Goal: Task Accomplishment & Management: Manage account settings

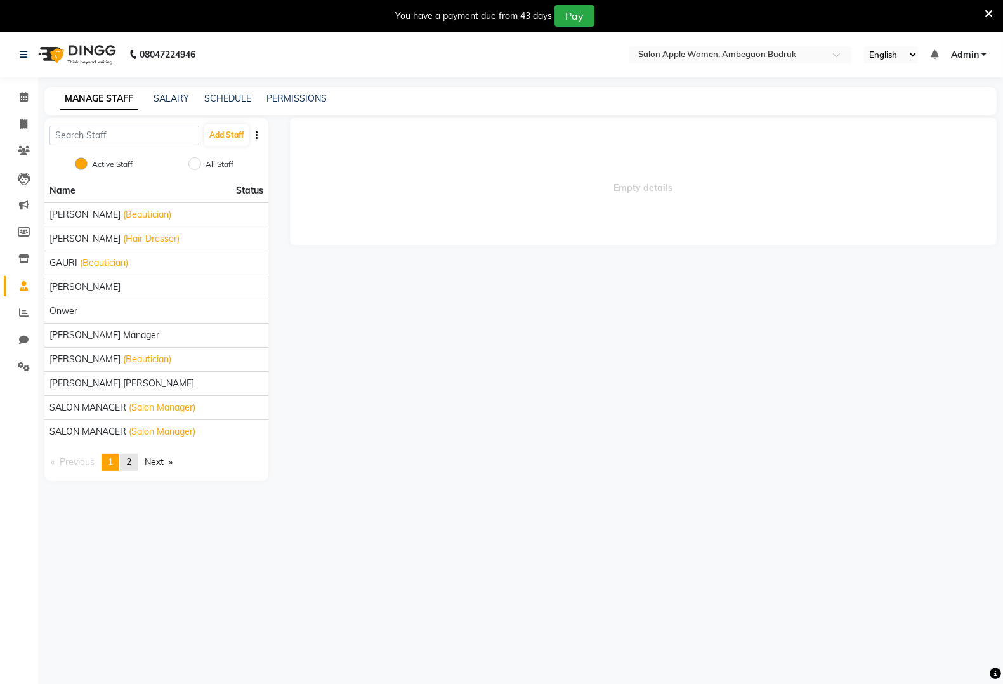
click at [135, 465] on link "page 2" at bounding box center [129, 462] width 18 height 17
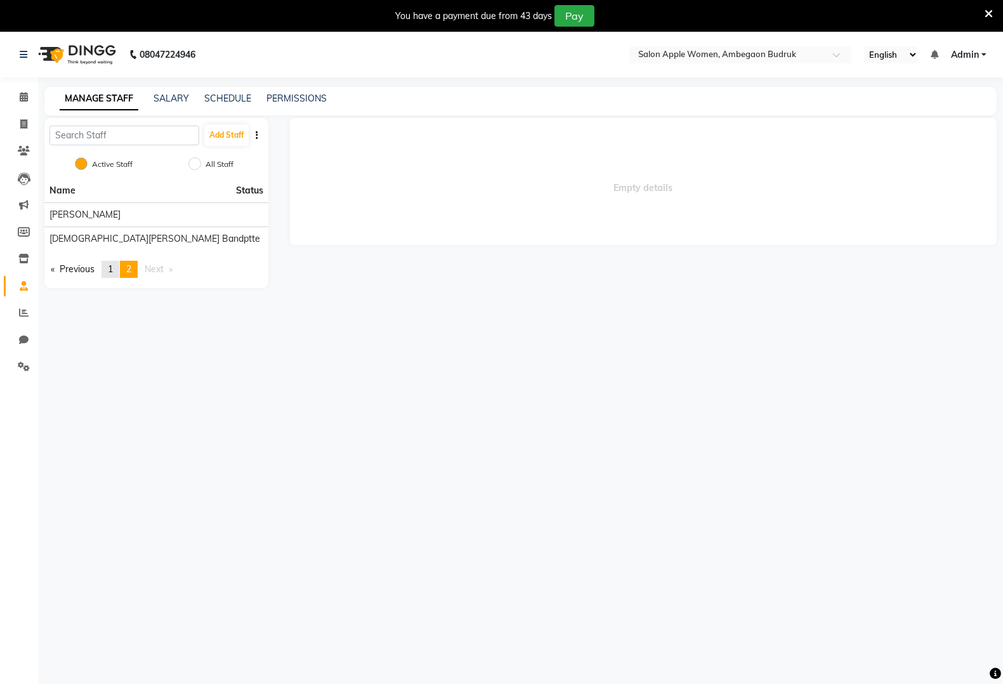
click at [111, 265] on span "1" at bounding box center [110, 268] width 5 height 11
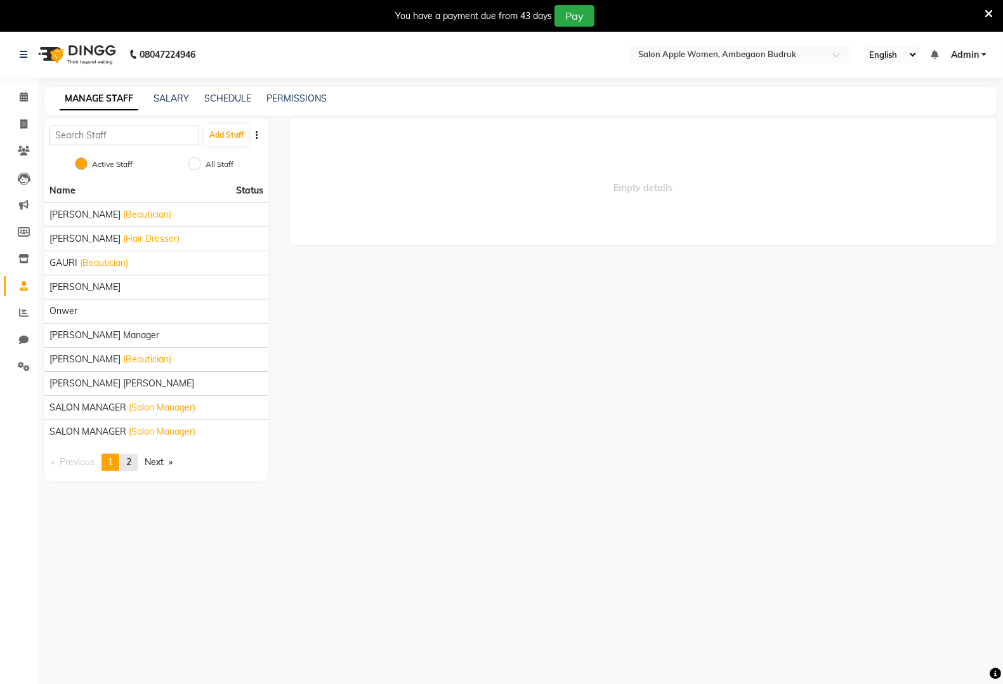
click at [128, 465] on link "page 2" at bounding box center [129, 462] width 18 height 17
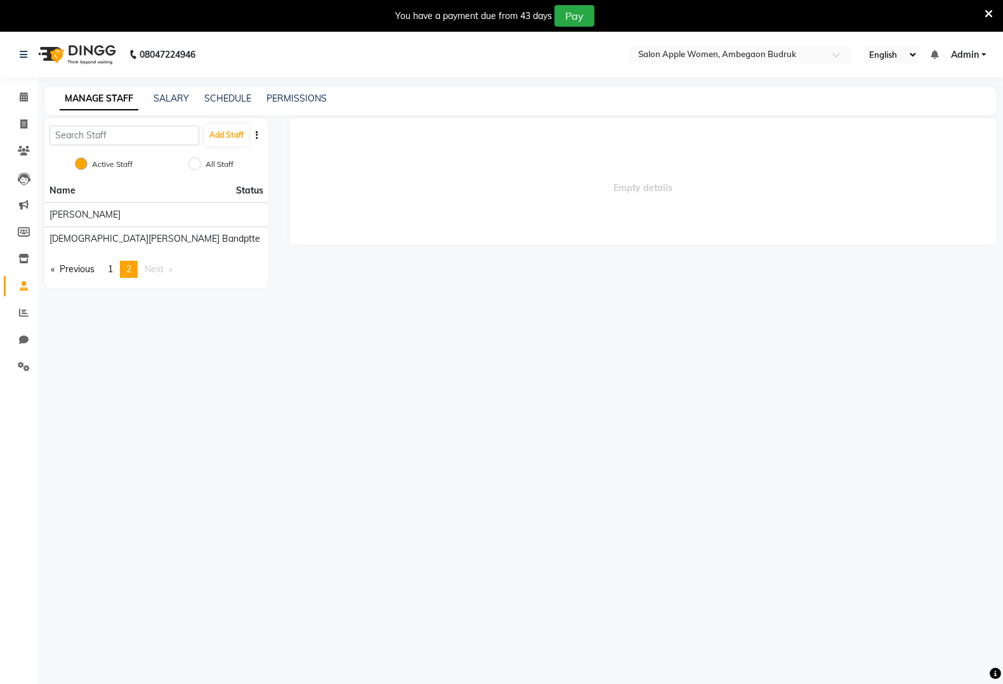
click at [128, 465] on div "08047224946 Select Location × Salon Apple Women, Ambegaon Budruk English ENGLIS…" at bounding box center [501, 374] width 1003 height 684
click at [113, 274] on span "1" at bounding box center [110, 268] width 5 height 11
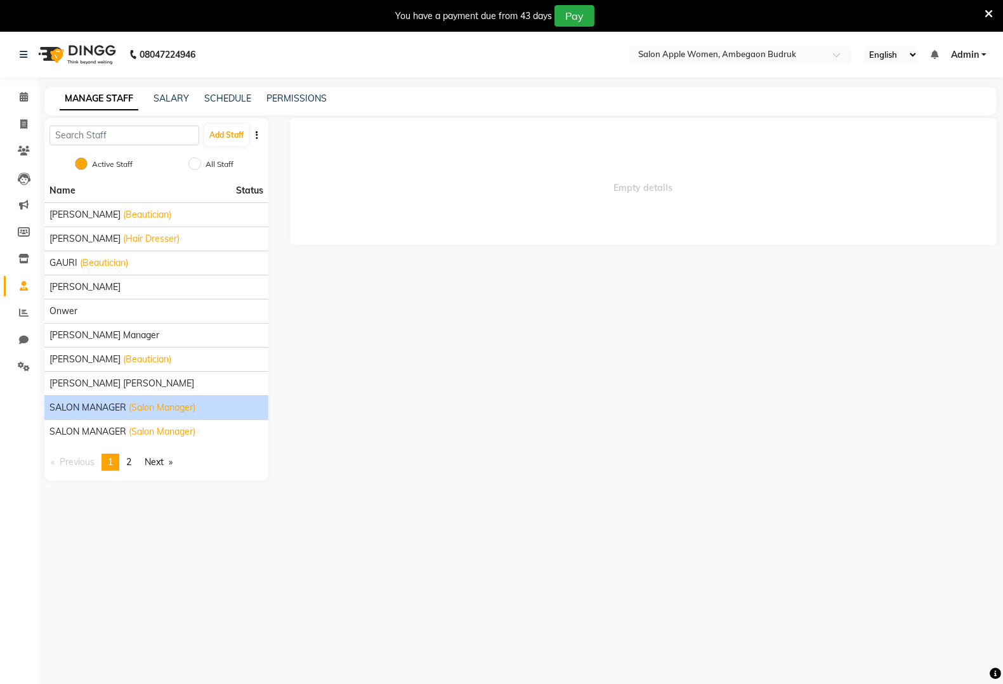
click at [176, 411] on span "(Salon Manager)" at bounding box center [162, 407] width 67 height 13
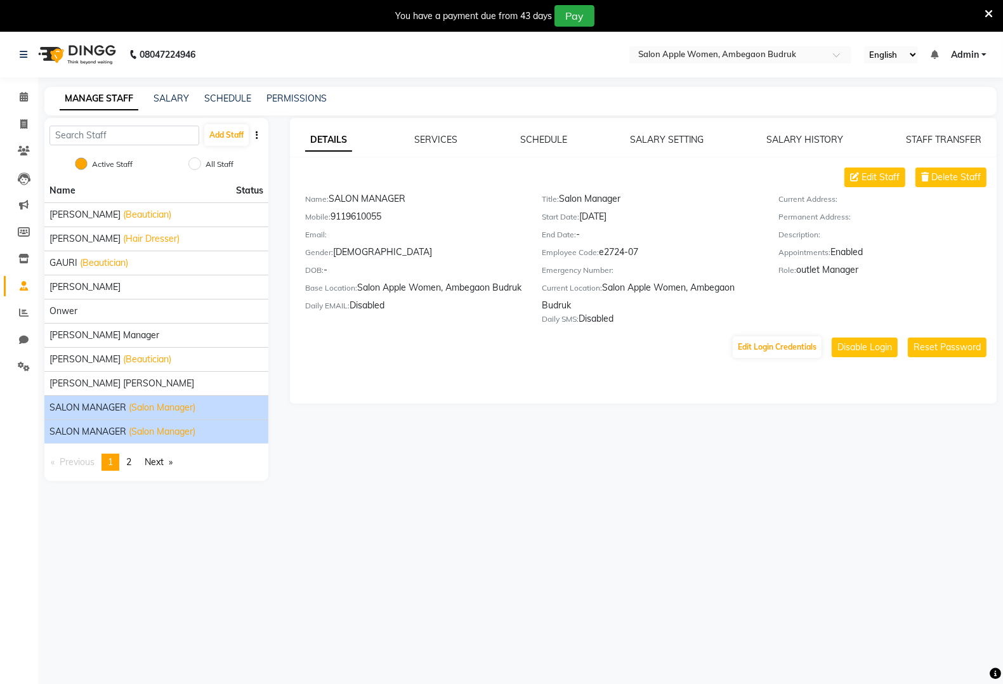
click at [188, 430] on span "(Salon Manager)" at bounding box center [162, 431] width 67 height 13
click at [224, 405] on div "SALON MANAGER (Salon Manager)" at bounding box center [157, 407] width 214 height 13
click at [223, 432] on div "SALON MANAGER (Salon Manager)" at bounding box center [157, 431] width 214 height 13
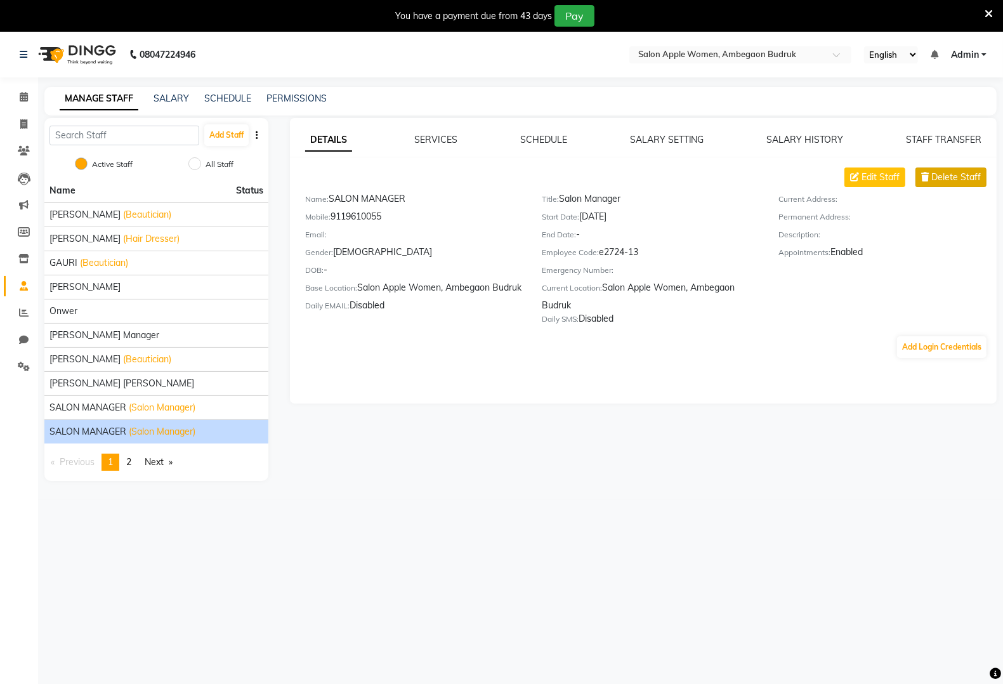
drag, startPoint x: 225, startPoint y: 434, endPoint x: 943, endPoint y: 180, distance: 760.8
click at [943, 180] on span "Delete Staff" at bounding box center [957, 177] width 50 height 13
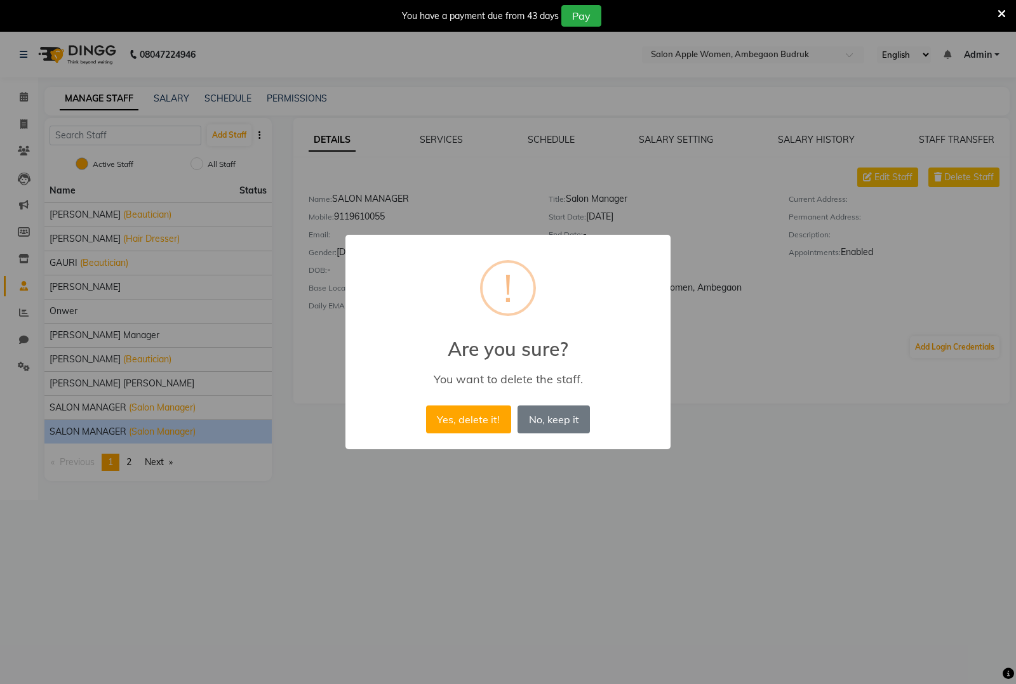
click at [435, 437] on div "× ! Are you sure? You want to delete the staff. Yes, delete it! No No, keep it" at bounding box center [507, 342] width 325 height 215
click at [446, 423] on button "Yes, delete it!" at bounding box center [468, 420] width 85 height 28
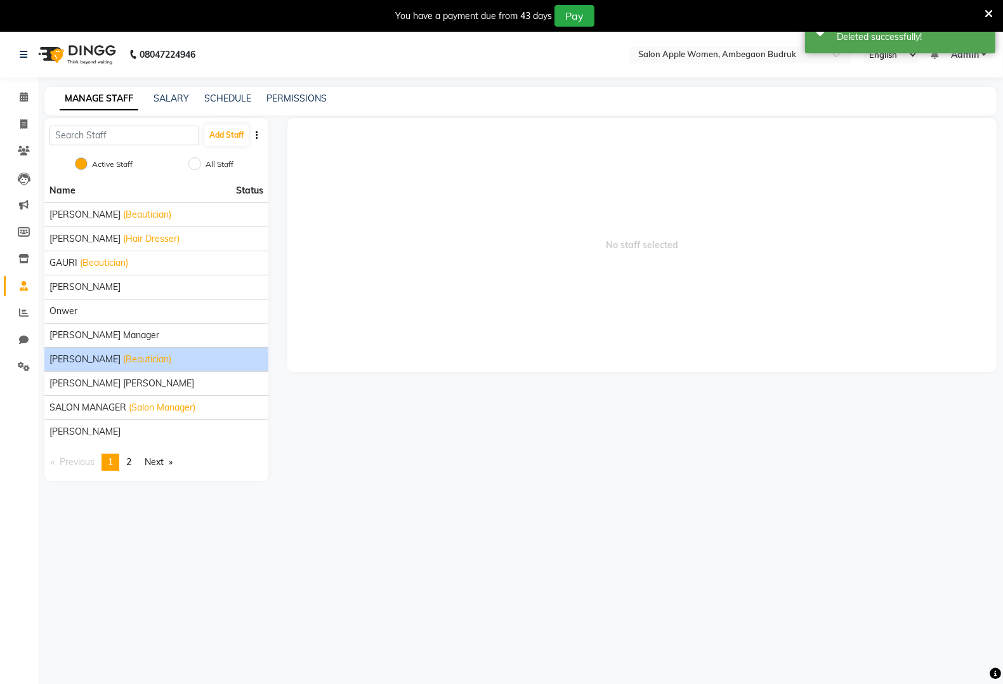
scroll to position [32, 0]
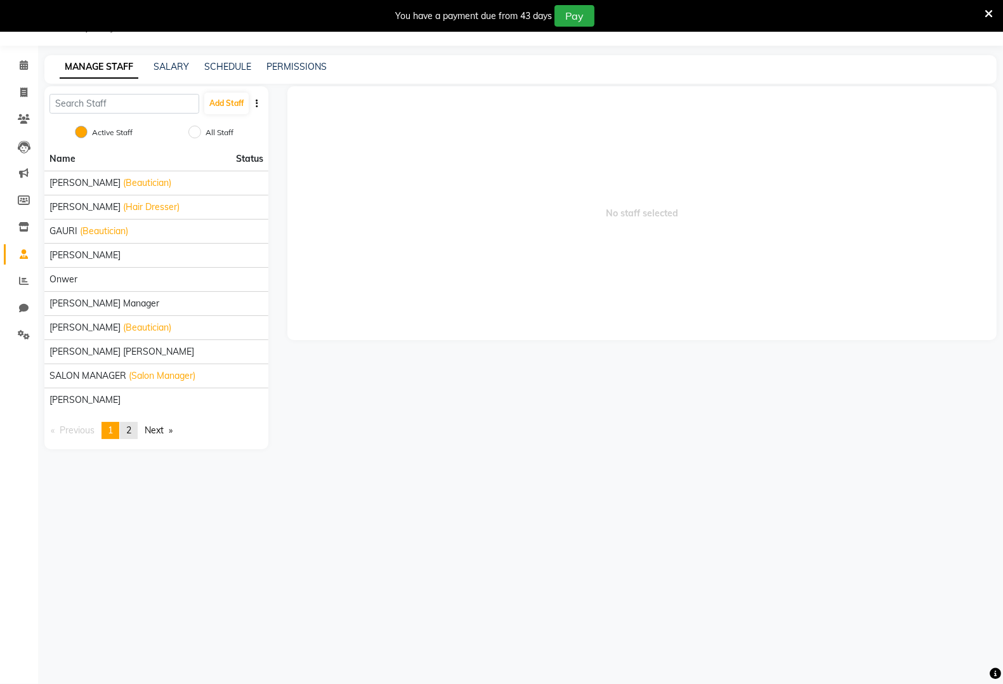
click at [131, 435] on span "2" at bounding box center [128, 430] width 5 height 11
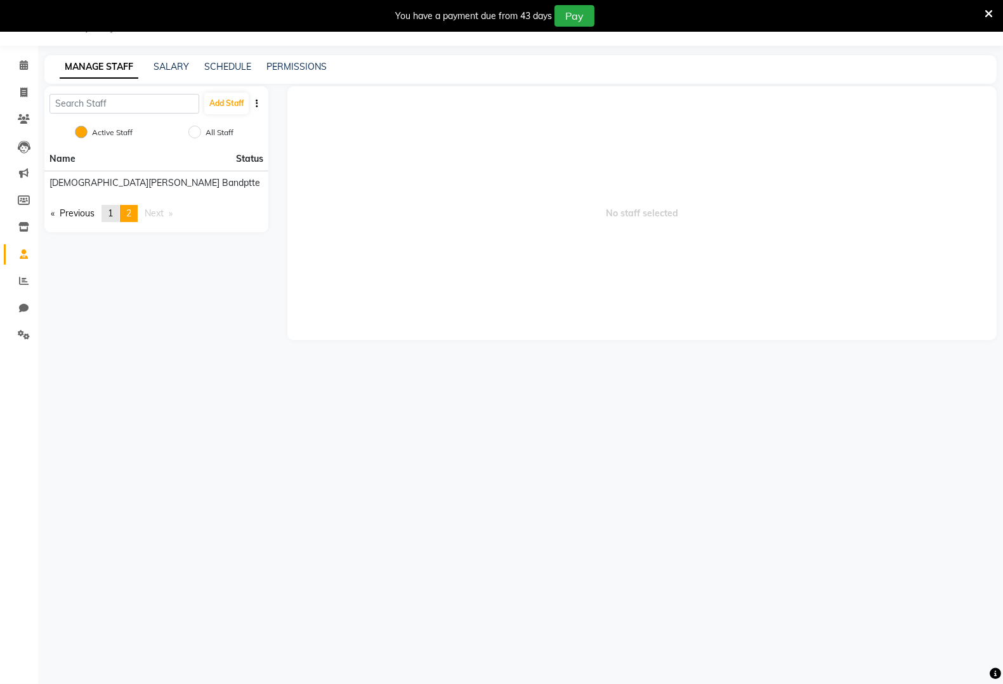
click at [116, 216] on link "page 1" at bounding box center [111, 213] width 18 height 17
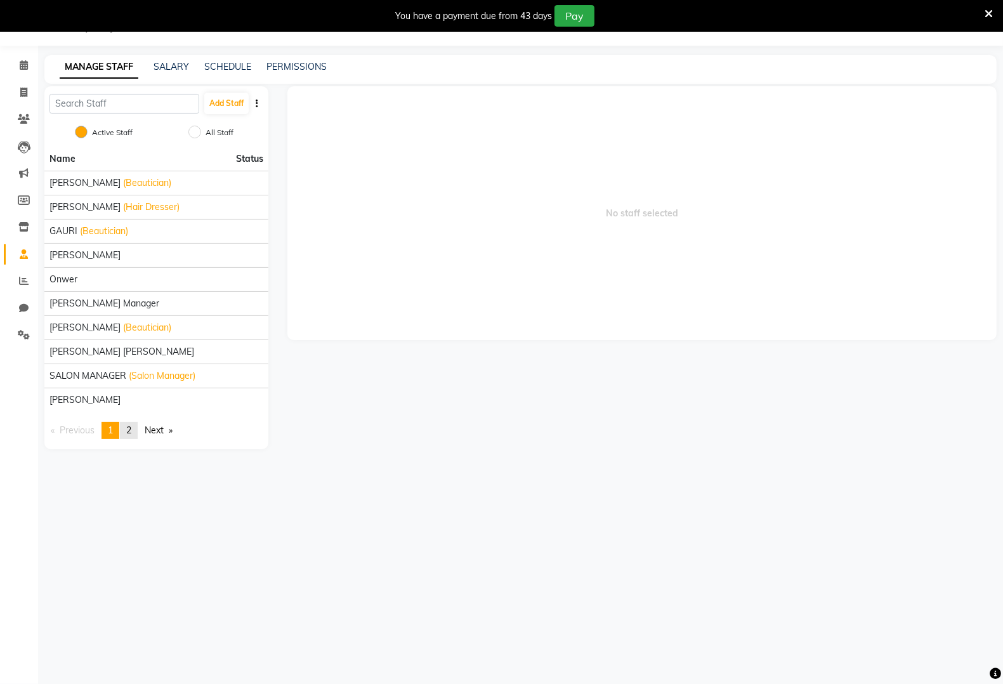
click at [135, 432] on link "page 2" at bounding box center [129, 430] width 18 height 17
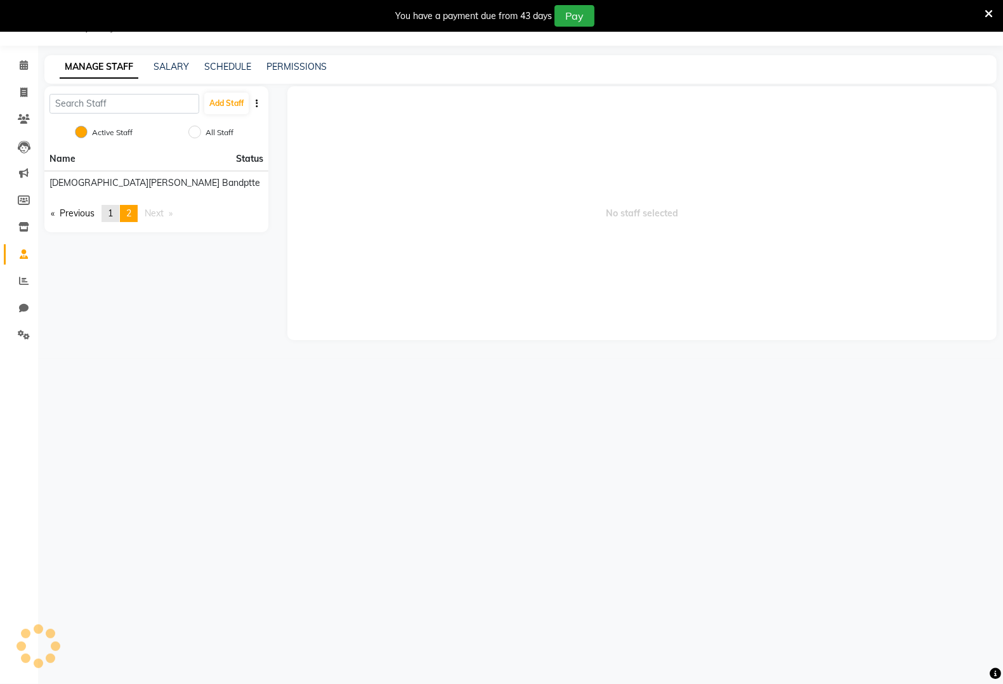
click at [109, 213] on link "page 1" at bounding box center [111, 213] width 18 height 17
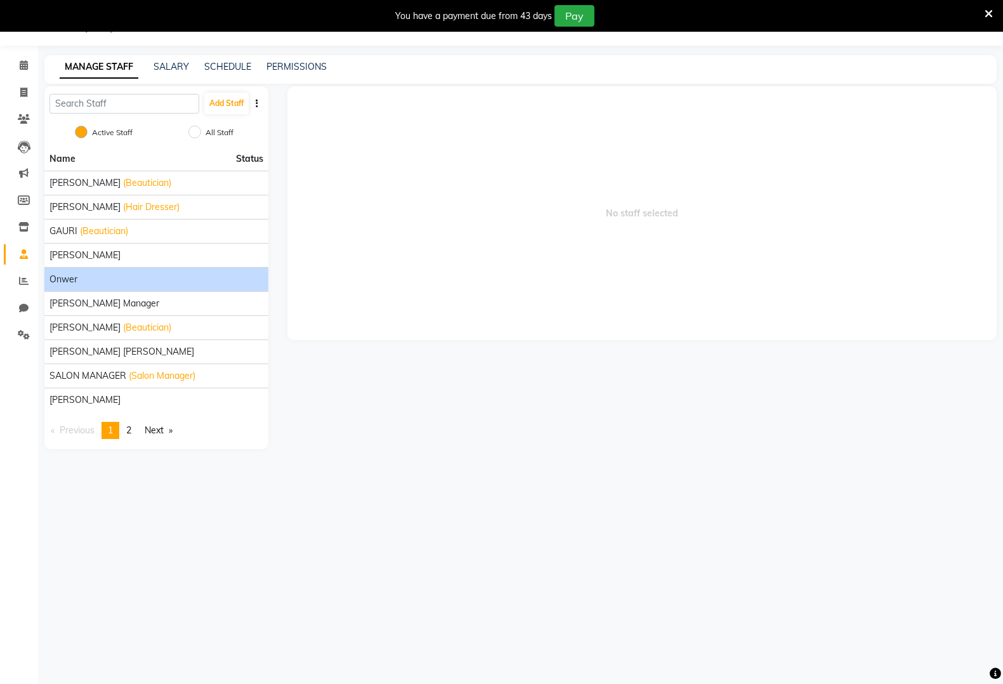
click at [126, 277] on div "Onwer" at bounding box center [157, 279] width 214 height 13
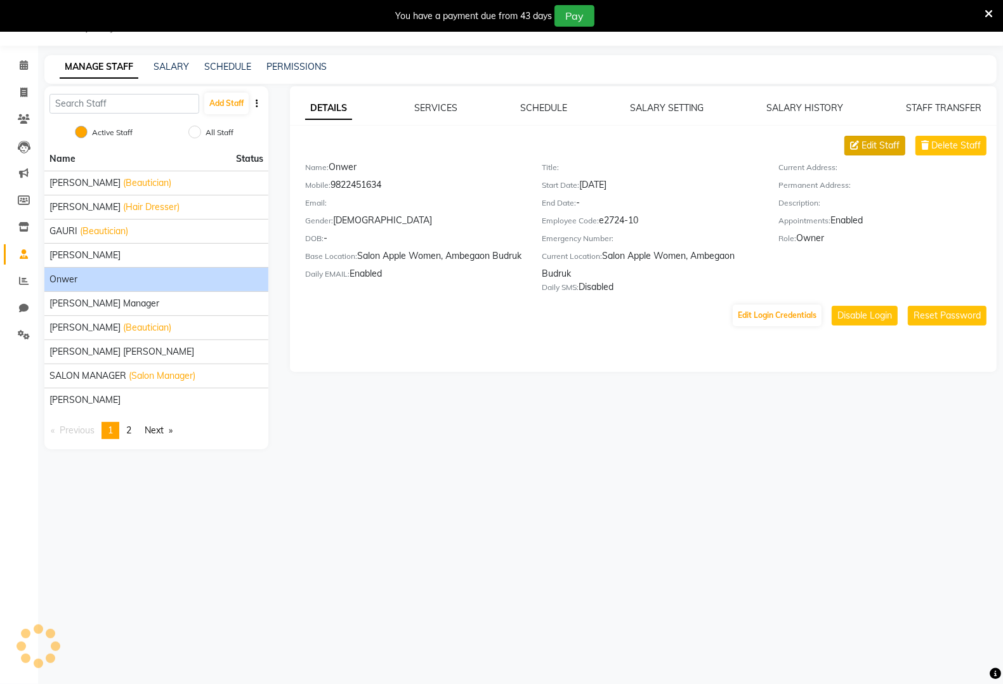
click at [884, 137] on button "Edit Staff" at bounding box center [875, 146] width 61 height 20
select select "male"
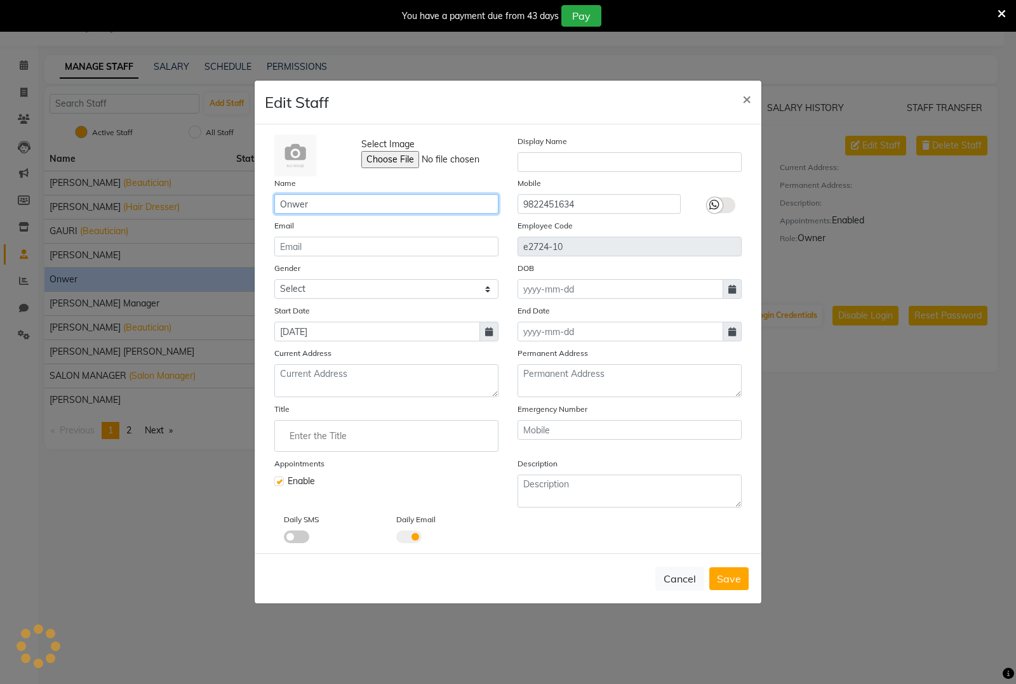
click at [381, 202] on input "Onwer" at bounding box center [386, 204] width 224 height 20
click at [293, 204] on input "Onwer" at bounding box center [386, 204] width 224 height 20
click at [293, 204] on input "Ower" at bounding box center [386, 204] width 224 height 20
type input "Owner"
click at [731, 579] on span "Save" at bounding box center [729, 579] width 24 height 13
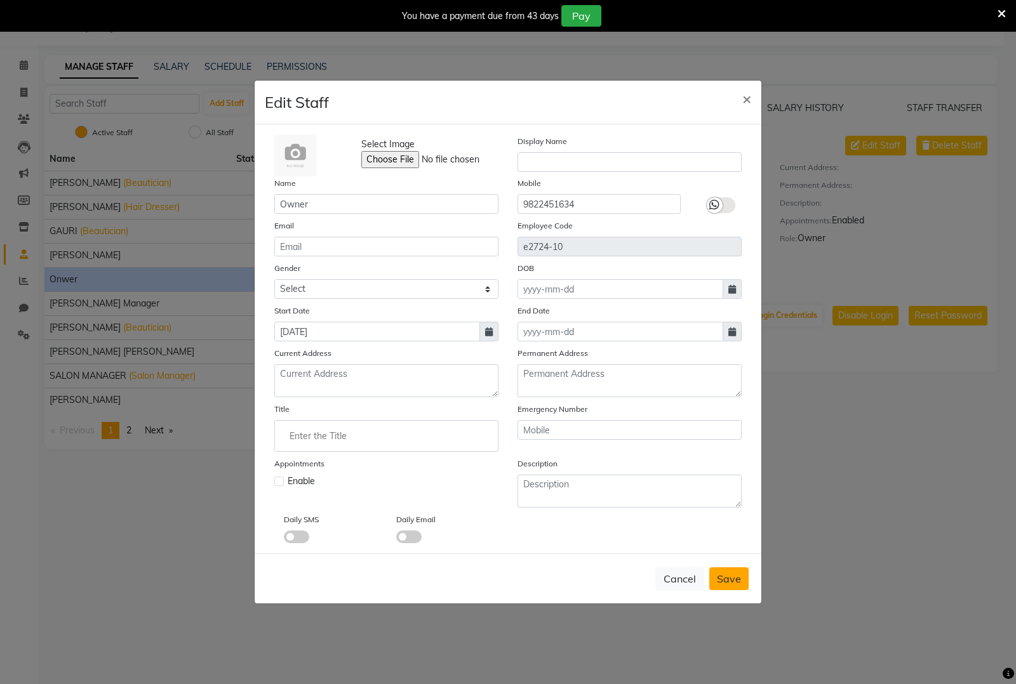
select select
checkbox input "false"
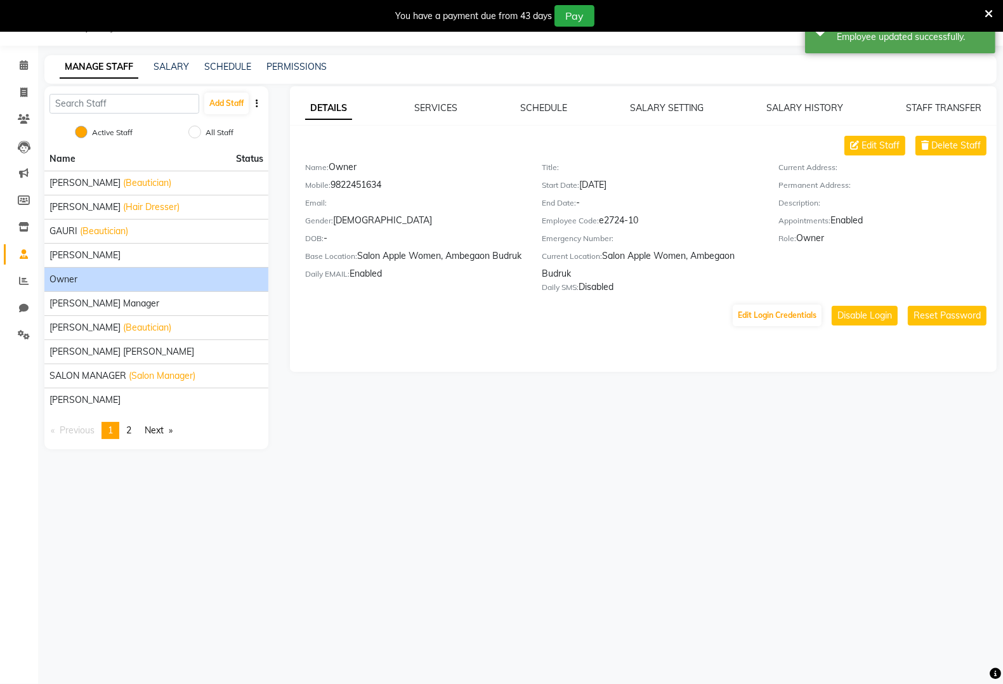
click at [547, 459] on main "MANAGE STAFF SALARY SCHEDULE PERMISSIONS Add Staff Active Staff All Staff Name …" at bounding box center [520, 261] width 965 height 413
click at [991, 11] on icon at bounding box center [989, 13] width 8 height 11
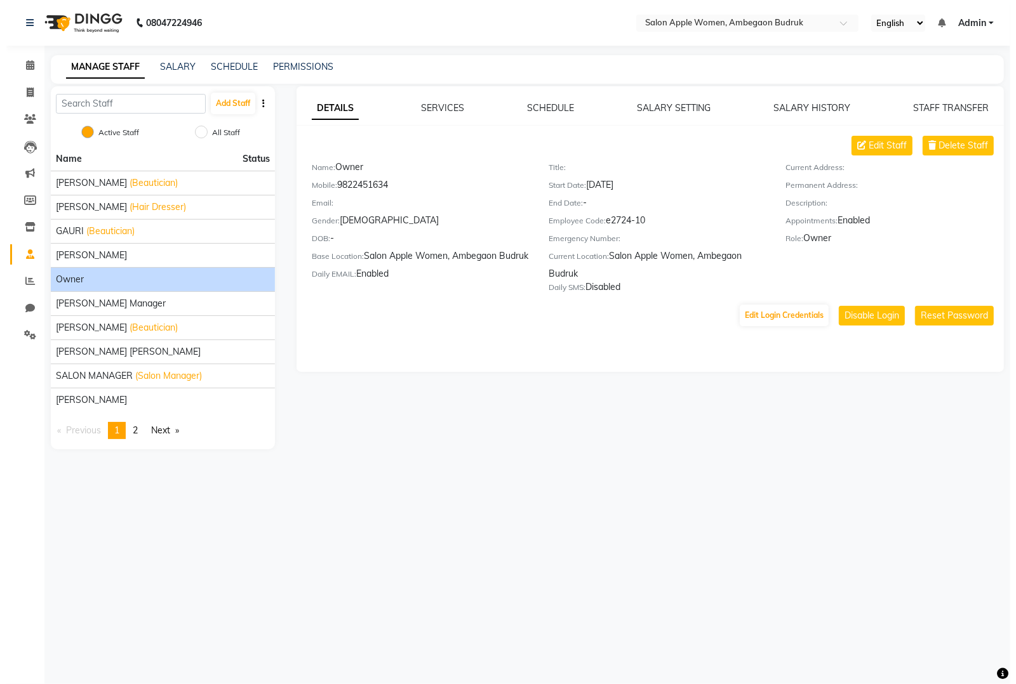
scroll to position [0, 0]
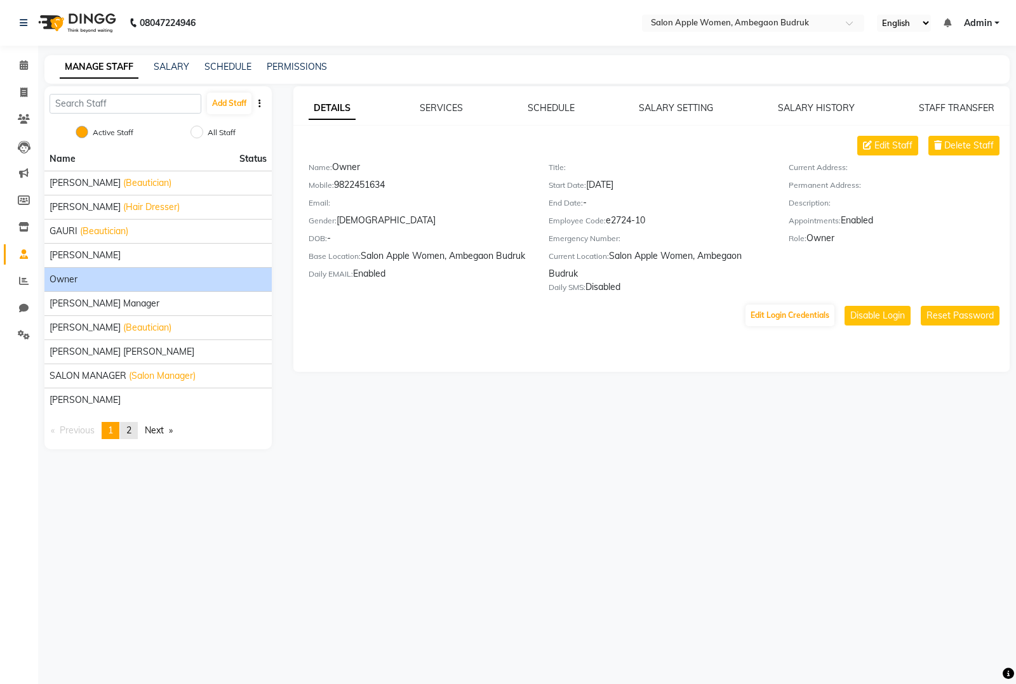
click at [136, 429] on link "page 2" at bounding box center [129, 430] width 18 height 17
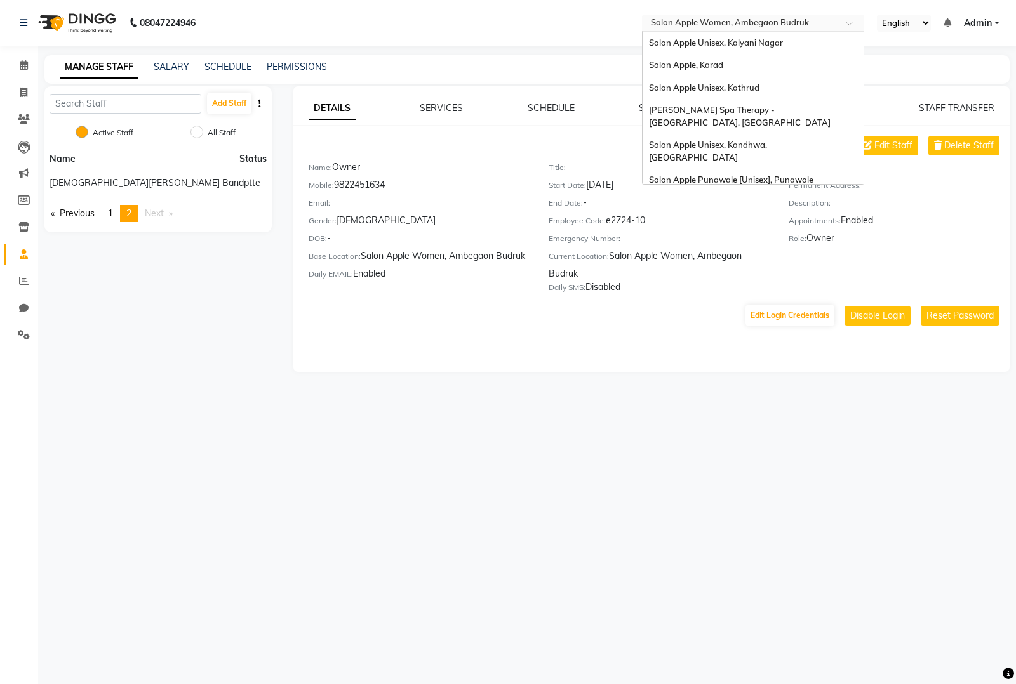
scroll to position [576, 0]
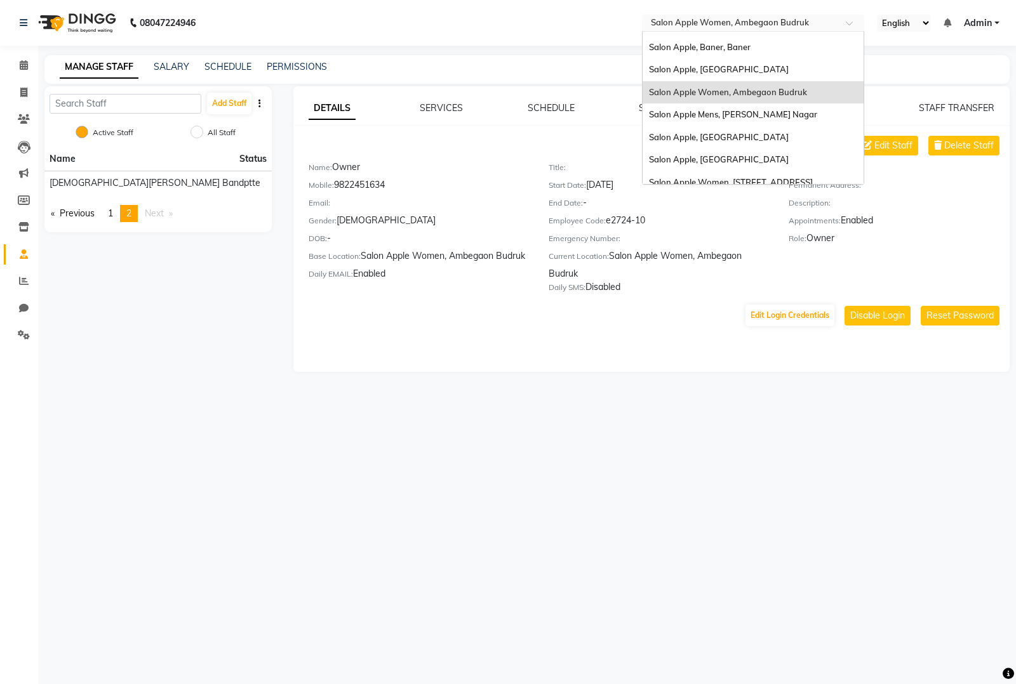
click at [715, 25] on input "text" at bounding box center [740, 24] width 184 height 13
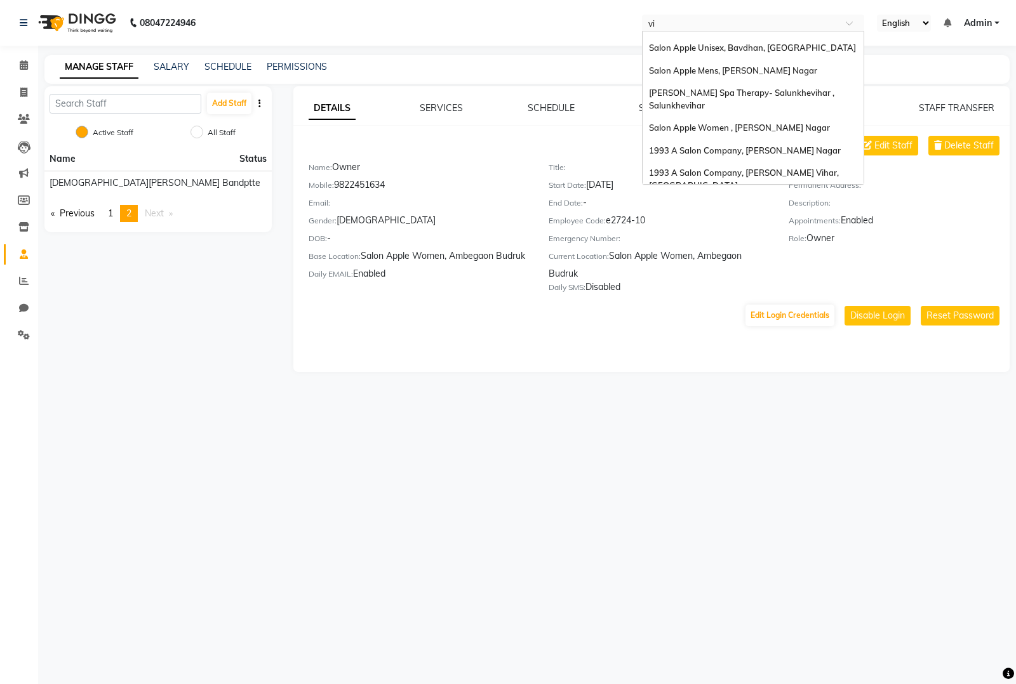
scroll to position [0, 0]
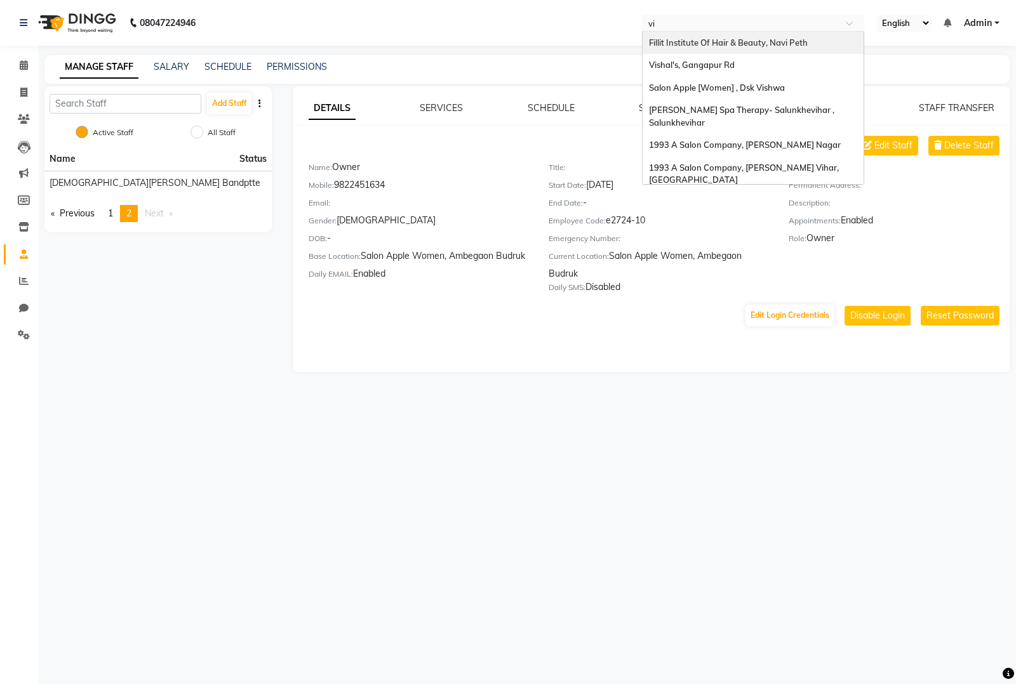
type input "vim"
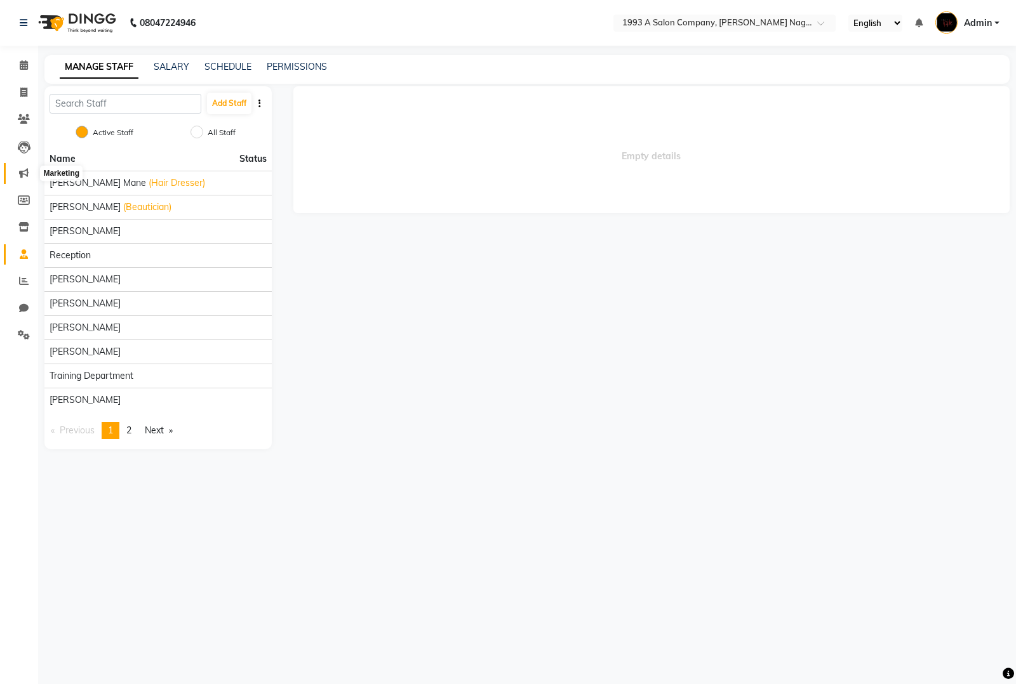
click at [25, 167] on span at bounding box center [24, 173] width 22 height 15
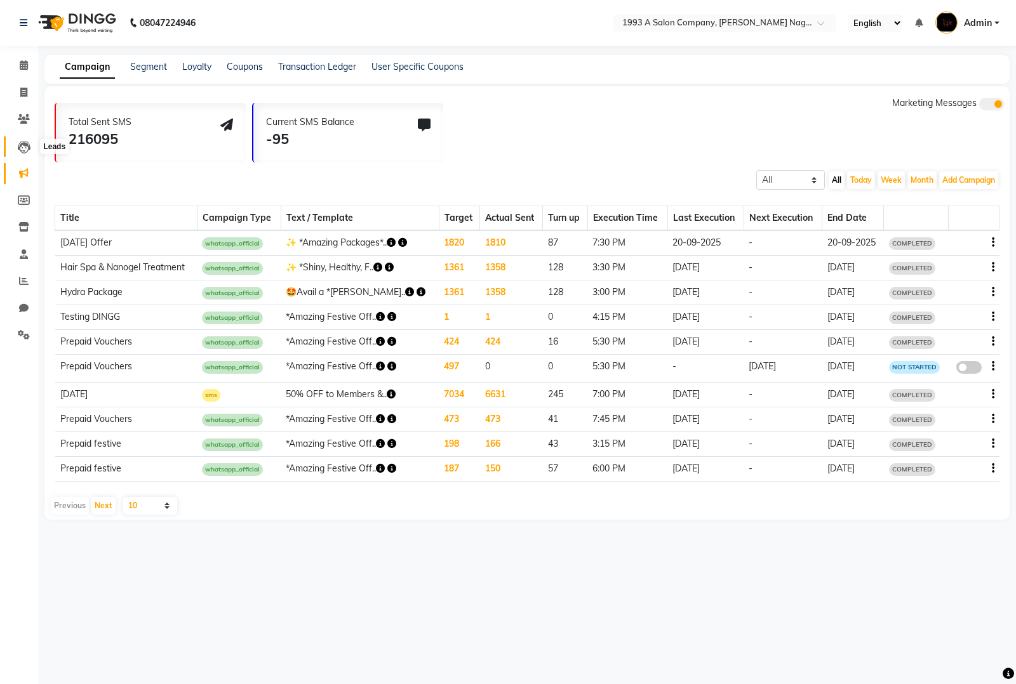
click at [24, 142] on icon at bounding box center [24, 147] width 13 height 13
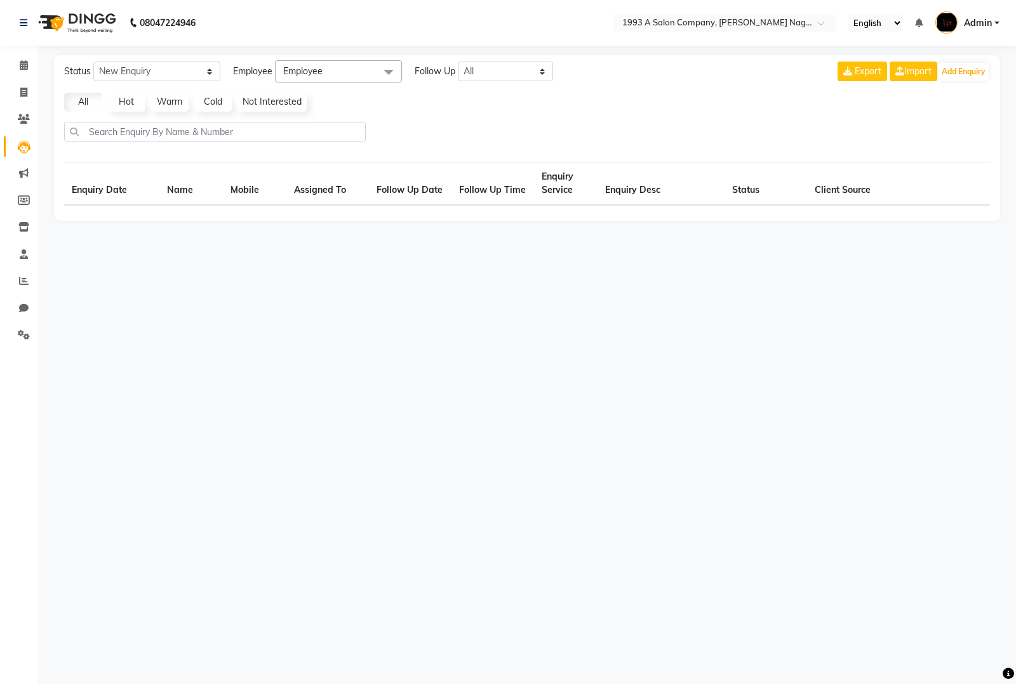
select select "10"
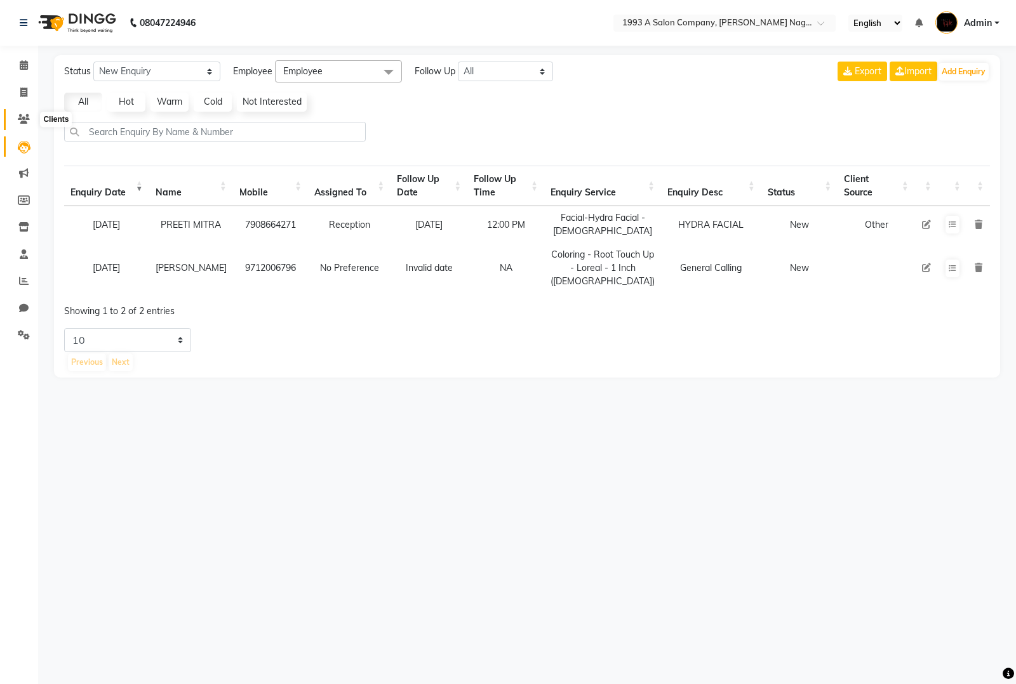
click at [4, 136] on link "Leads" at bounding box center [19, 146] width 30 height 21
click at [24, 116] on icon at bounding box center [24, 119] width 12 height 10
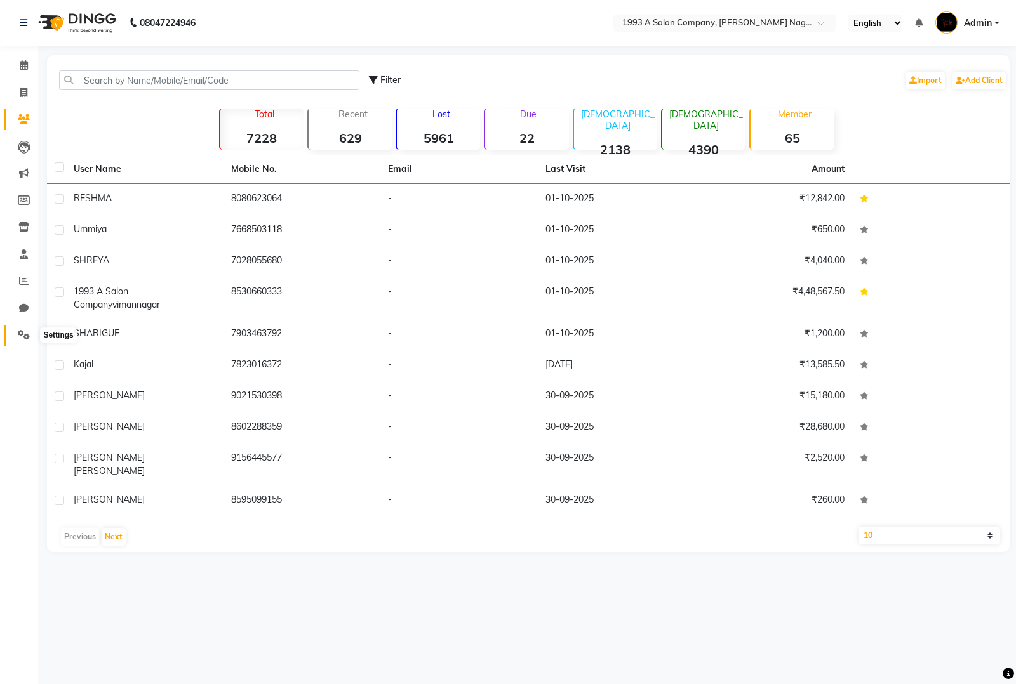
click at [22, 336] on icon at bounding box center [24, 335] width 12 height 10
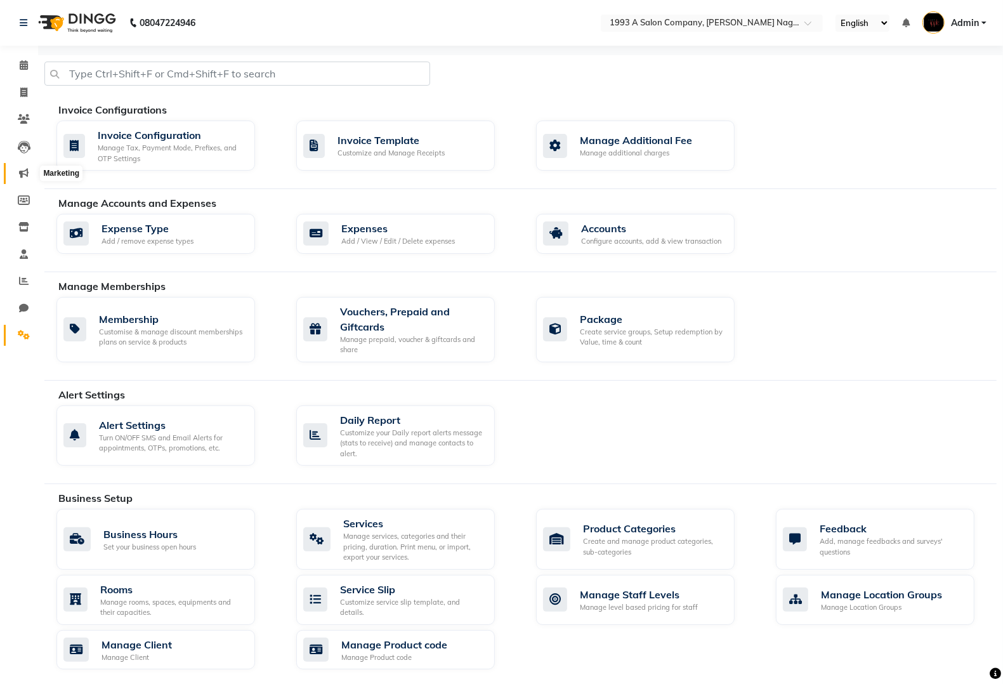
click at [26, 173] on icon at bounding box center [24, 173] width 10 height 10
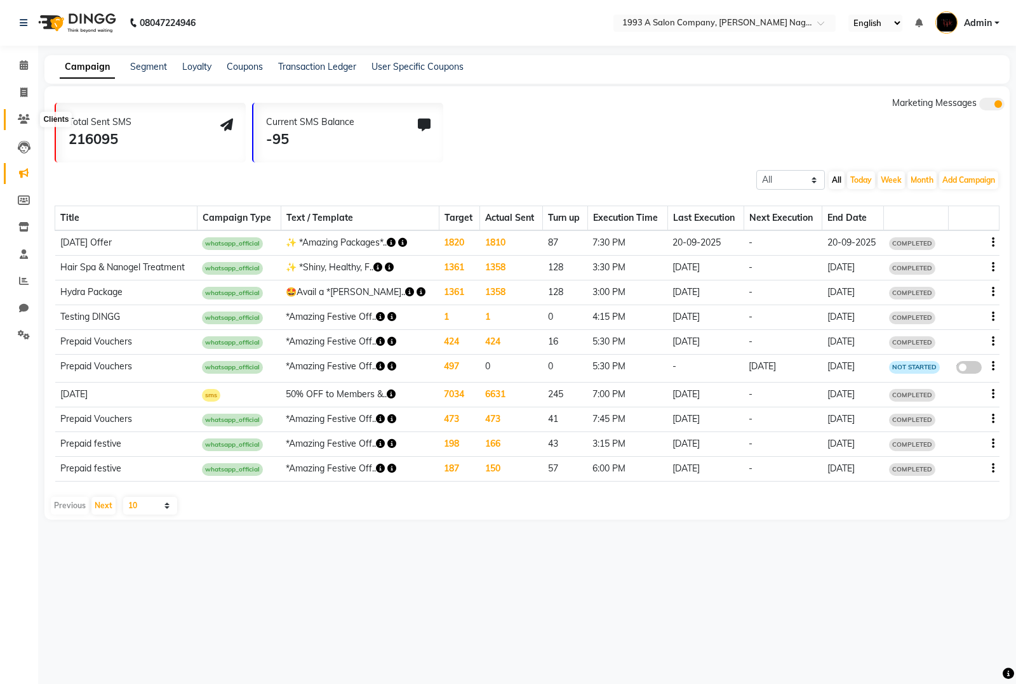
click at [24, 121] on icon at bounding box center [24, 119] width 12 height 10
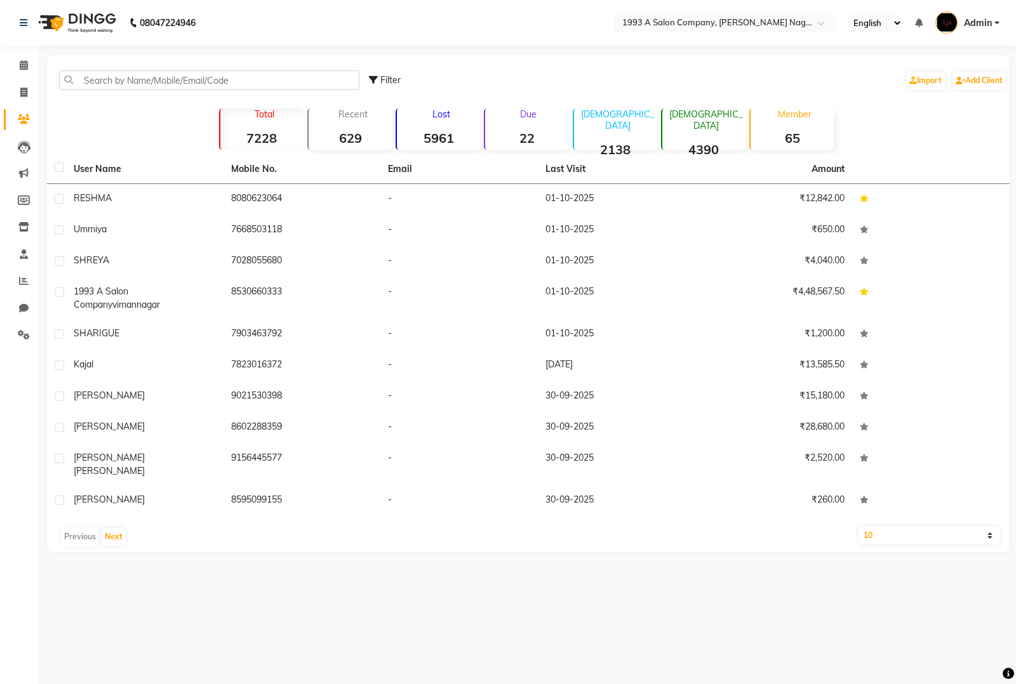
click at [373, 81] on icon at bounding box center [373, 80] width 9 height 9
select select "1000000"
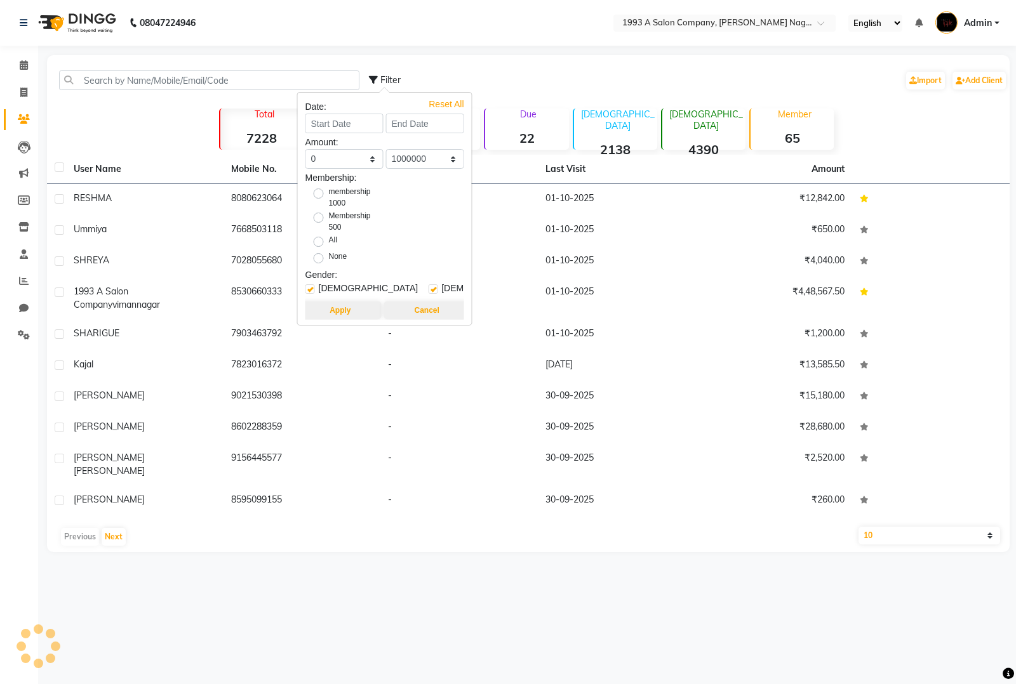
click at [373, 81] on icon at bounding box center [373, 80] width 9 height 9
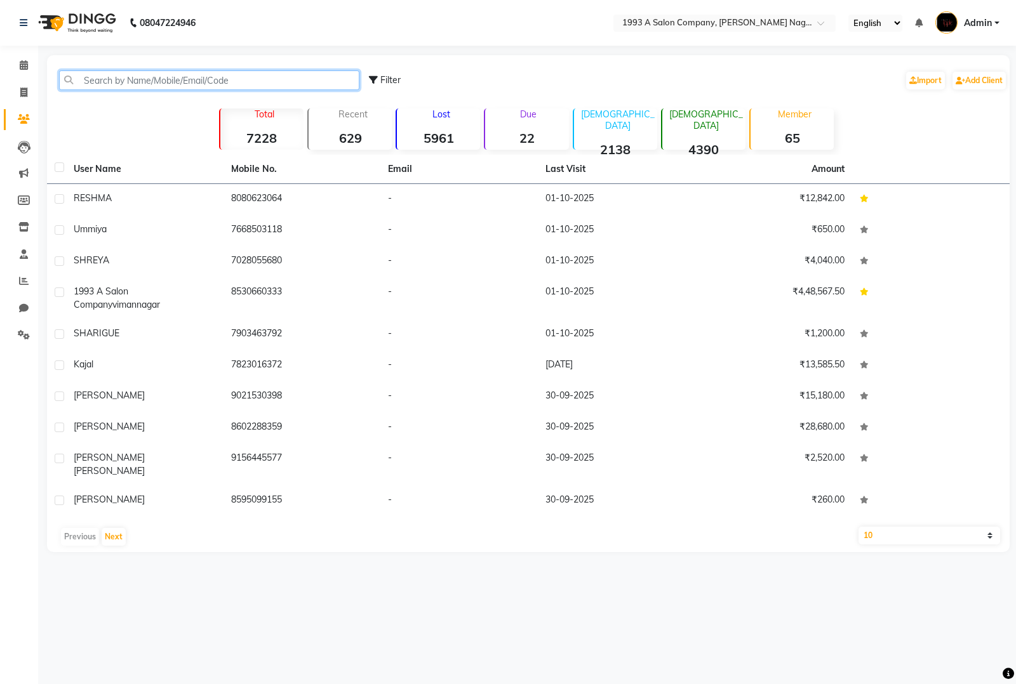
click at [144, 83] on input "text" at bounding box center [209, 80] width 300 height 20
click at [29, 95] on span at bounding box center [24, 93] width 22 height 15
select select "service"
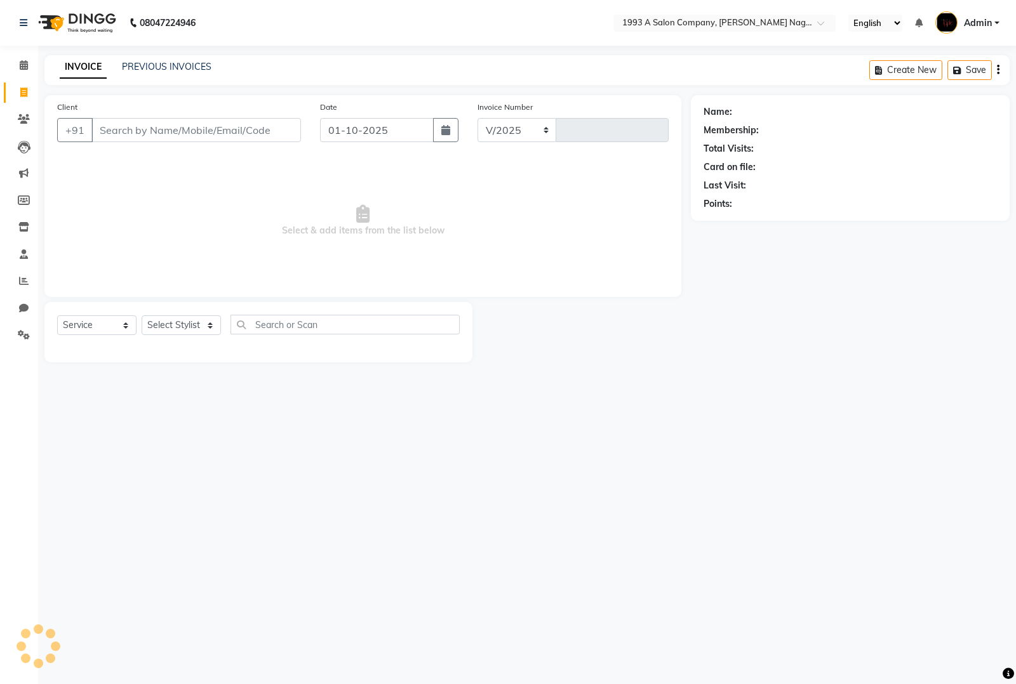
select select "144"
type input "2153"
click at [179, 61] on link "PREVIOUS INVOICES" at bounding box center [166, 66] width 89 height 11
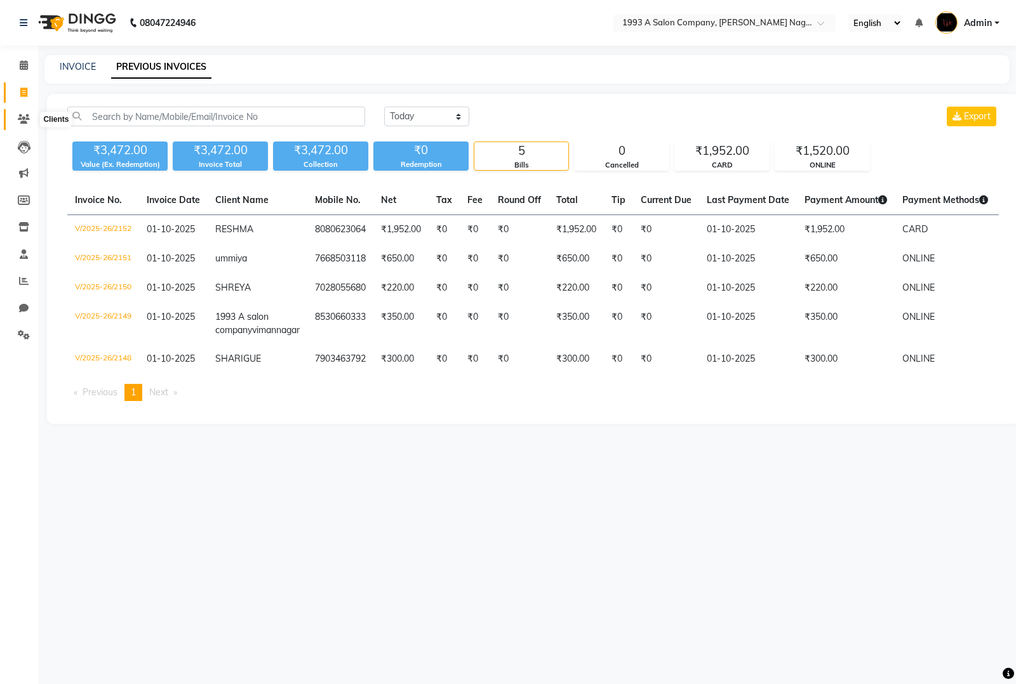
click at [22, 112] on span at bounding box center [24, 119] width 22 height 15
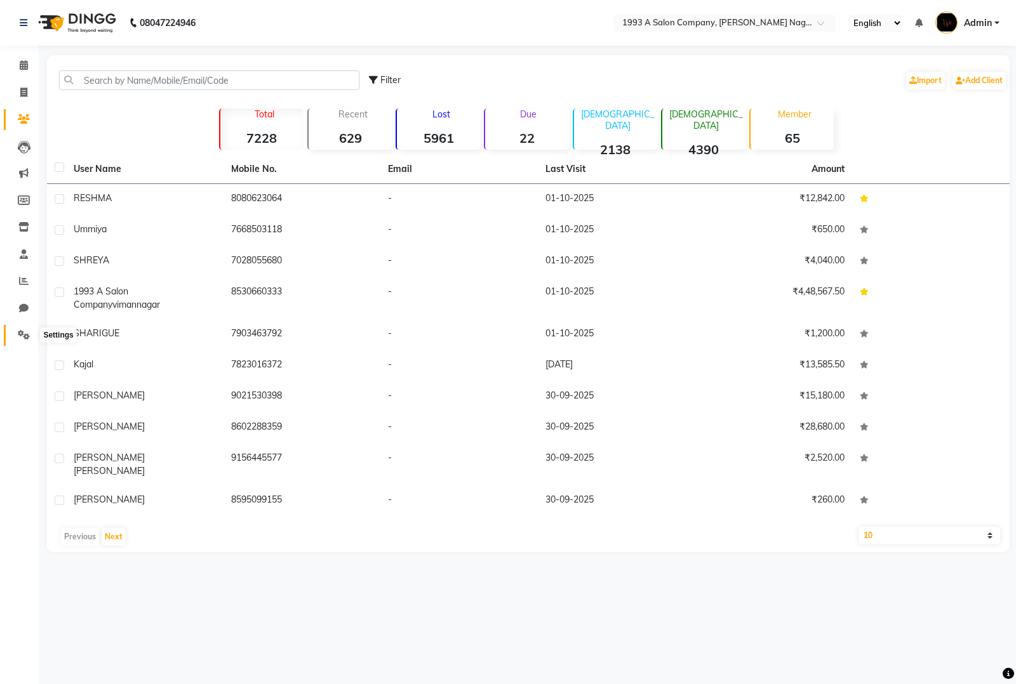
click at [23, 338] on icon at bounding box center [24, 335] width 12 height 10
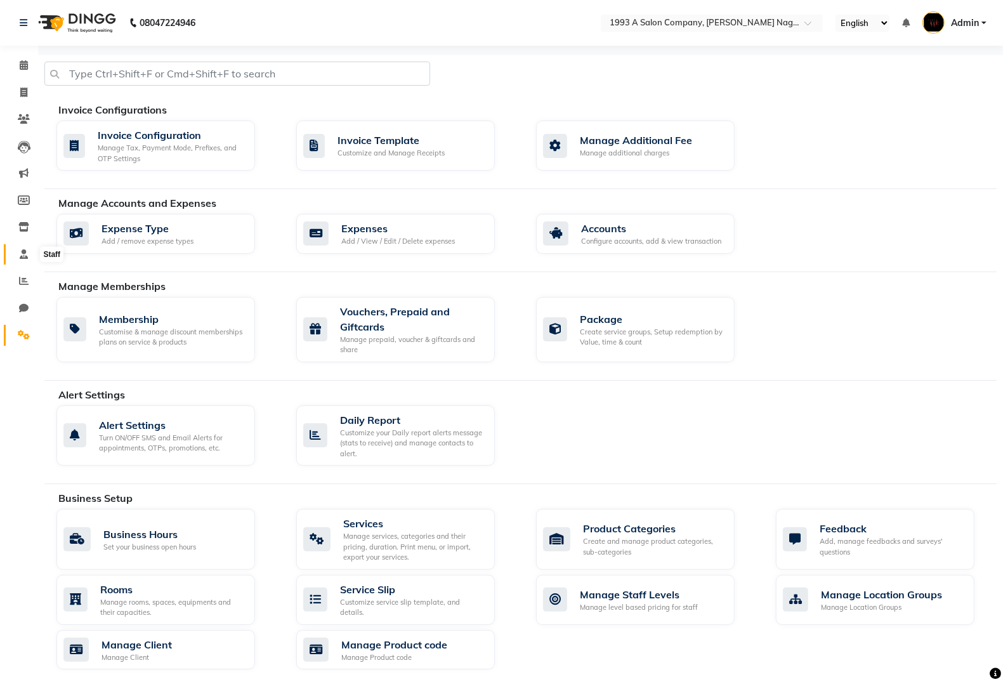
click at [21, 251] on icon at bounding box center [24, 254] width 8 height 10
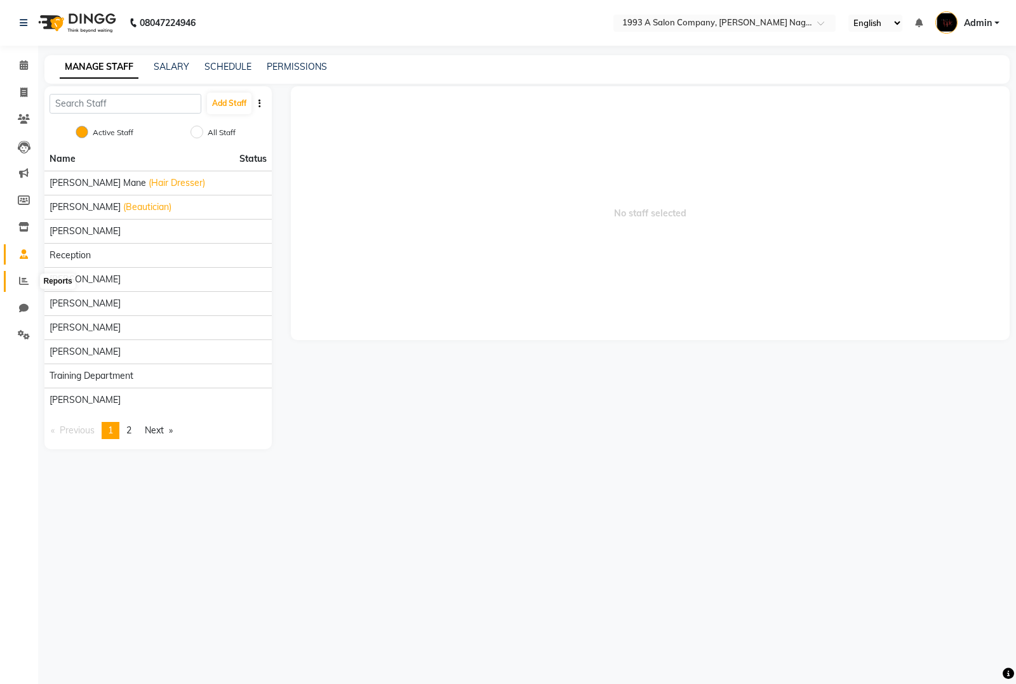
click at [18, 274] on span at bounding box center [24, 281] width 22 height 15
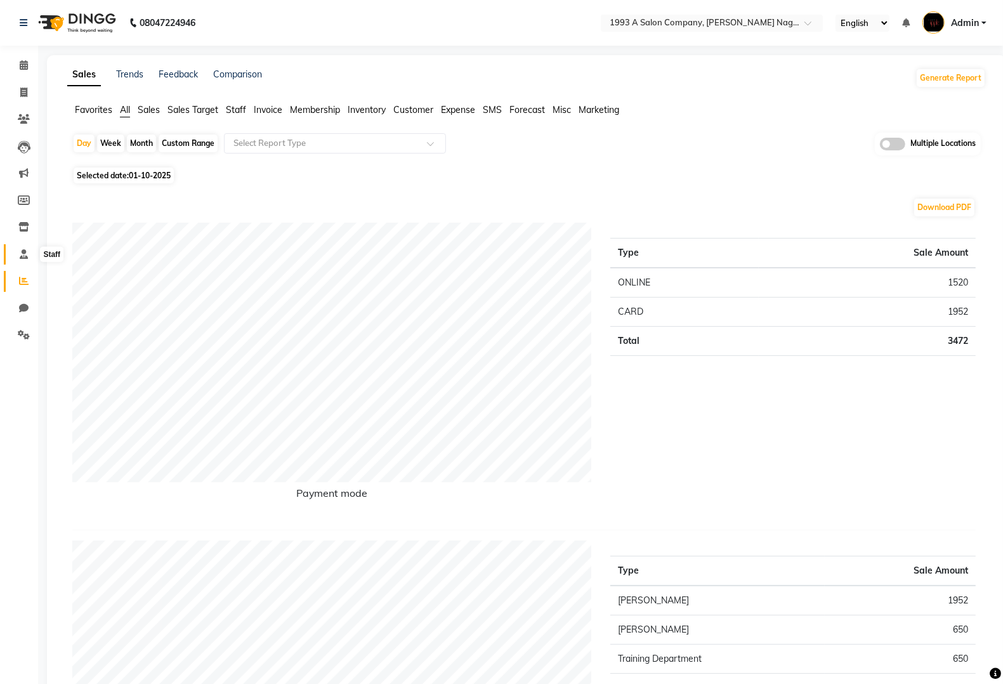
click at [25, 249] on icon at bounding box center [24, 254] width 8 height 10
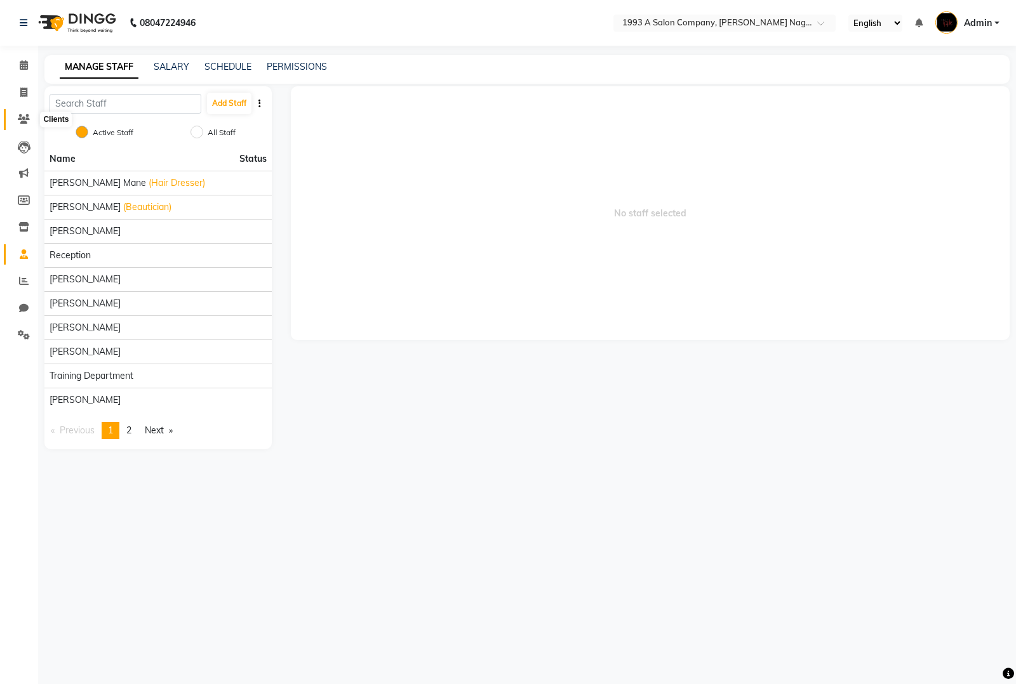
click at [24, 122] on icon at bounding box center [24, 119] width 12 height 10
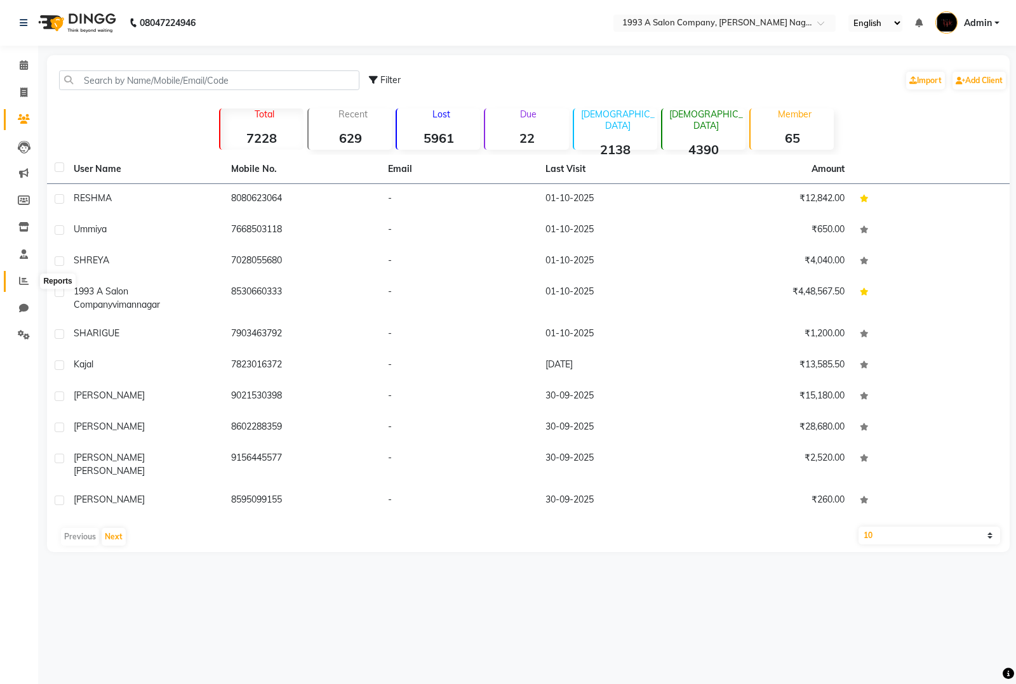
click at [23, 282] on icon at bounding box center [24, 281] width 10 height 10
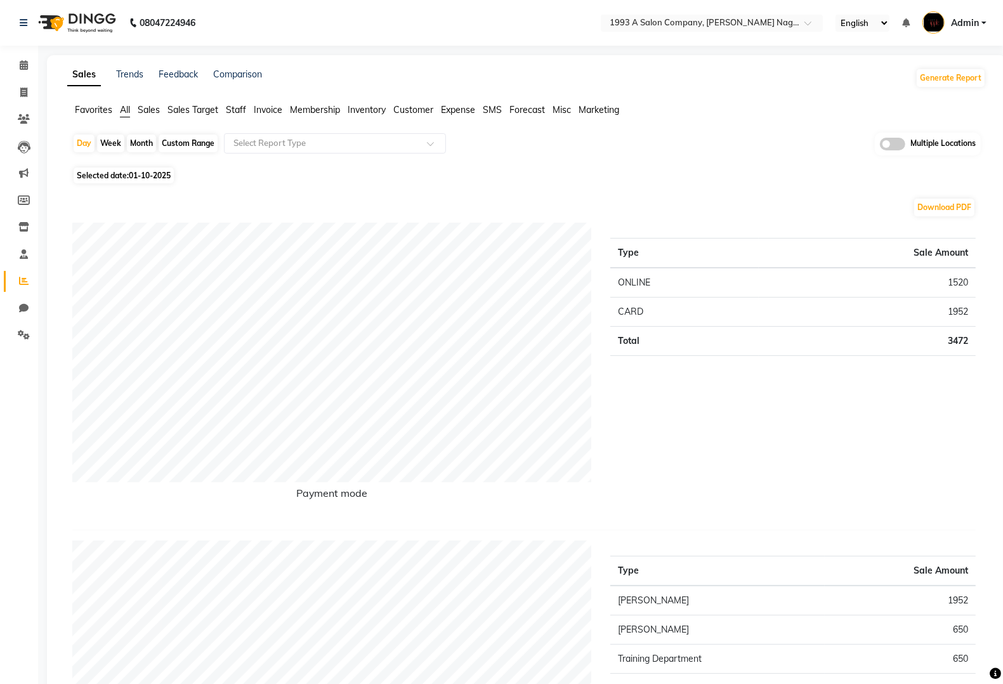
click at [170, 149] on div "Custom Range" at bounding box center [188, 144] width 59 height 18
select select "10"
select select "2025"
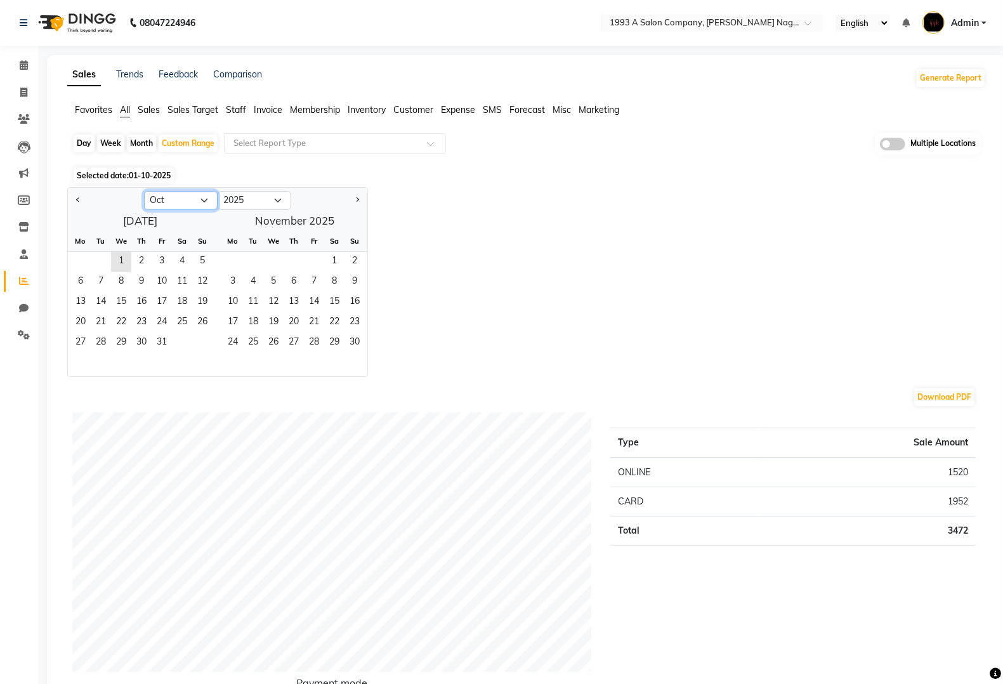
click at [184, 195] on select "Jan Feb Mar Apr May Jun Jul Aug Sep Oct Nov Dec" at bounding box center [181, 200] width 74 height 19
select select "9"
click at [144, 192] on select "Jan Feb Mar Apr May Jun Jul Aug Sep Oct Nov Dec" at bounding box center [181, 200] width 74 height 19
click at [83, 260] on span "1" at bounding box center [80, 262] width 20 height 20
click at [103, 346] on span "30" at bounding box center [101, 343] width 20 height 20
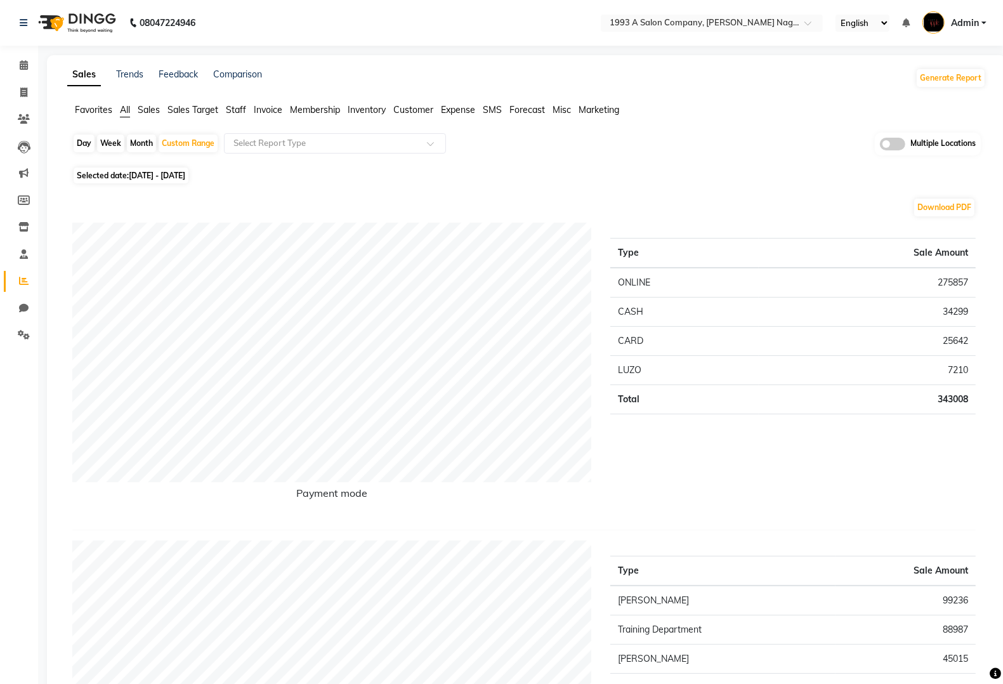
click at [420, 115] on span "Customer" at bounding box center [414, 109] width 40 height 11
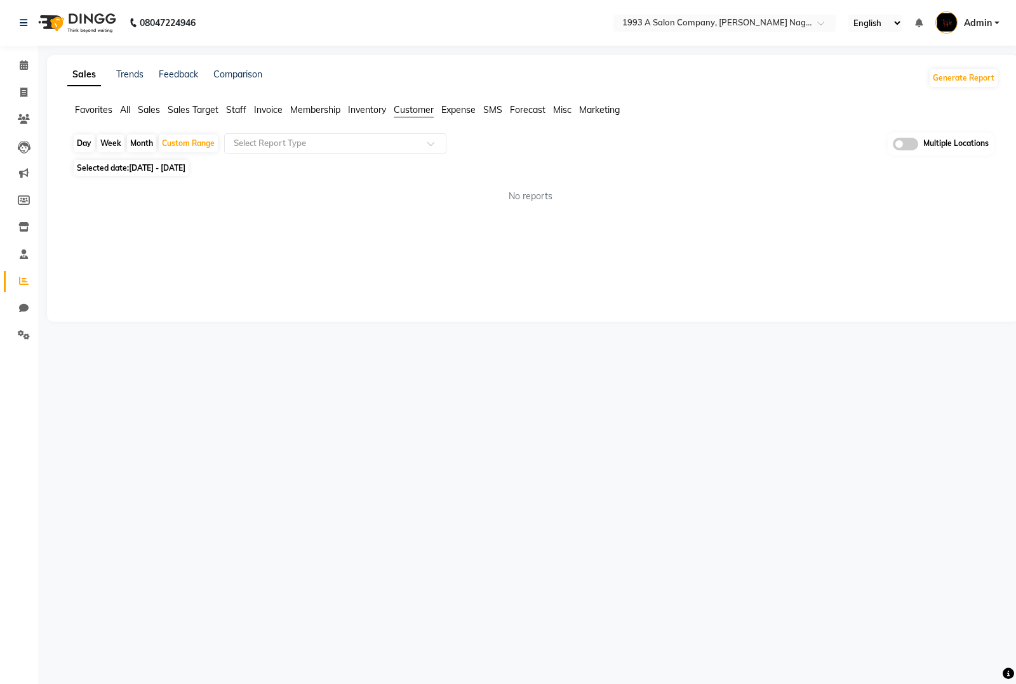
click at [185, 166] on span "01-09-2025 - 30-09-2025" at bounding box center [157, 168] width 56 height 10
select select "9"
select select "2025"
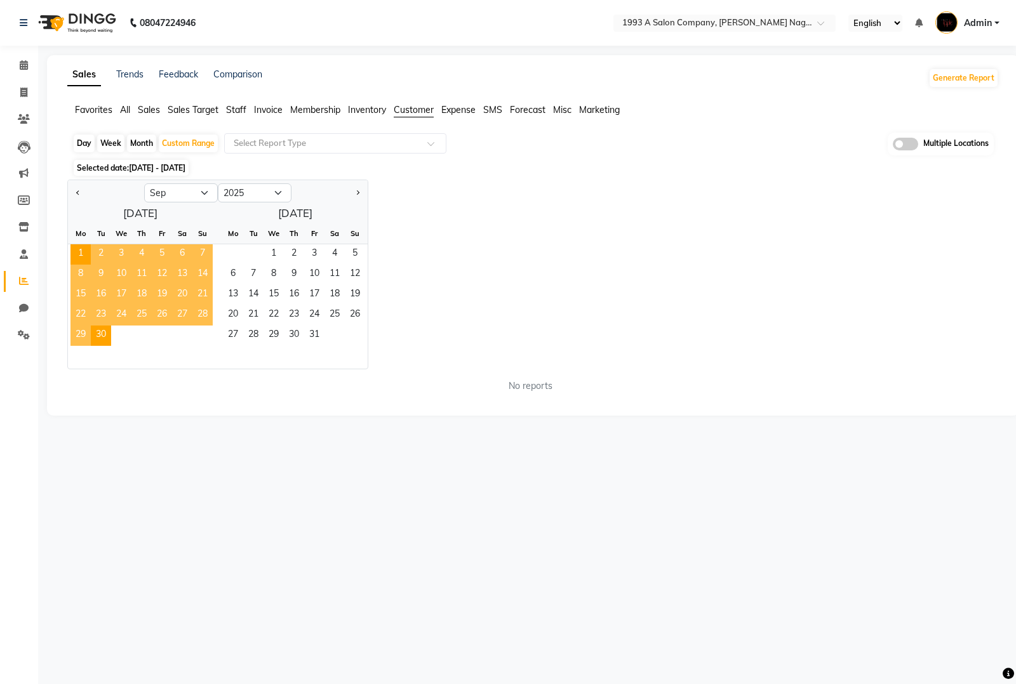
click at [493, 151] on div "Day Week Month Custom Range Select Report Type Multiple Locations" at bounding box center [532, 144] width 921 height 23
click at [259, 108] on span "Invoice" at bounding box center [268, 109] width 29 height 11
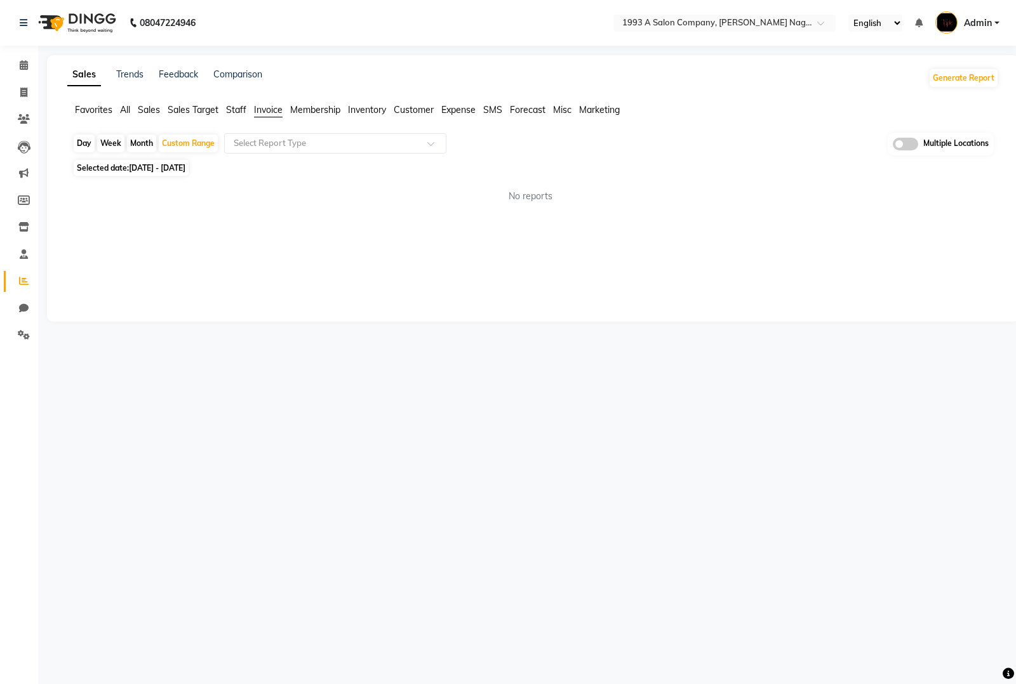
click at [430, 108] on span "Customer" at bounding box center [414, 109] width 40 height 11
click at [135, 171] on span "01-09-2025 - 30-09-2025" at bounding box center [157, 168] width 56 height 10
select select "9"
select select "2025"
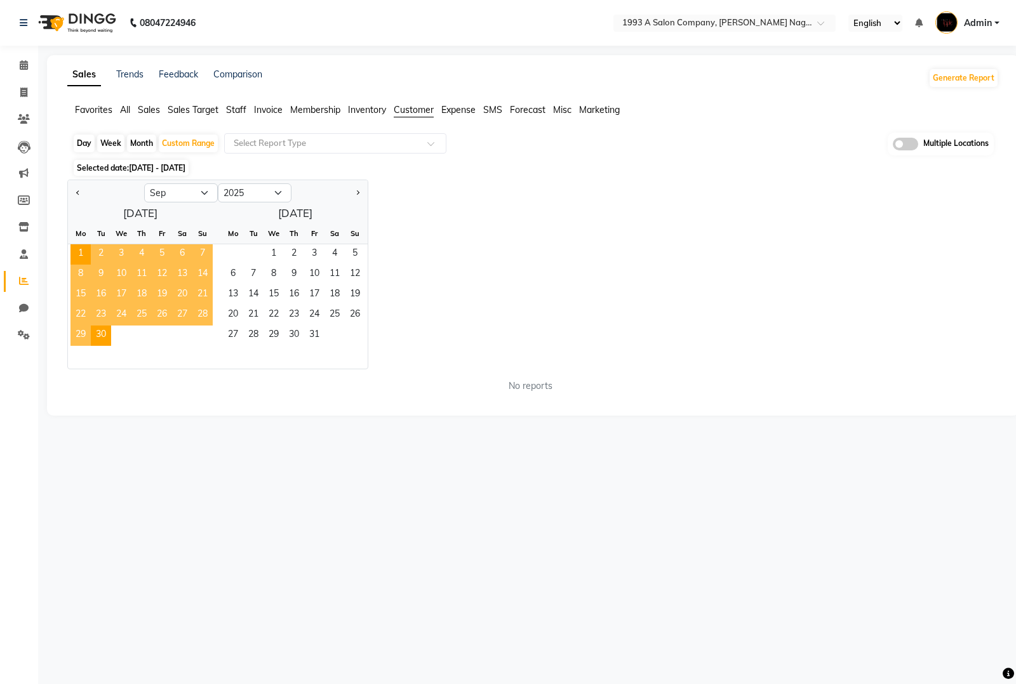
click at [142, 268] on span "11" at bounding box center [141, 275] width 20 height 20
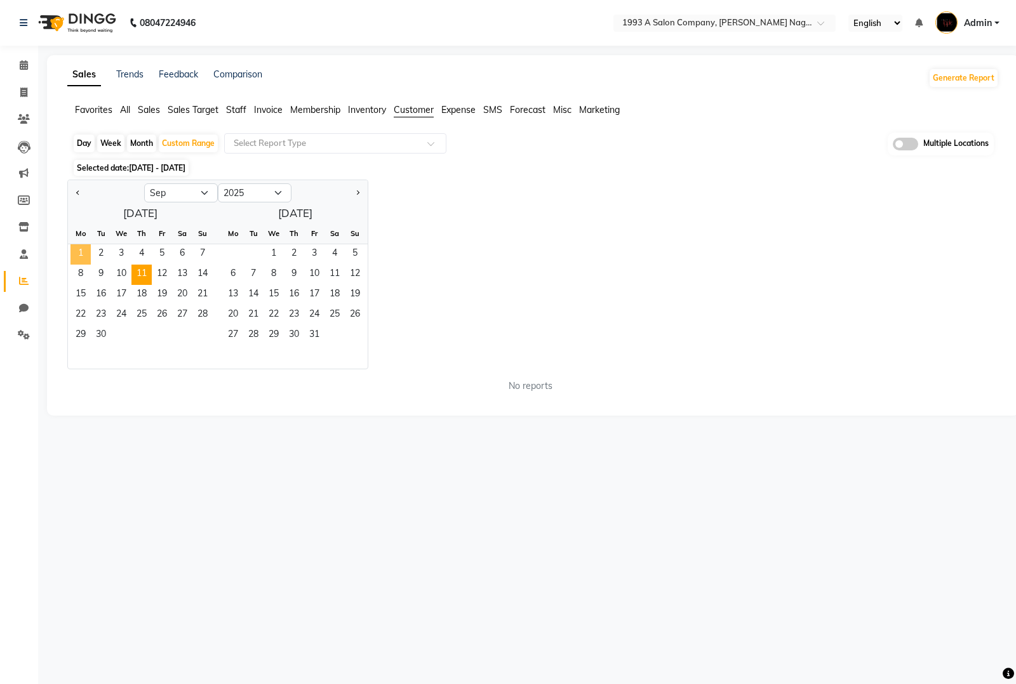
click at [74, 253] on span "1" at bounding box center [80, 254] width 20 height 20
click at [102, 333] on span "30" at bounding box center [101, 336] width 20 height 20
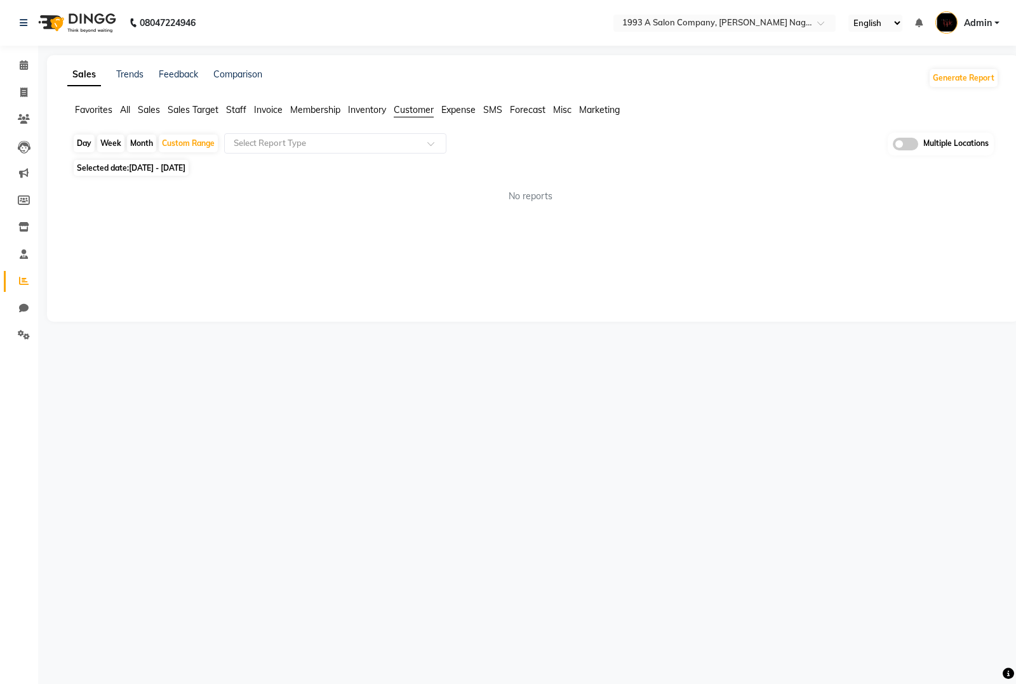
click at [125, 105] on span "All" at bounding box center [125, 109] width 10 height 11
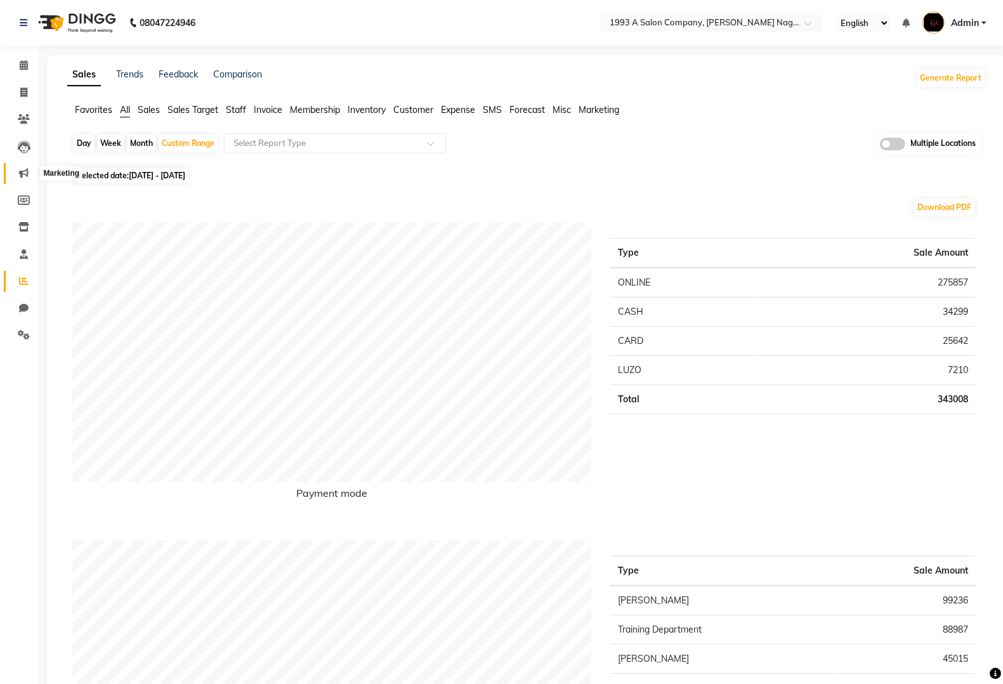
click at [24, 166] on span at bounding box center [24, 173] width 22 height 15
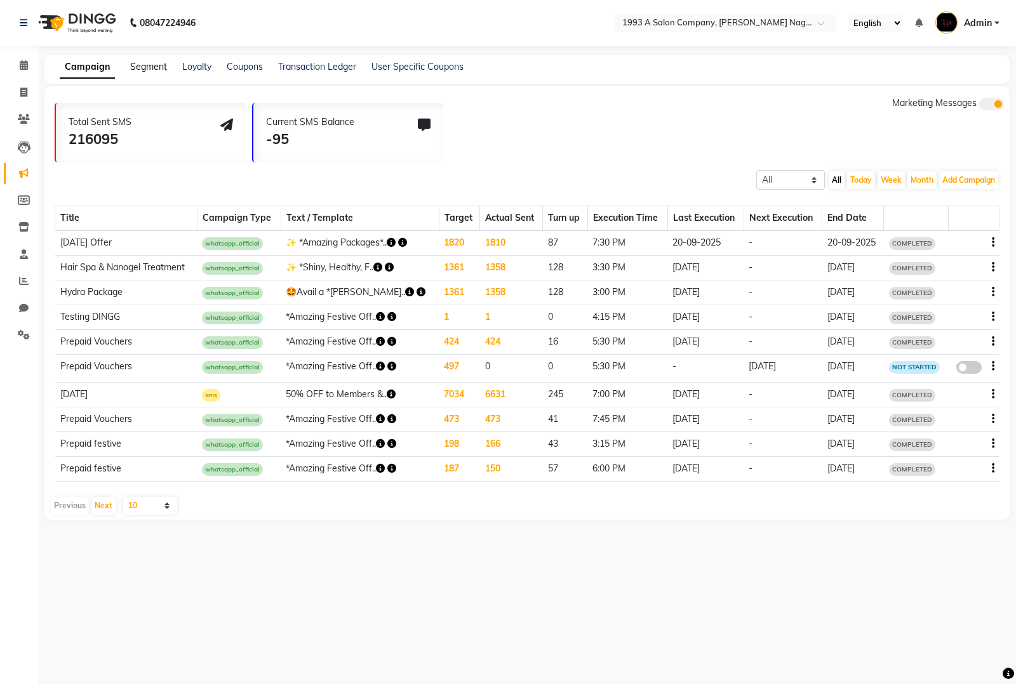
click at [160, 61] on link "Segment" at bounding box center [148, 66] width 37 height 11
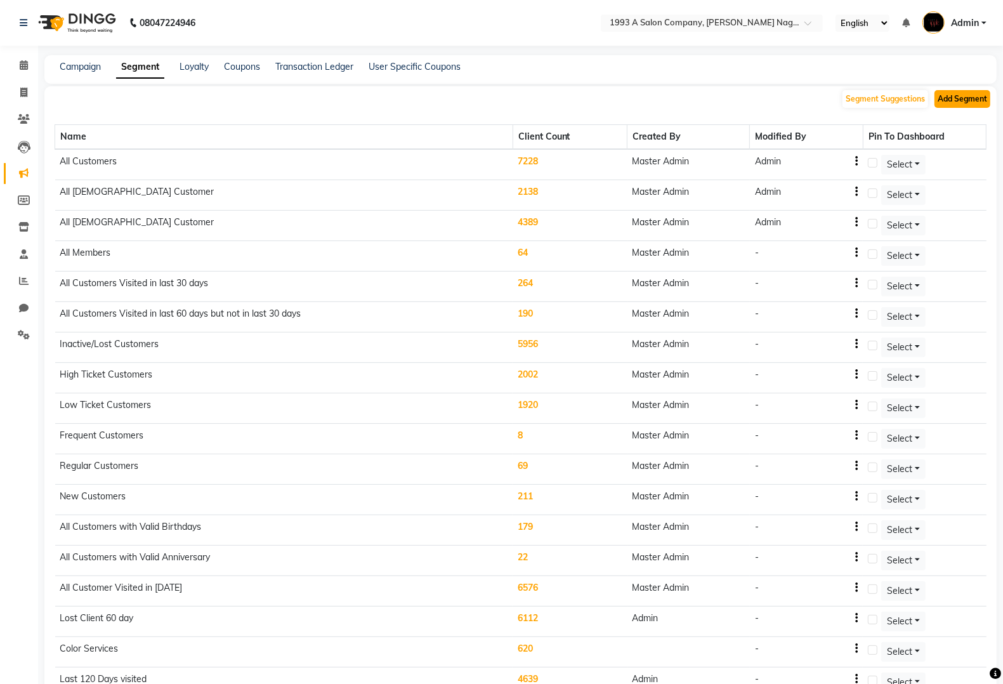
click at [969, 105] on button "Add Segment" at bounding box center [963, 99] width 56 height 18
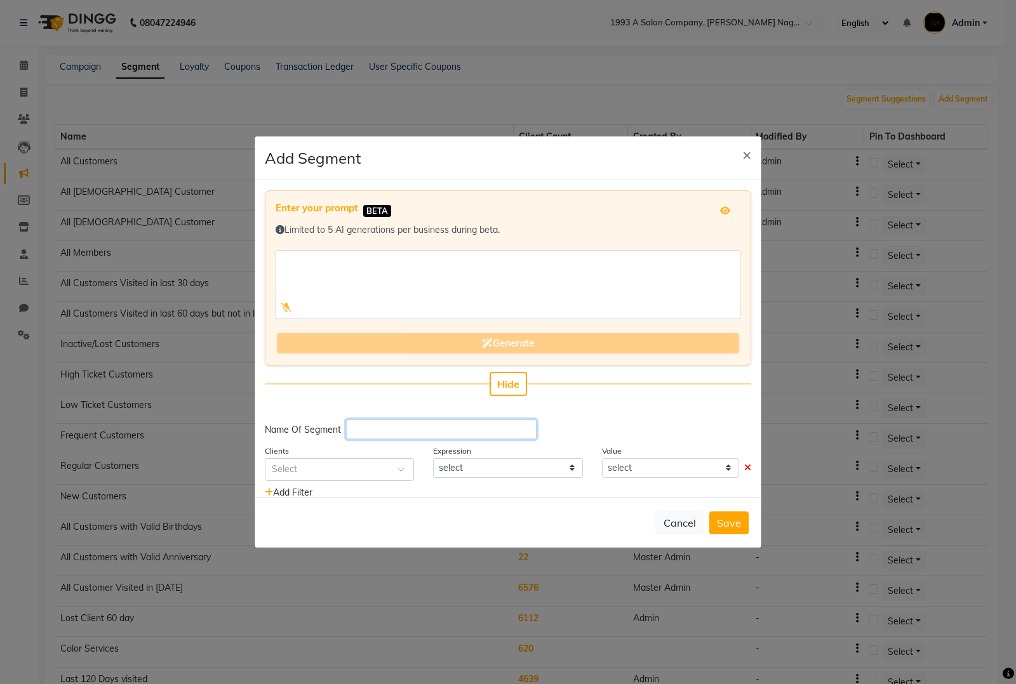
click at [434, 423] on input "text" at bounding box center [441, 430] width 190 height 20
type input "Customer visited in SEP 2025"
click at [397, 470] on span at bounding box center [405, 473] width 16 height 13
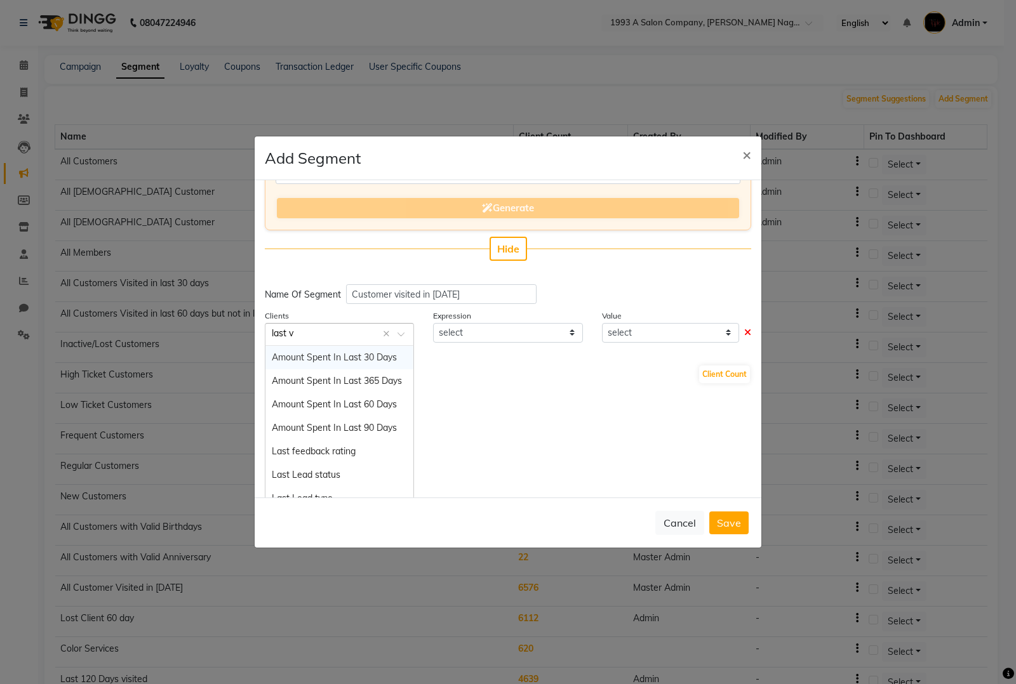
scroll to position [30, 0]
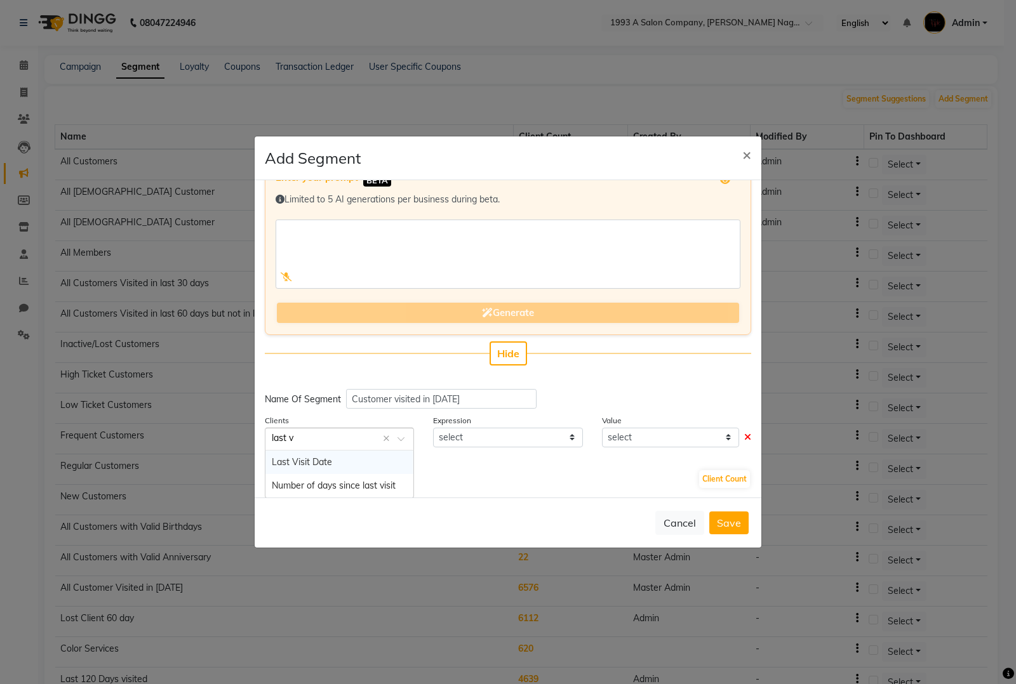
type input "last vi"
click at [327, 460] on span "Last Visit Date" at bounding box center [302, 461] width 60 height 11
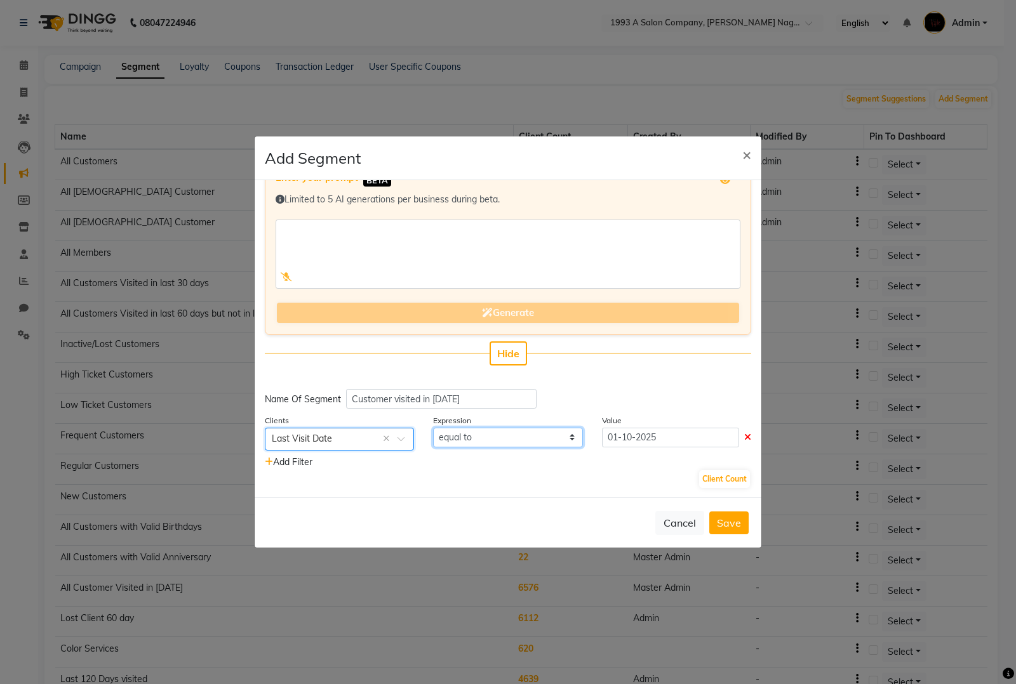
click at [529, 436] on select "equal to greater than greater than or equal to less than less than or equal to" at bounding box center [507, 438] width 149 height 20
select select ">="
click at [433, 428] on select "equal to greater than greater than or equal to less than less than or equal to" at bounding box center [507, 438] width 149 height 20
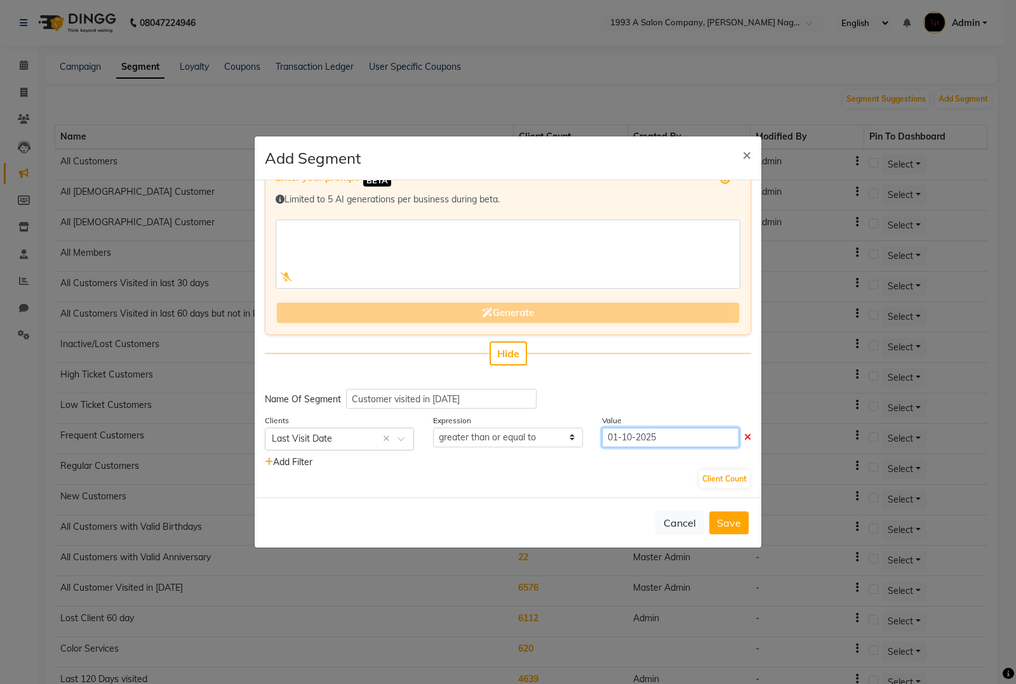
click at [673, 437] on input "01-10-2025" at bounding box center [670, 438] width 137 height 20
select select "10"
select select "2025"
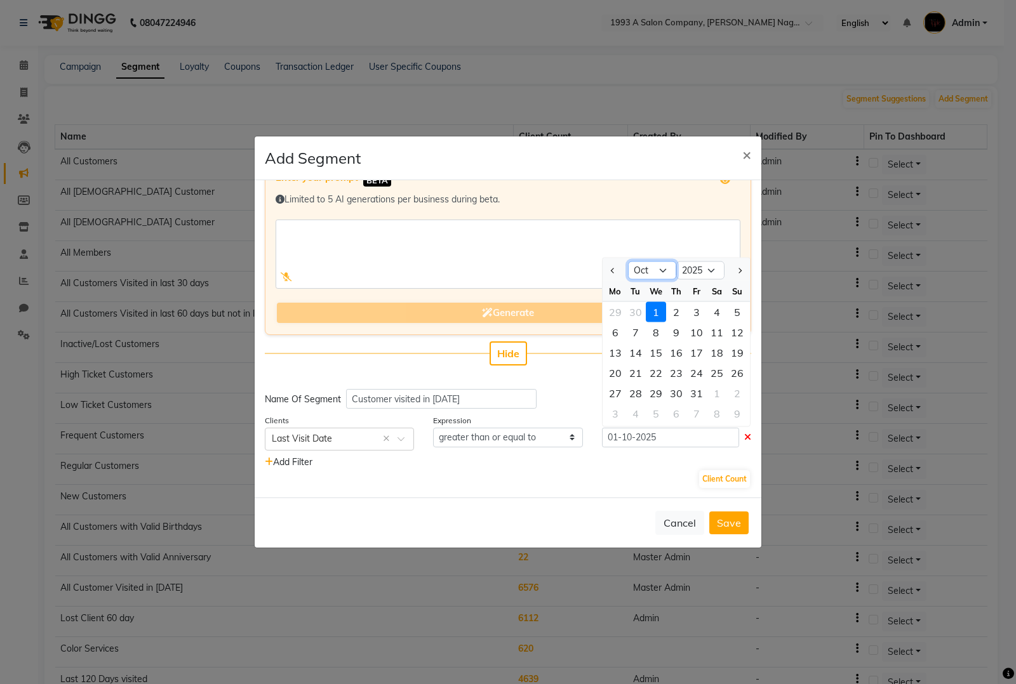
click at [659, 275] on select "Jan Feb Mar Apr May Jun Jul Aug Sep Oct Nov Dec" at bounding box center [652, 270] width 48 height 19
select select "9"
click at [628, 261] on select "Jan Feb Mar Apr May Jun Jul Aug Sep Oct Nov Dec" at bounding box center [652, 270] width 48 height 19
click at [609, 312] on div "1" at bounding box center [615, 311] width 20 height 20
type input "01-09-2025"
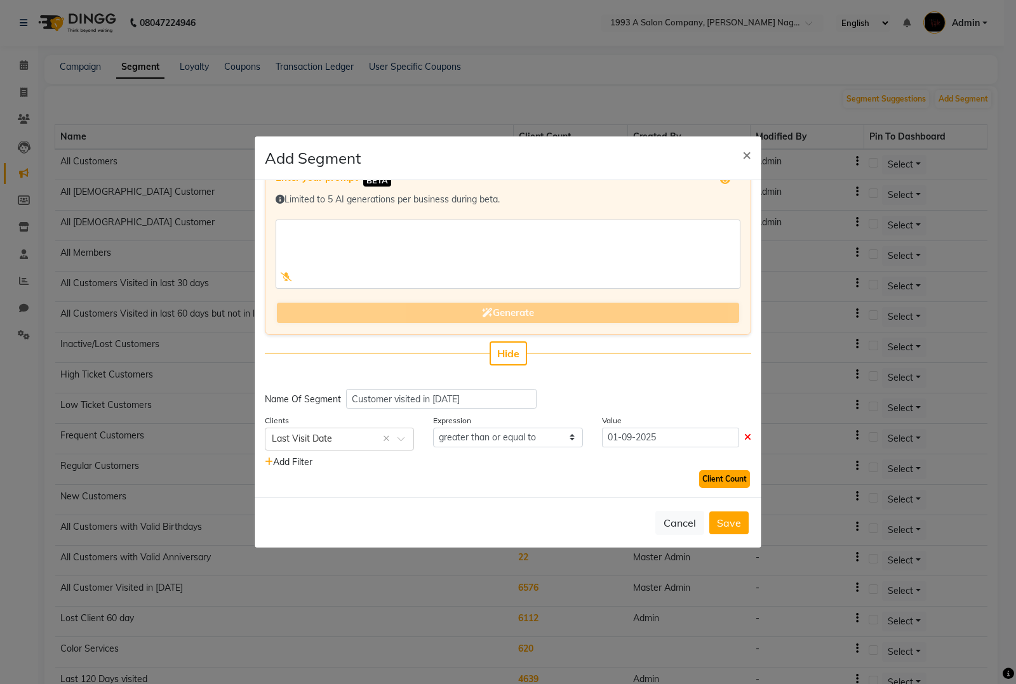
click at [717, 474] on button "Client Count" at bounding box center [724, 479] width 51 height 18
click at [301, 463] on span "Add Filter" at bounding box center [289, 461] width 48 height 11
click at [541, 480] on select "select" at bounding box center [507, 479] width 149 height 20
click at [433, 469] on select "select" at bounding box center [507, 479] width 149 height 20
click at [368, 476] on input "text" at bounding box center [327, 479] width 110 height 13
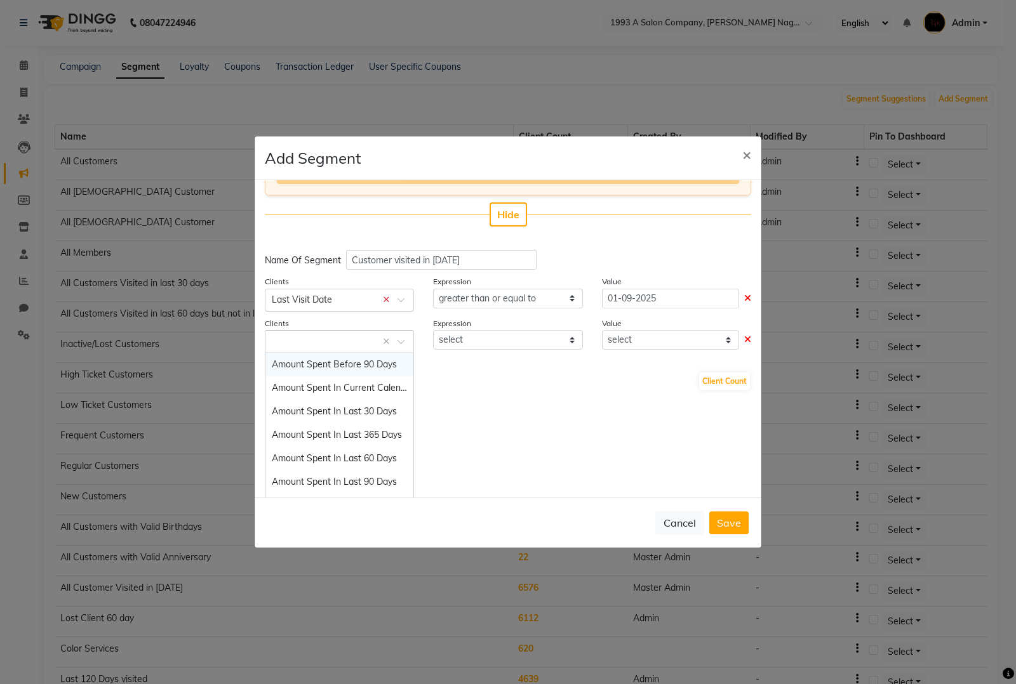
scroll to position [176, 0]
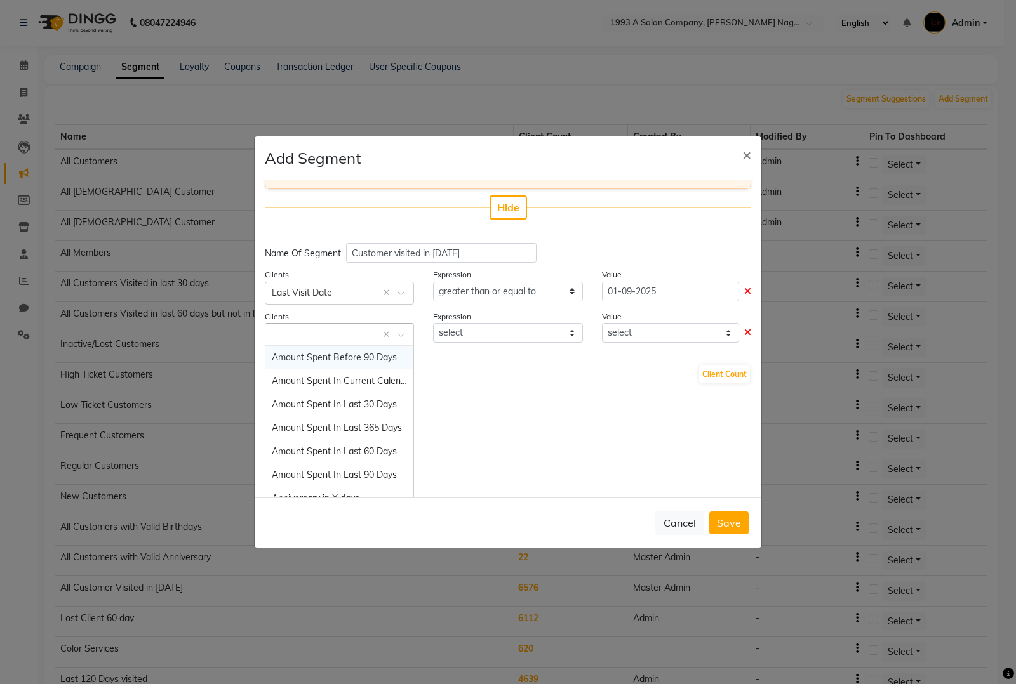
click at [321, 338] on input "text" at bounding box center [327, 333] width 110 height 13
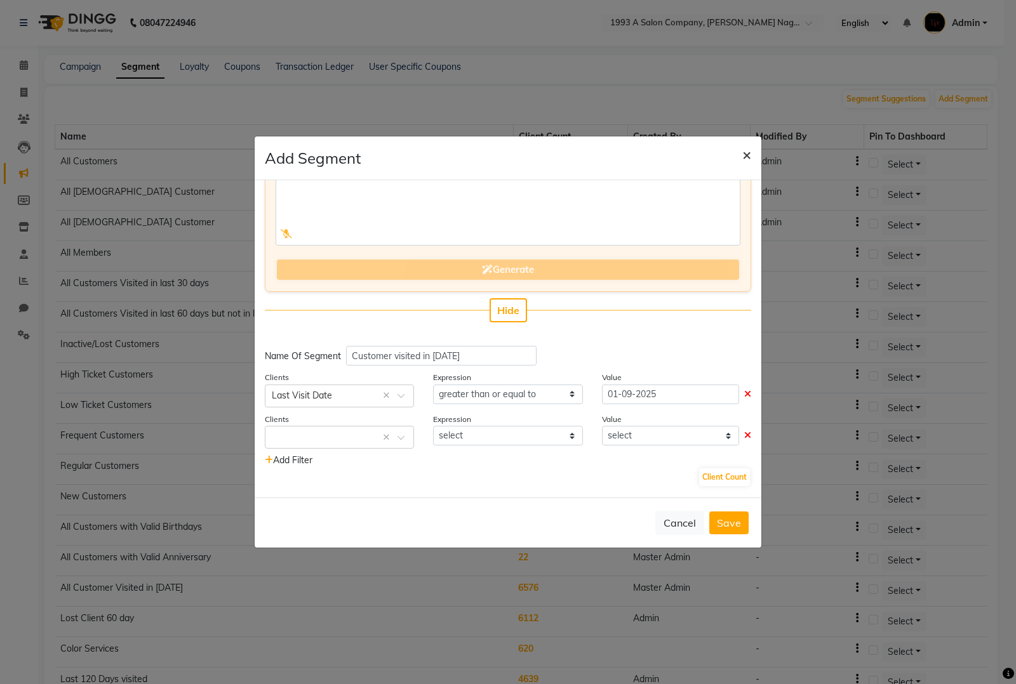
scroll to position [72, 0]
click at [745, 157] on span "×" at bounding box center [746, 154] width 9 height 19
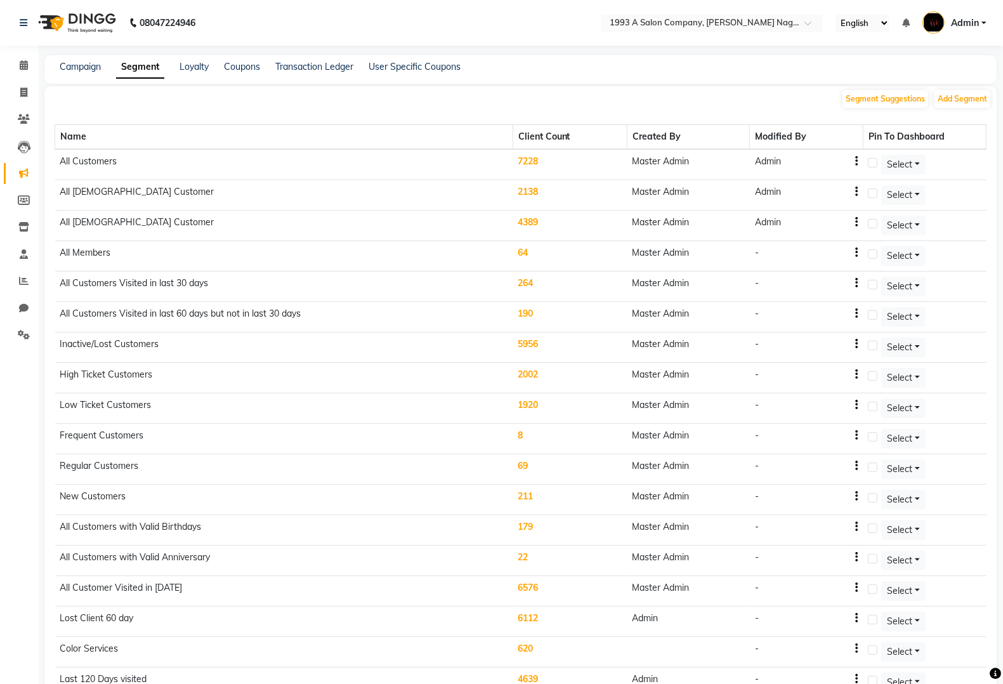
click at [108, 71] on div "Campaign Segment Loyalty Coupons Transaction Ledger User Specific Coupons" at bounding box center [252, 66] width 416 height 13
click at [84, 65] on link "Campaign" at bounding box center [80, 66] width 41 height 11
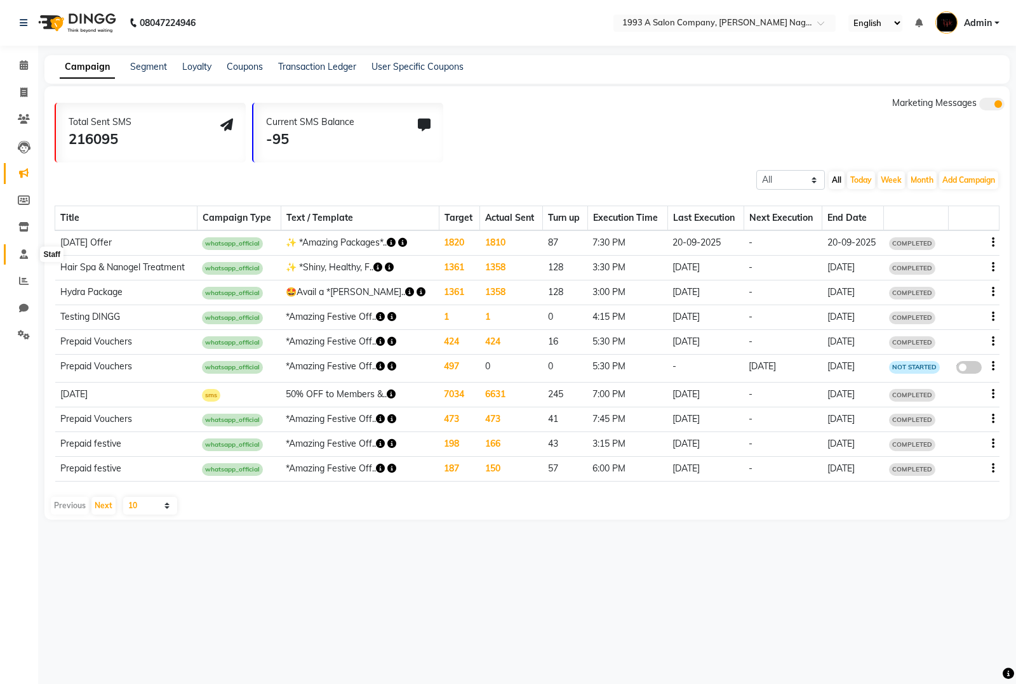
click at [17, 256] on span at bounding box center [24, 255] width 22 height 15
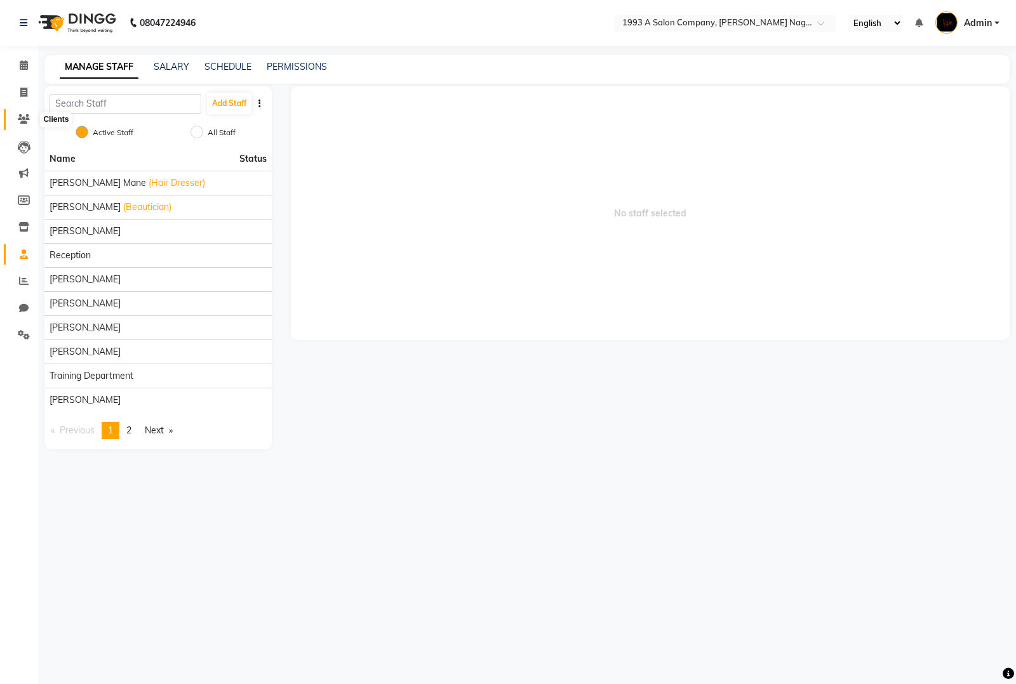
click at [20, 124] on span at bounding box center [24, 119] width 22 height 15
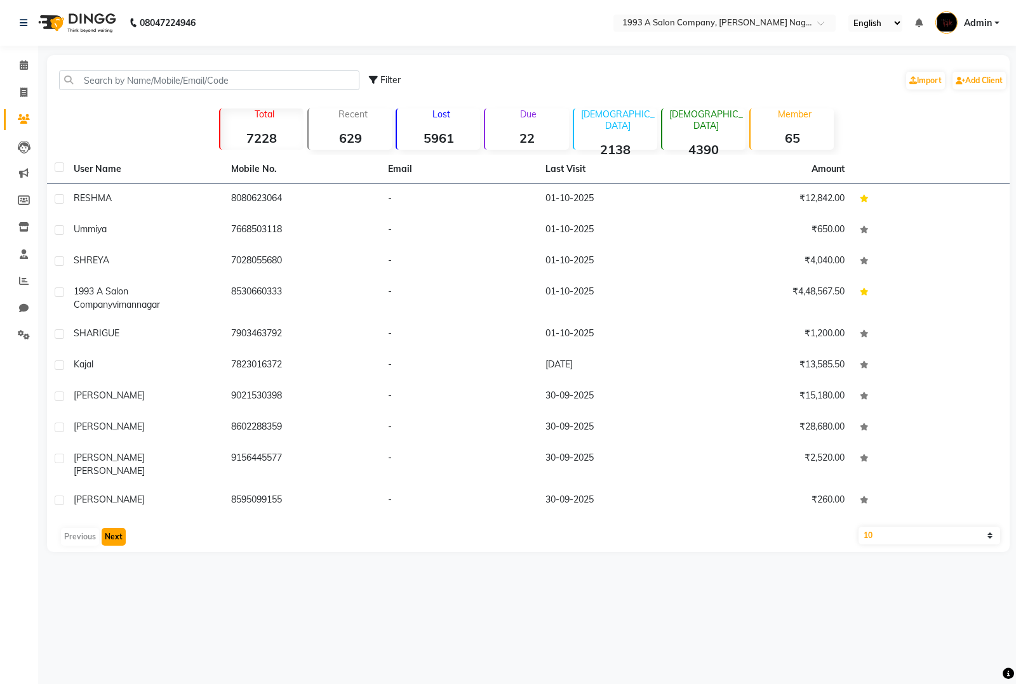
click at [121, 530] on button "Next" at bounding box center [114, 537] width 24 height 18
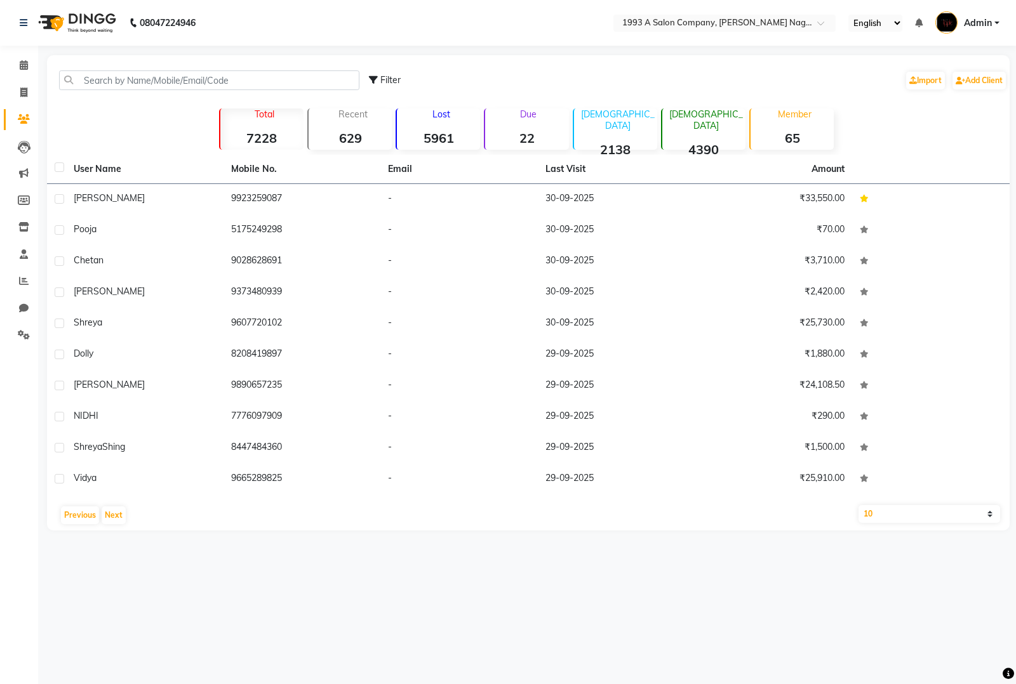
click at [382, 80] on span "Filter" at bounding box center [390, 79] width 20 height 11
select select "1000000"
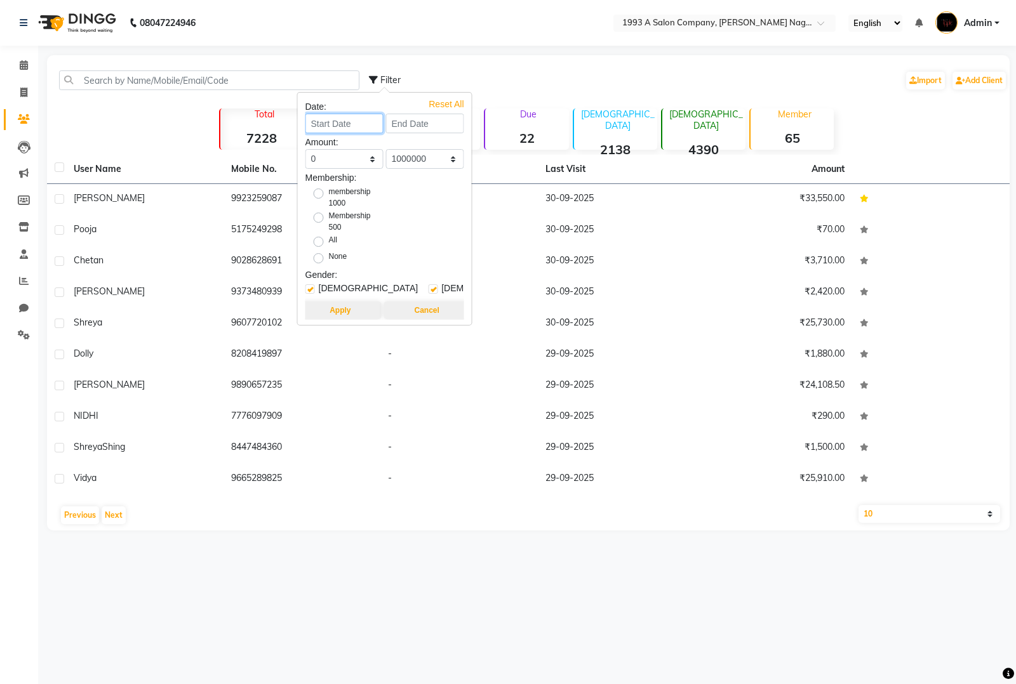
click at [345, 131] on input at bounding box center [344, 124] width 78 height 20
select select "10"
select select "2025"
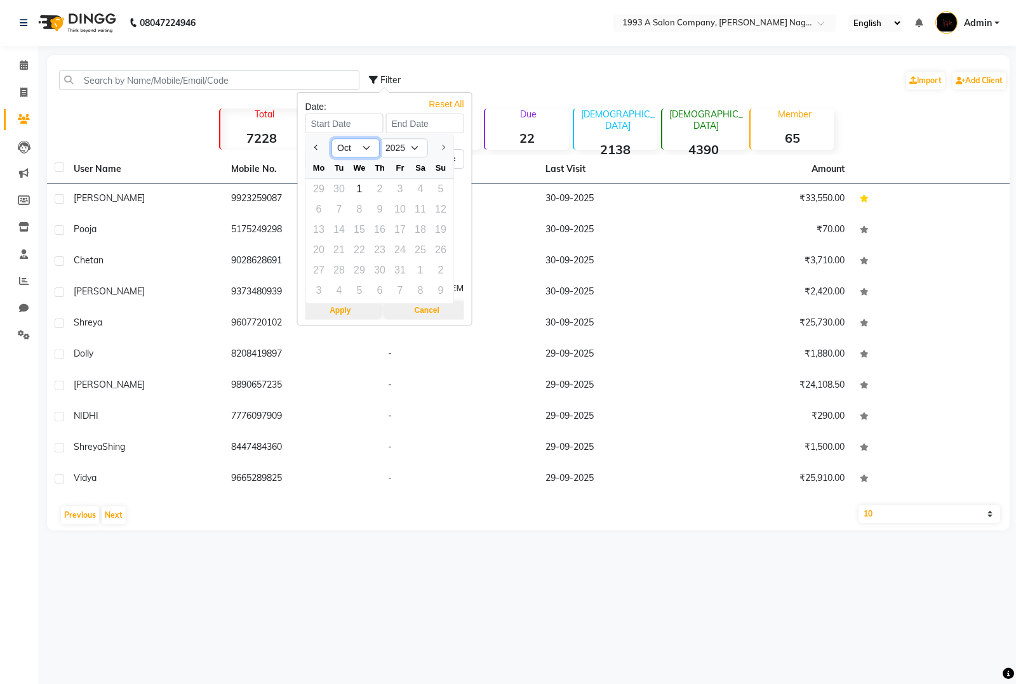
click at [355, 149] on select "Jan Feb Mar Apr May Jun Jul Aug Sep Oct" at bounding box center [355, 147] width 48 height 19
select select "9"
click at [331, 138] on select "Jan Feb Mar Apr May Jun Jul Aug Sep Oct" at bounding box center [355, 147] width 48 height 19
click at [318, 189] on div "1" at bounding box center [318, 189] width 20 height 20
type input "01-09-2025"
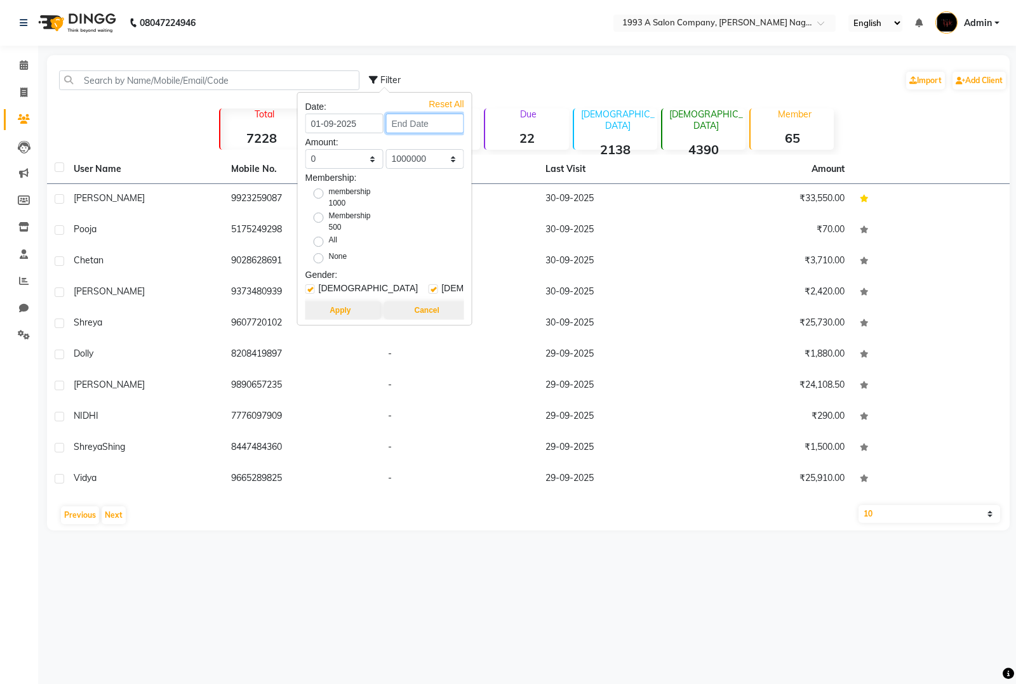
click at [419, 130] on input at bounding box center [425, 124] width 78 height 20
select select "9"
click at [438, 154] on select "Aug Sep" at bounding box center [430, 147] width 48 height 19
click at [406, 138] on select "Aug Sep" at bounding box center [430, 147] width 48 height 19
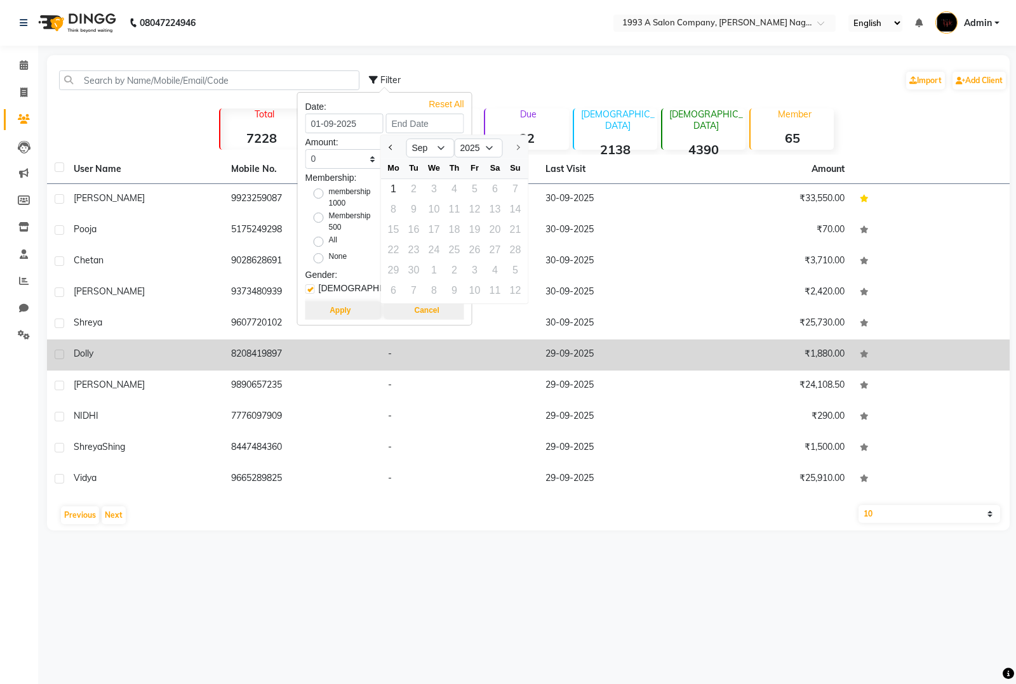
click at [443, 369] on td "-" at bounding box center [458, 355] width 157 height 31
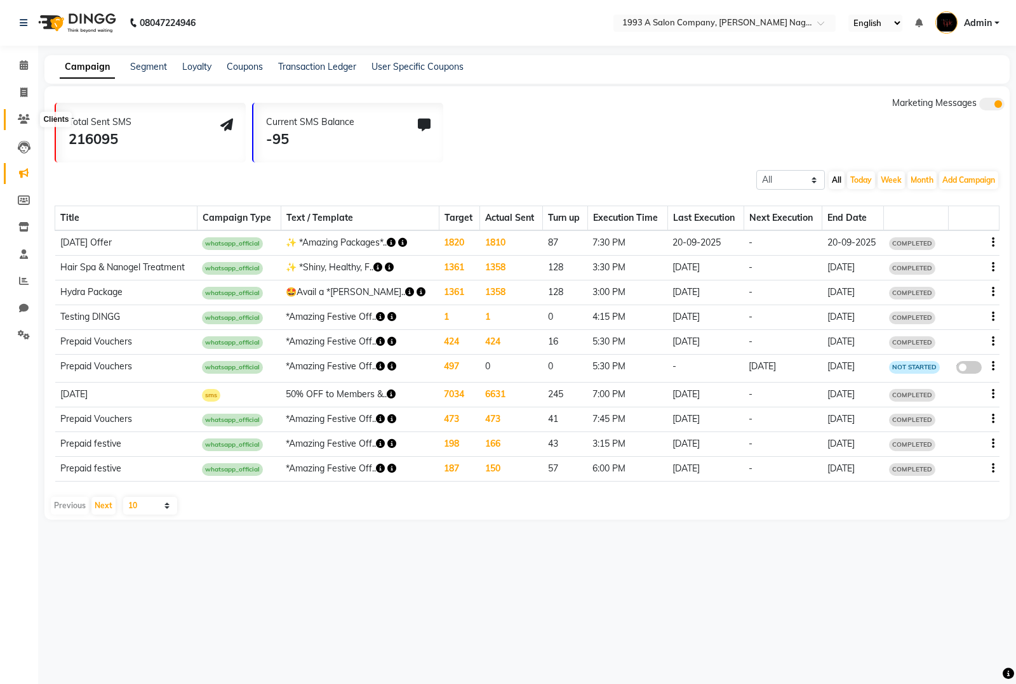
click at [29, 119] on icon at bounding box center [24, 119] width 12 height 10
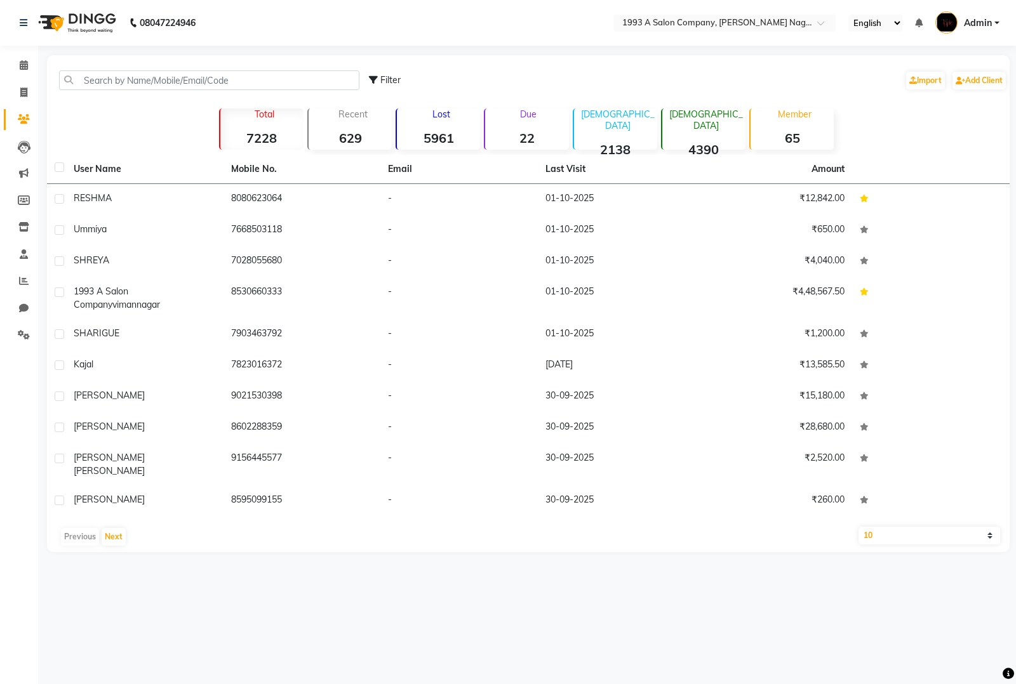
click at [384, 79] on span "Filter" at bounding box center [390, 79] width 20 height 11
select select "1000000"
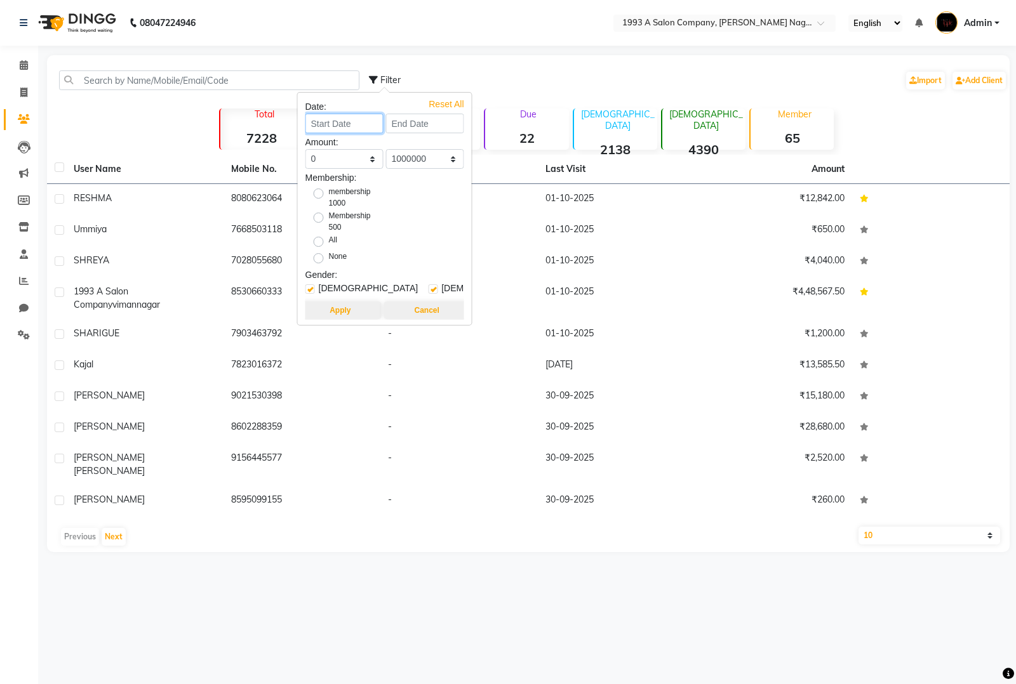
click at [338, 127] on input at bounding box center [344, 124] width 78 height 20
select select "10"
select select "2025"
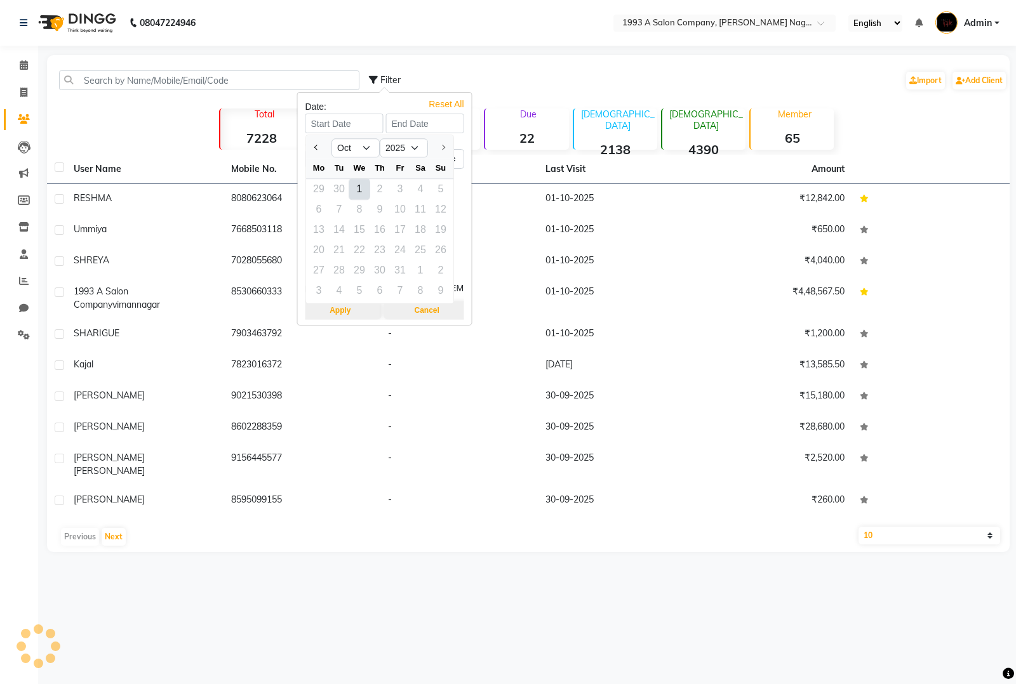
click at [365, 190] on div "1" at bounding box center [359, 189] width 20 height 20
type input "01-10-2025"
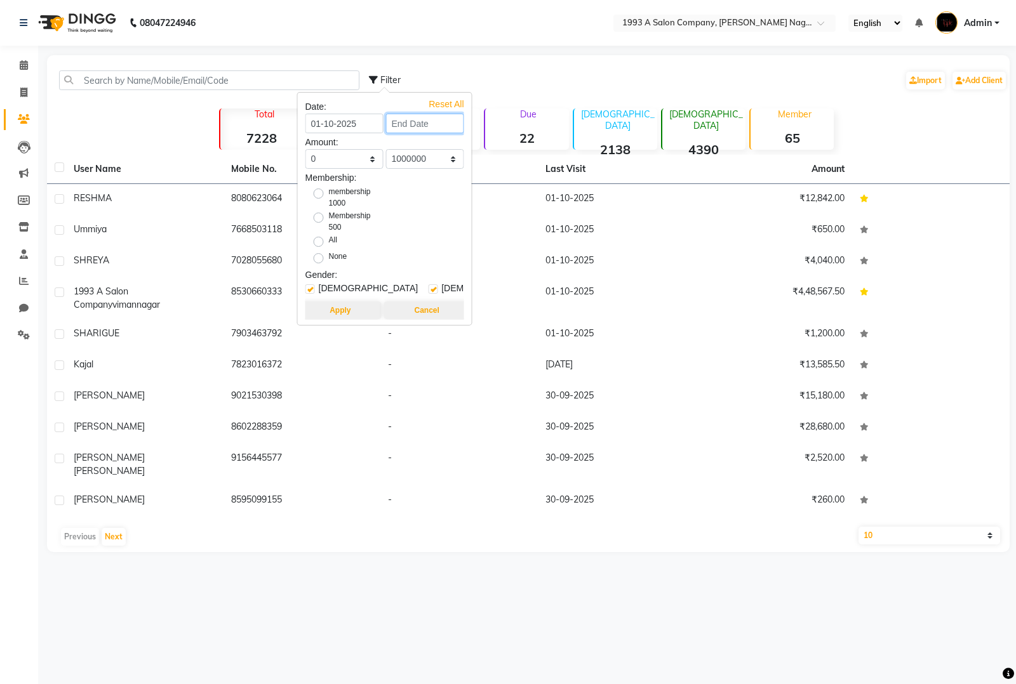
click at [407, 127] on input at bounding box center [425, 124] width 78 height 20
select select "10"
click at [433, 187] on div "1" at bounding box center [434, 189] width 20 height 20
type input "01-10-2025"
click at [432, 121] on input "01-10-2025" at bounding box center [425, 124] width 78 height 20
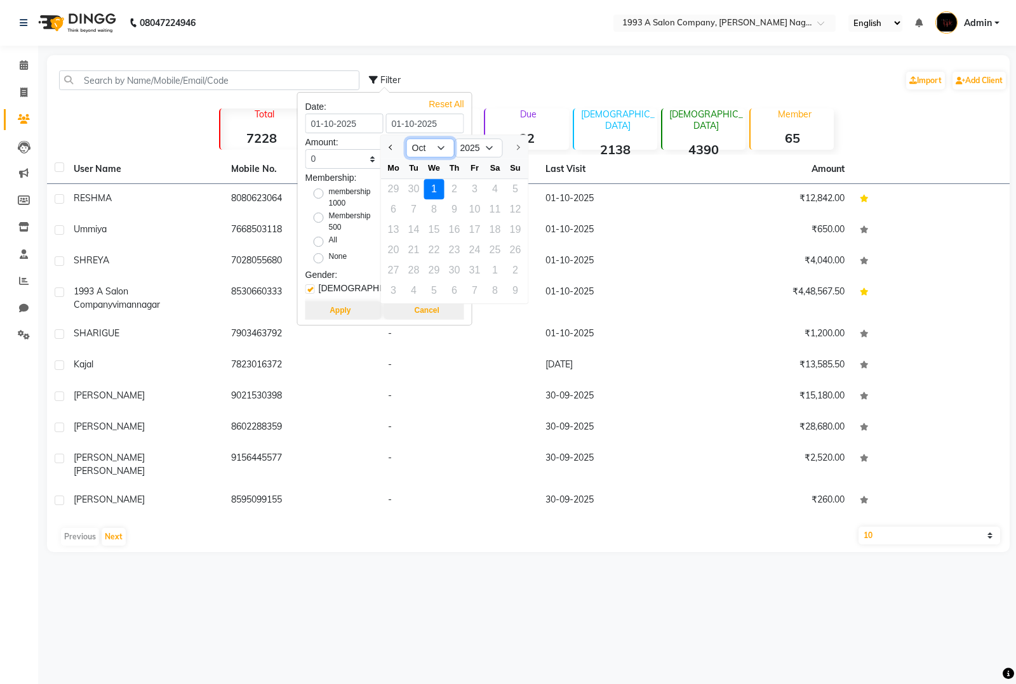
click at [435, 141] on select "Sep Oct" at bounding box center [430, 147] width 48 height 19
select select "9"
click at [406, 138] on select "Sep Oct" at bounding box center [430, 147] width 48 height 19
click at [414, 268] on div "30" at bounding box center [414, 270] width 20 height 20
type input "30-09-2025"
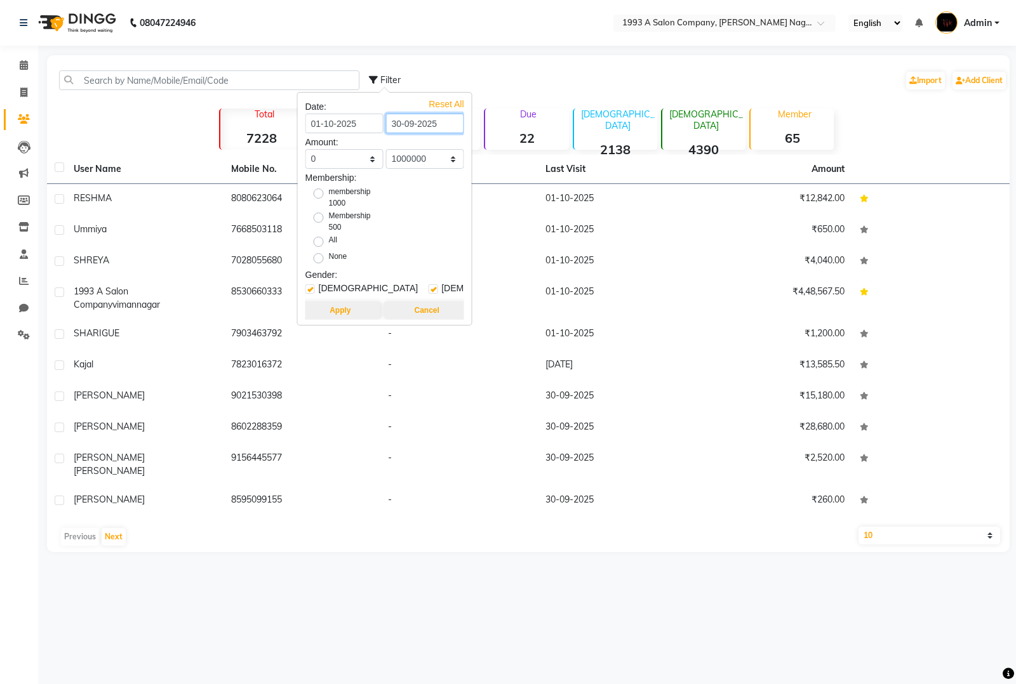
scroll to position [10, 0]
click at [337, 301] on button "Apply" at bounding box center [340, 310] width 82 height 18
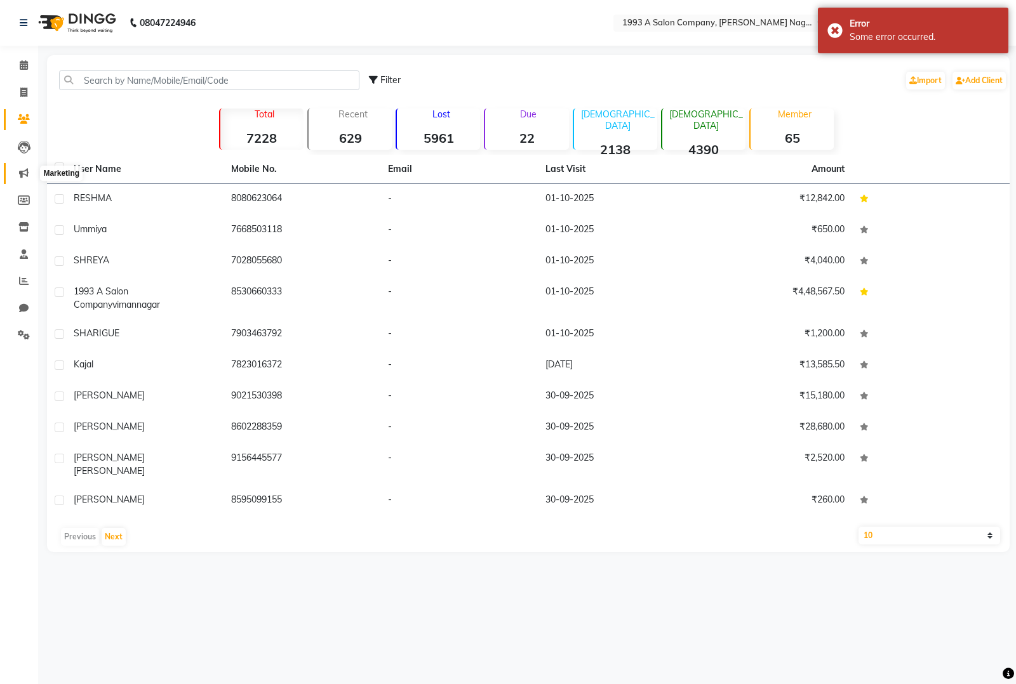
click at [24, 169] on icon at bounding box center [24, 173] width 10 height 10
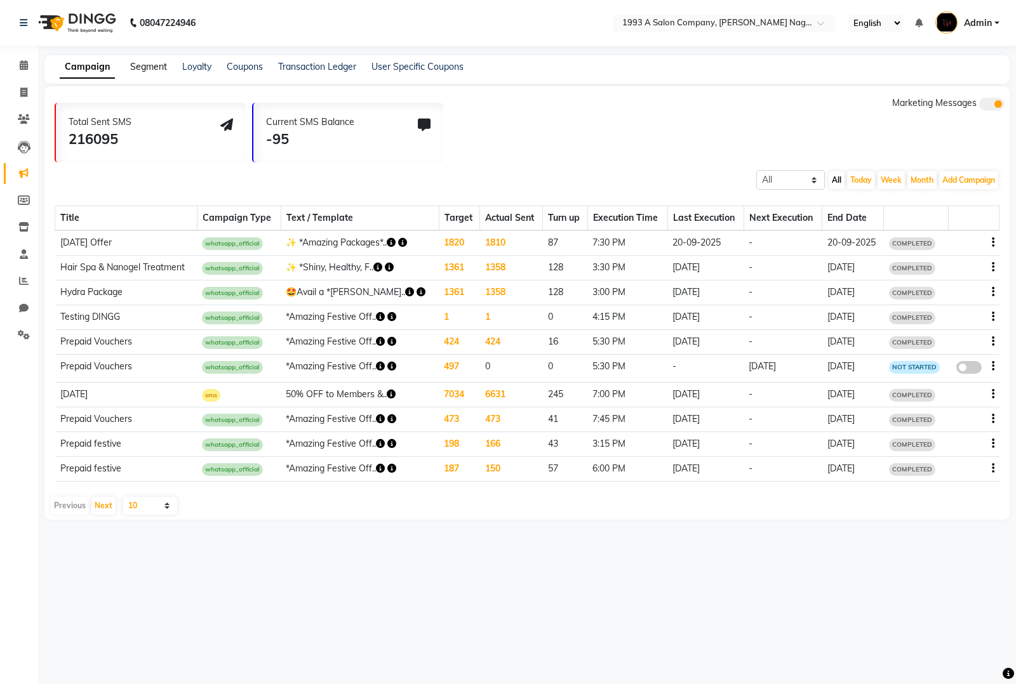
click at [154, 68] on link "Segment" at bounding box center [148, 66] width 37 height 11
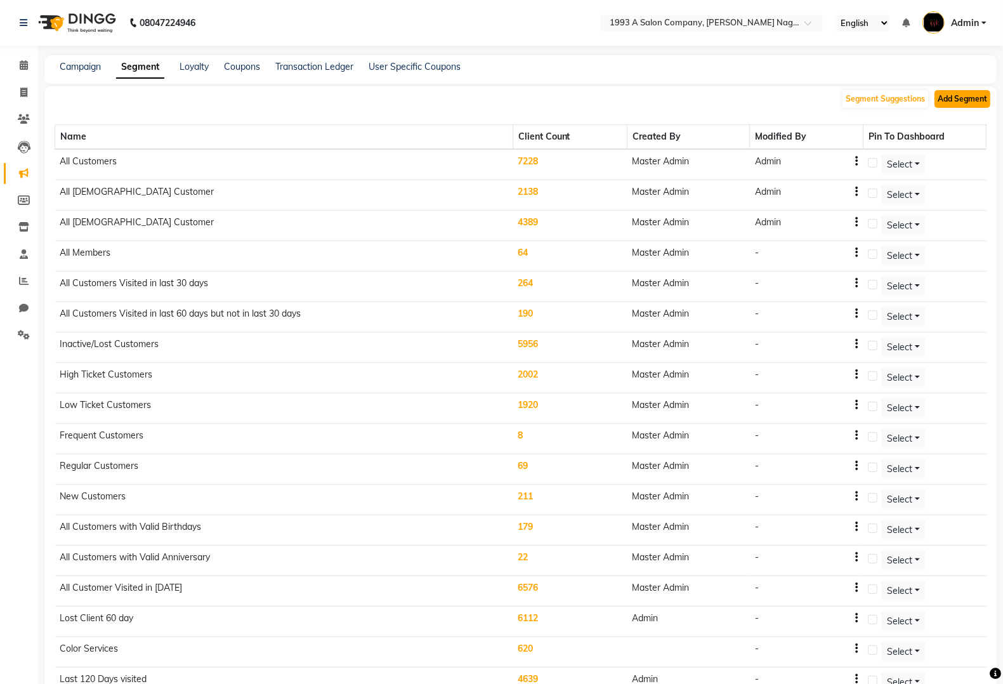
click at [951, 97] on button "Add Segment" at bounding box center [963, 99] width 56 height 18
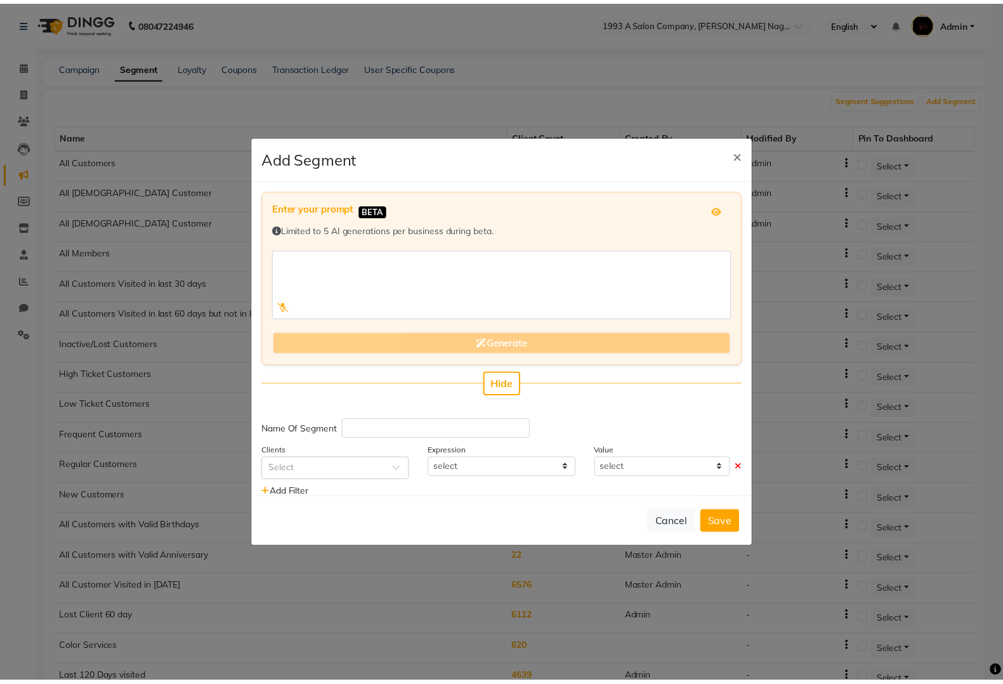
scroll to position [30, 0]
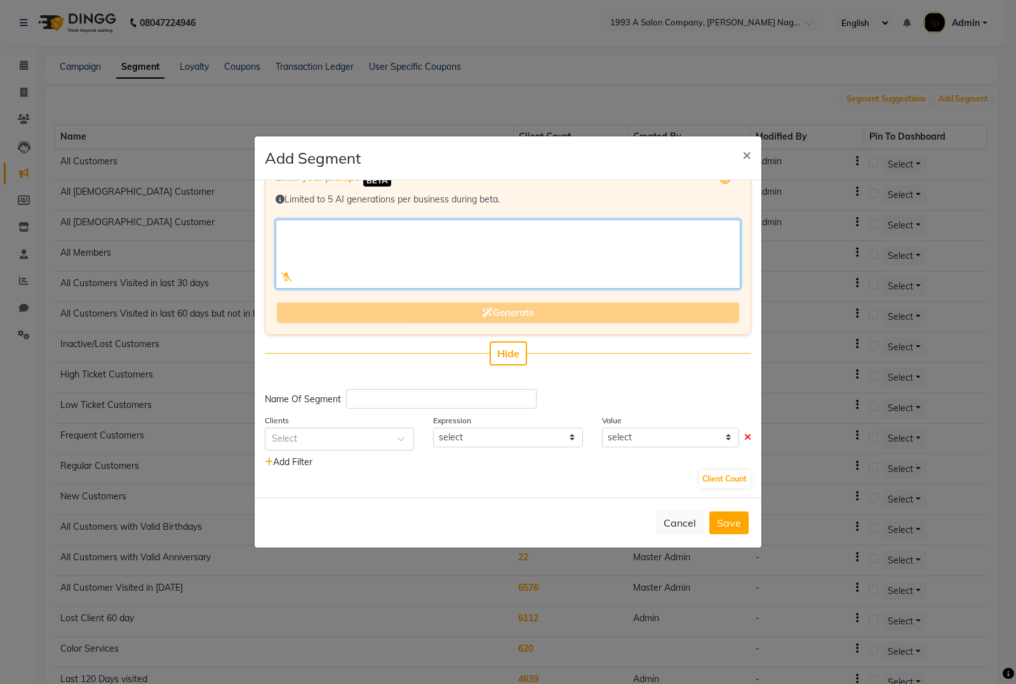
click at [439, 255] on textarea at bounding box center [507, 254] width 465 height 69
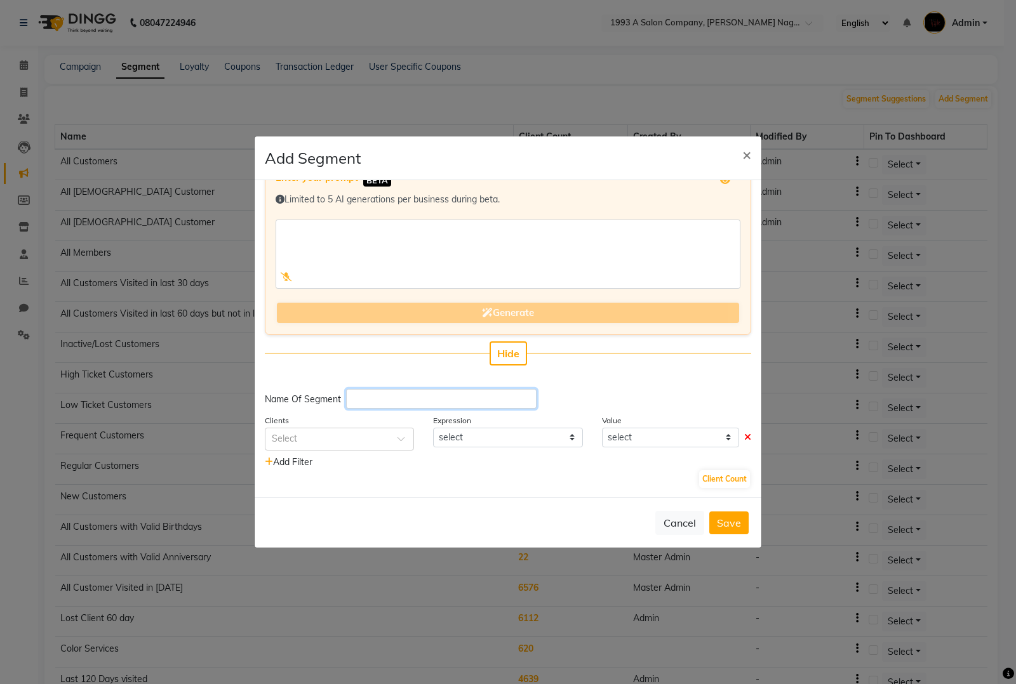
click at [414, 397] on input "text" at bounding box center [441, 399] width 190 height 20
click at [743, 150] on span "×" at bounding box center [746, 154] width 9 height 19
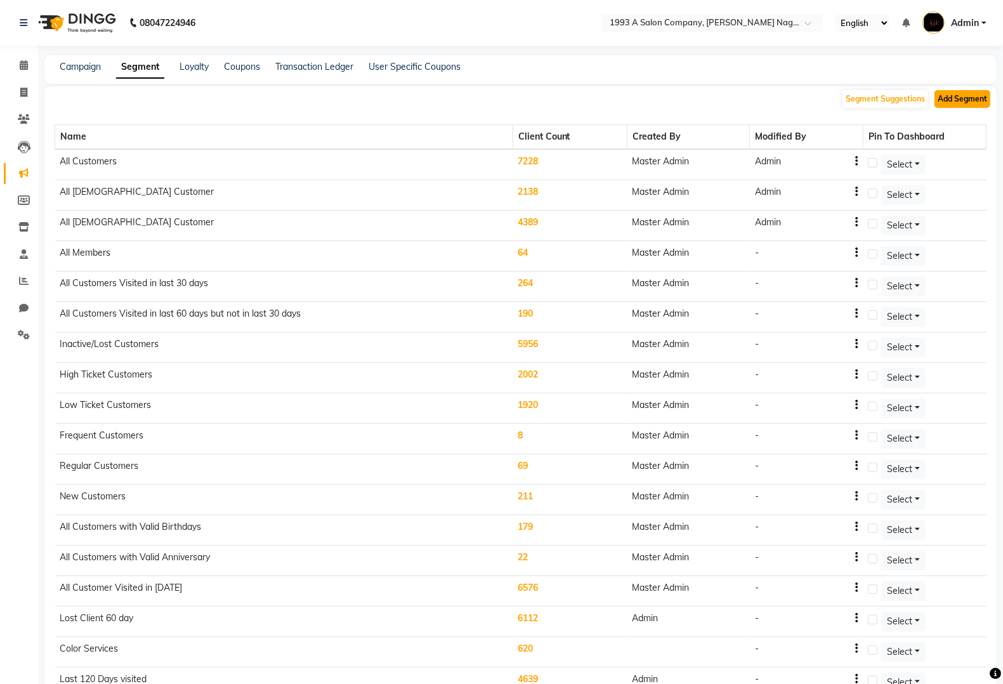
click at [948, 102] on button "Add Segment" at bounding box center [963, 99] width 56 height 18
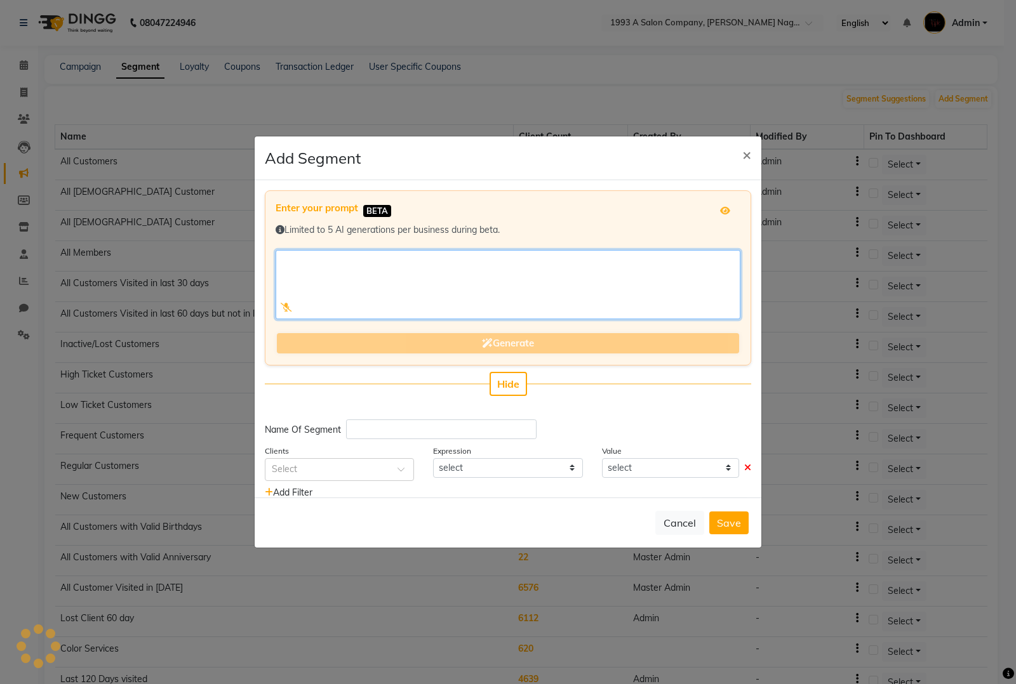
click at [419, 289] on textarea at bounding box center [507, 284] width 465 height 69
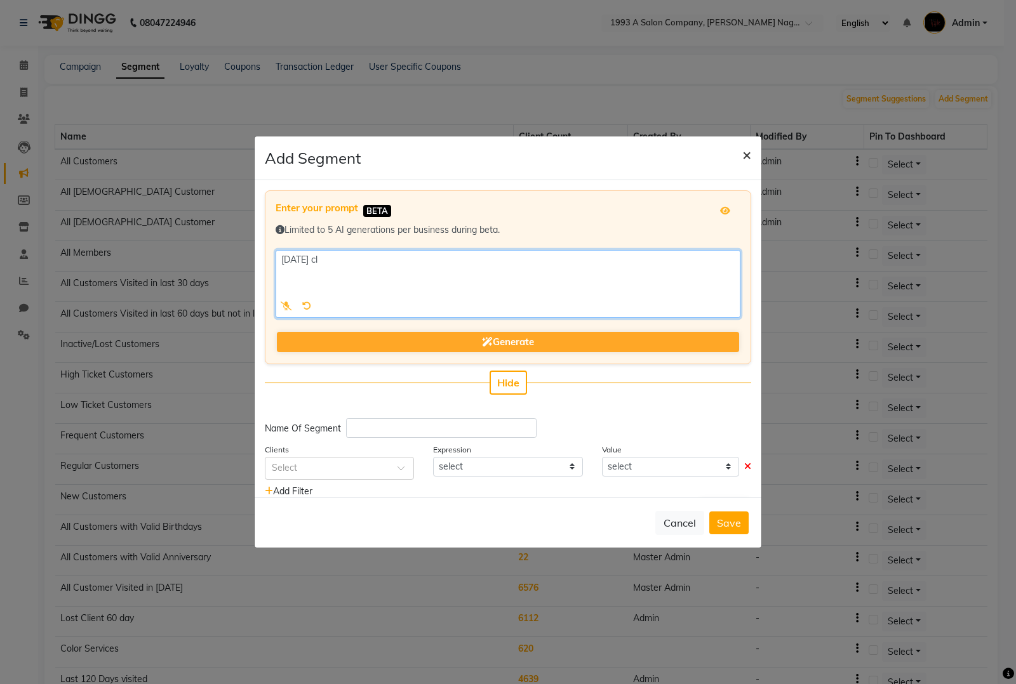
type textarea "Sep 2025 cl"
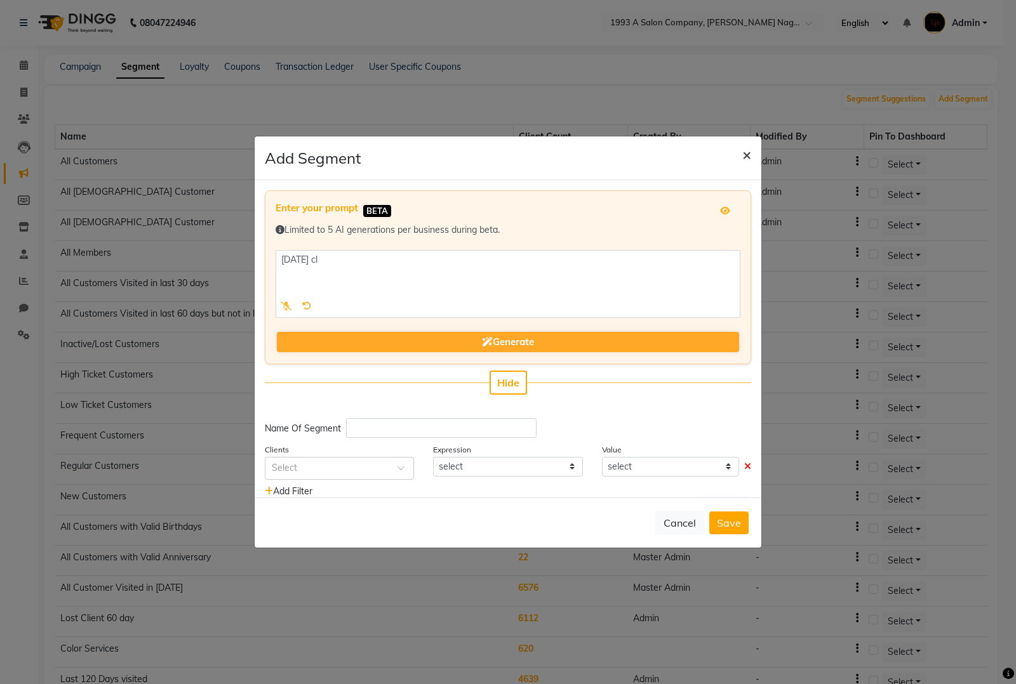
click at [751, 156] on button "×" at bounding box center [746, 154] width 29 height 36
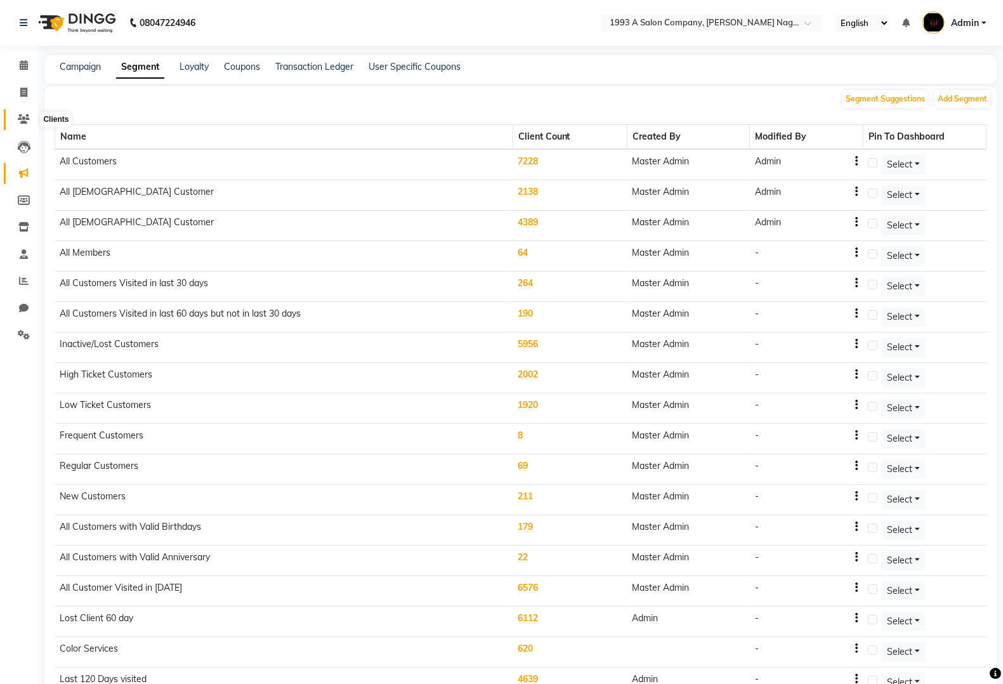
click at [14, 116] on span at bounding box center [24, 119] width 22 height 15
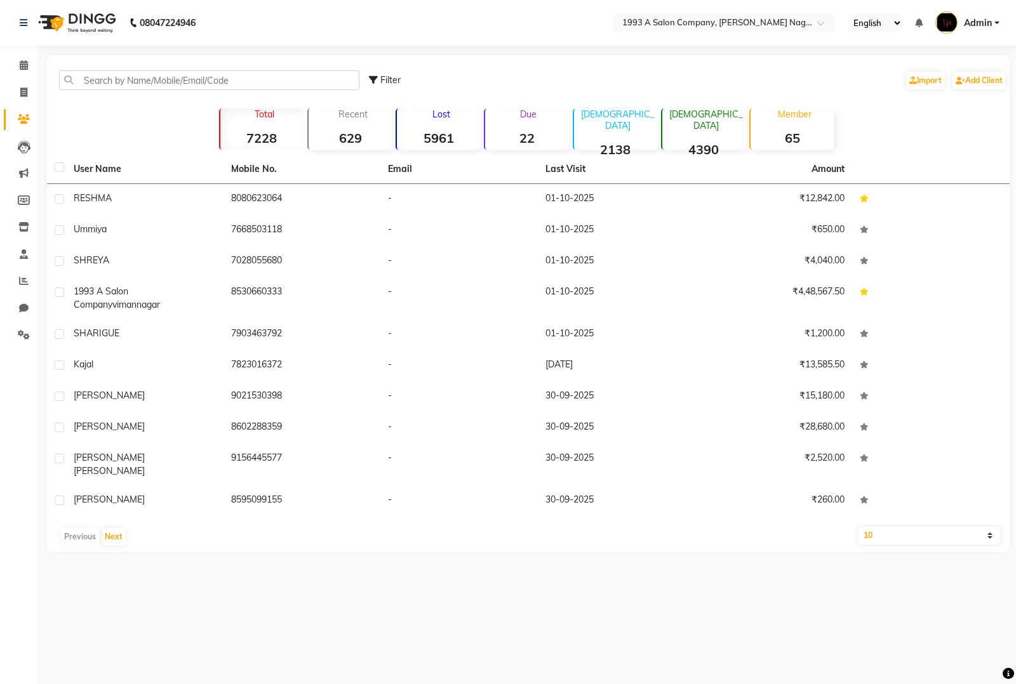
click at [399, 77] on span "Filter" at bounding box center [390, 79] width 20 height 11
select select "1000000"
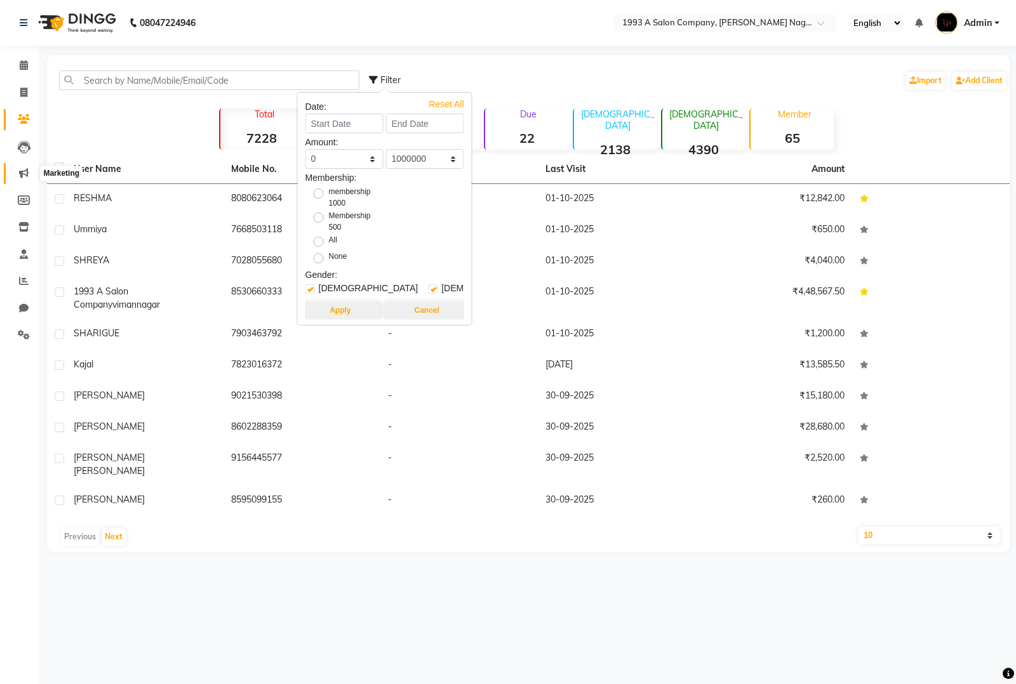
click at [29, 169] on span at bounding box center [24, 173] width 22 height 15
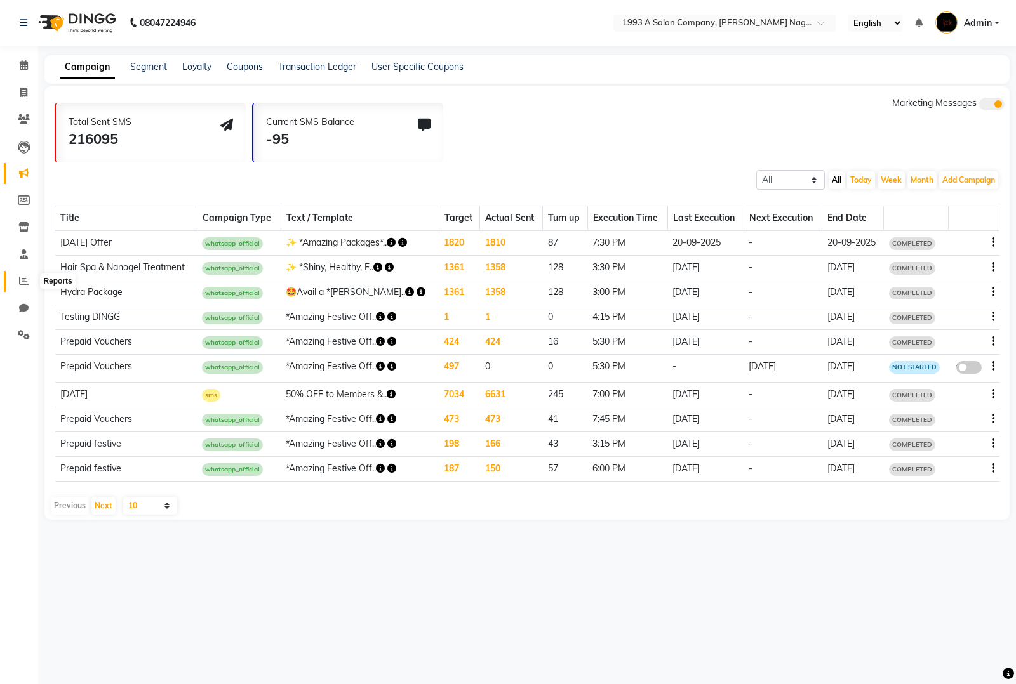
click at [23, 281] on icon at bounding box center [24, 281] width 10 height 10
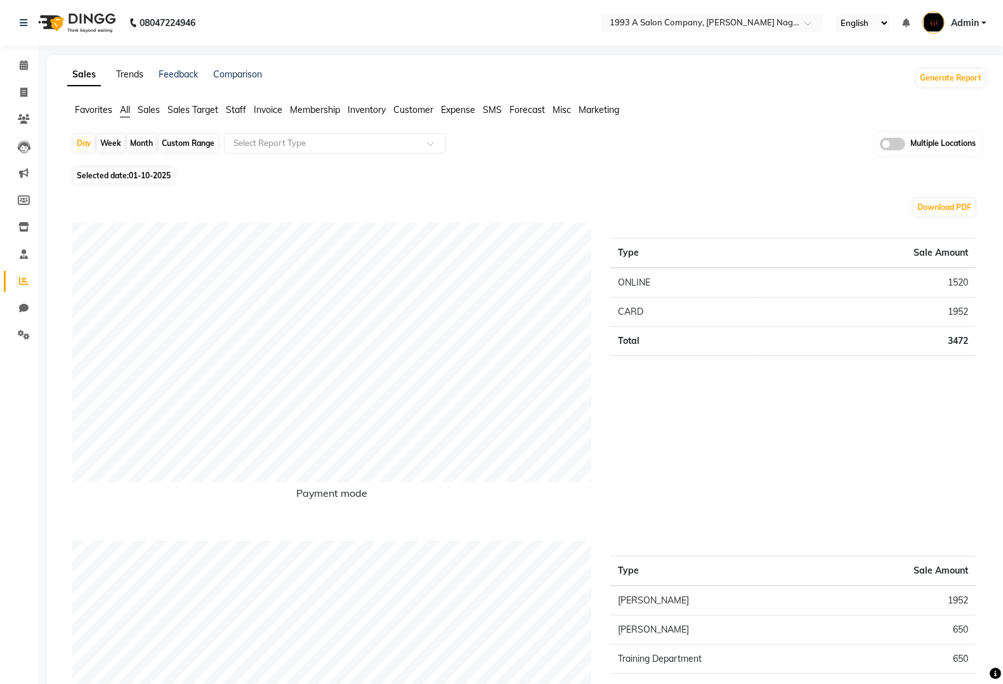
click at [128, 79] on link "Trends" at bounding box center [129, 74] width 27 height 11
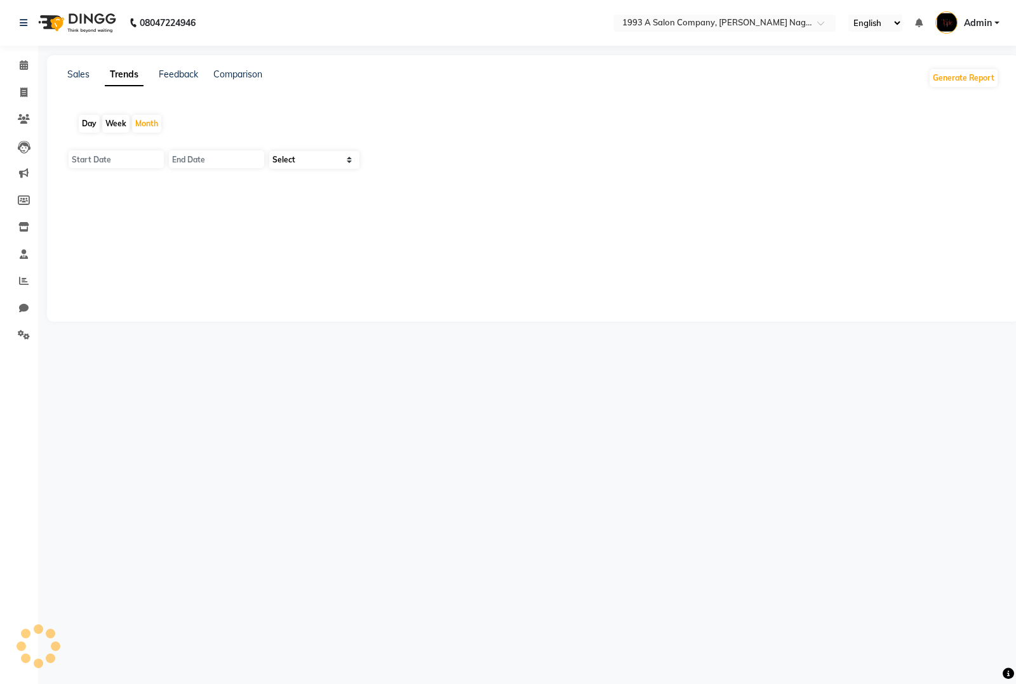
type input "01-10-2025"
type input "31-10-2025"
select select "by_client"
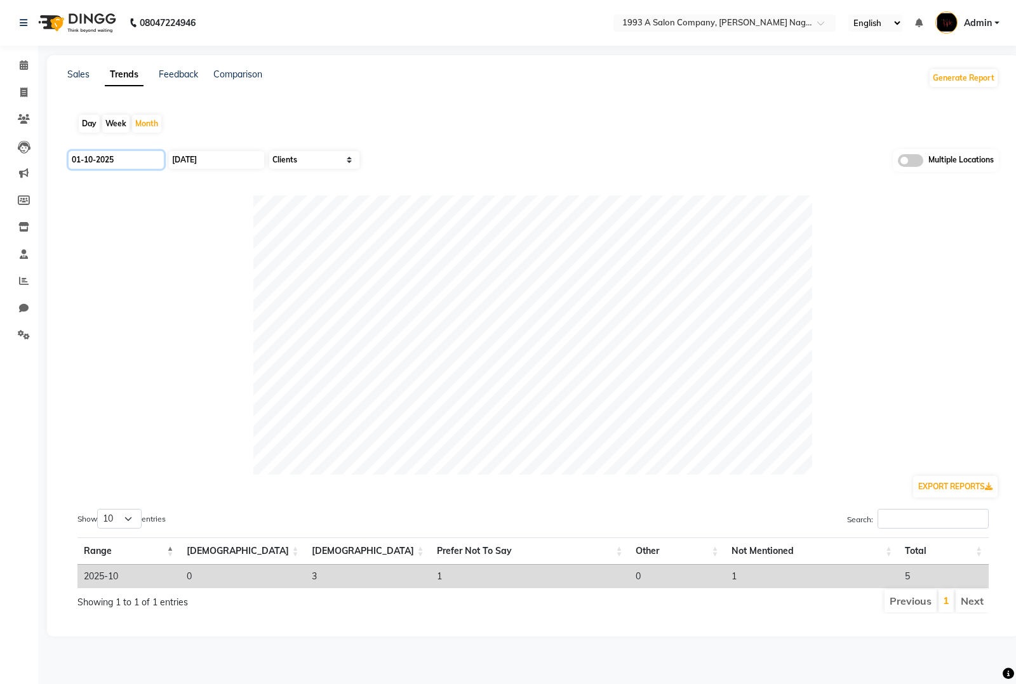
click at [135, 154] on input "01-10-2025" at bounding box center [116, 160] width 95 height 18
select select "10"
select select "2025"
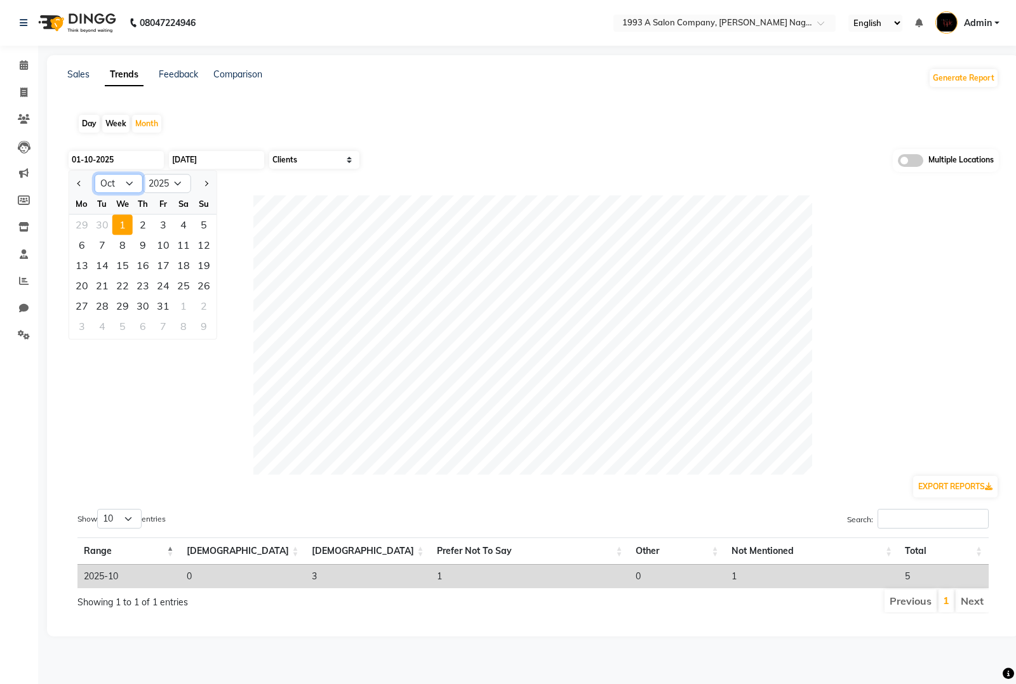
click at [136, 182] on select "Jan Feb Mar Apr May Jun Jul Aug Sep Oct Nov Dec" at bounding box center [119, 183] width 48 height 19
select select "9"
click at [95, 174] on select "Jan Feb Mar Apr May Jun Jul Aug Sep Oct Nov Dec" at bounding box center [119, 183] width 48 height 19
click at [80, 225] on div "1" at bounding box center [82, 225] width 20 height 20
type input "01-09-2025"
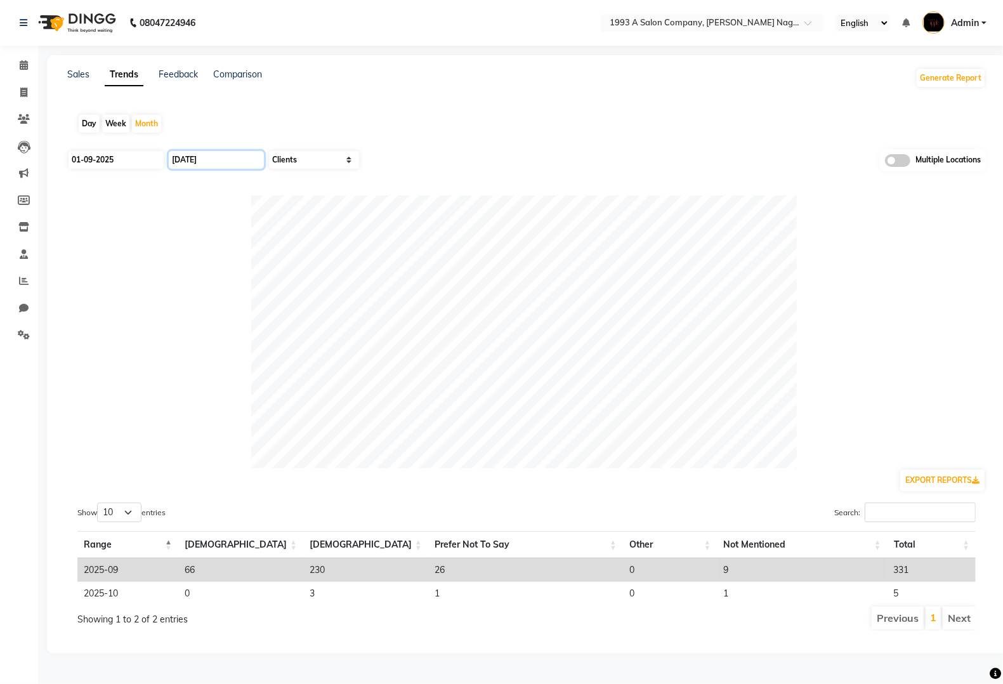
click at [192, 162] on input "31-10-2025" at bounding box center [216, 160] width 95 height 18
select select "10"
select select "2025"
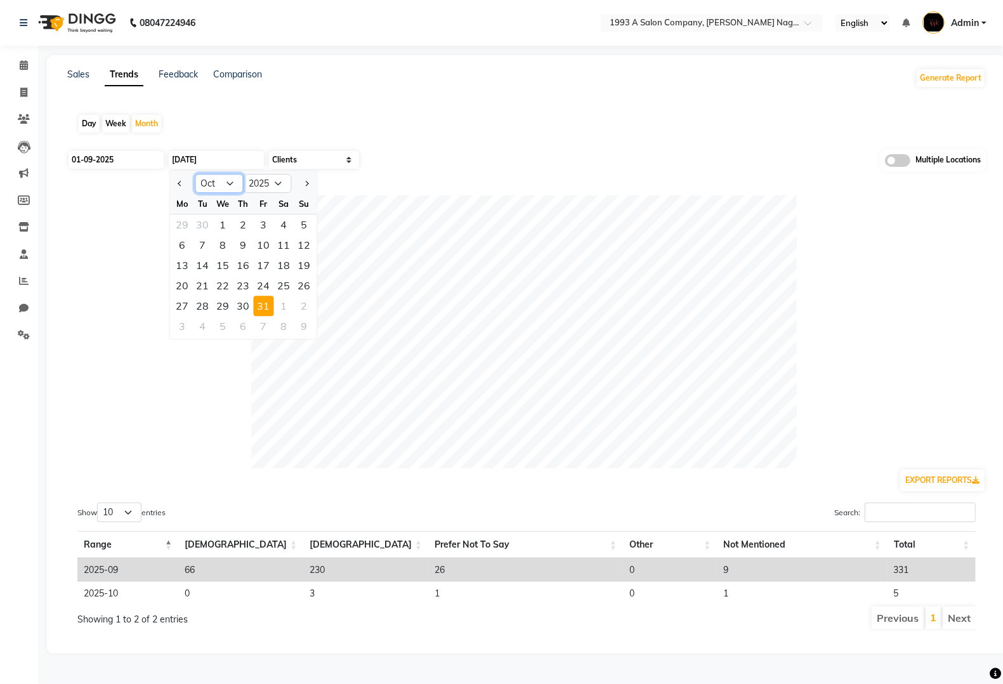
click at [226, 189] on select "Jan Feb Mar Apr May Jun Jul Aug Sep Oct Nov Dec" at bounding box center [219, 183] width 48 height 19
select select "9"
click at [195, 174] on select "Jan Feb Mar Apr May Jun Jul Aug Sep Oct Nov Dec" at bounding box center [219, 183] width 48 height 19
click at [205, 305] on div "30" at bounding box center [203, 306] width 20 height 20
type input "30-09-2025"
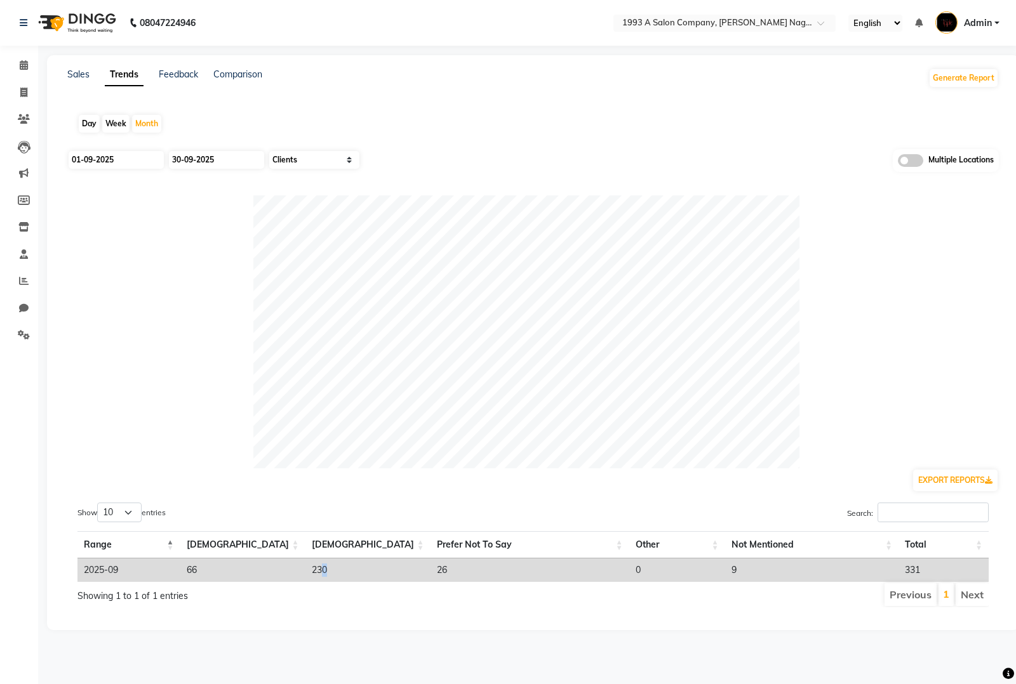
drag, startPoint x: 312, startPoint y: 570, endPoint x: 295, endPoint y: 571, distance: 17.2
click at [305, 571] on td "230" at bounding box center [367, 570] width 125 height 23
click at [215, 573] on td "66" at bounding box center [242, 570] width 125 height 23
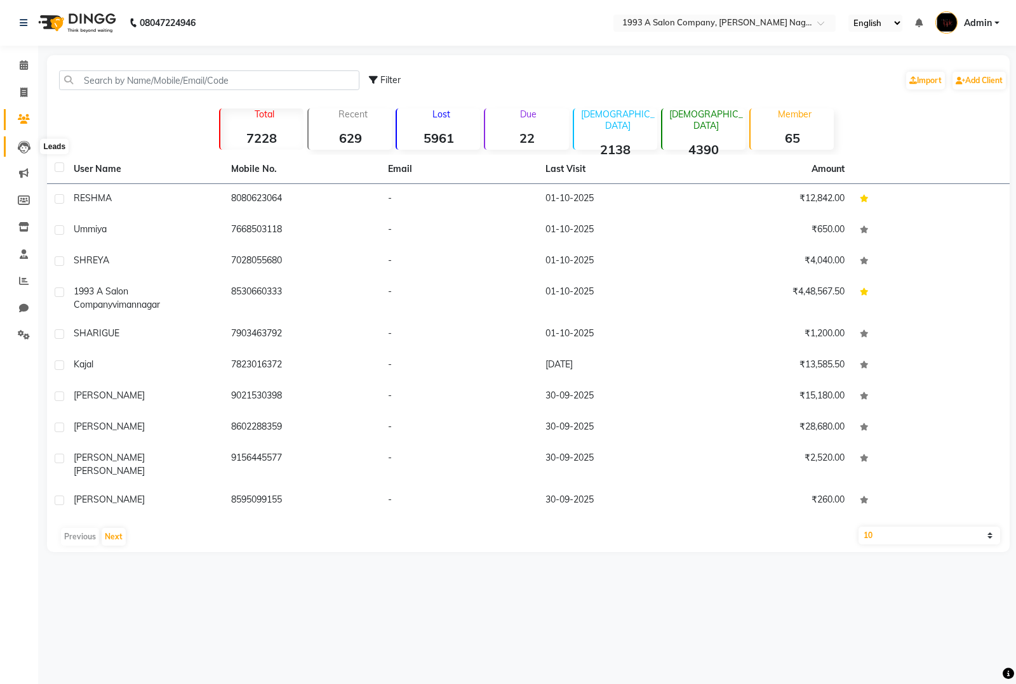
click at [18, 146] on icon at bounding box center [24, 147] width 13 height 13
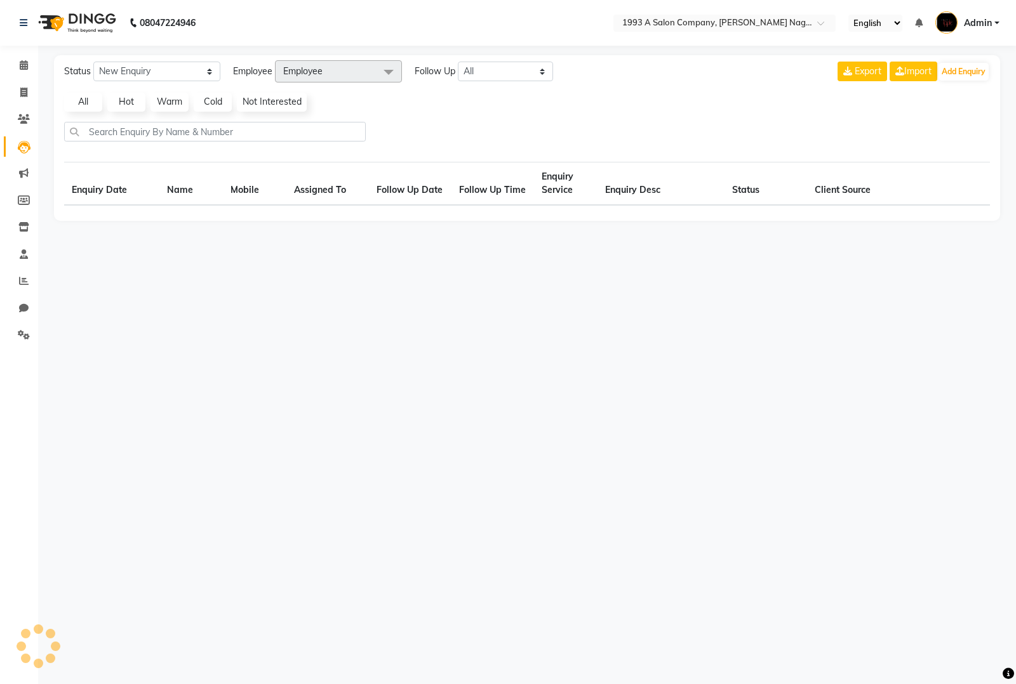
select select "10"
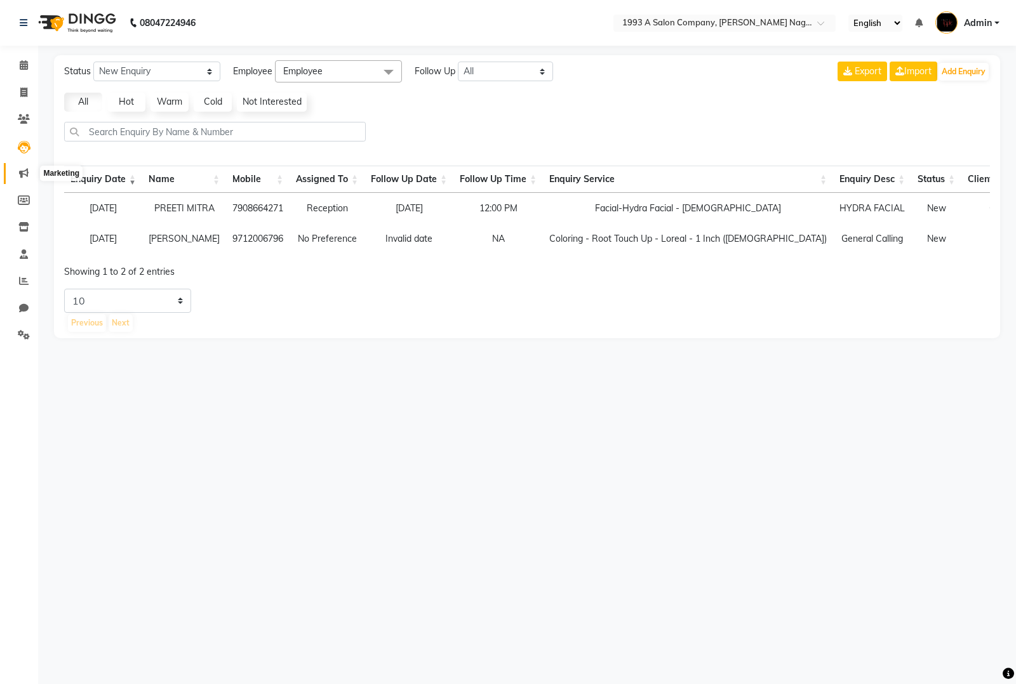
click at [30, 175] on span at bounding box center [24, 173] width 22 height 15
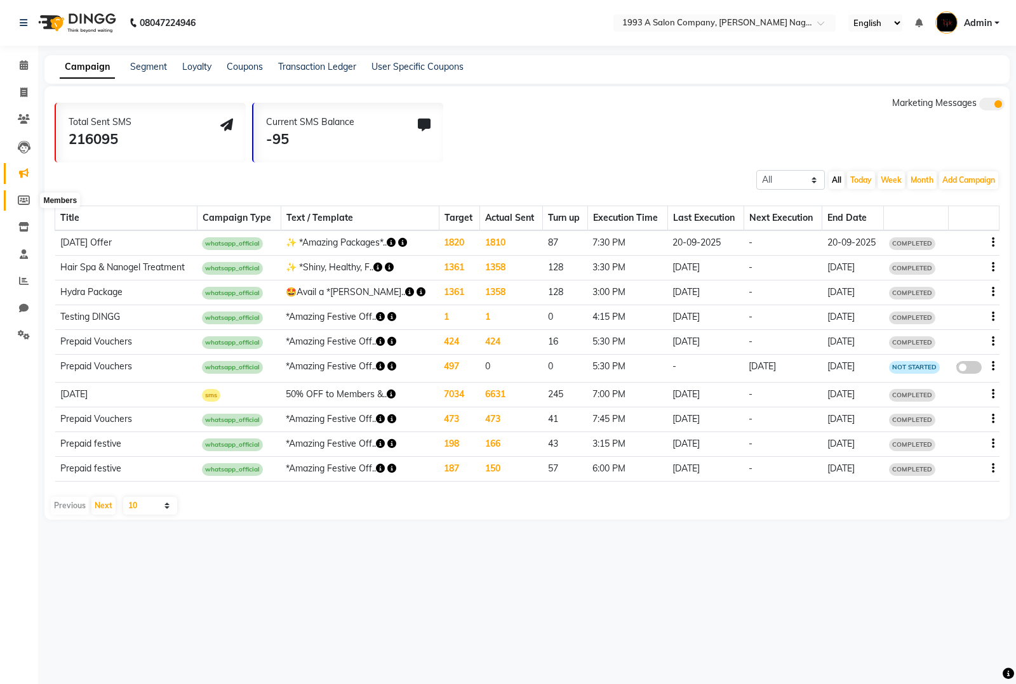
click at [27, 203] on icon at bounding box center [24, 200] width 12 height 10
select select
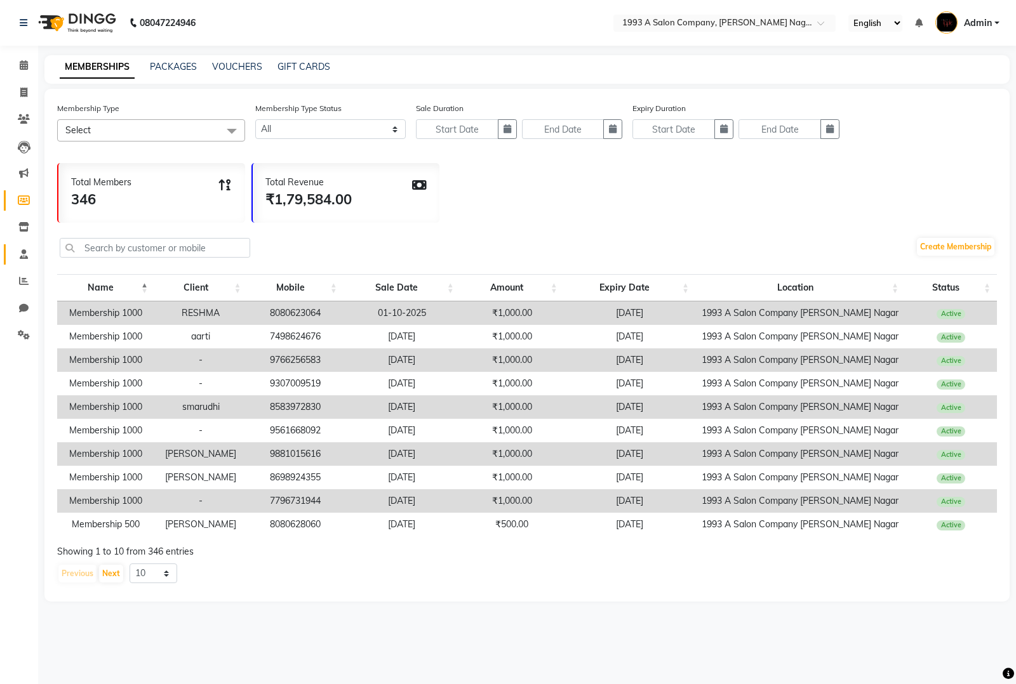
click at [21, 246] on link "Staff" at bounding box center [19, 254] width 30 height 21
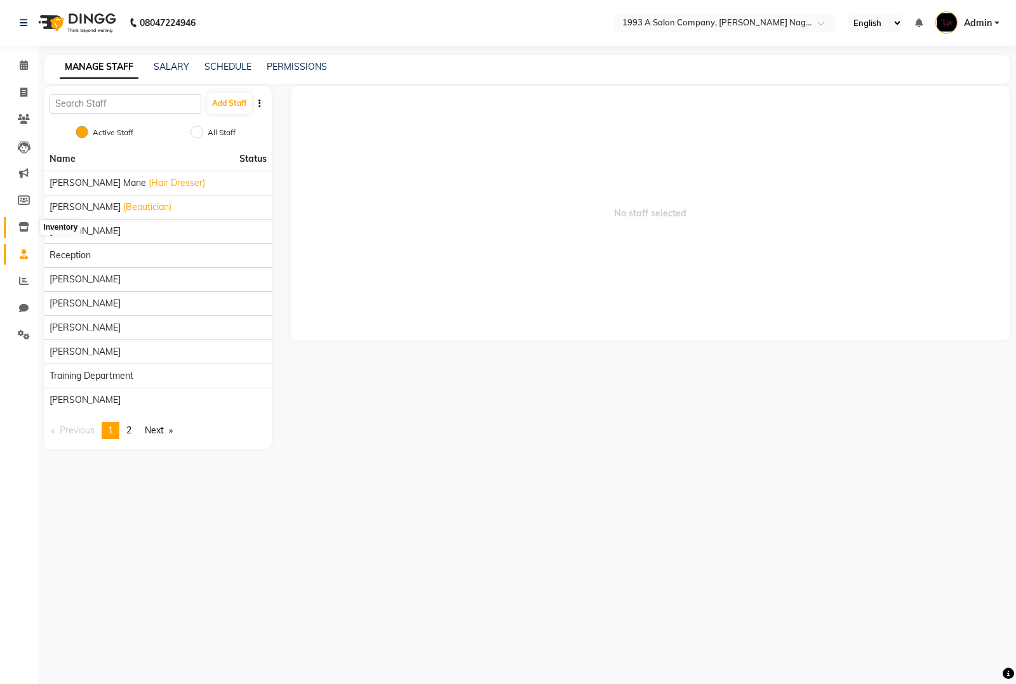
click at [17, 228] on span at bounding box center [24, 227] width 22 height 15
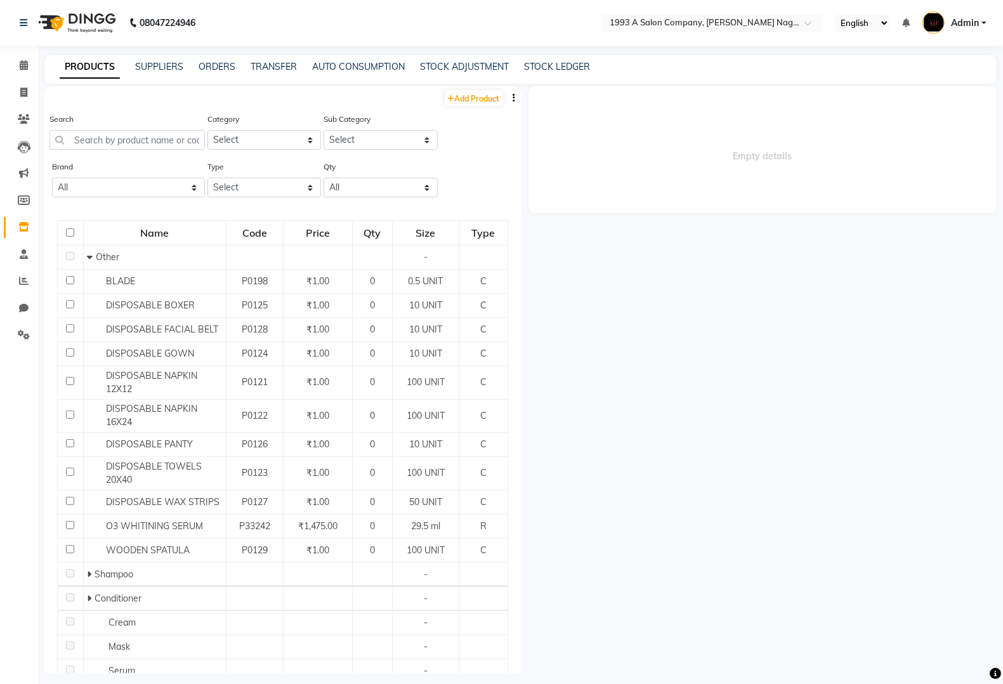
scroll to position [122, 0]
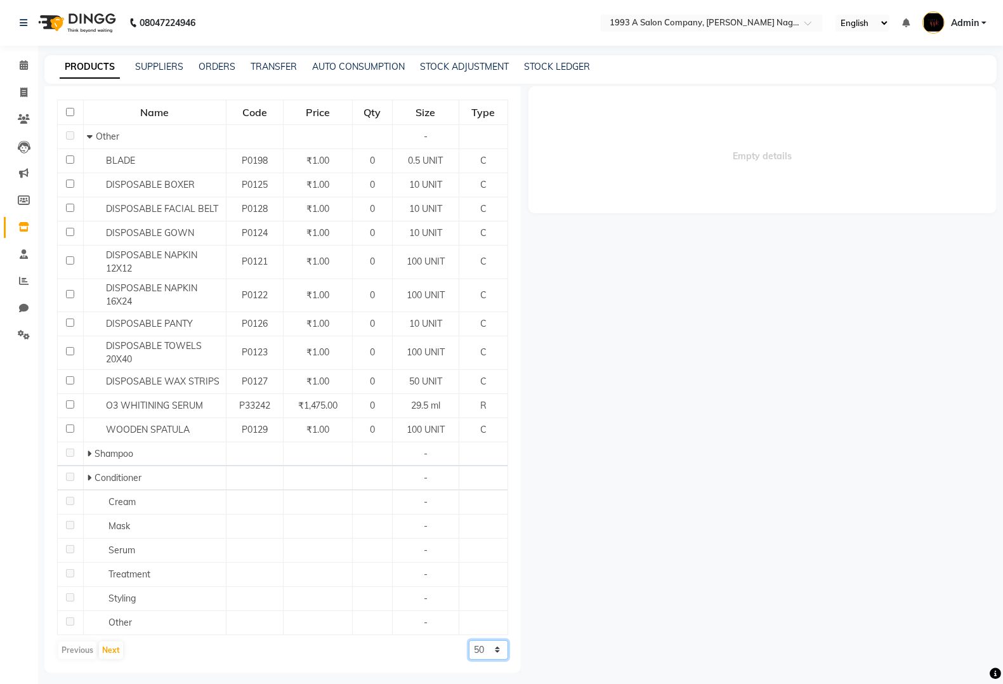
click at [479, 652] on select "50 100 500" at bounding box center [488, 650] width 39 height 20
select select "500"
click at [469, 640] on select "50 100 500" at bounding box center [488, 650] width 39 height 20
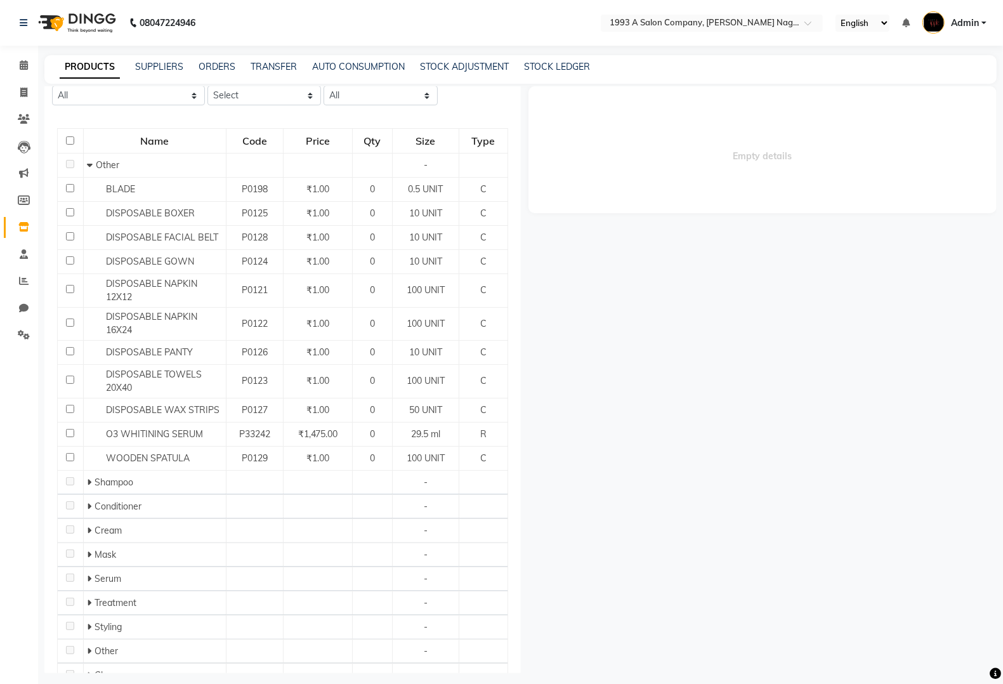
scroll to position [0, 0]
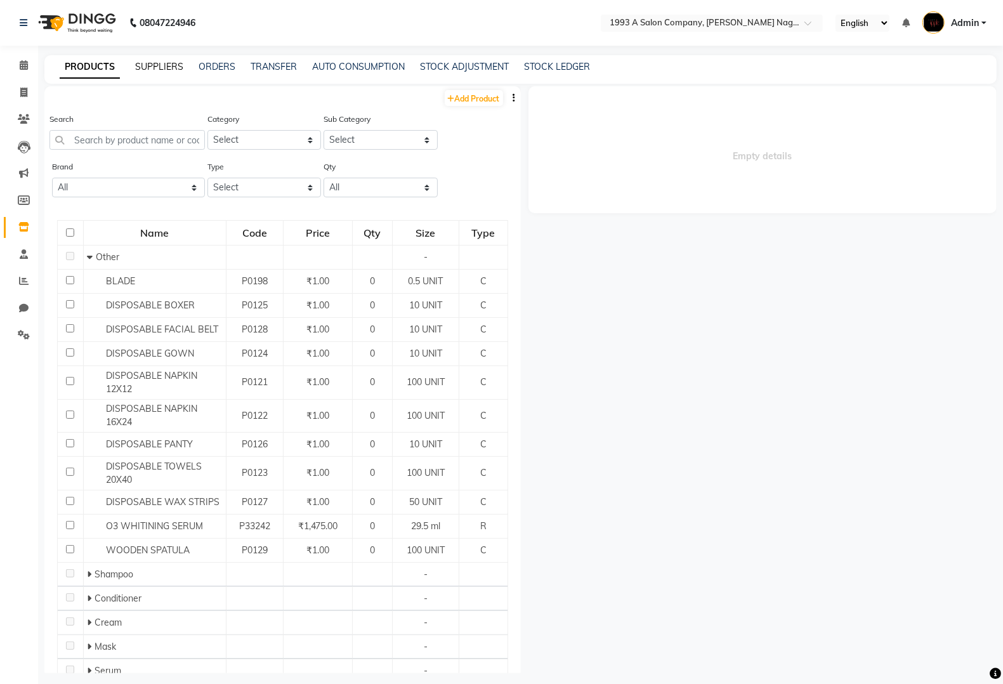
click at [152, 68] on link "SUPPLIERS" at bounding box center [159, 66] width 48 height 11
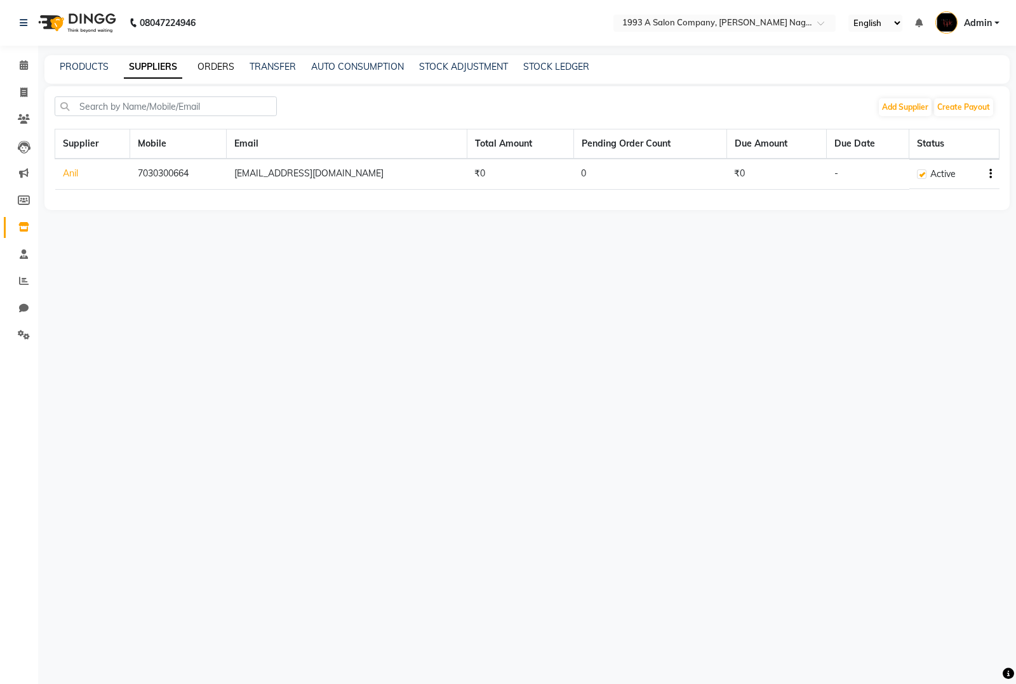
click at [208, 62] on link "ORDERS" at bounding box center [215, 66] width 37 height 11
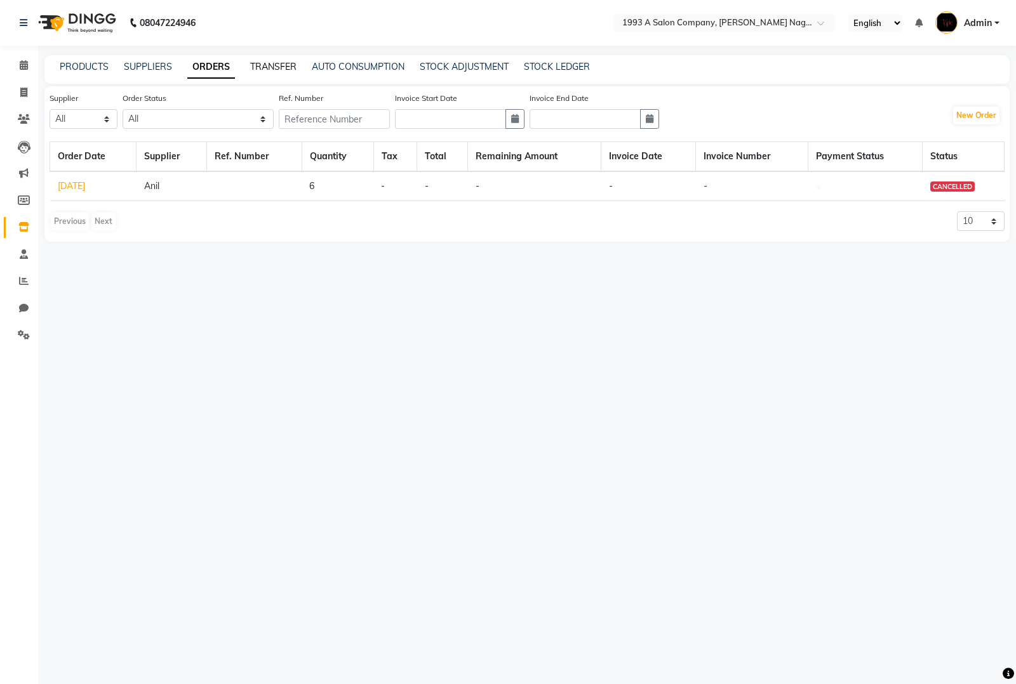
click at [291, 65] on link "TRANSFER" at bounding box center [273, 66] width 46 height 11
select select "sender"
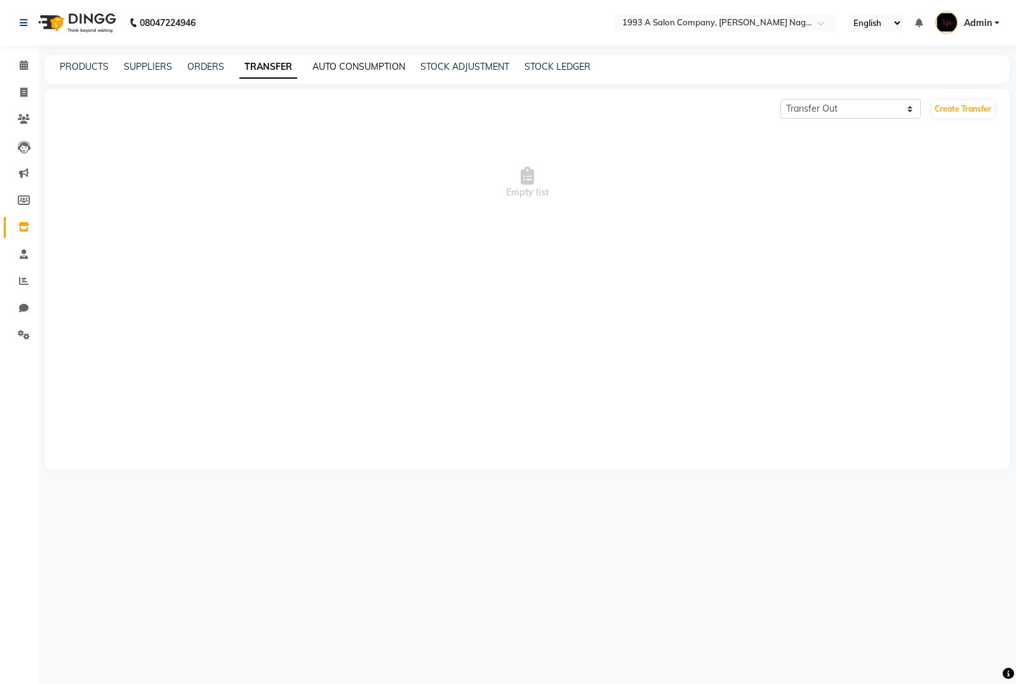
click at [329, 64] on link "AUTO CONSUMPTION" at bounding box center [358, 66] width 93 height 11
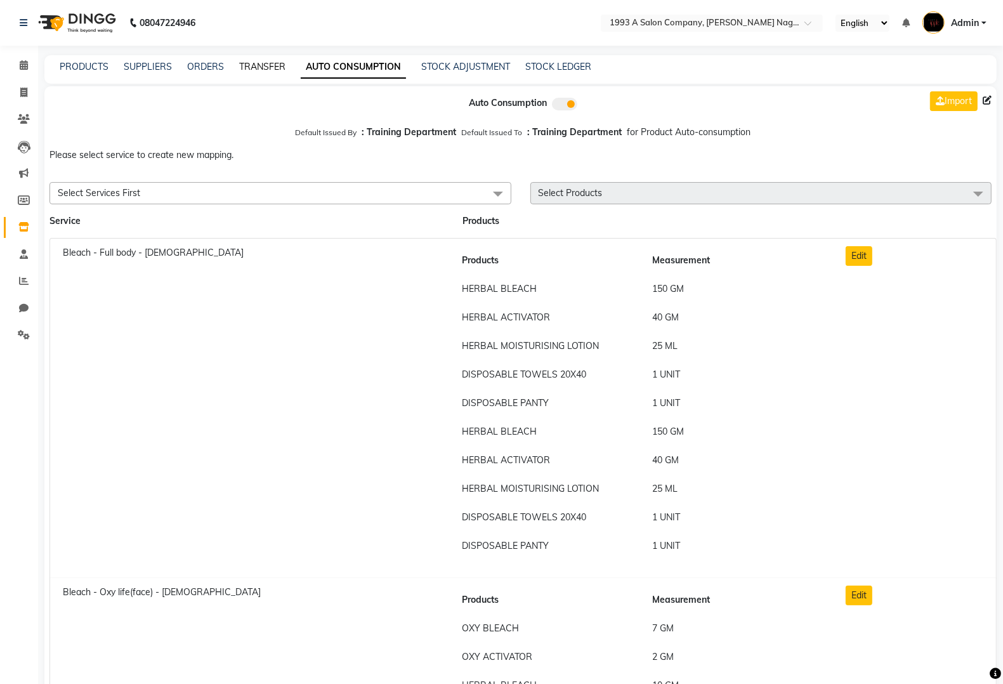
click at [244, 67] on link "TRANSFER" at bounding box center [262, 66] width 46 height 11
select select "sender"
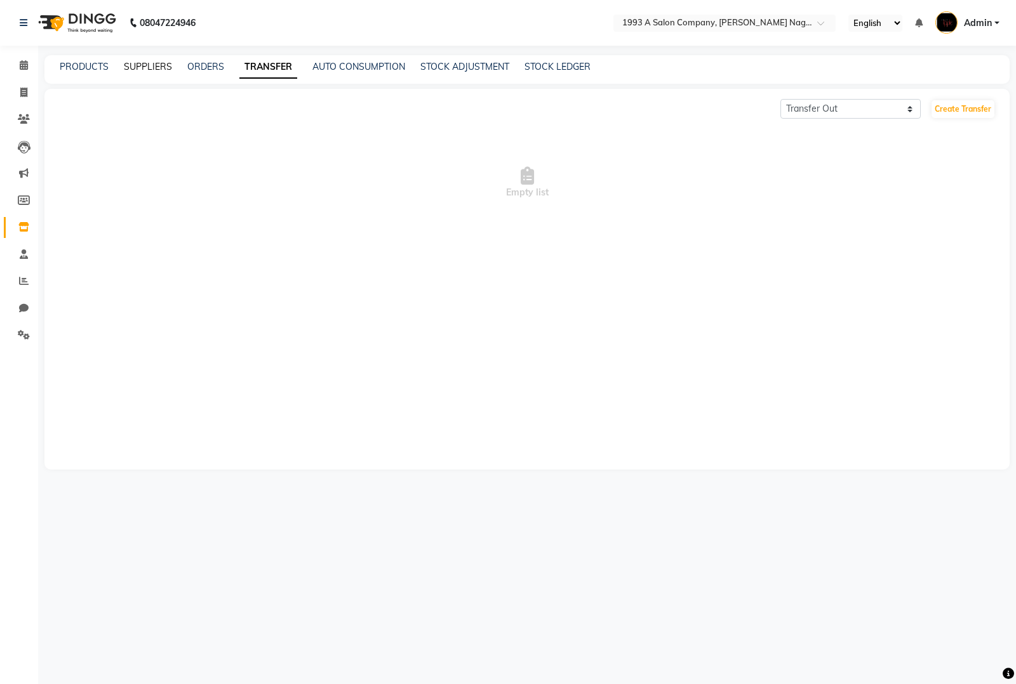
click at [148, 61] on link "SUPPLIERS" at bounding box center [148, 66] width 48 height 11
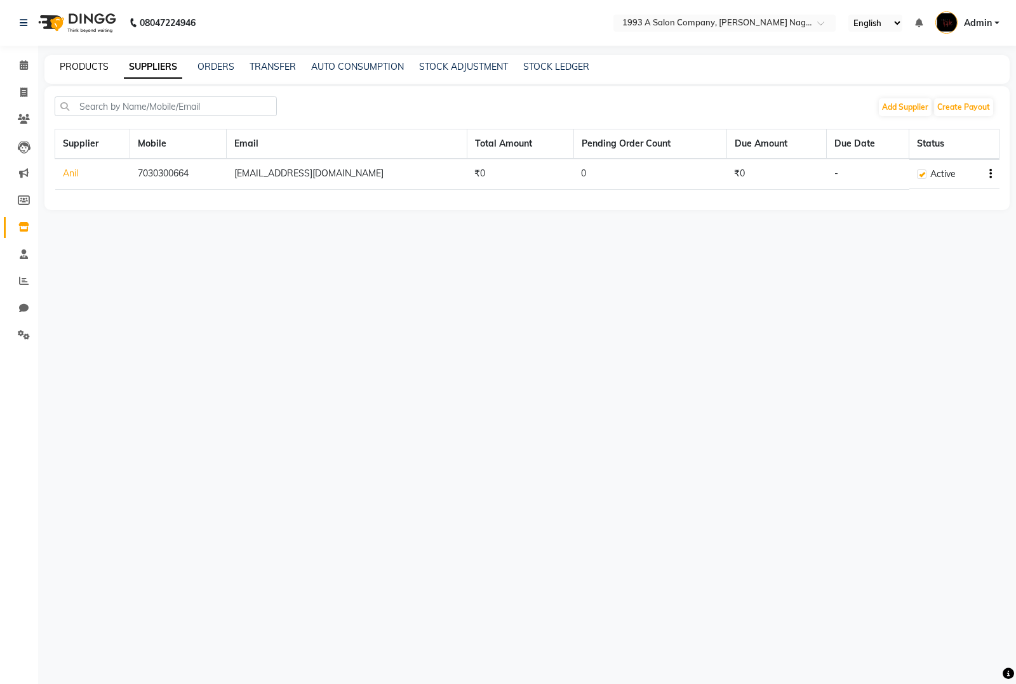
click at [93, 67] on link "PRODUCTS" at bounding box center [84, 66] width 49 height 11
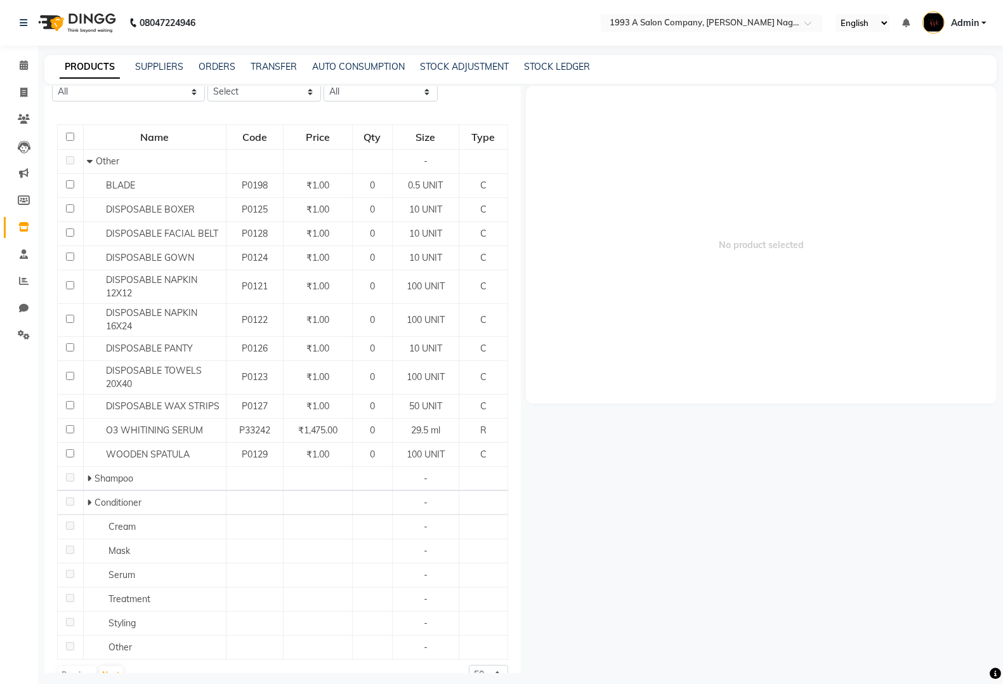
scroll to position [122, 0]
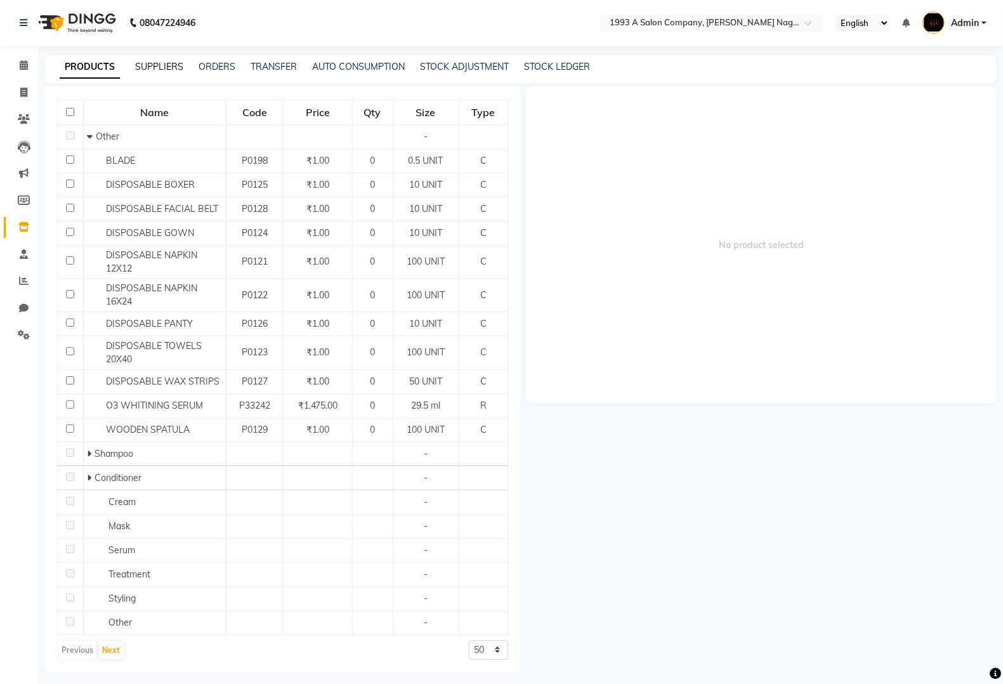
click at [151, 68] on link "SUPPLIERS" at bounding box center [159, 66] width 48 height 11
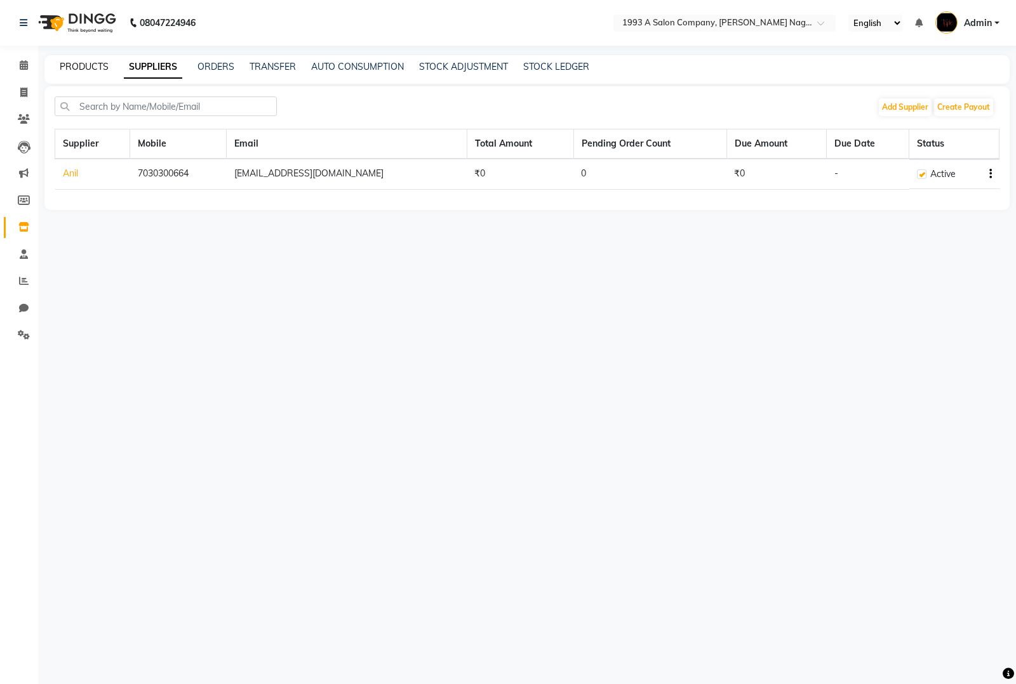
click at [96, 68] on link "PRODUCTS" at bounding box center [84, 66] width 49 height 11
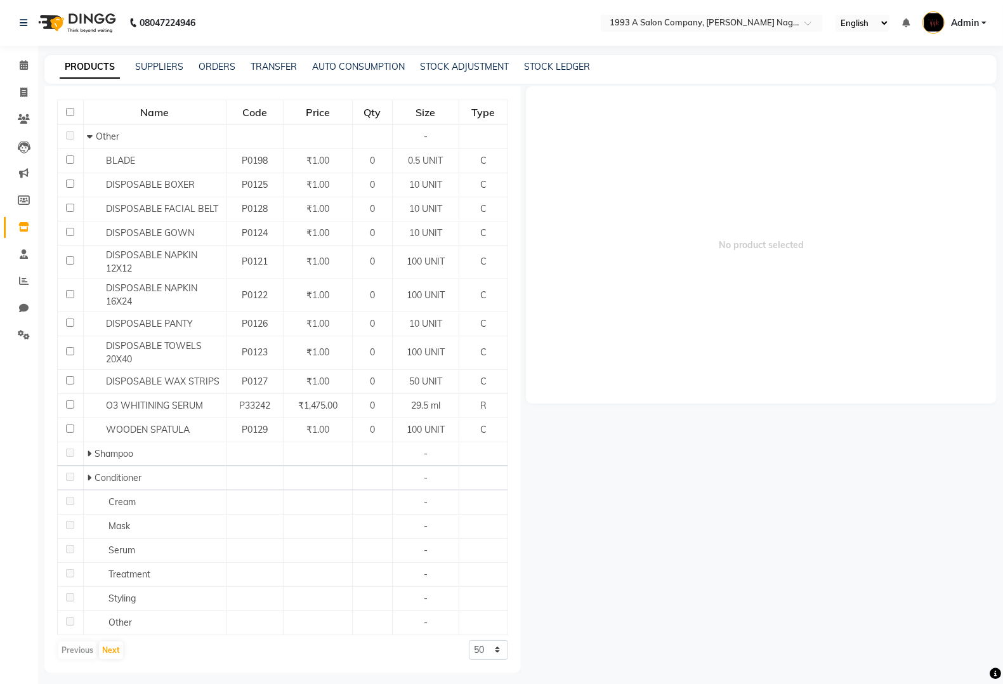
scroll to position [122, 0]
click at [472, 646] on select "50 100 500" at bounding box center [488, 650] width 39 height 20
select select "500"
click at [469, 640] on select "50 100 500" at bounding box center [488, 650] width 39 height 20
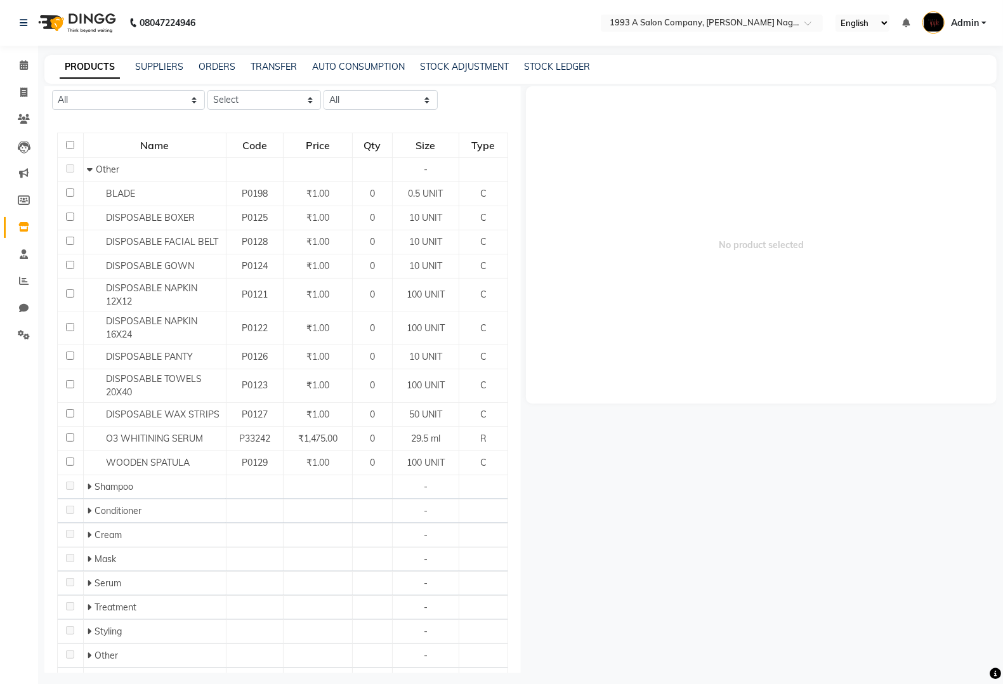
scroll to position [0, 0]
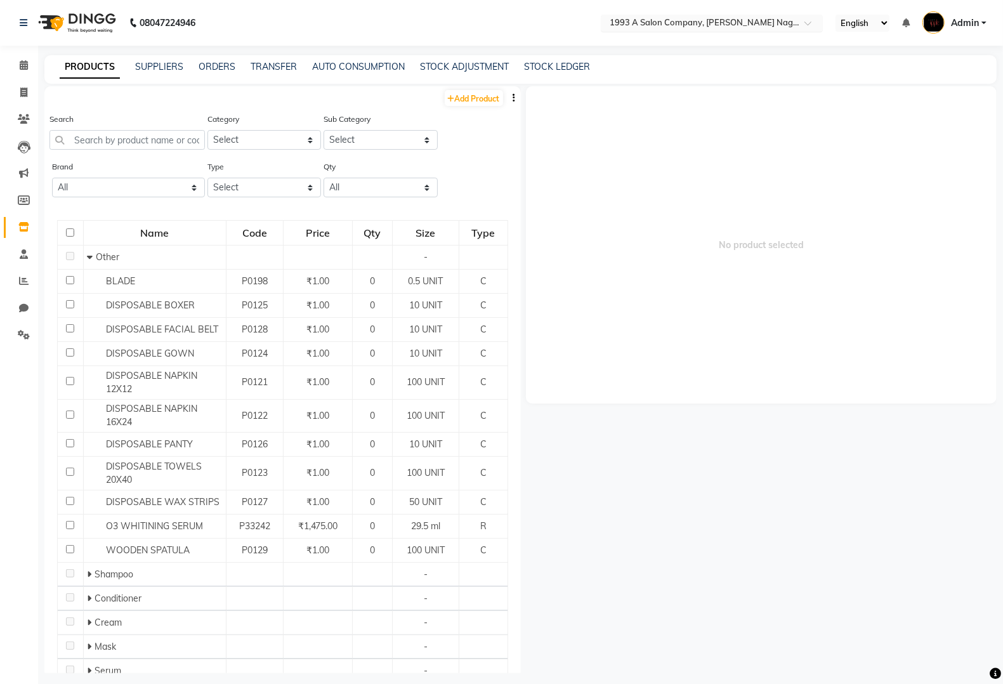
click at [696, 25] on input "text" at bounding box center [699, 24] width 184 height 13
type input "dsk"
click at [715, 41] on span "Salon Apple [Women] , Dsk Vishwa" at bounding box center [676, 42] width 136 height 10
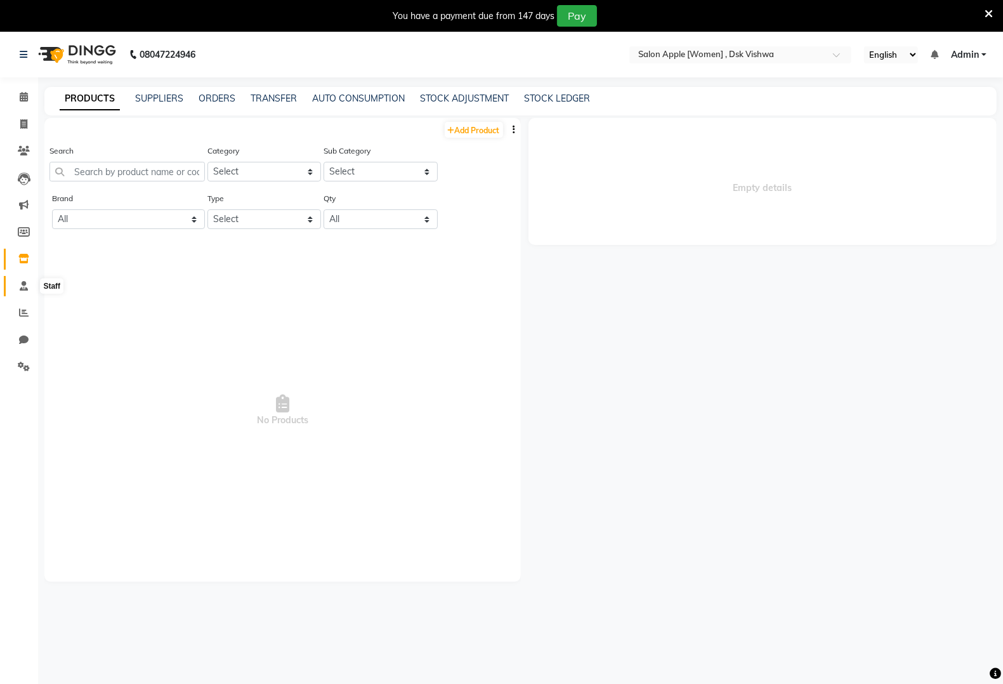
click at [23, 289] on icon at bounding box center [24, 286] width 8 height 10
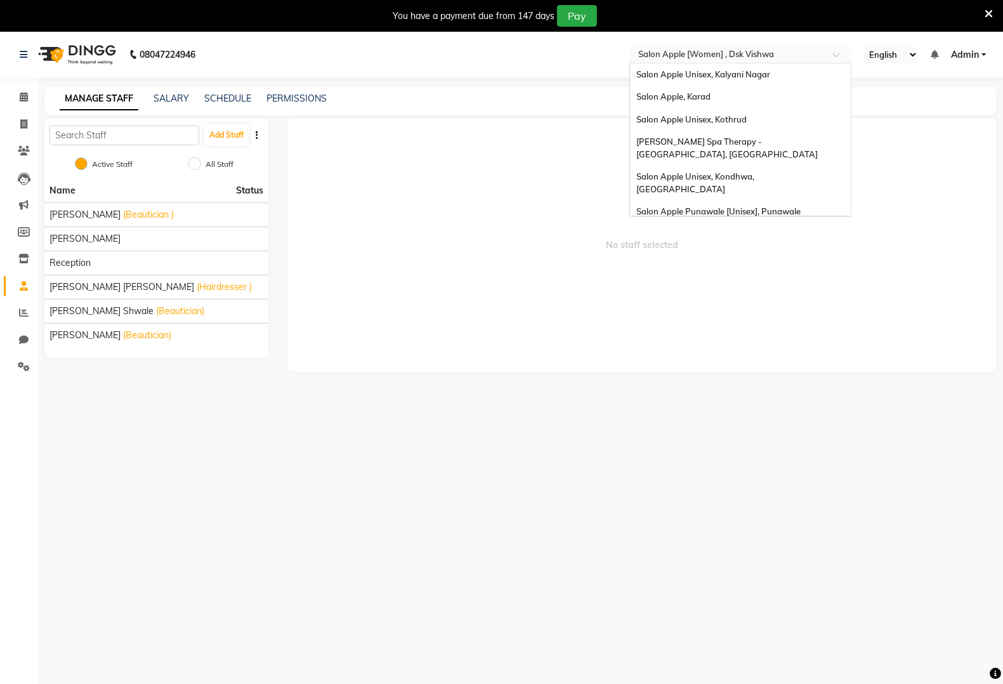
click at [757, 50] on input "text" at bounding box center [728, 56] width 184 height 13
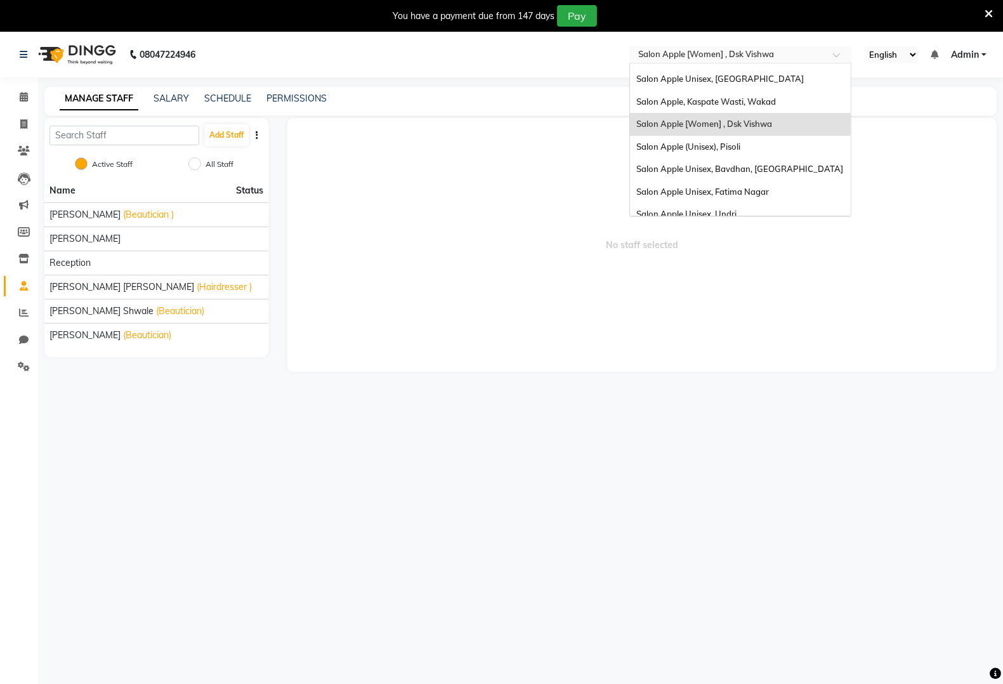
click at [827, 61] on div at bounding box center [741, 56] width 222 height 13
click at [826, 58] on div at bounding box center [741, 56] width 222 height 13
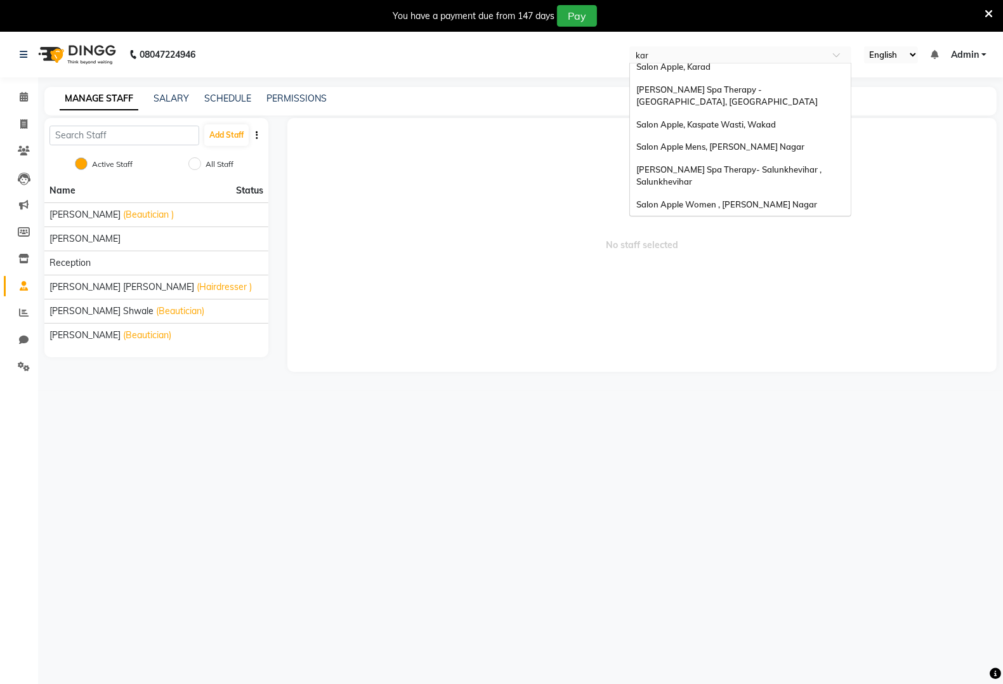
scroll to position [0, 0]
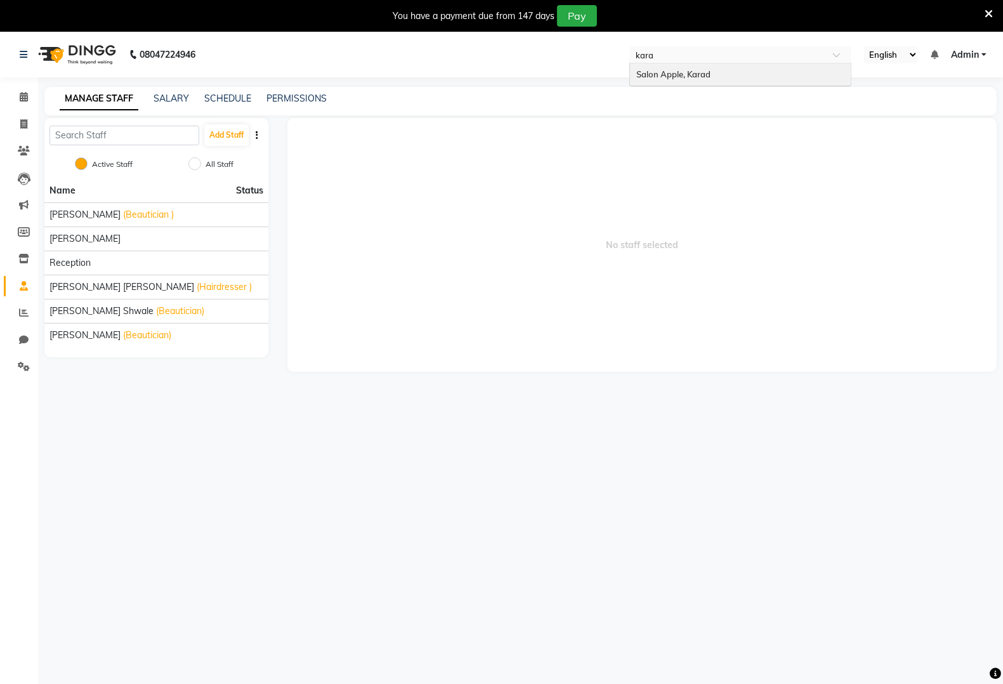
type input "karad"
click at [774, 79] on div "Salon Apple, Karad" at bounding box center [740, 74] width 221 height 23
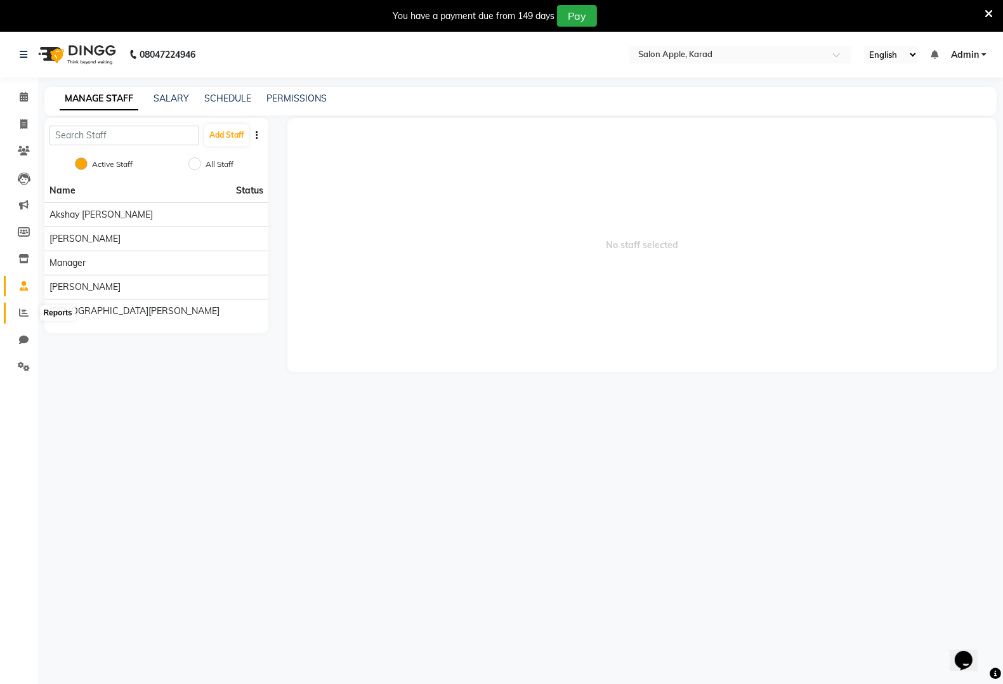
click at [24, 312] on icon at bounding box center [24, 313] width 10 height 10
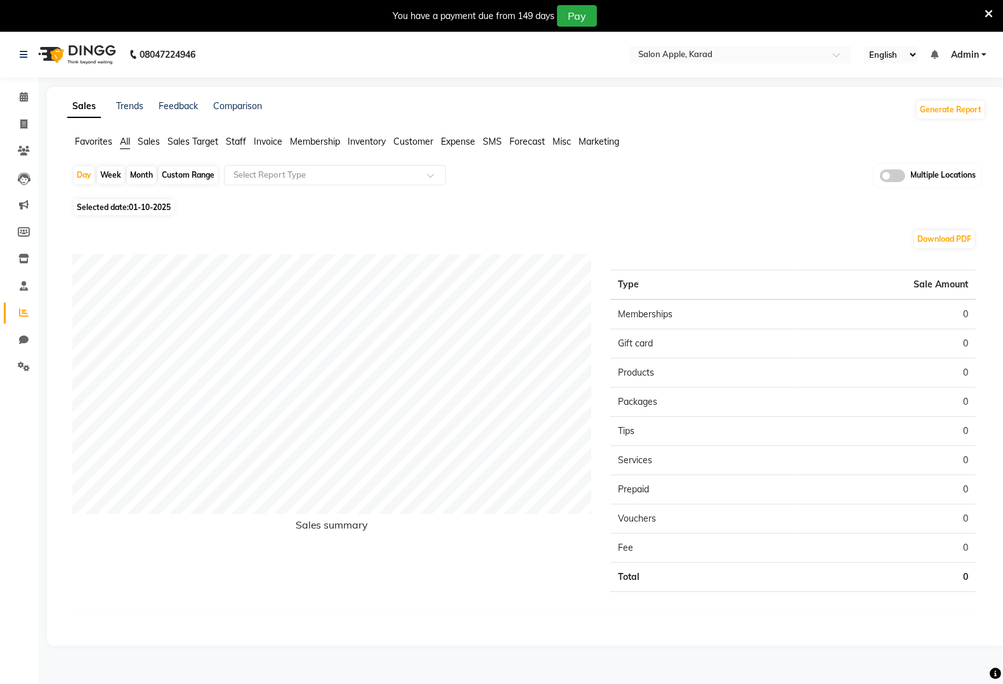
click at [182, 170] on div "Custom Range" at bounding box center [188, 175] width 59 height 18
select select "10"
select select "2025"
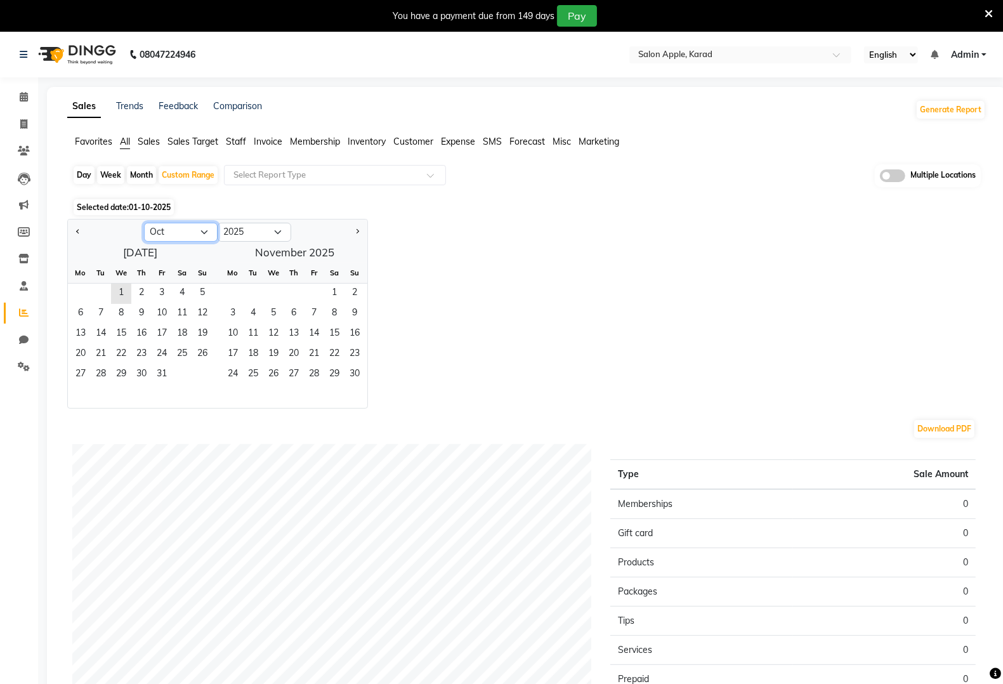
click at [176, 232] on select "Jan Feb Mar Apr May Jun [DATE] Aug Sep Oct Nov Dec" at bounding box center [181, 232] width 74 height 19
select select "9"
click at [144, 223] on select "Jan Feb Mar Apr May Jun [DATE] Aug Sep Oct Nov Dec" at bounding box center [181, 232] width 74 height 19
click at [72, 293] on span "1" at bounding box center [80, 294] width 20 height 20
click at [99, 378] on span "30" at bounding box center [101, 375] width 20 height 20
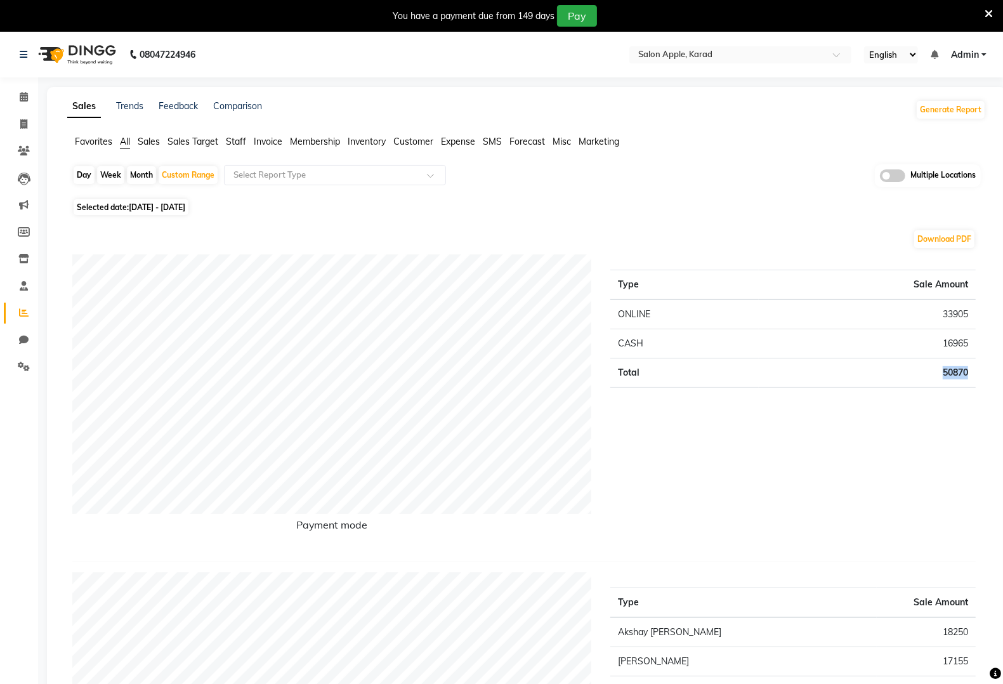
drag, startPoint x: 969, startPoint y: 375, endPoint x: 943, endPoint y: 372, distance: 26.8
click at [943, 372] on td "50870" at bounding box center [867, 372] width 217 height 29
click at [736, 416] on div "Type Sale Amount ONLINE 33905 CASH 16965 Total 50870" at bounding box center [793, 403] width 385 height 297
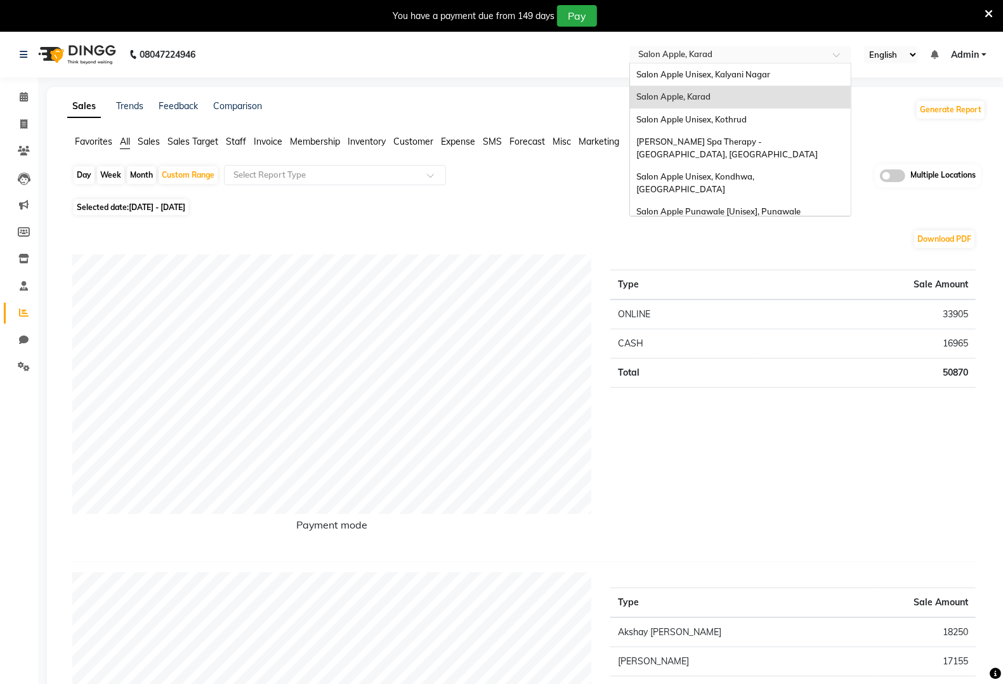
click at [808, 59] on input "text" at bounding box center [728, 56] width 184 height 13
click at [778, 111] on div "Salon Apple Unisex, Kothrud" at bounding box center [740, 120] width 221 height 23
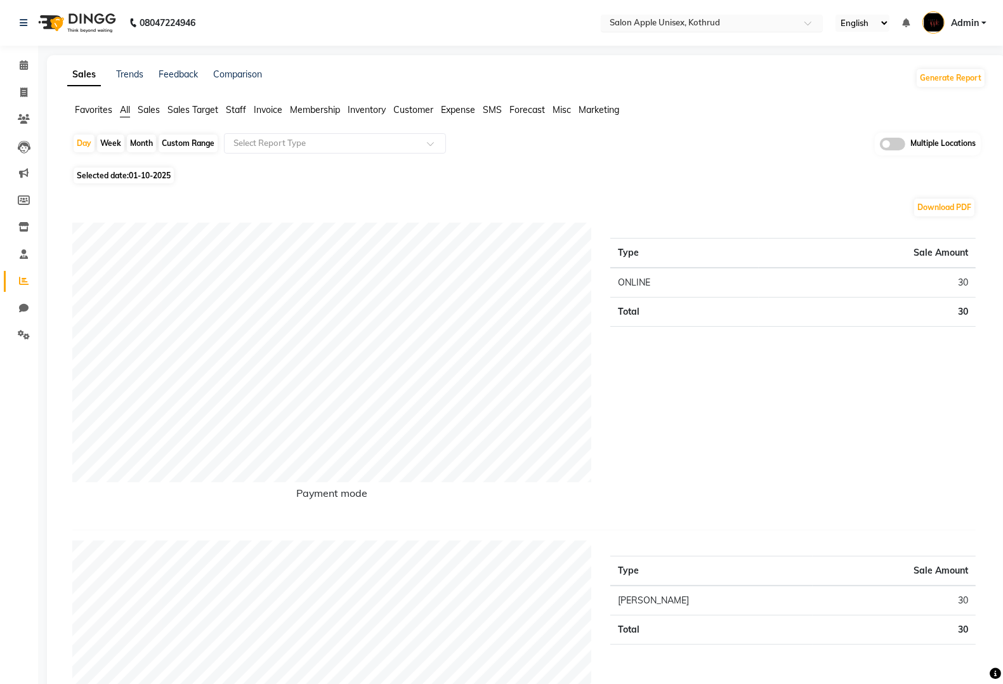
click at [725, 10] on nav "08047224946 Select Location × Salon Apple Unisex, Kothrud English ENGLISH Españ…" at bounding box center [501, 23] width 1003 height 46
click at [724, 26] on input "text" at bounding box center [699, 24] width 184 height 13
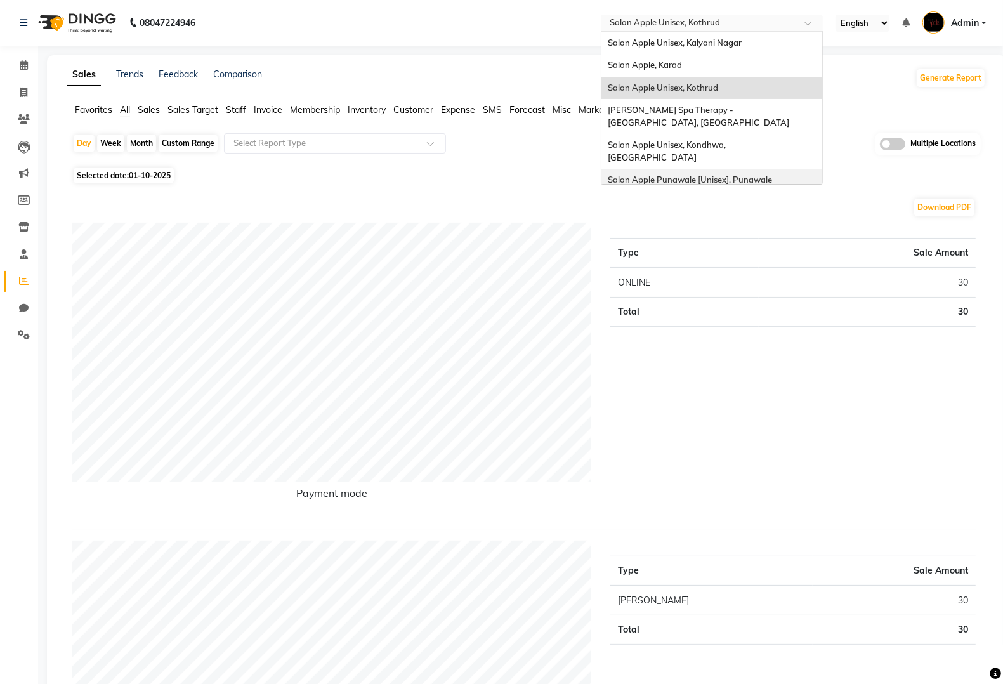
drag, startPoint x: 731, startPoint y: 112, endPoint x: 816, endPoint y: 170, distance: 102.8
click at [811, 171] on div "Salon Apple Unisex, Kalyani Nagar Salon Apple, [GEOGRAPHIC_DATA] Salon Apple Un…" at bounding box center [712, 108] width 221 height 152
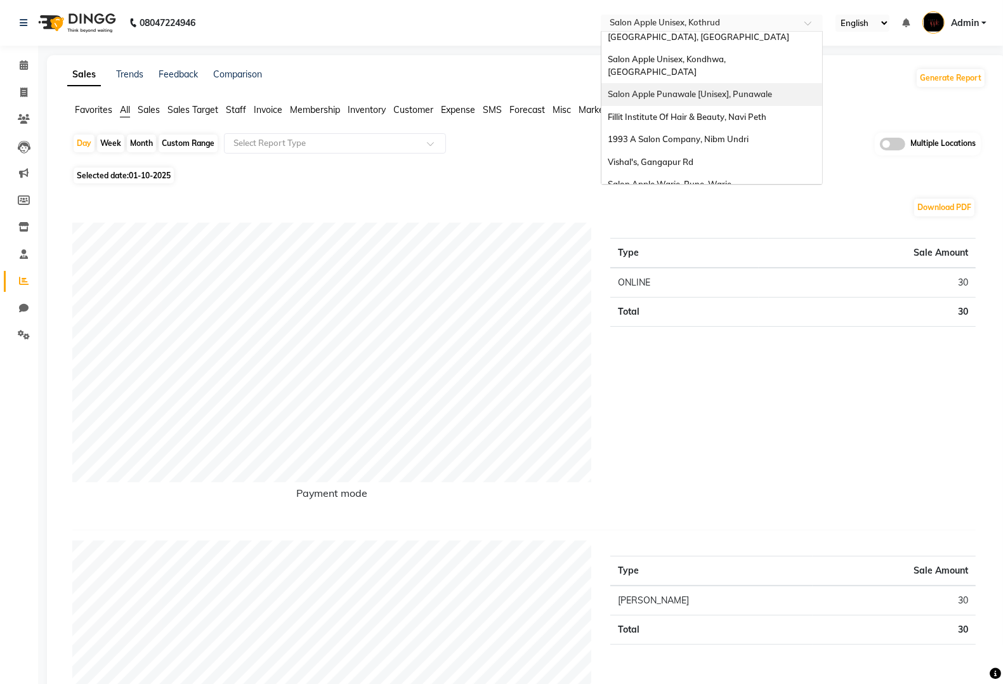
scroll to position [95, 0]
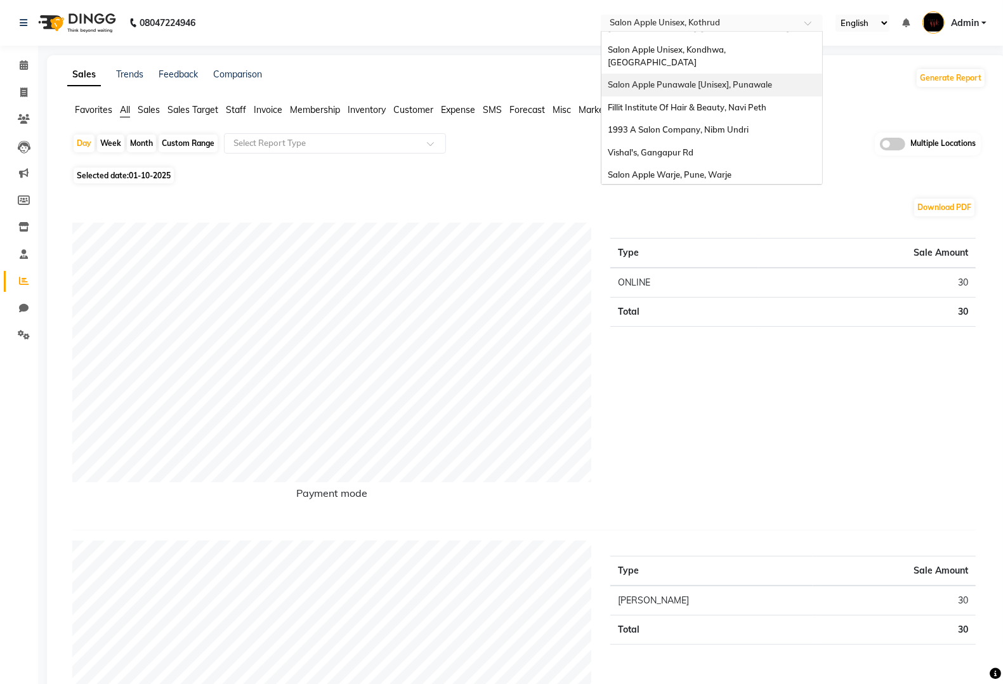
click at [739, 81] on div "Salon Apple Punawale [Unisex], Punawale" at bounding box center [712, 85] width 221 height 23
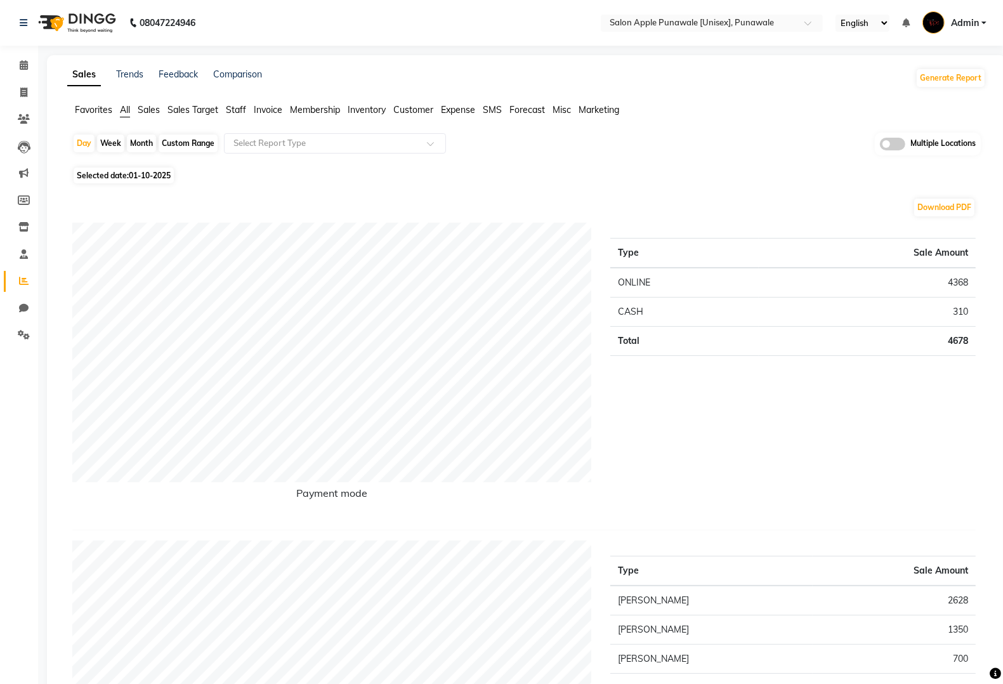
click at [161, 180] on span "01-10-2025" at bounding box center [150, 176] width 42 height 10
select select "10"
select select "2025"
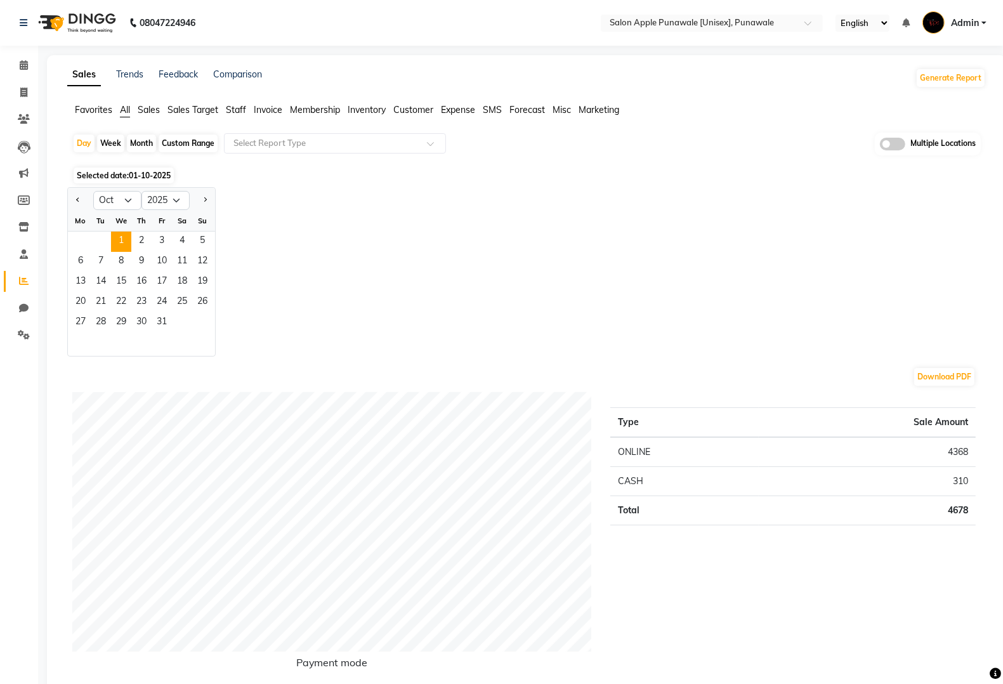
click at [209, 147] on div "Custom Range" at bounding box center [188, 144] width 59 height 18
select select "10"
select select "2025"
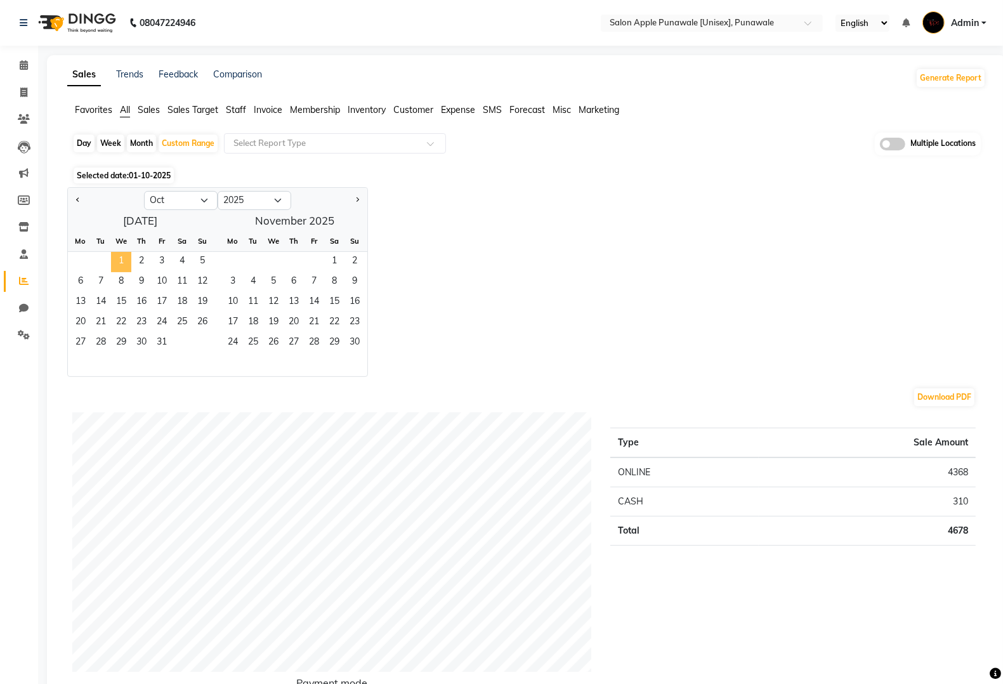
click at [117, 258] on span "1" at bounding box center [121, 262] width 20 height 20
click at [164, 340] on span "31" at bounding box center [162, 343] width 20 height 20
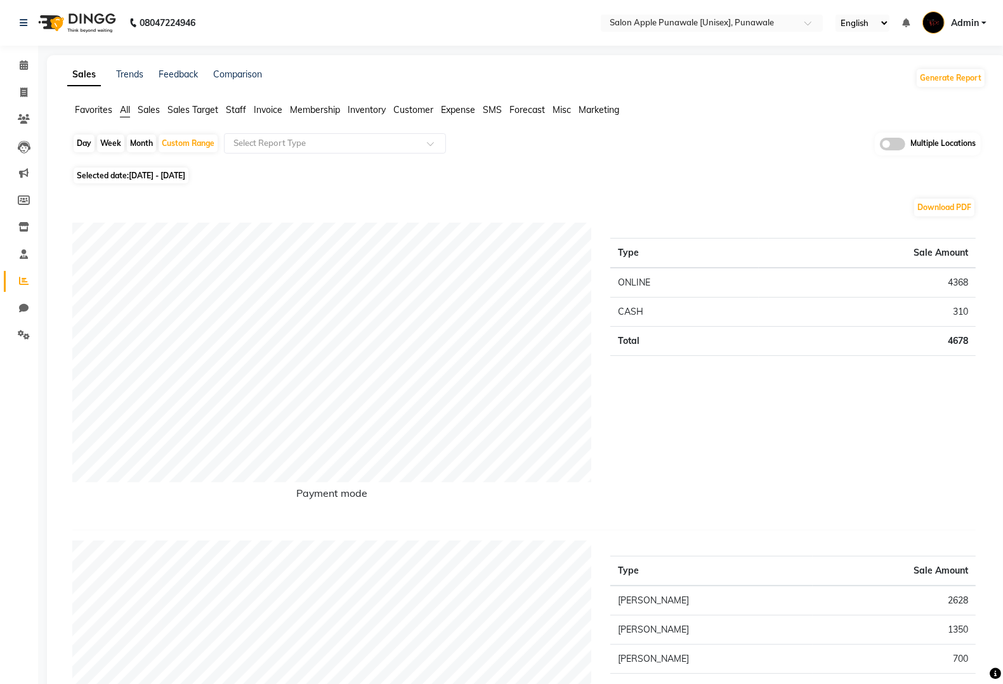
click at [185, 178] on span "01-10-2025 - 31-10-2025" at bounding box center [157, 176] width 56 height 10
select select "10"
select select "2025"
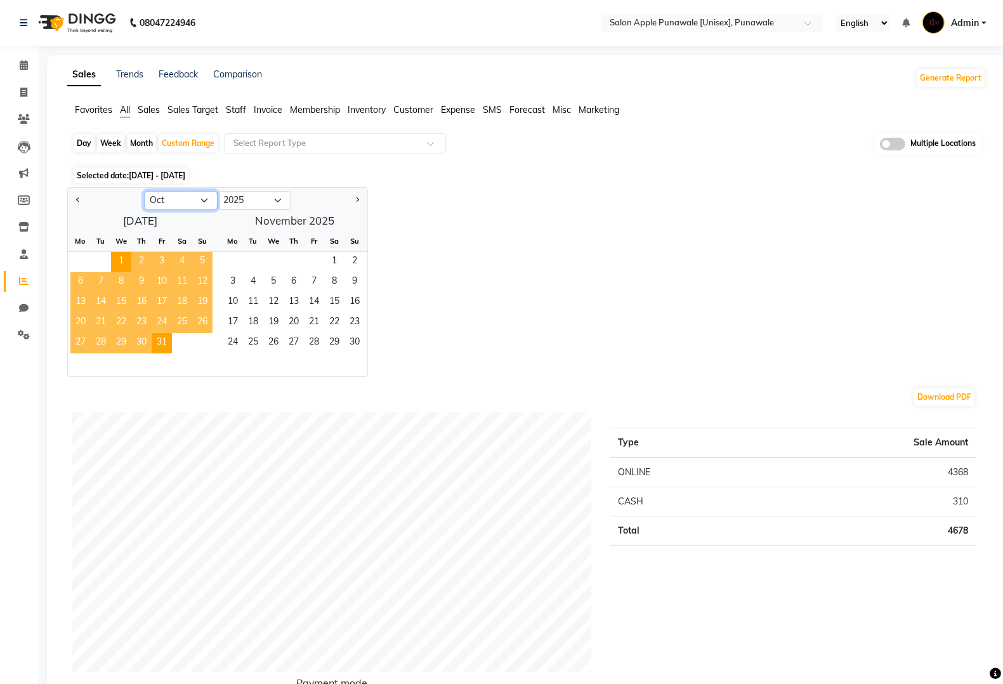
click at [207, 197] on select "Jan Feb Mar Apr May Jun Jul Aug Sep Oct Nov Dec" at bounding box center [181, 200] width 74 height 19
select select "9"
click at [144, 192] on select "Jan Feb Mar Apr May Jun Jul Aug Sep Oct Nov Dec" at bounding box center [181, 200] width 74 height 19
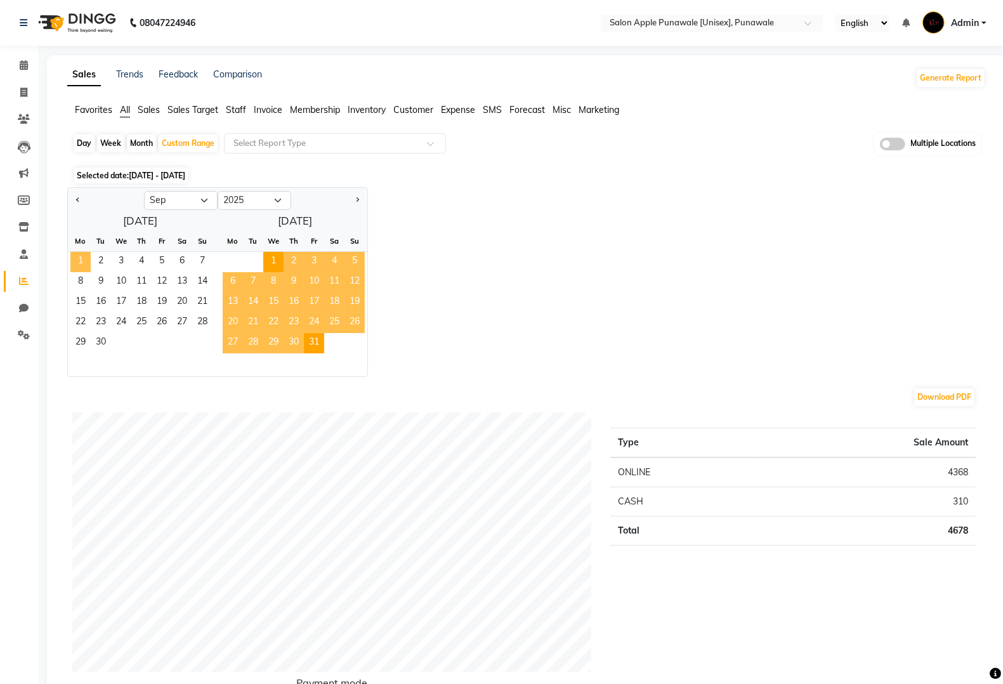
click at [81, 261] on span "1" at bounding box center [80, 262] width 20 height 20
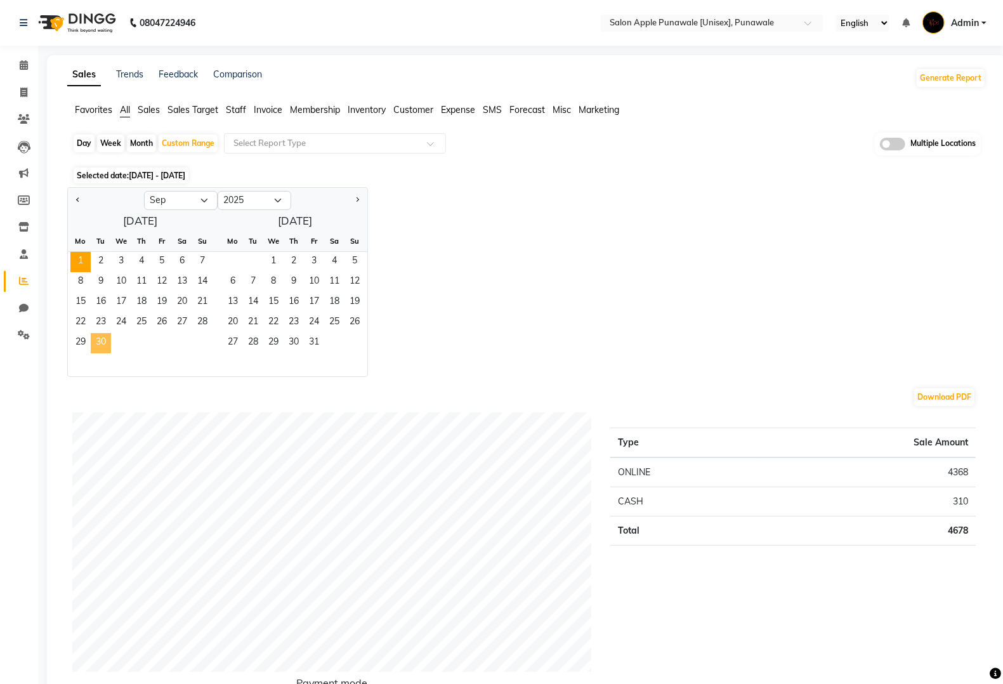
click at [100, 334] on span "30" at bounding box center [101, 343] width 20 height 20
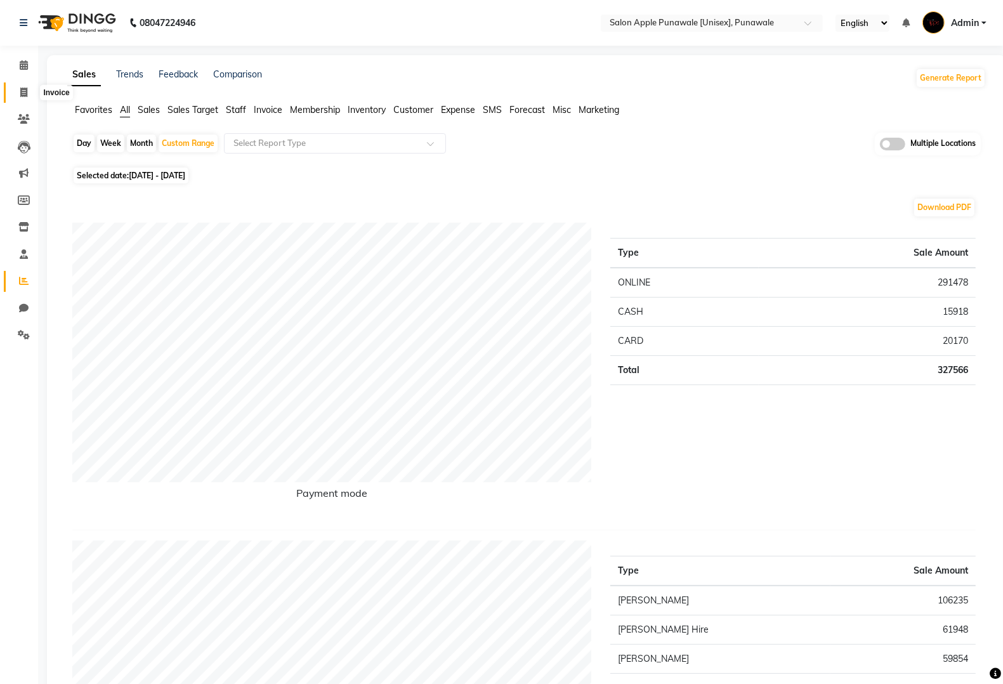
click at [27, 92] on span at bounding box center [24, 93] width 22 height 15
select select "service"
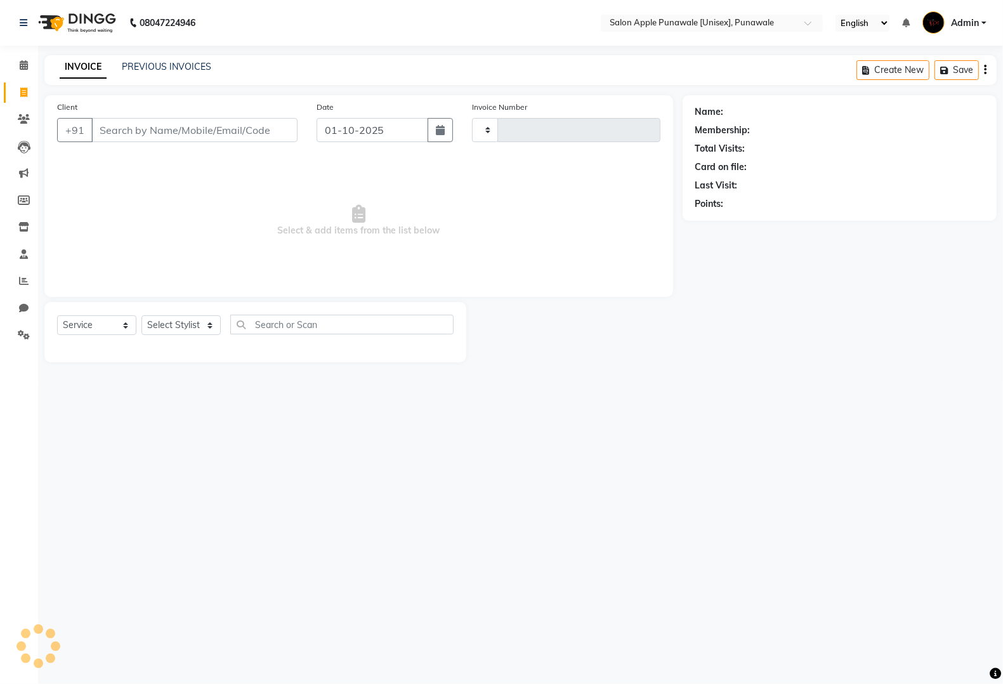
type input "2197"
select select "5421"
click at [24, 69] on icon at bounding box center [24, 65] width 8 height 10
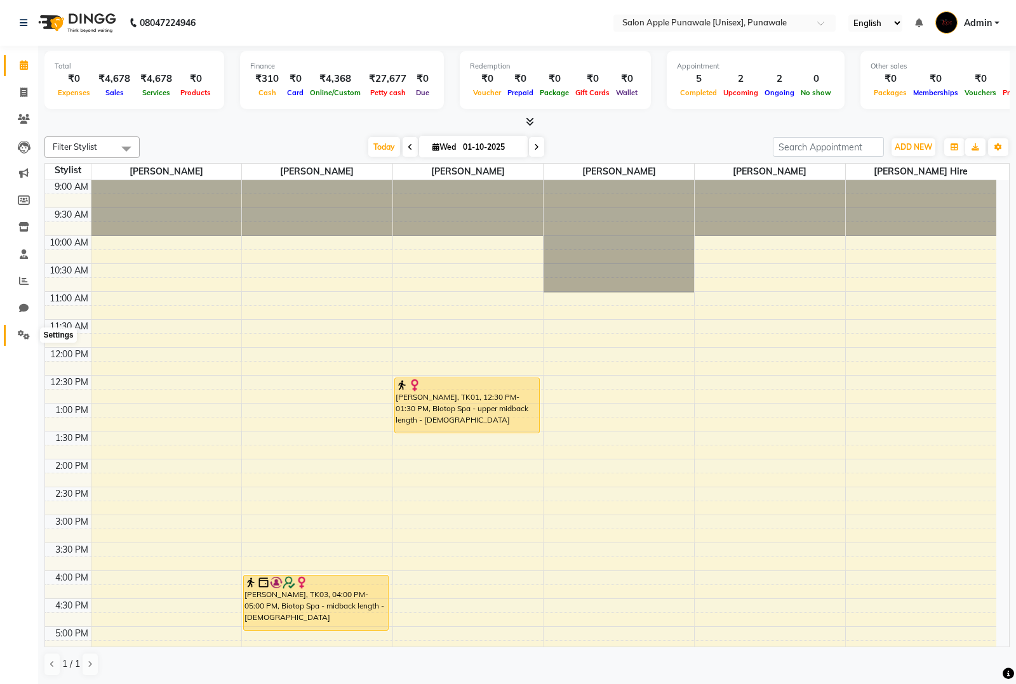
click at [14, 330] on span at bounding box center [24, 335] width 22 height 15
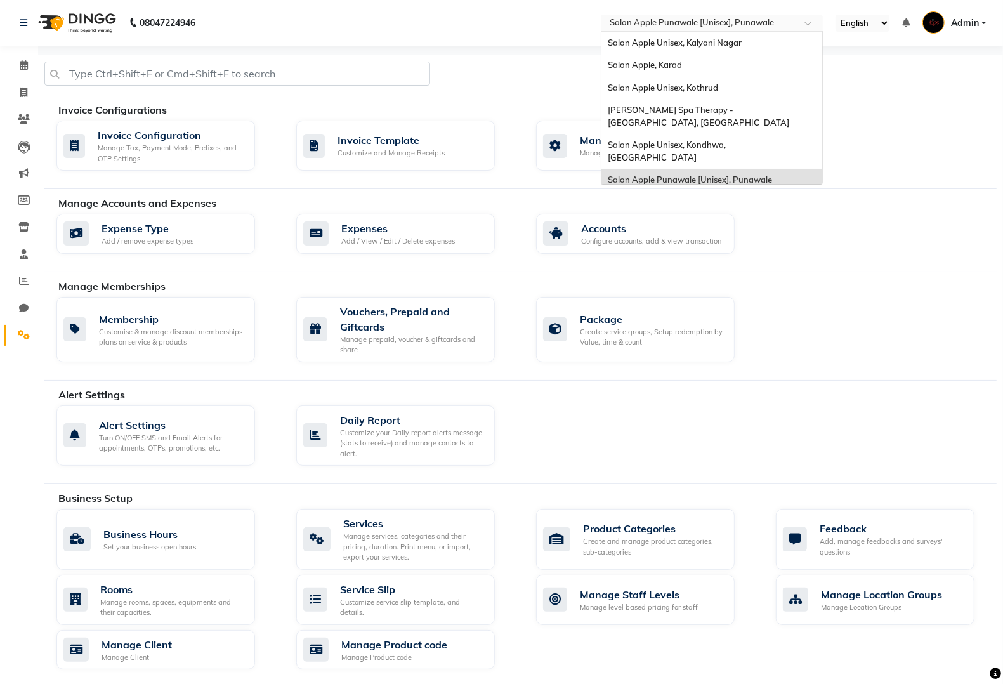
click at [683, 29] on input "text" at bounding box center [699, 24] width 184 height 13
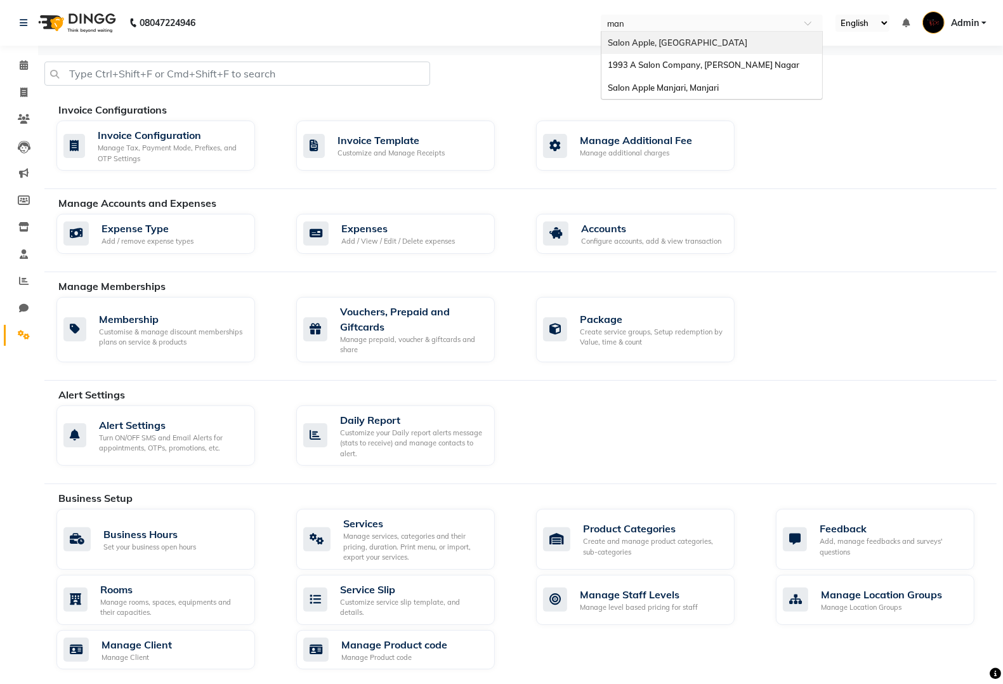
type input "manj"
click at [684, 36] on div "Salon Apple Manjari, Manjari" at bounding box center [712, 43] width 221 height 23
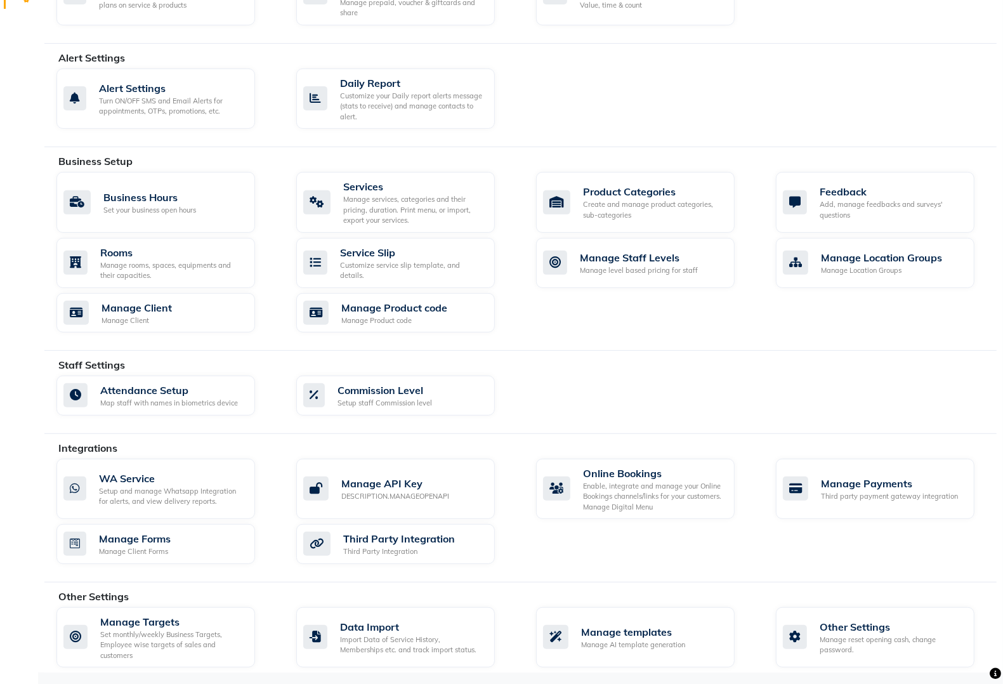
scroll to position [341, 0]
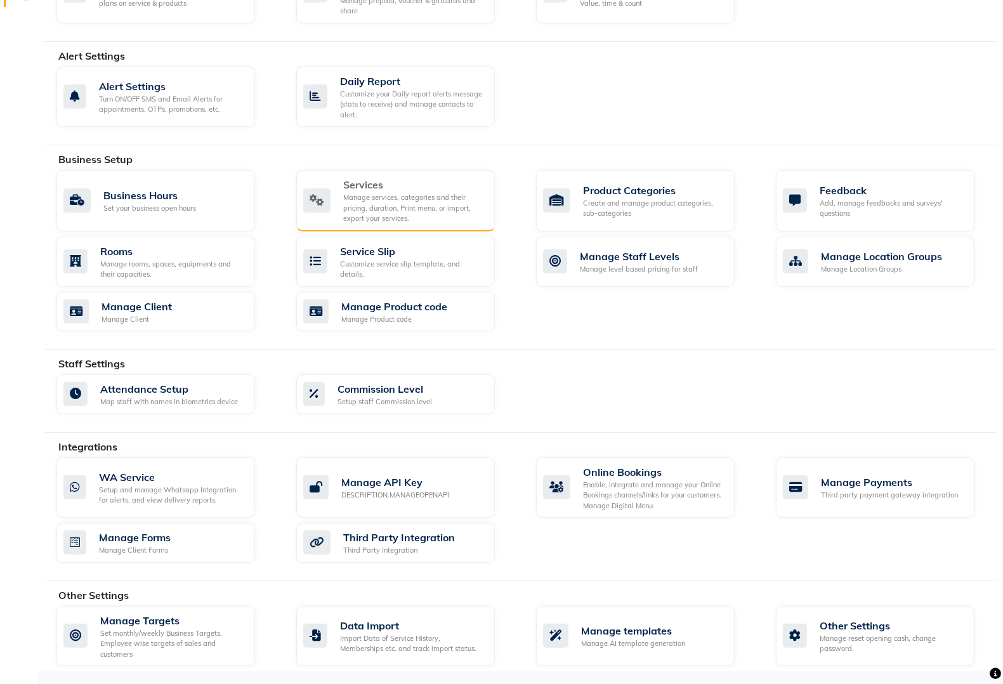
click at [368, 210] on div "Manage services, categories and their pricing, duration. Print menu, or import,…" at bounding box center [414, 208] width 142 height 32
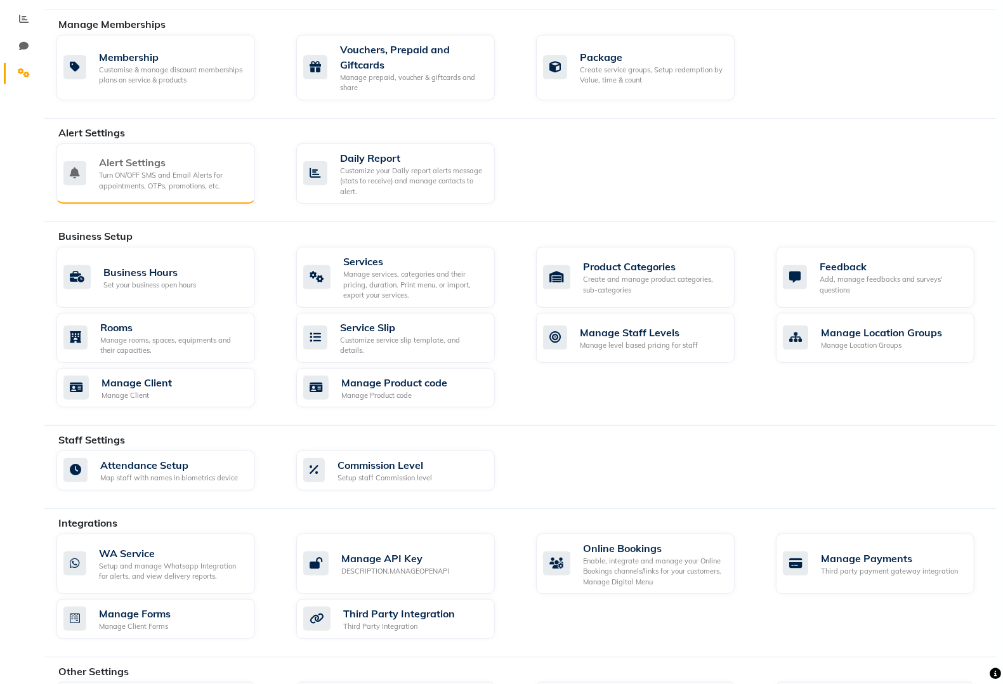
click at [171, 161] on div "Alert Settings" at bounding box center [172, 162] width 146 height 15
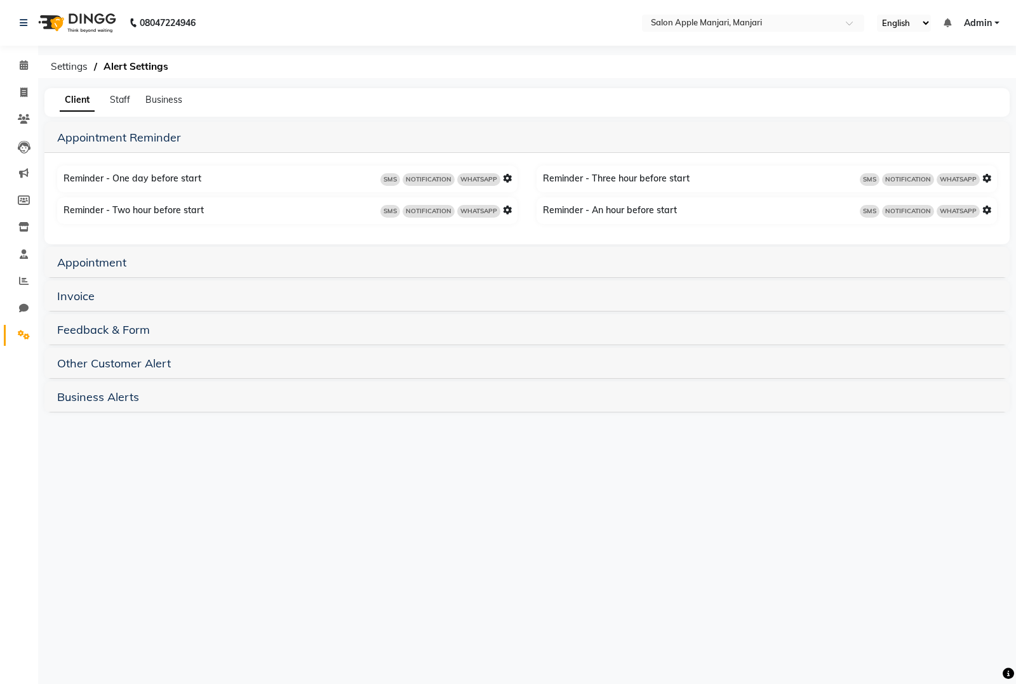
click at [89, 251] on div "Appointment" at bounding box center [526, 262] width 965 height 31
click at [86, 260] on link "Appointment" at bounding box center [91, 262] width 69 height 15
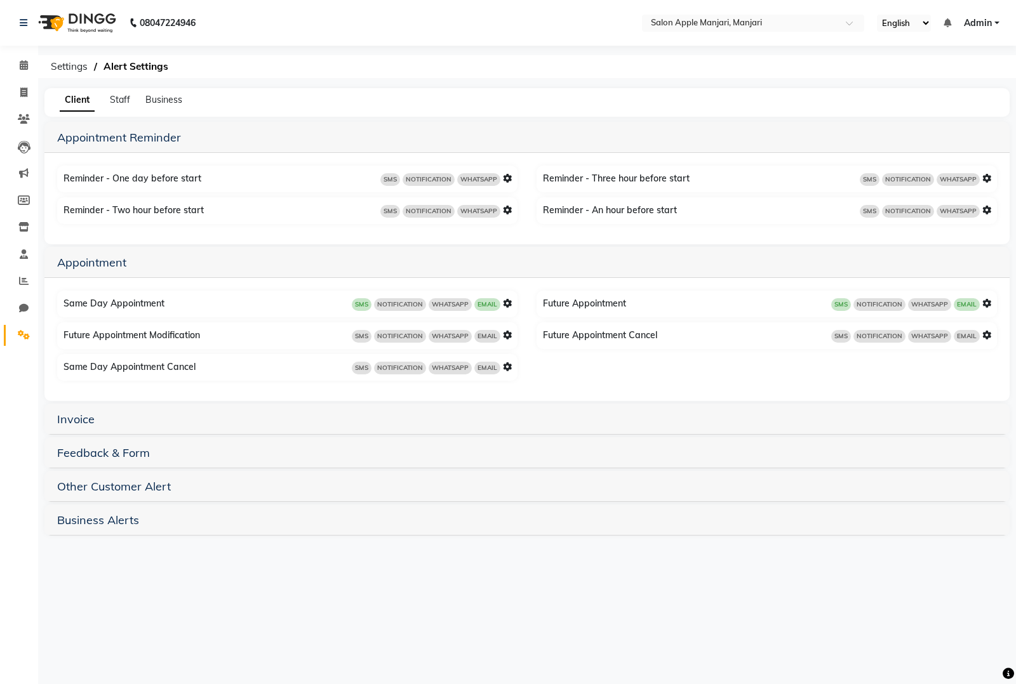
click at [179, 413] on h5 "Invoice" at bounding box center [526, 418] width 939 height 15
click at [91, 416] on link "Invoice" at bounding box center [75, 419] width 37 height 15
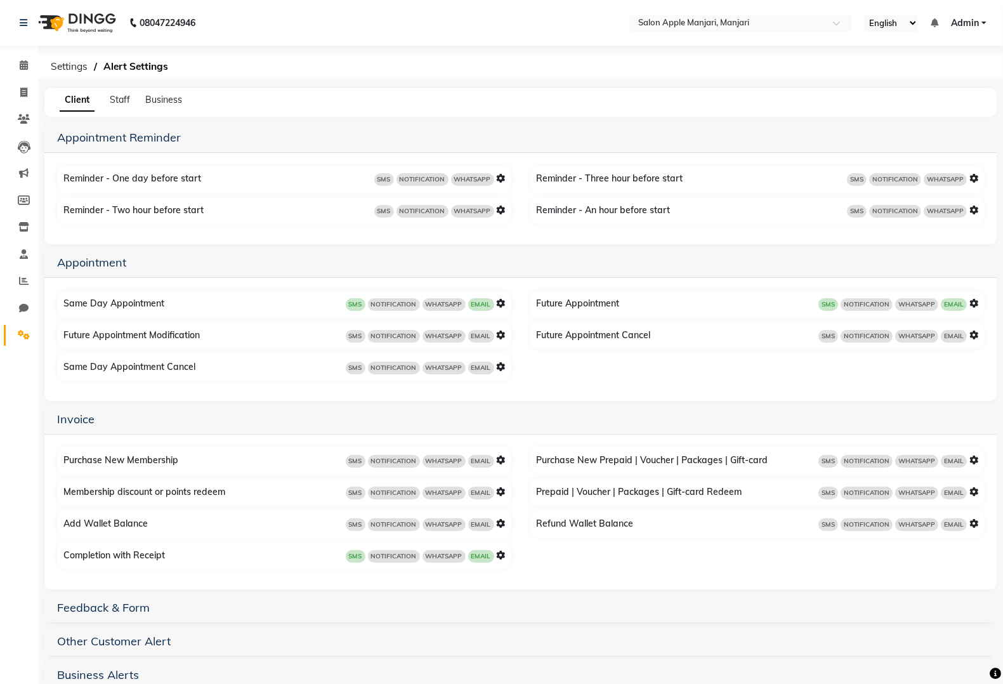
click at [357, 458] on span "SMS" at bounding box center [356, 461] width 20 height 13
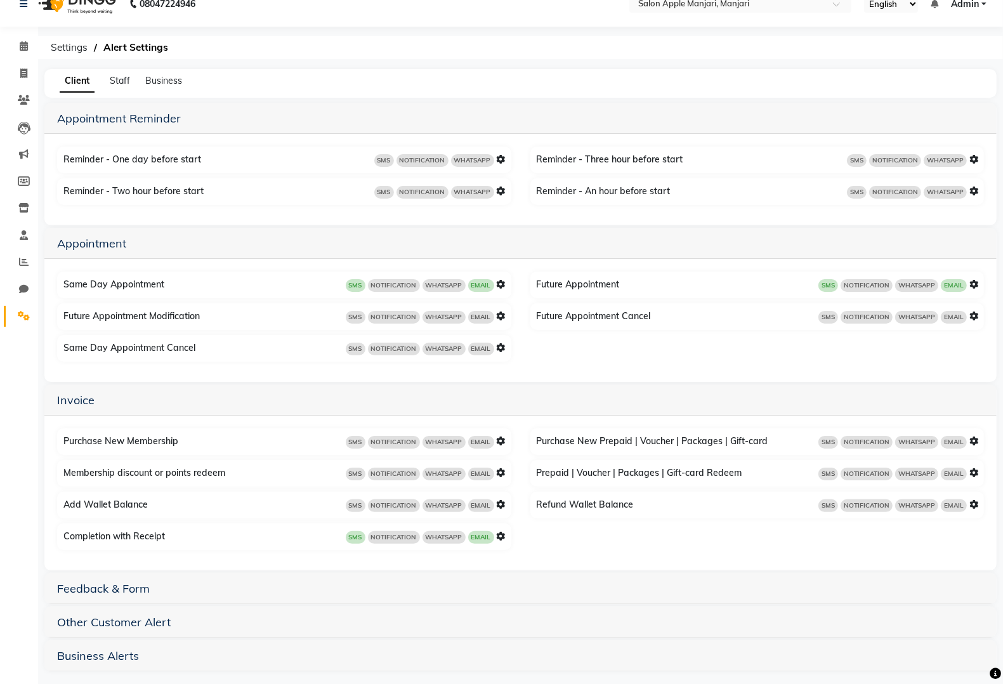
scroll to position [24, 0]
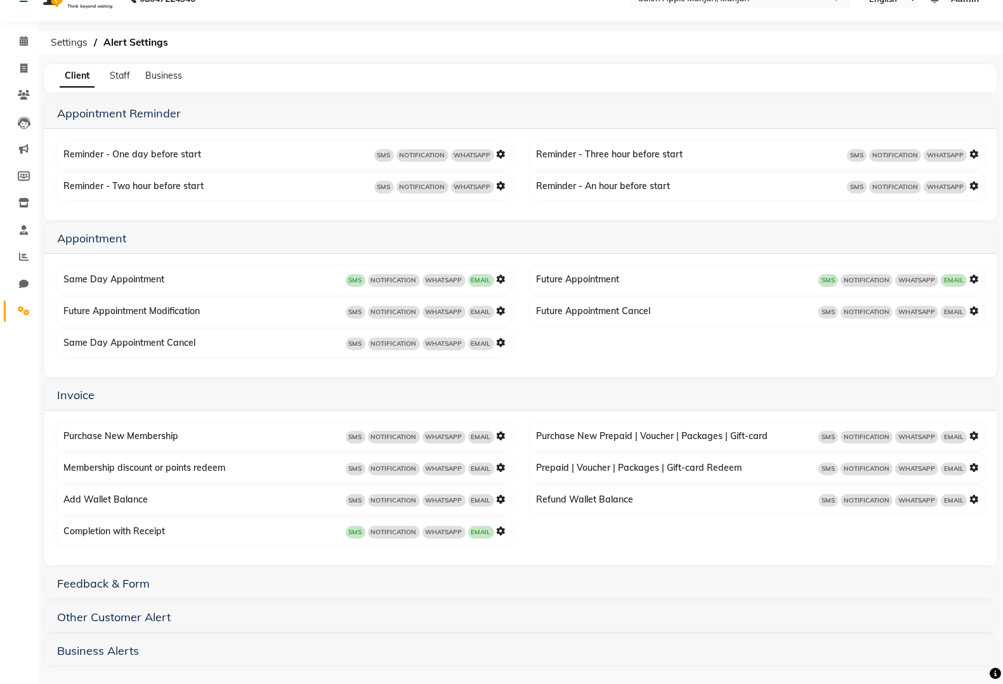
click at [503, 527] on icon at bounding box center [501, 531] width 9 height 9
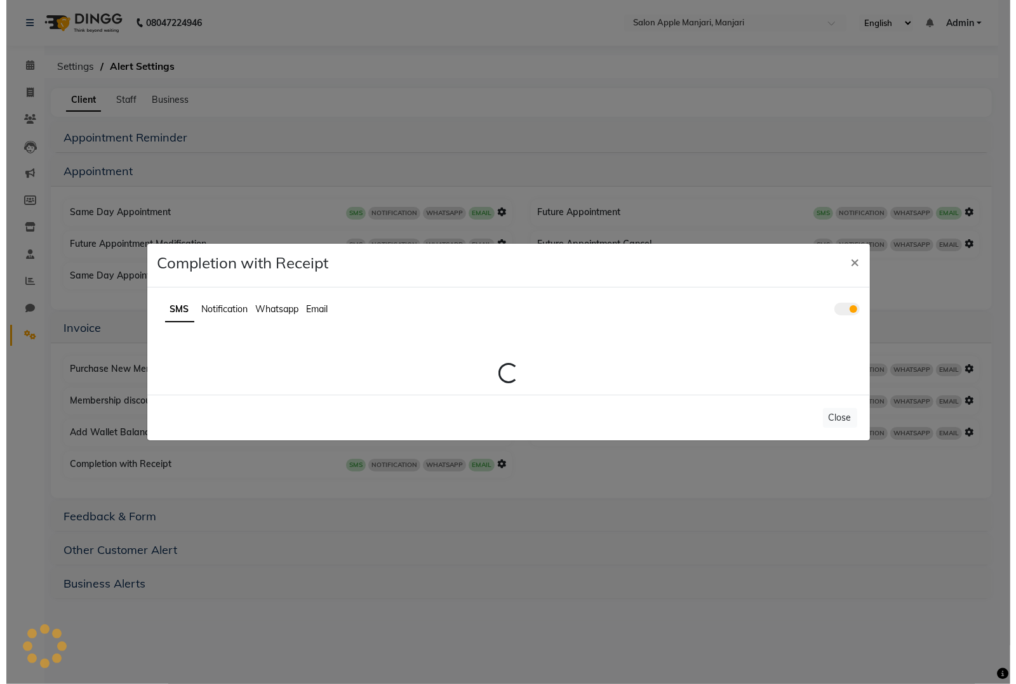
scroll to position [0, 0]
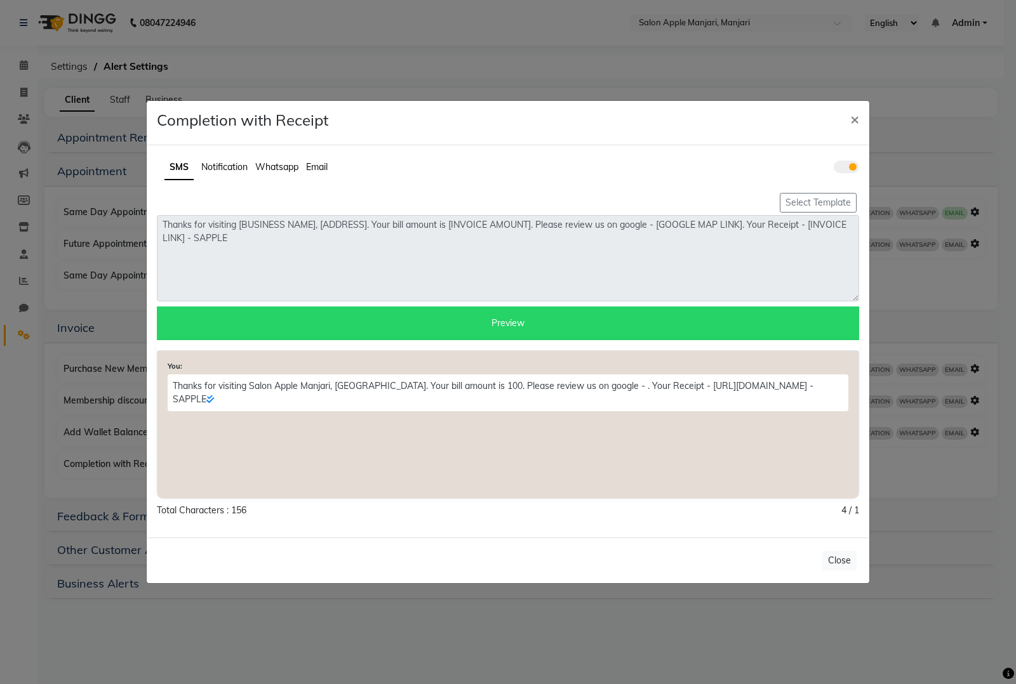
click at [317, 165] on span "Email" at bounding box center [317, 166] width 22 height 11
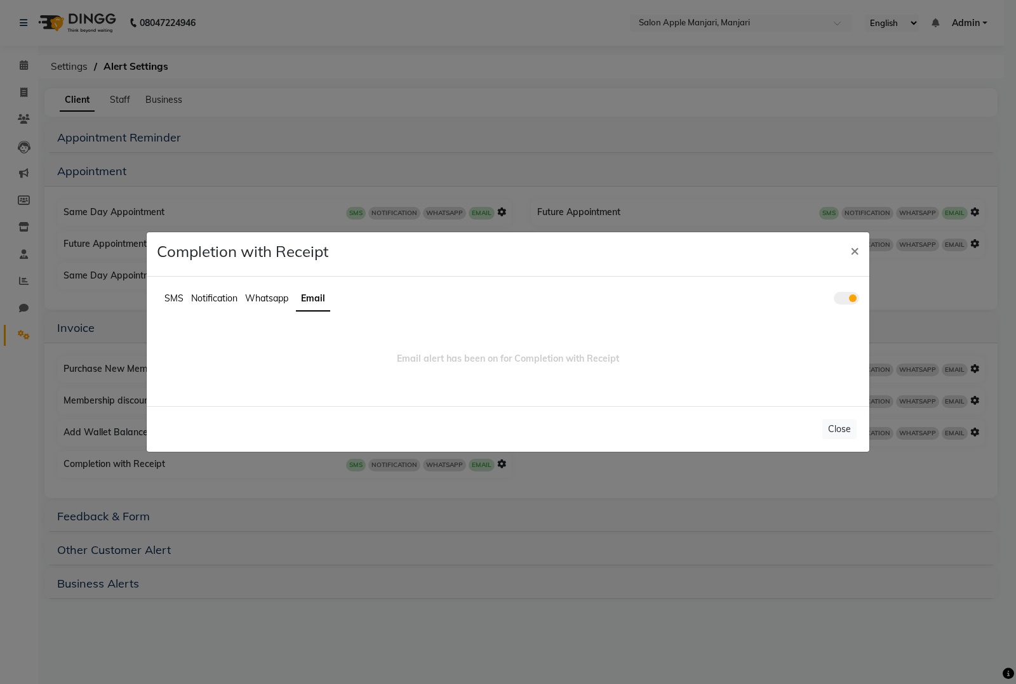
click at [175, 300] on span "SMS" at bounding box center [173, 298] width 19 height 11
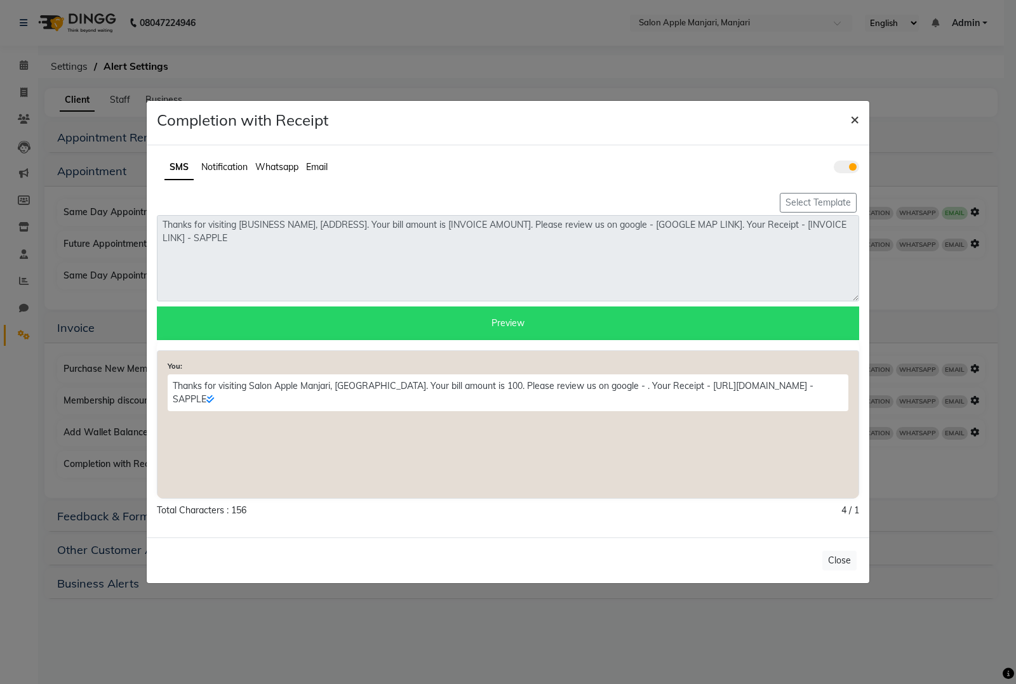
click at [852, 118] on span "×" at bounding box center [854, 118] width 9 height 19
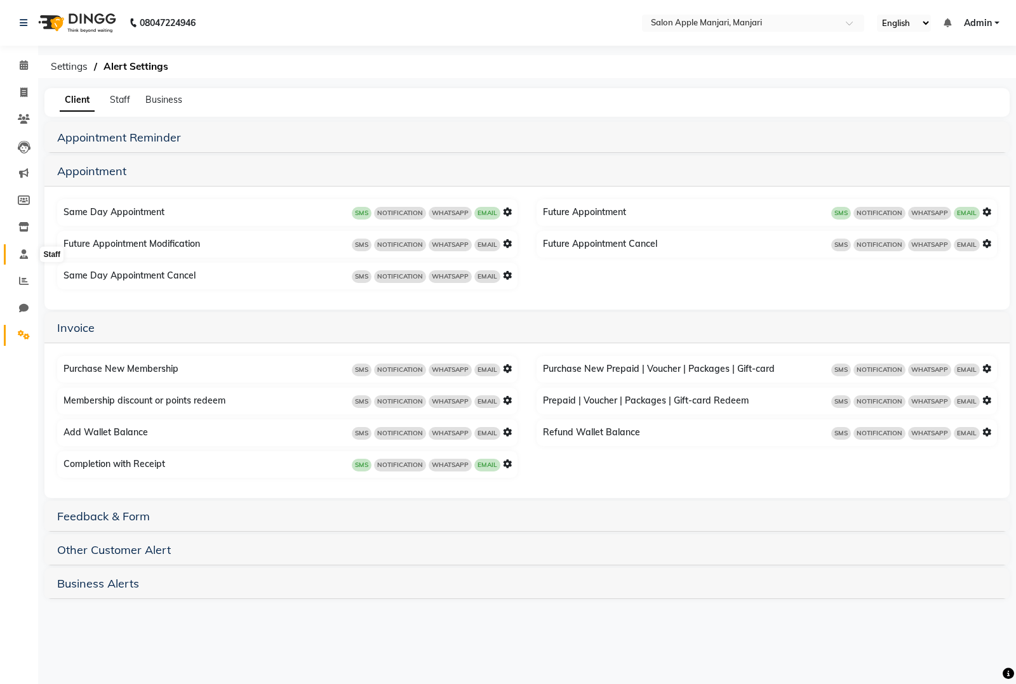
click at [20, 255] on icon at bounding box center [24, 254] width 8 height 10
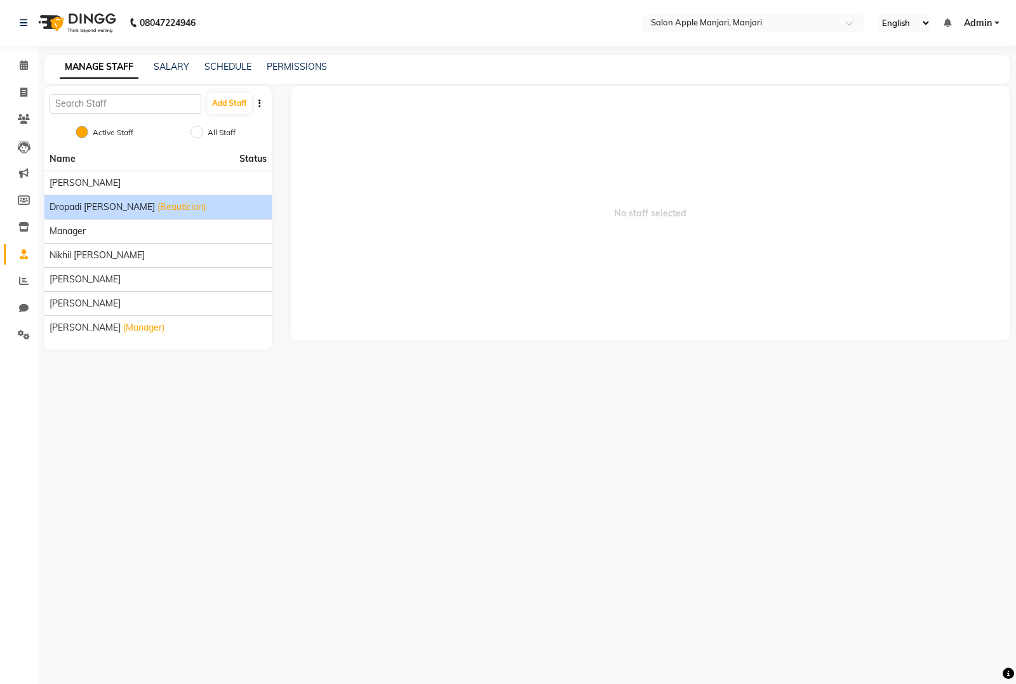
click at [117, 208] on span "Dropadi Rushikesh Suryawanshi" at bounding box center [102, 207] width 105 height 13
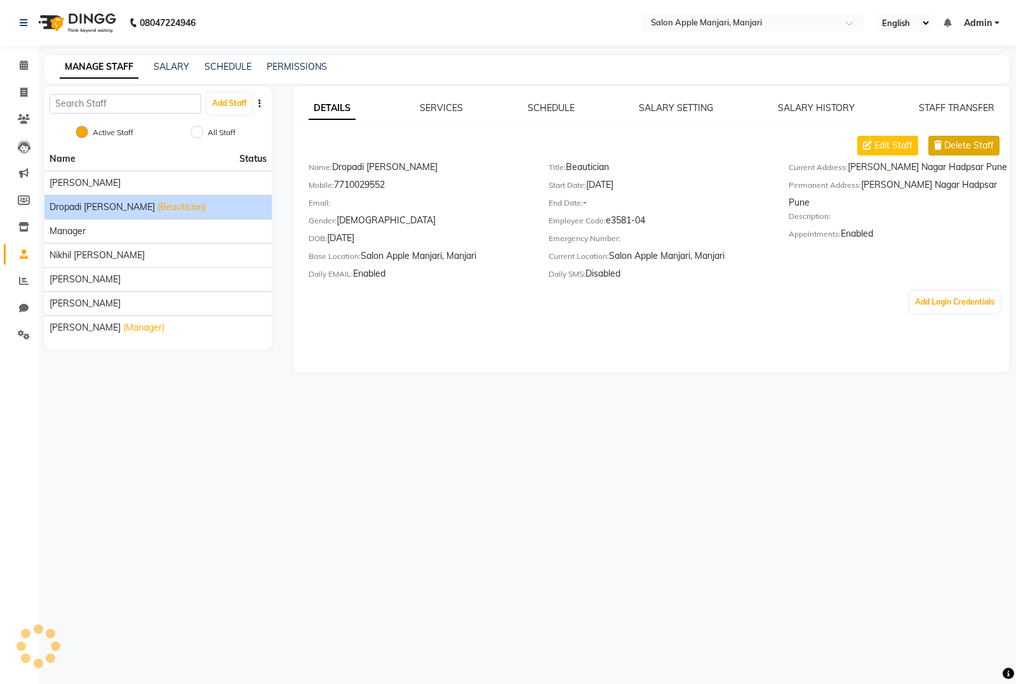
click at [957, 149] on span "Delete Staff" at bounding box center [969, 145] width 50 height 13
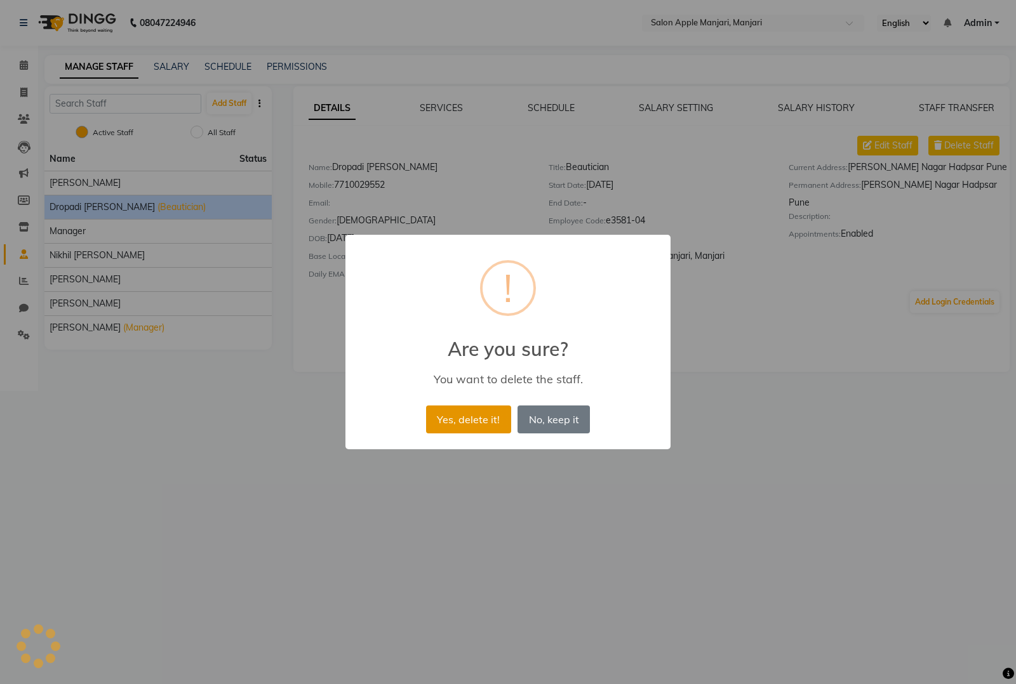
click at [461, 426] on button "Yes, delete it!" at bounding box center [468, 420] width 85 height 28
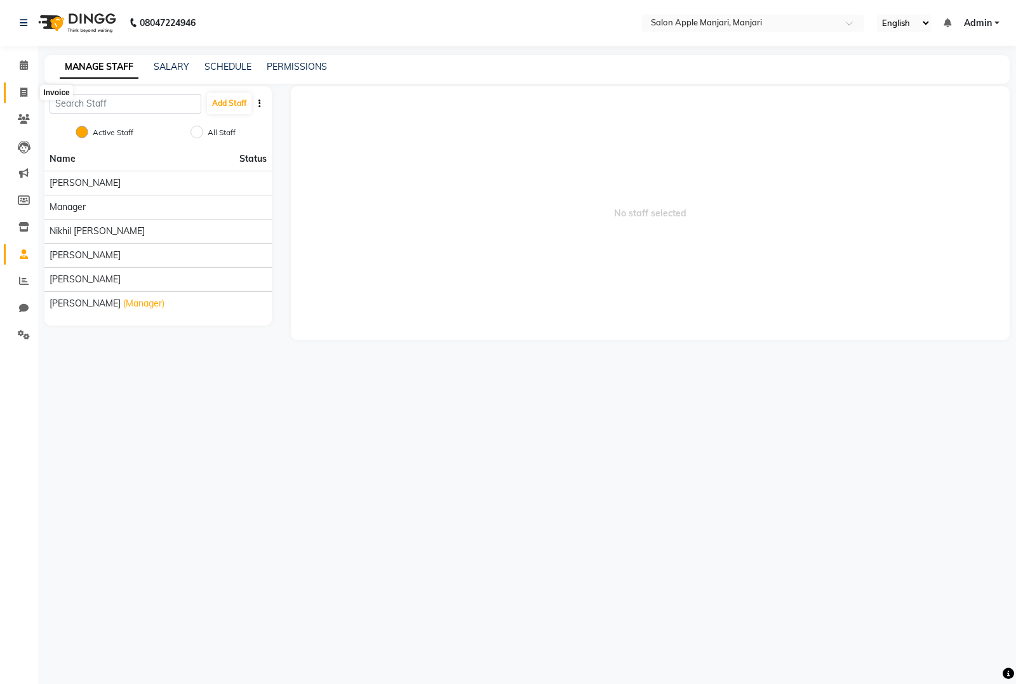
click at [23, 94] on icon at bounding box center [23, 93] width 7 height 10
select select "service"
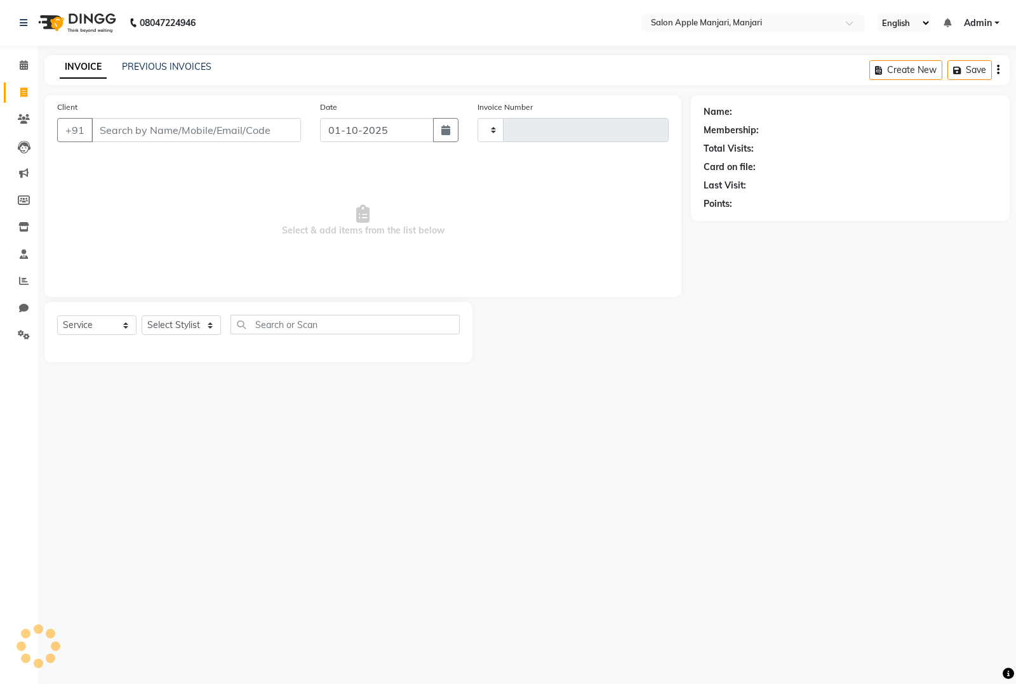
type input "0879"
select select "8088"
click at [20, 128] on link "Clients" at bounding box center [19, 119] width 30 height 21
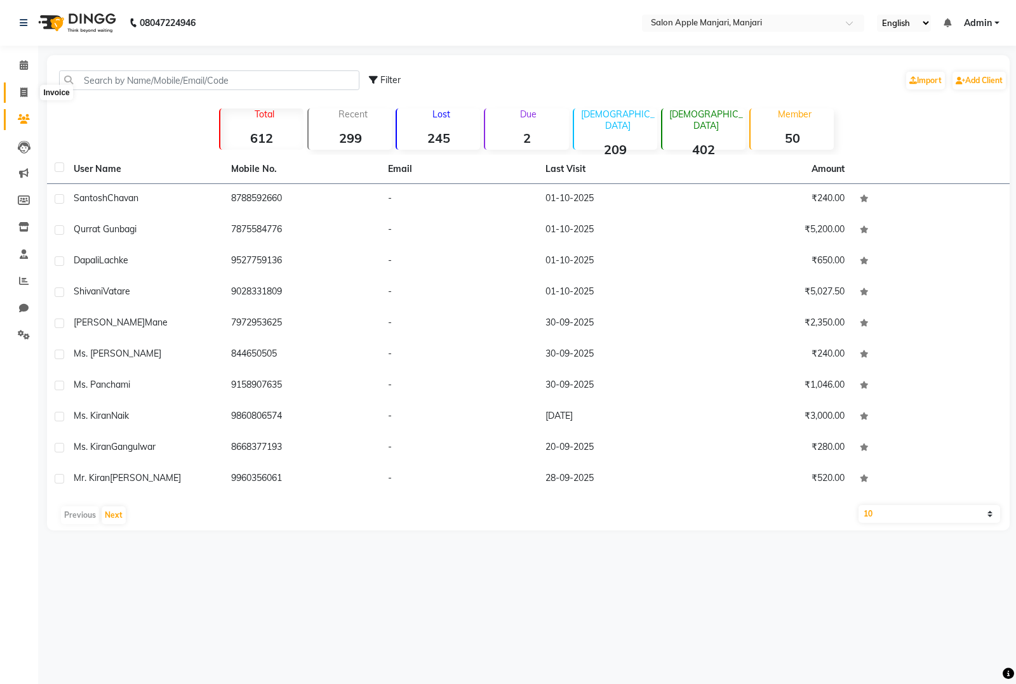
click at [23, 97] on span at bounding box center [24, 93] width 22 height 15
select select "8088"
select select "service"
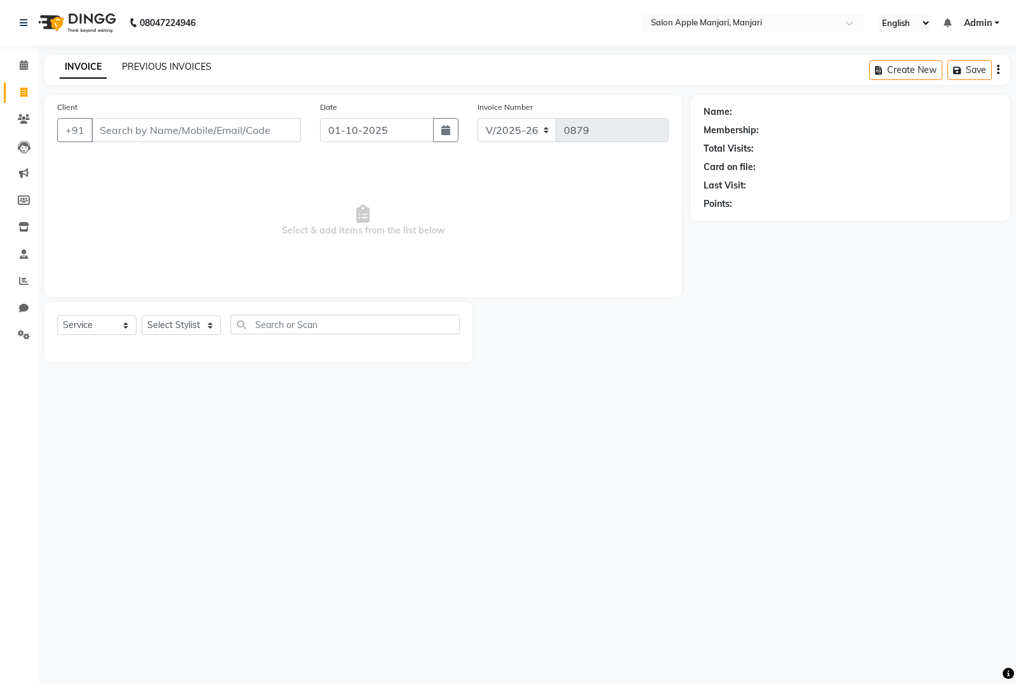
click at [181, 65] on link "PREVIOUS INVOICES" at bounding box center [166, 66] width 89 height 11
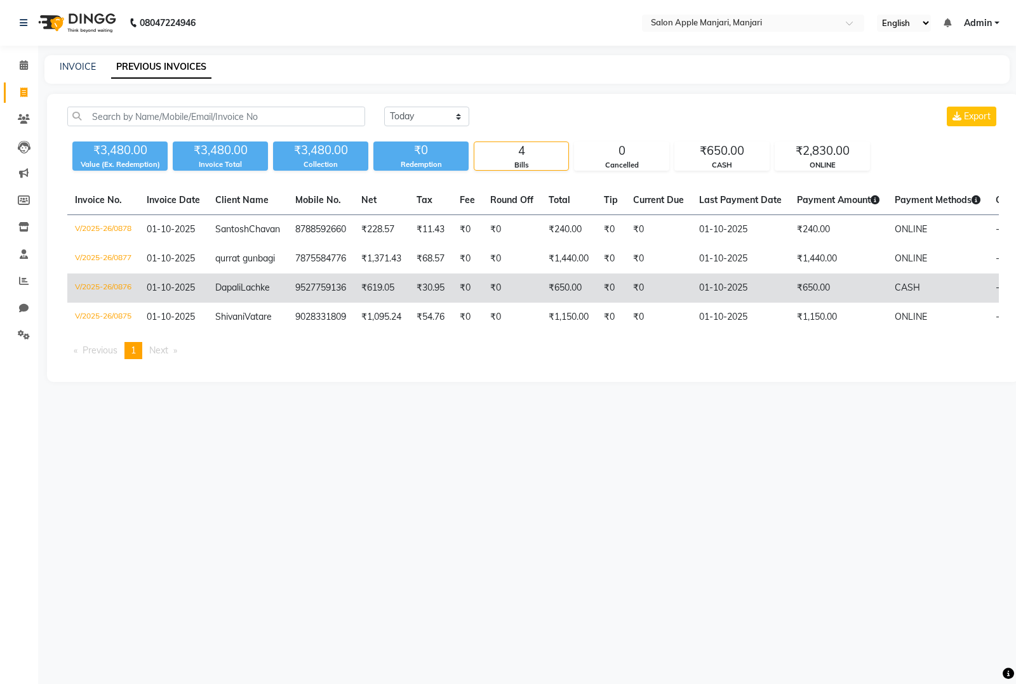
click at [807, 303] on td "₹650.00" at bounding box center [838, 288] width 98 height 29
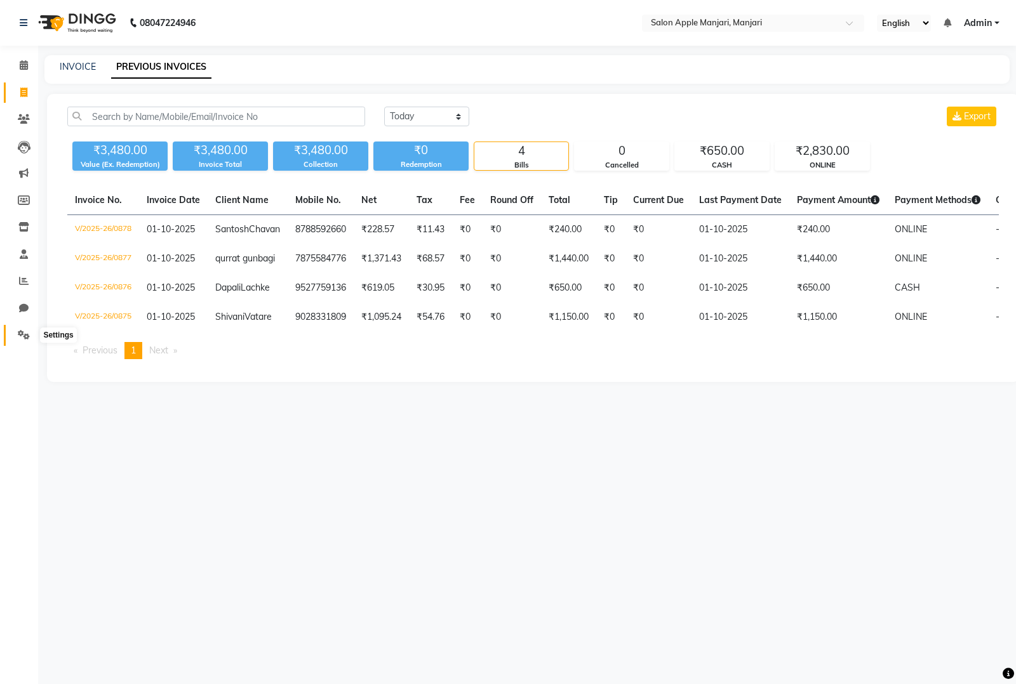
click at [18, 331] on icon at bounding box center [24, 335] width 12 height 10
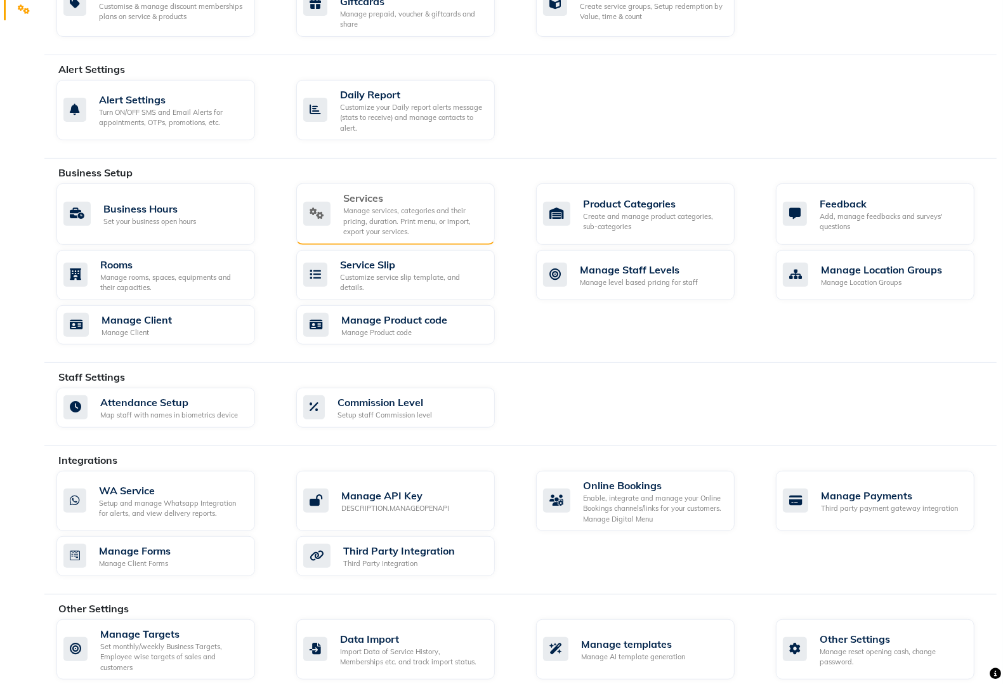
scroll to position [341, 0]
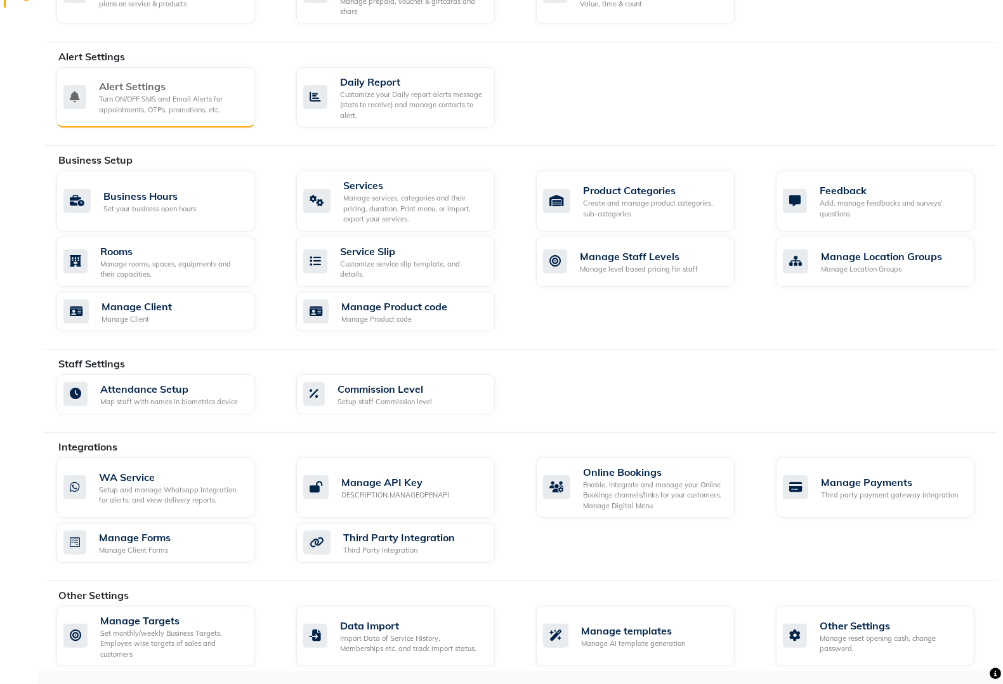
click at [145, 100] on div "Turn ON/OFF SMS and Email Alerts for appointments, OTPs, promotions, etc." at bounding box center [172, 104] width 146 height 21
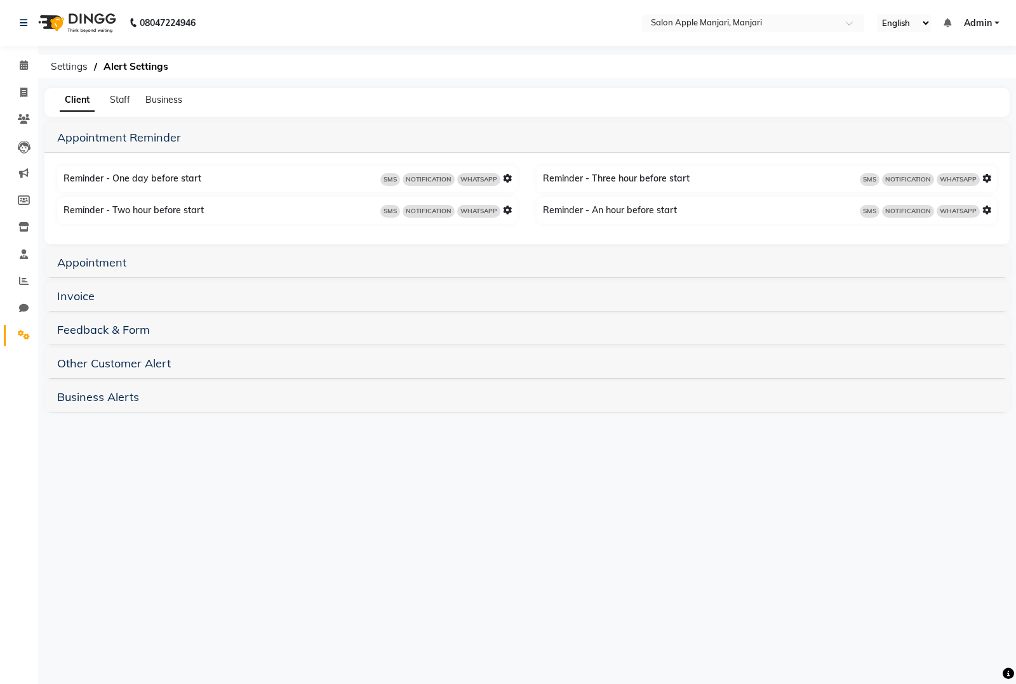
click at [102, 300] on h5 "Invoice" at bounding box center [526, 295] width 939 height 15
click at [86, 296] on link "Invoice" at bounding box center [75, 296] width 37 height 15
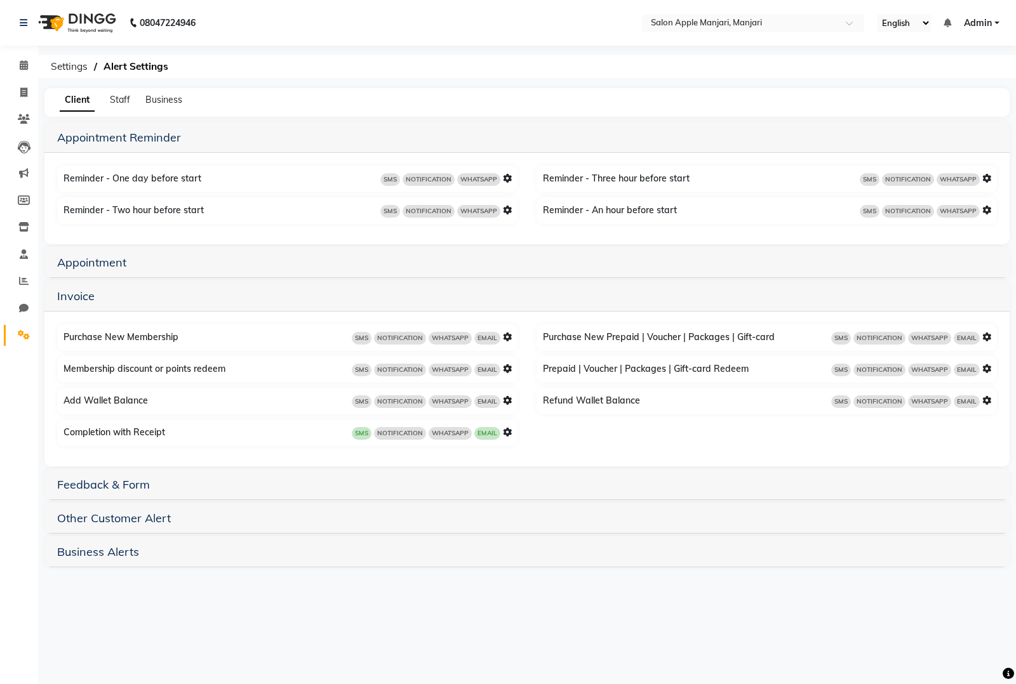
click at [501, 430] on div "SMS NOTIFICATION WHATSAPP EMAIL" at bounding box center [432, 433] width 160 height 14
click at [508, 428] on icon at bounding box center [507, 432] width 9 height 9
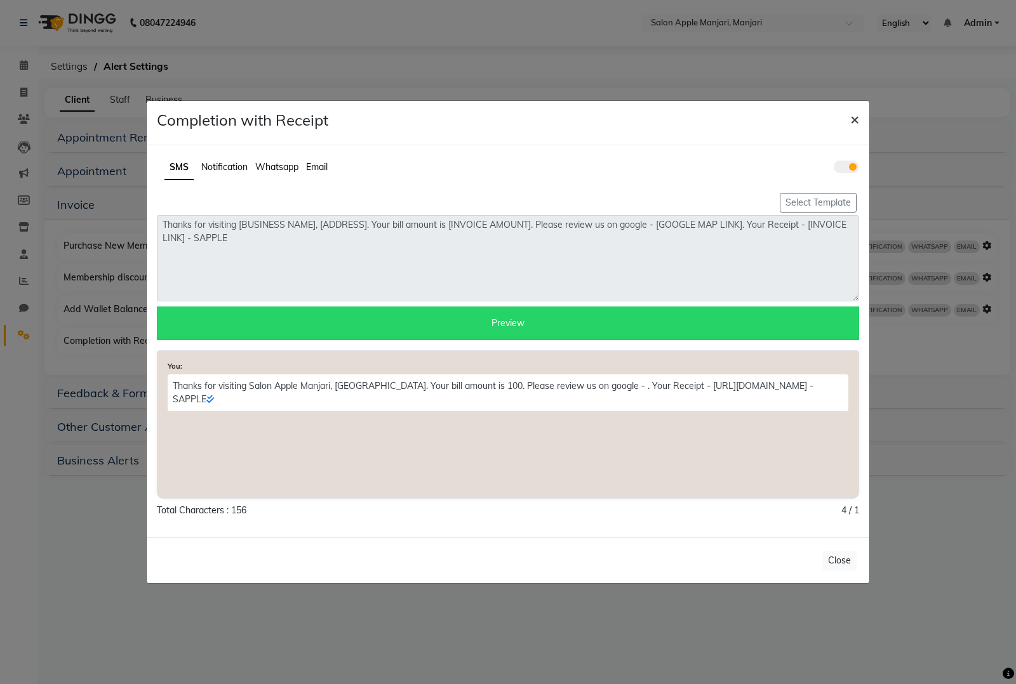
click at [857, 116] on span "×" at bounding box center [854, 118] width 9 height 19
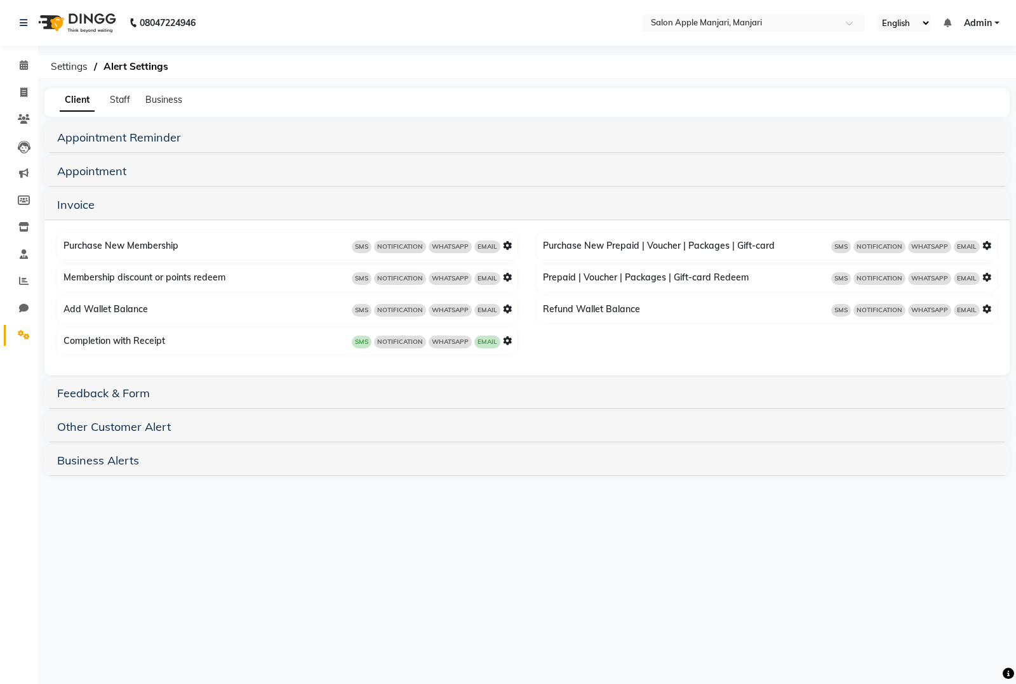
click at [506, 341] on icon at bounding box center [507, 340] width 9 height 9
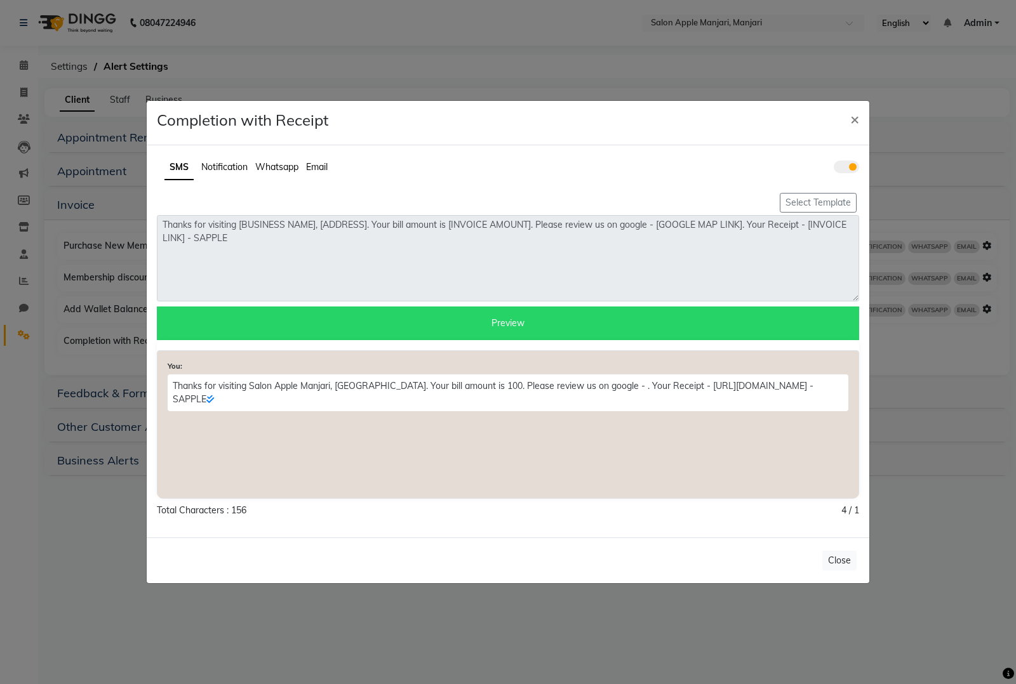
click at [215, 165] on span "Notification" at bounding box center [224, 166] width 46 height 11
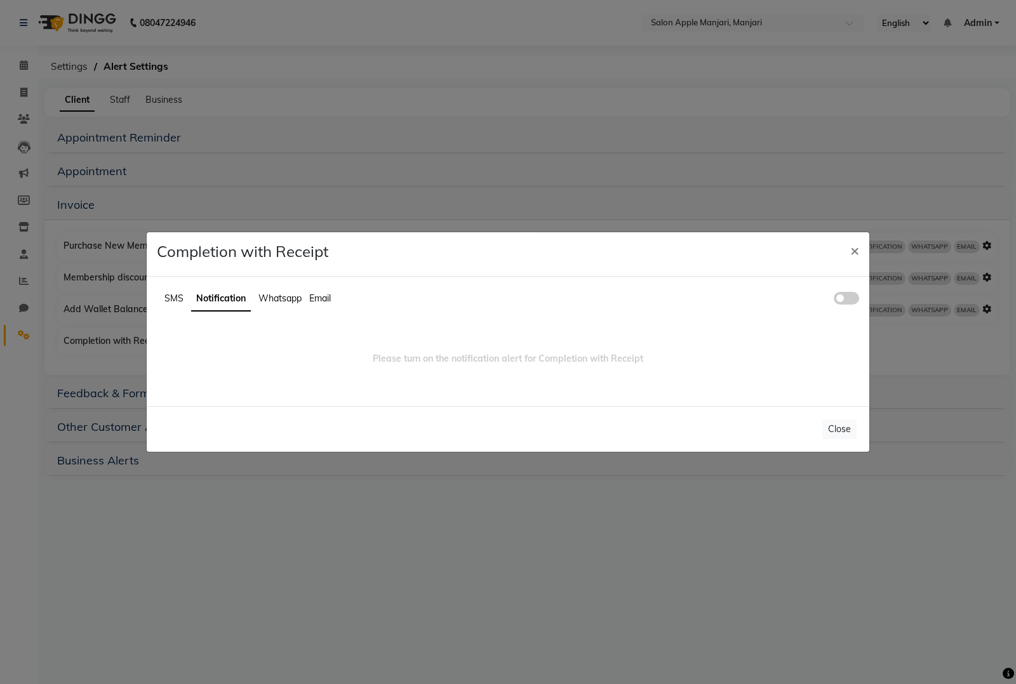
click at [287, 302] on span "Whatsapp" at bounding box center [279, 298] width 43 height 11
click at [308, 297] on span "Email" at bounding box center [319, 298] width 22 height 11
click at [179, 290] on ul "SMS Notification Whatsapp Email" at bounding box center [508, 299] width 702 height 25
click at [171, 293] on span "SMS" at bounding box center [173, 298] width 19 height 11
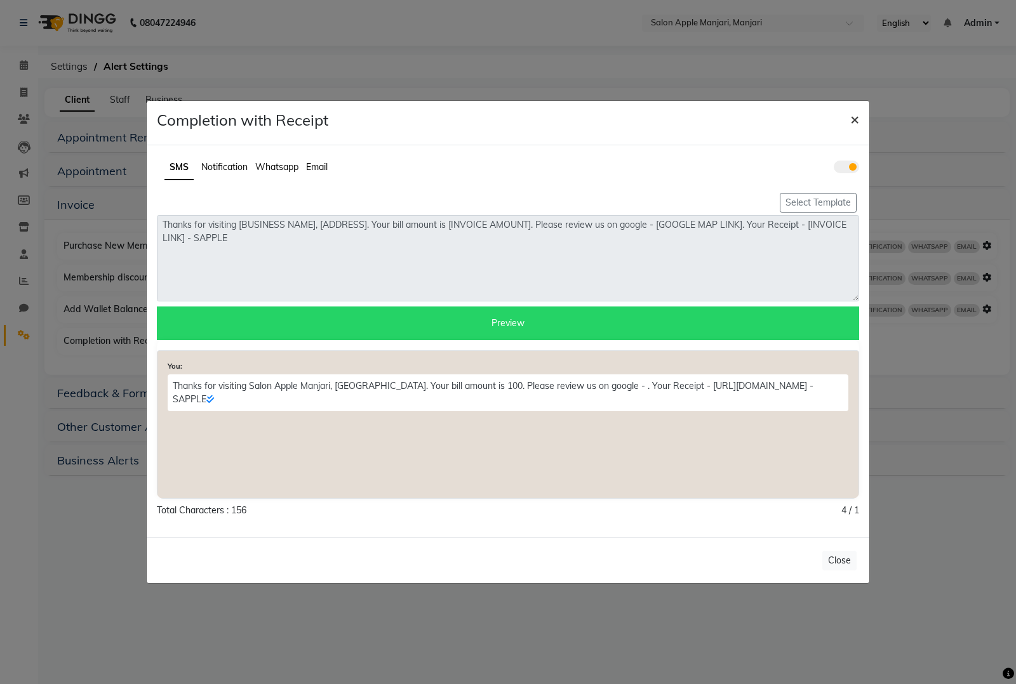
click at [857, 124] on span "×" at bounding box center [854, 118] width 9 height 19
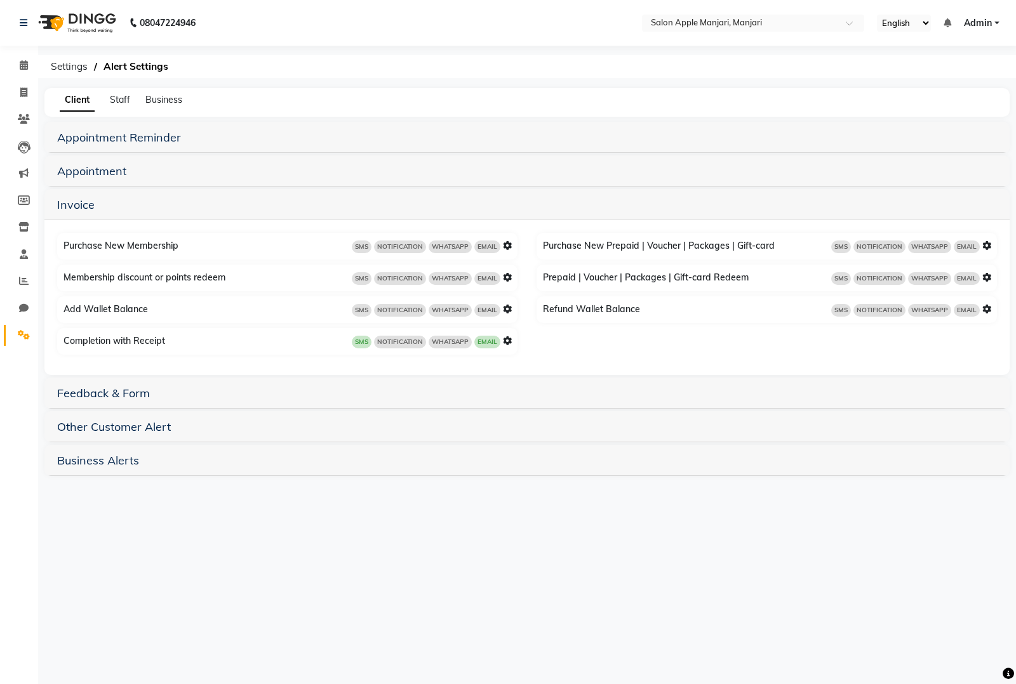
click at [503, 341] on icon at bounding box center [507, 340] width 9 height 9
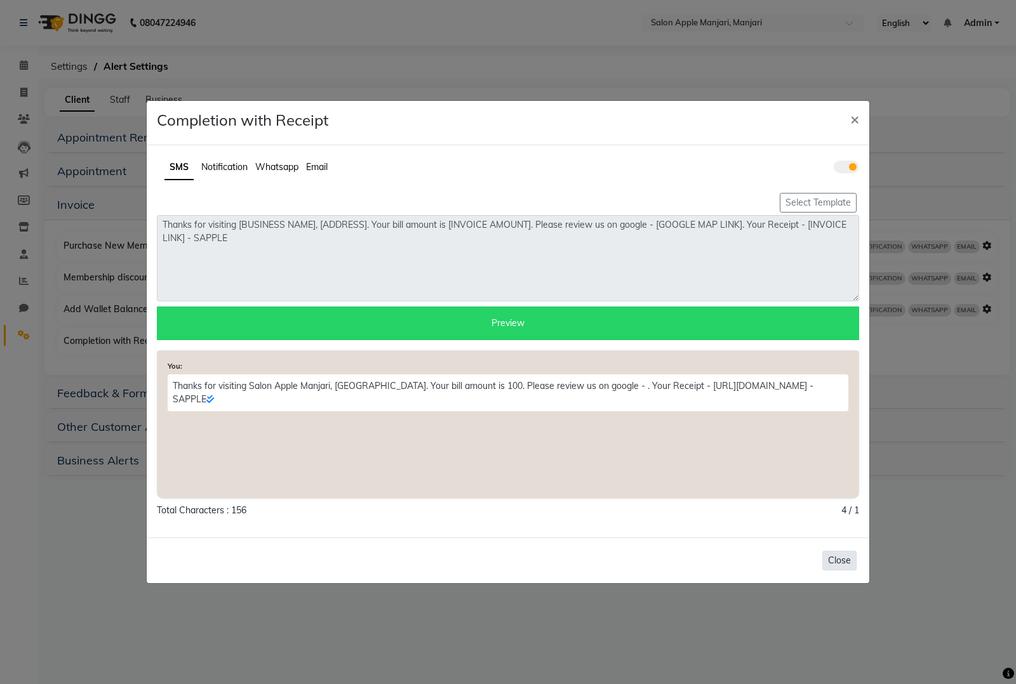
click at [833, 552] on button "Close" at bounding box center [839, 561] width 34 height 20
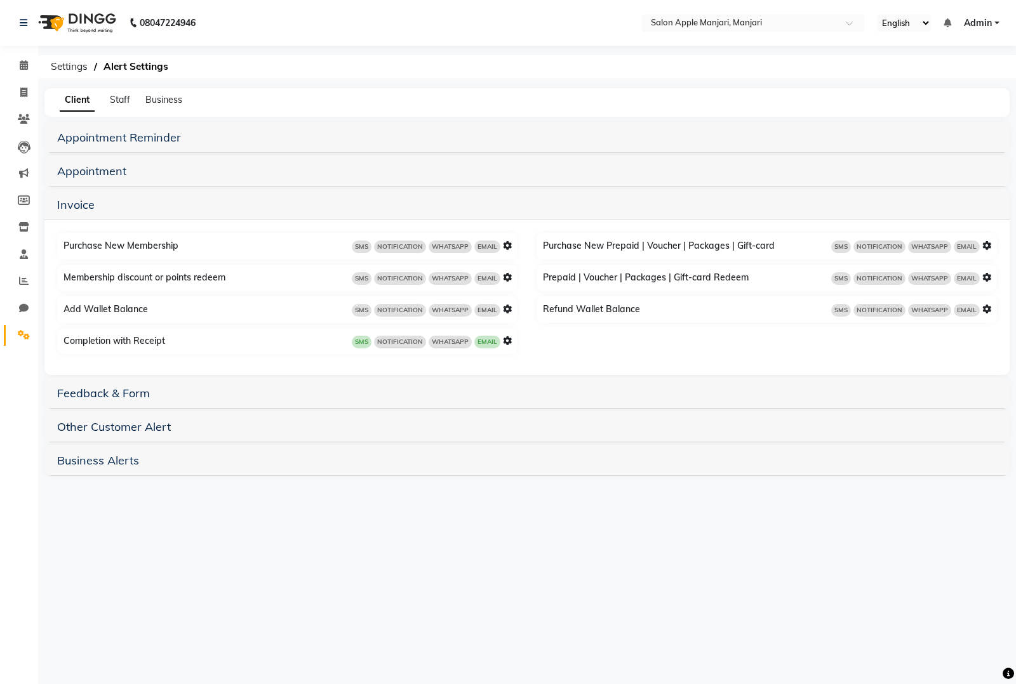
click at [362, 341] on span "SMS" at bounding box center [362, 342] width 20 height 13
click at [503, 245] on icon at bounding box center [507, 245] width 9 height 9
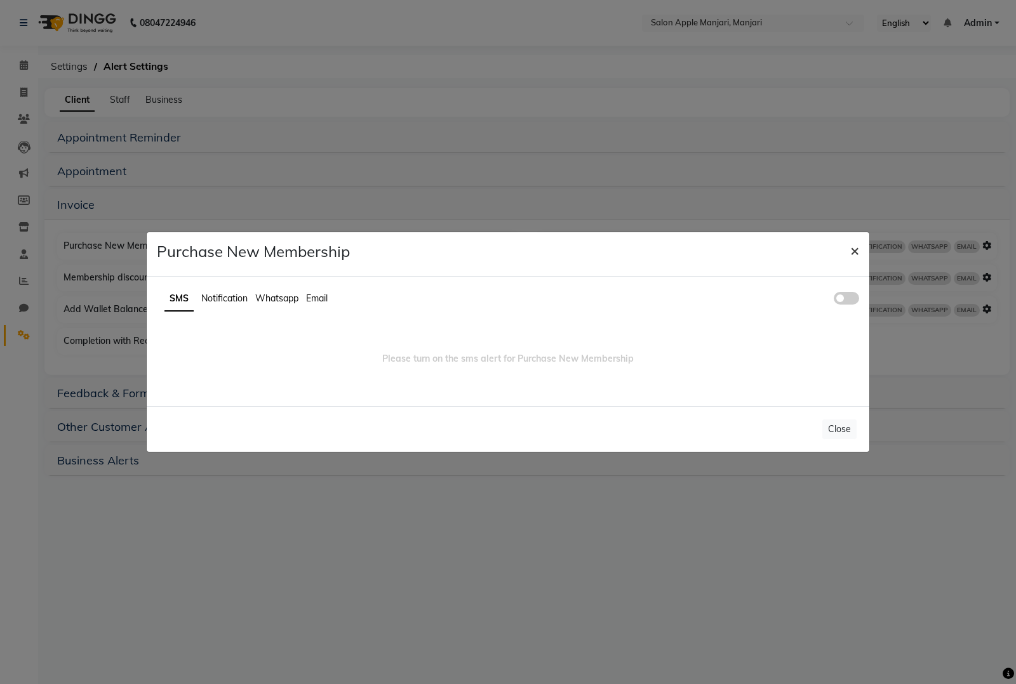
click at [854, 249] on span "×" at bounding box center [854, 250] width 9 height 19
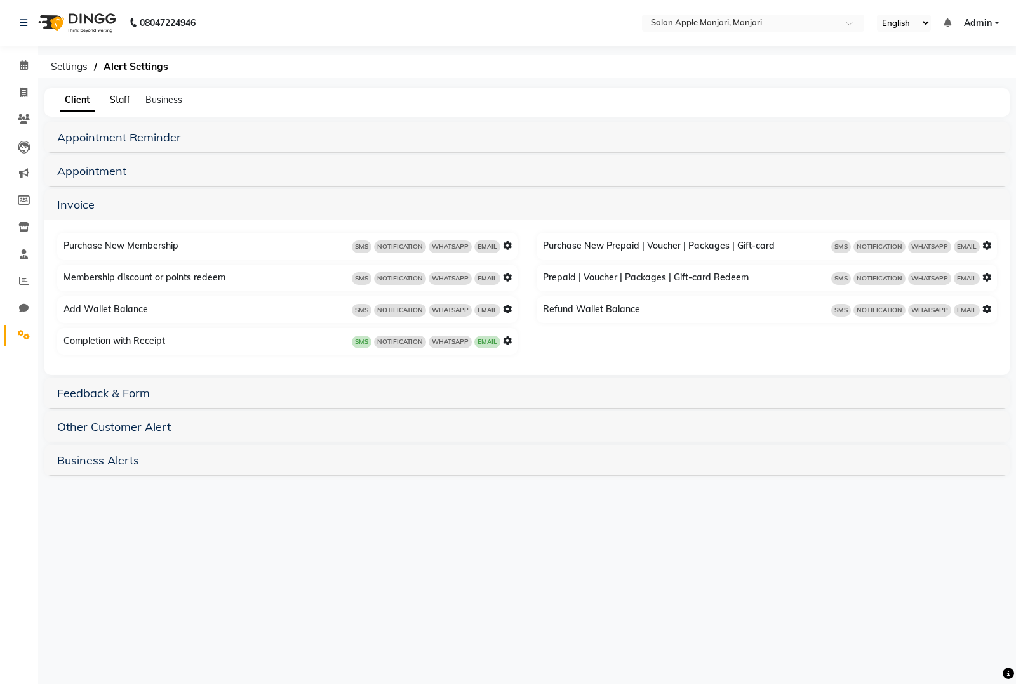
click at [119, 99] on span "Staff" at bounding box center [120, 99] width 20 height 11
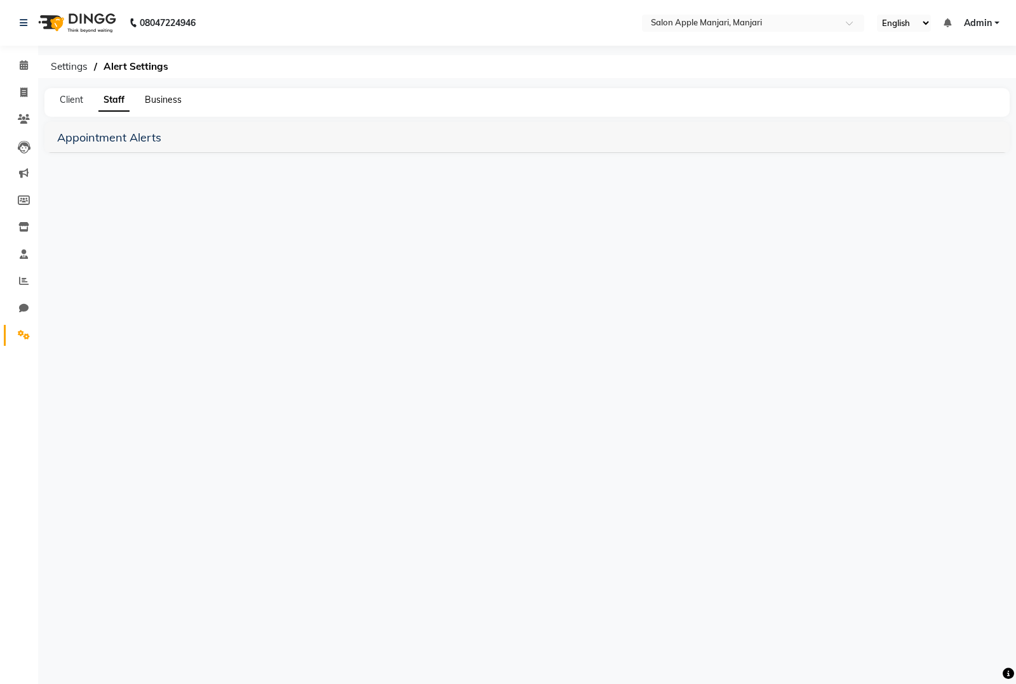
click at [150, 105] on div "Business" at bounding box center [163, 99] width 37 height 13
click at [156, 100] on span "Business" at bounding box center [163, 99] width 37 height 11
click at [98, 100] on span "Staff" at bounding box center [108, 99] width 20 height 11
click at [84, 97] on div "Client Staff Business" at bounding box center [519, 99] width 950 height 13
click at [63, 97] on span "Client" at bounding box center [71, 99] width 23 height 11
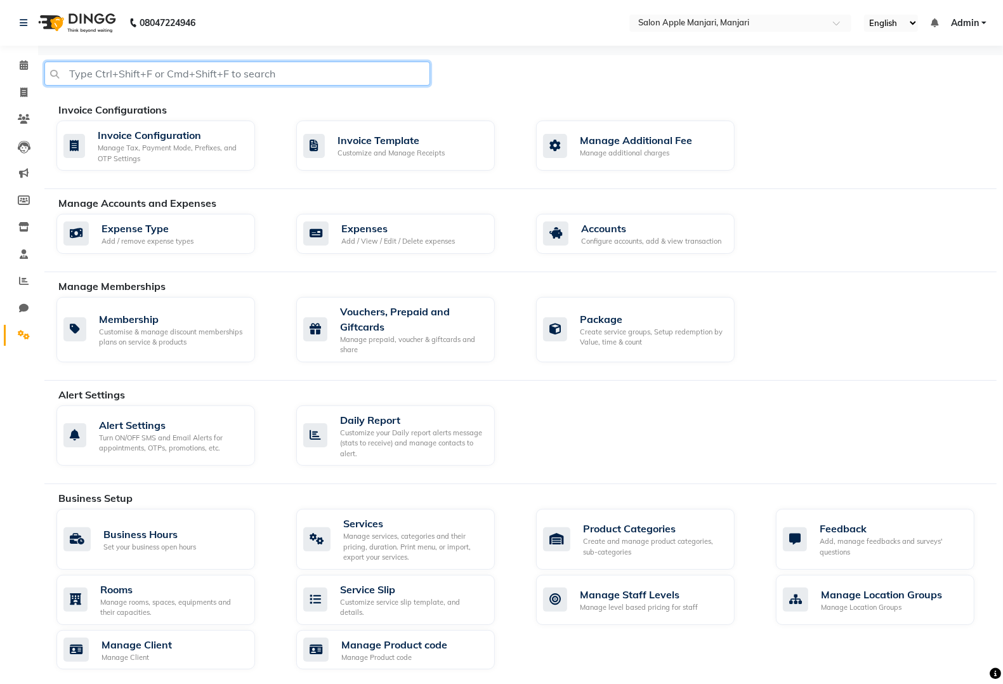
click at [220, 80] on input "text" at bounding box center [237, 74] width 386 height 24
type input "sms"
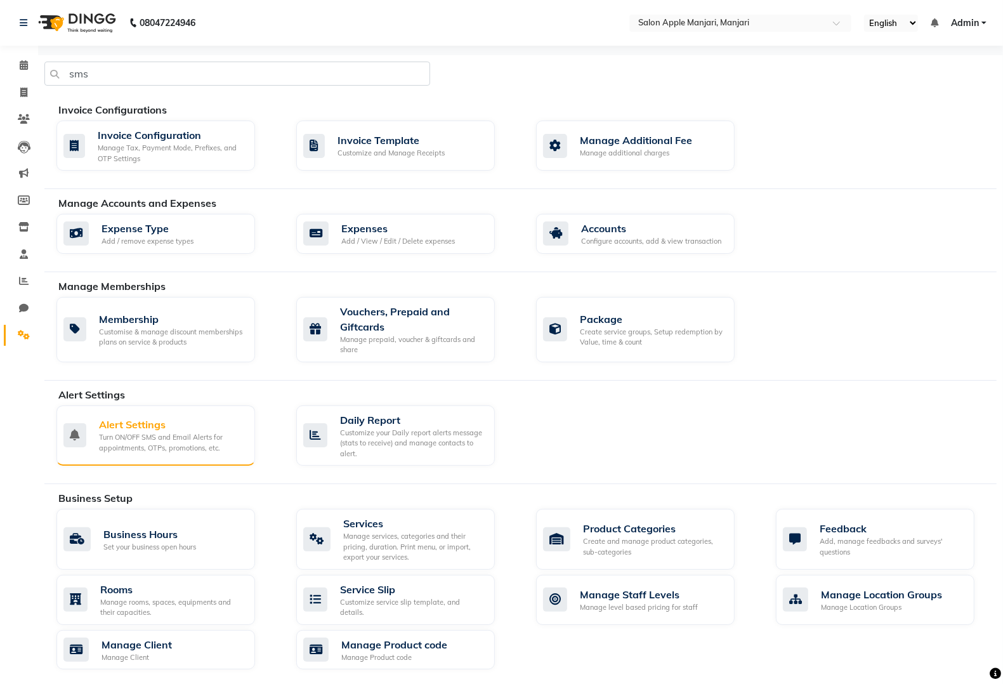
click at [185, 432] on div "Alert Settings" at bounding box center [172, 424] width 146 height 15
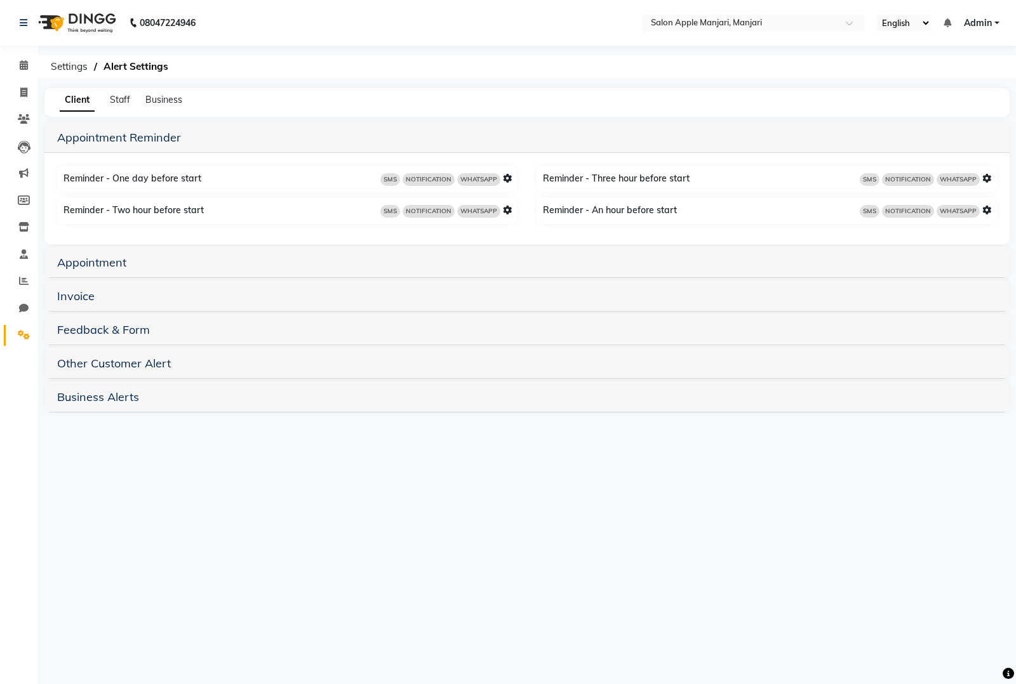
click at [102, 293] on h5 "Invoice" at bounding box center [526, 295] width 939 height 15
click at [86, 295] on link "Invoice" at bounding box center [75, 296] width 37 height 15
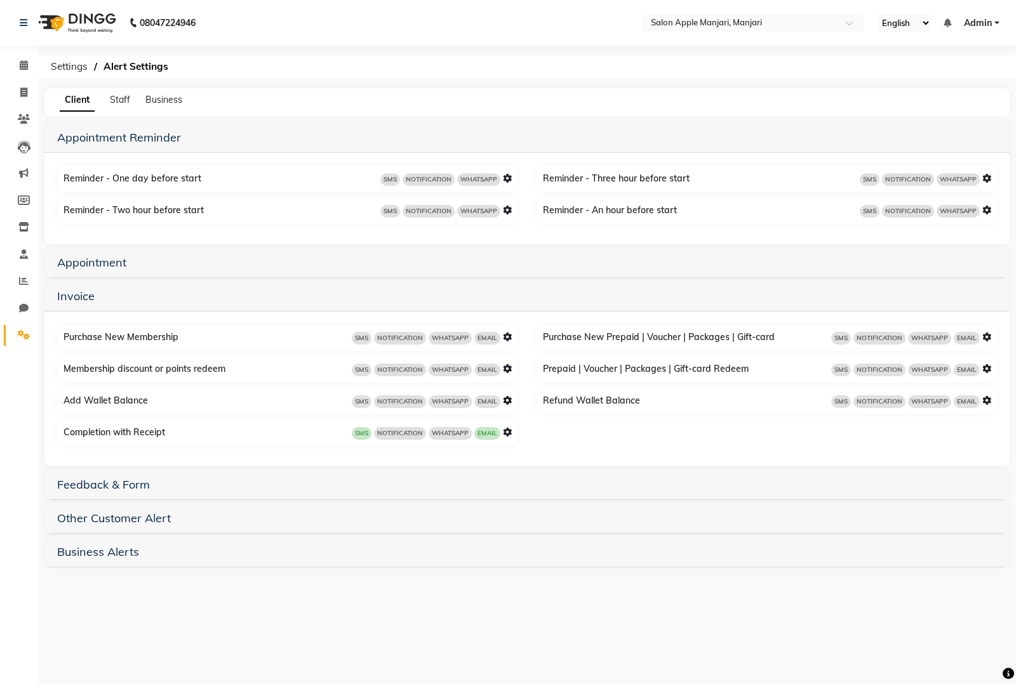
click at [506, 432] on icon at bounding box center [507, 432] width 9 height 9
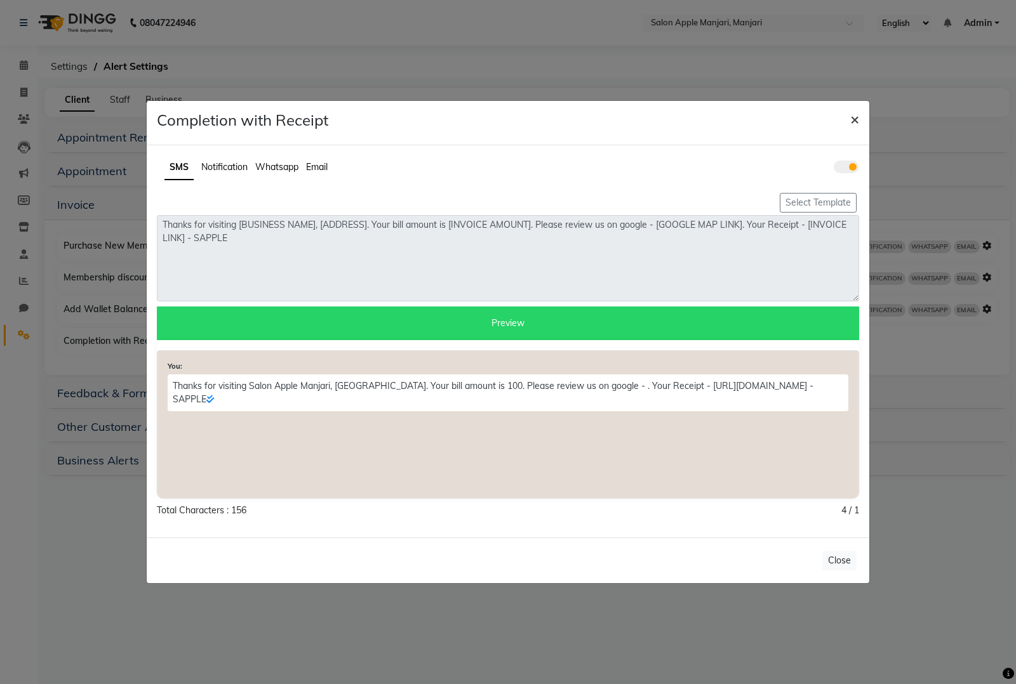
click at [852, 116] on span "×" at bounding box center [854, 118] width 9 height 19
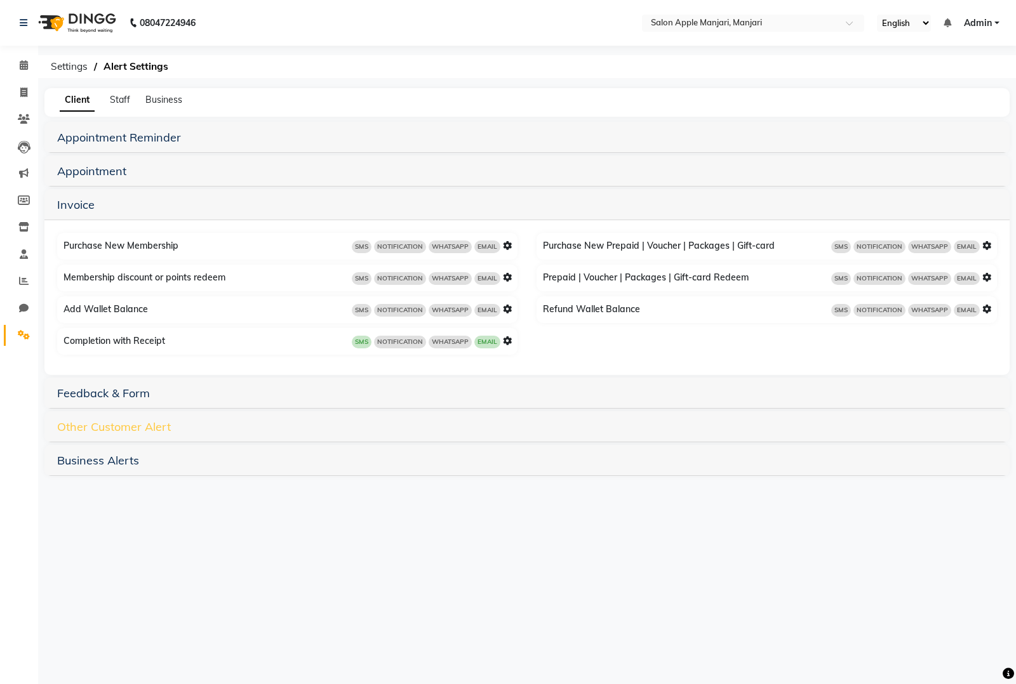
click at [133, 424] on link "Other Customer Alert" at bounding box center [114, 427] width 114 height 15
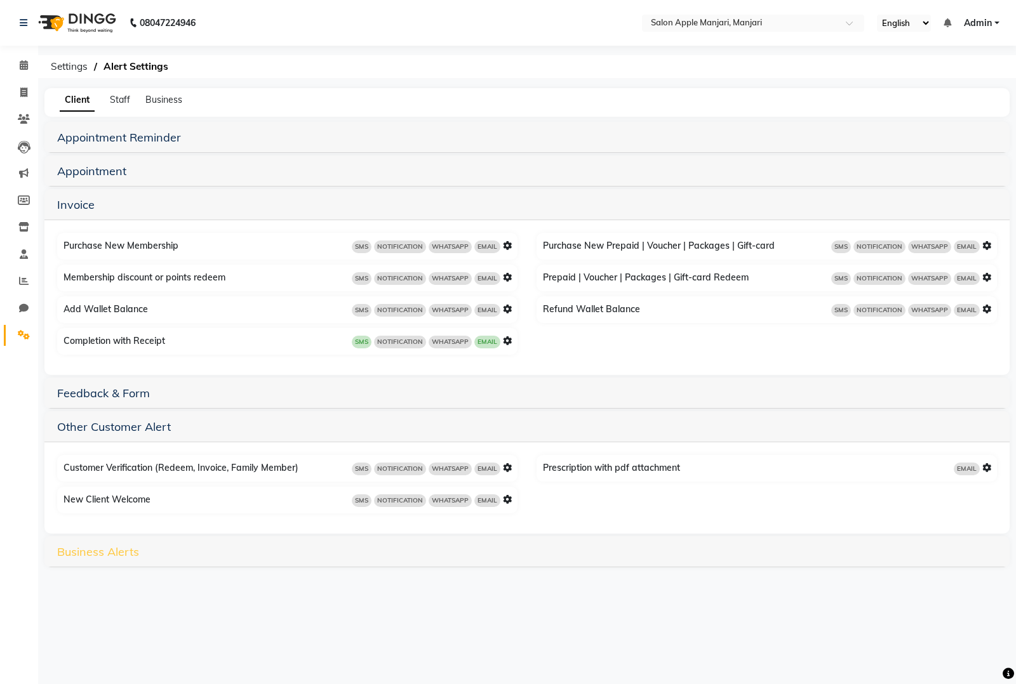
click at [124, 554] on link "Business Alerts" at bounding box center [98, 552] width 82 height 15
drag, startPoint x: 21, startPoint y: 330, endPoint x: 271, endPoint y: 273, distance: 256.5
click at [271, 273] on div "Membership discount or points redeem SMS NOTIFICATION WHATSAPP EMAIL" at bounding box center [288, 278] width 457 height 20
click at [512, 340] on div "Completion with Receipt SMS NOTIFICATION WHATSAPP EMAIL" at bounding box center [288, 341] width 457 height 20
click at [506, 340] on icon at bounding box center [507, 340] width 9 height 9
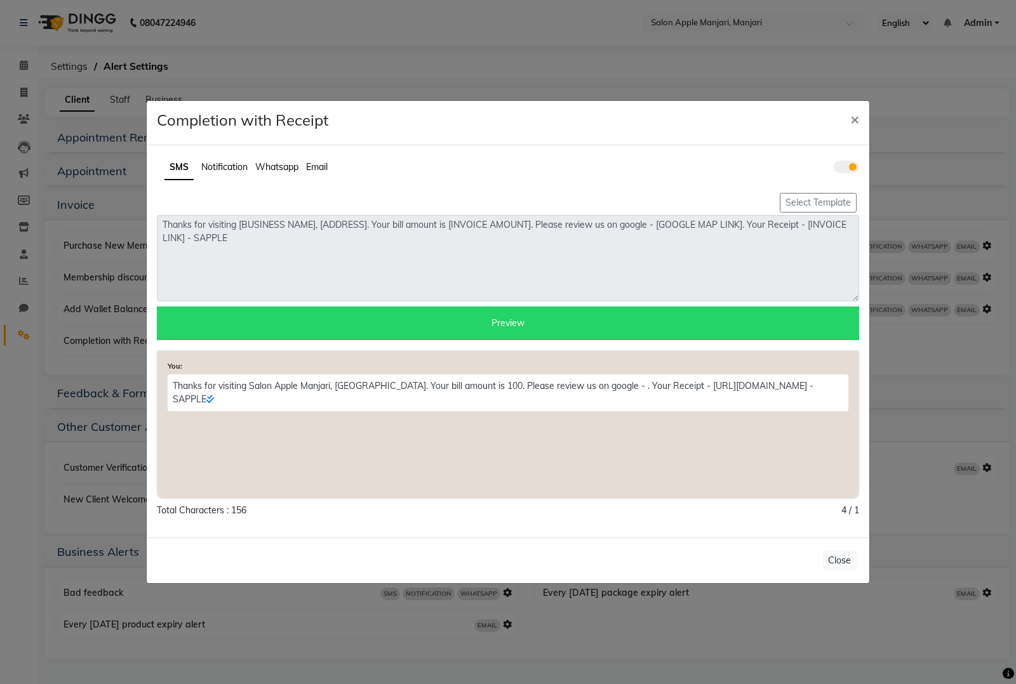
click at [245, 161] on span "Notification" at bounding box center [224, 166] width 46 height 11
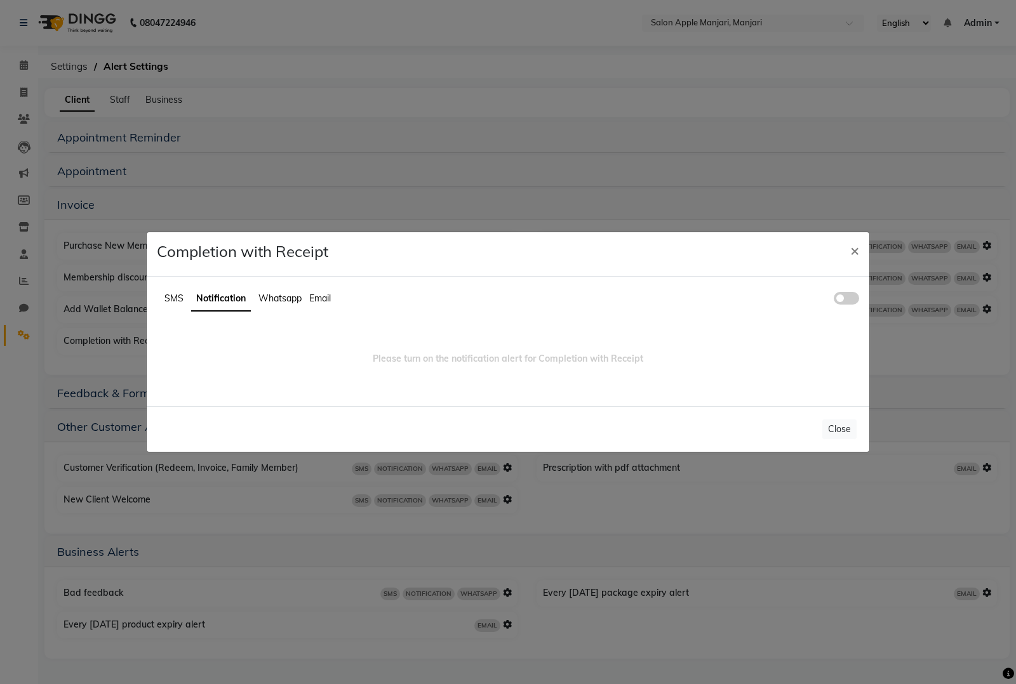
click at [294, 299] on span "Whatsapp" at bounding box center [279, 298] width 43 height 11
click at [324, 293] on span "Email" at bounding box center [319, 298] width 22 height 11
click at [164, 287] on ul "SMS Notification Whatsapp Email" at bounding box center [508, 299] width 702 height 25
click at [855, 255] on span "×" at bounding box center [854, 250] width 9 height 19
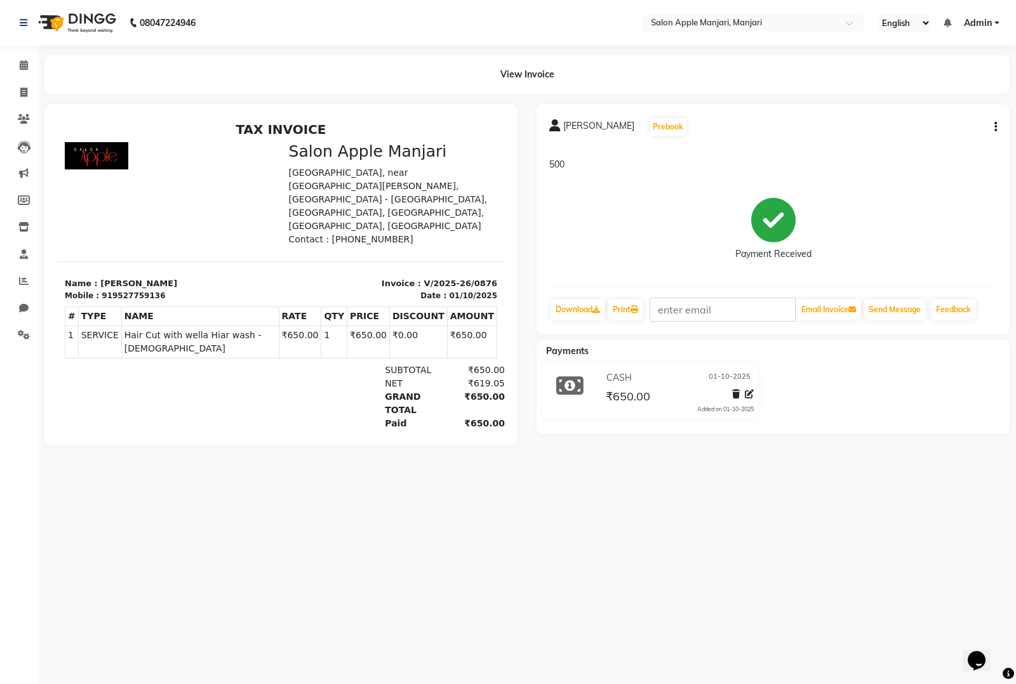
click at [995, 127] on icon "button" at bounding box center [995, 127] width 3 height 1
click at [921, 140] on div "Edit Invoice" at bounding box center [932, 143] width 87 height 16
select select "service"
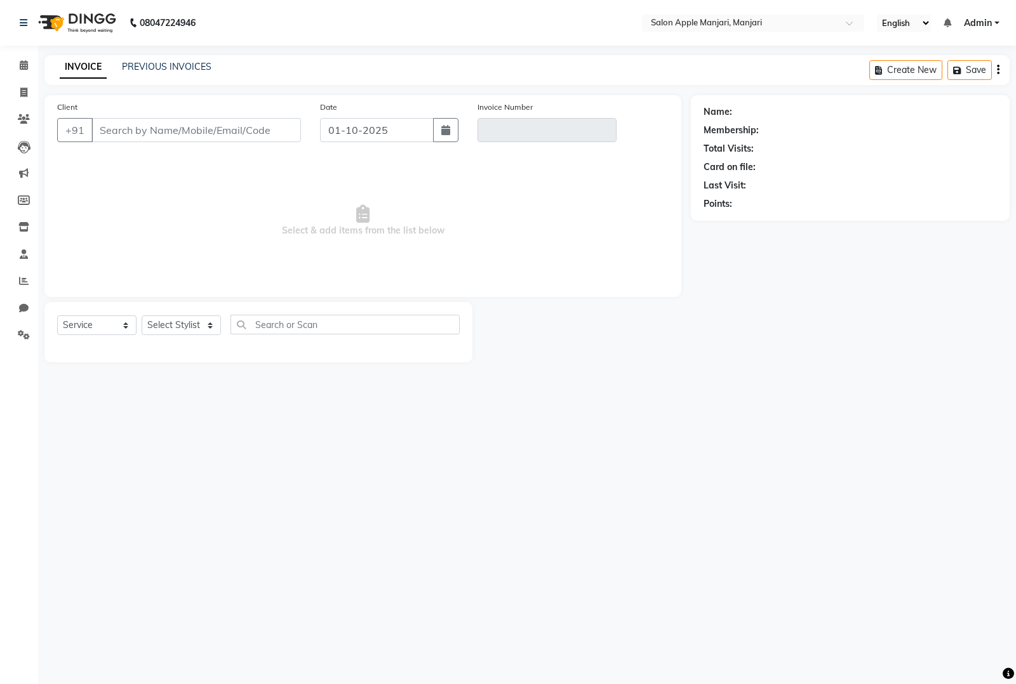
type input "9527759136"
type input "V/2025-26/0876"
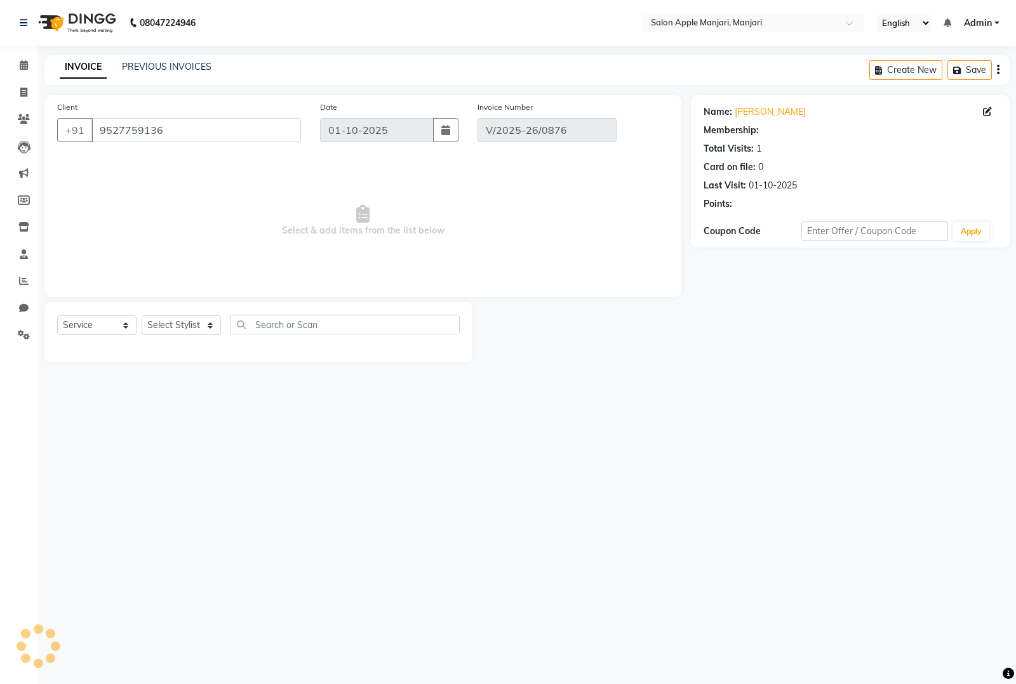
select select "select"
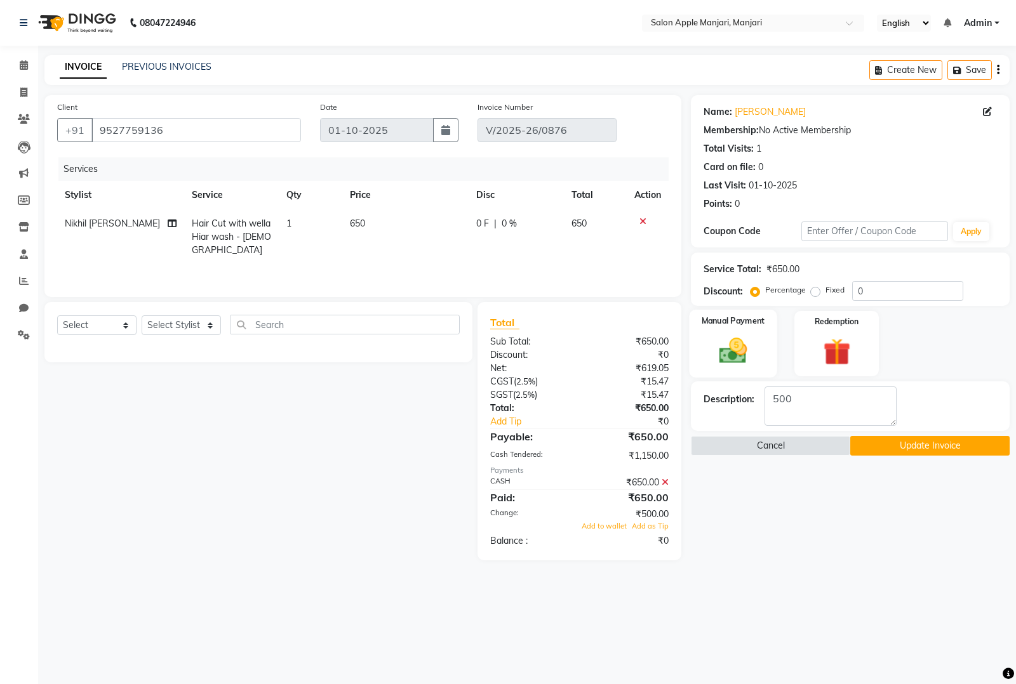
click at [746, 350] on img at bounding box center [733, 350] width 46 height 32
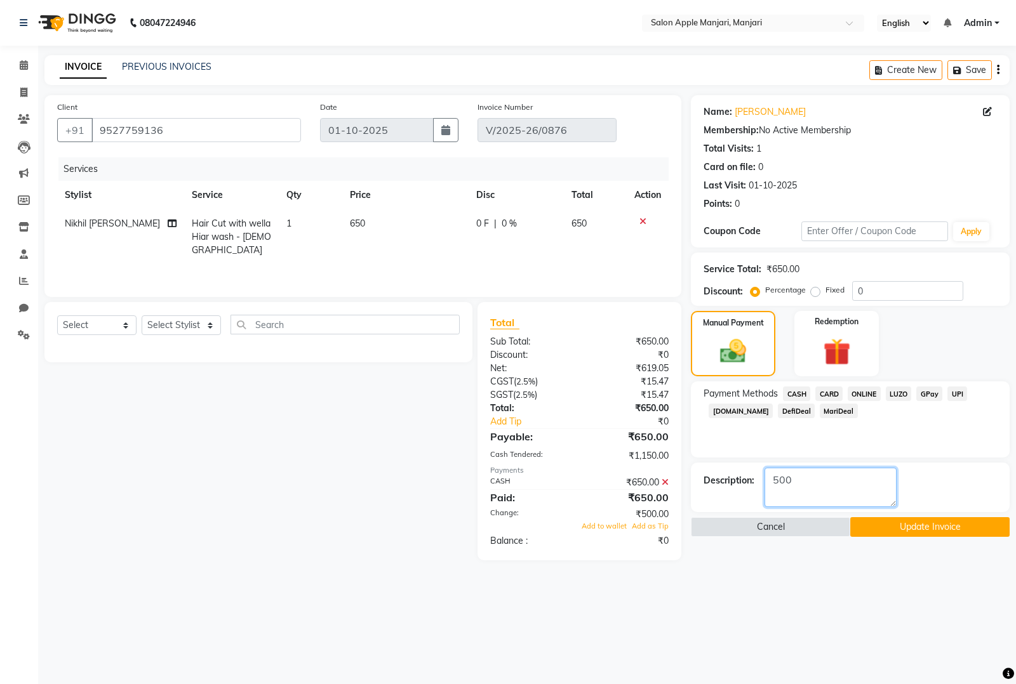
click at [817, 480] on textarea at bounding box center [830, 487] width 132 height 39
click at [790, 390] on span "CASH" at bounding box center [796, 394] width 27 height 15
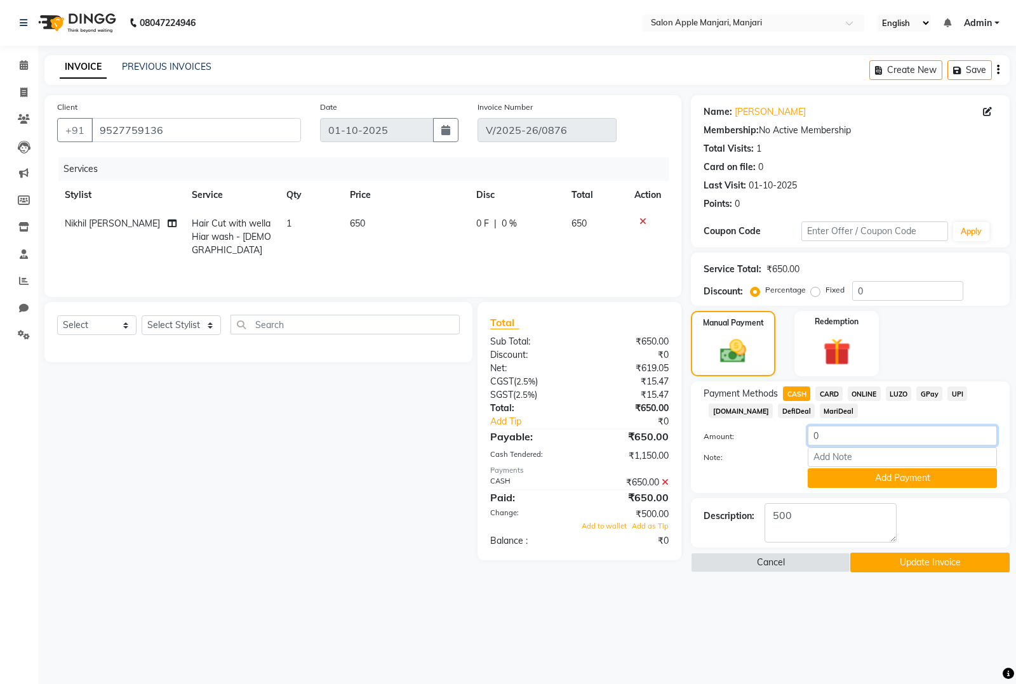
click at [842, 434] on input "0" at bounding box center [901, 436] width 189 height 20
type input "150"
click at [827, 528] on textarea at bounding box center [830, 522] width 132 height 39
click at [917, 563] on button "Update Invoice" at bounding box center [929, 563] width 159 height 20
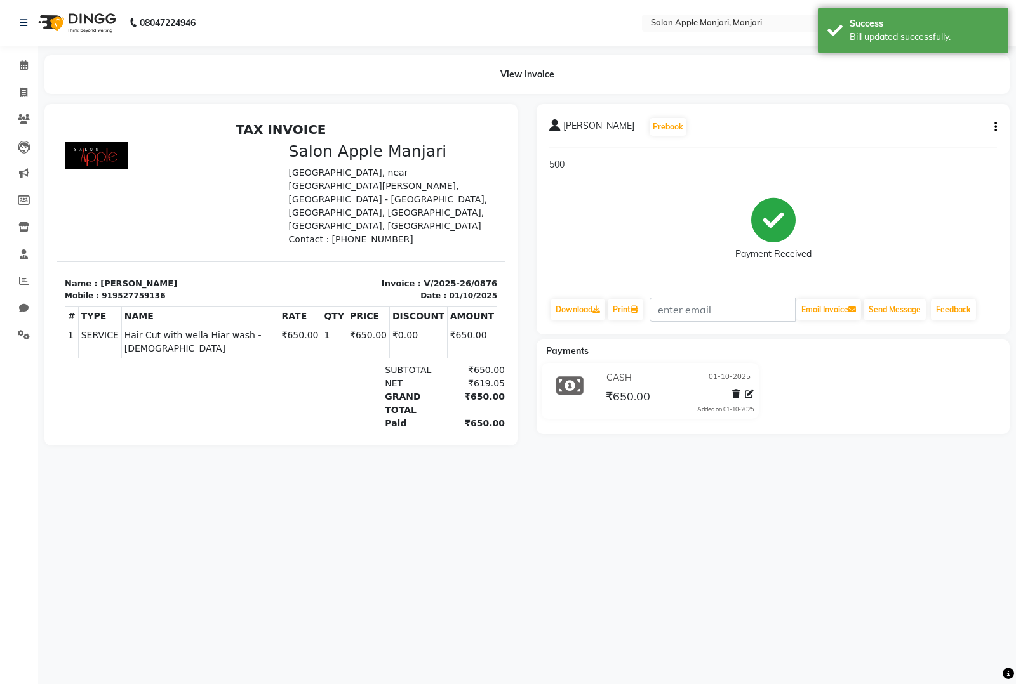
select select "service"
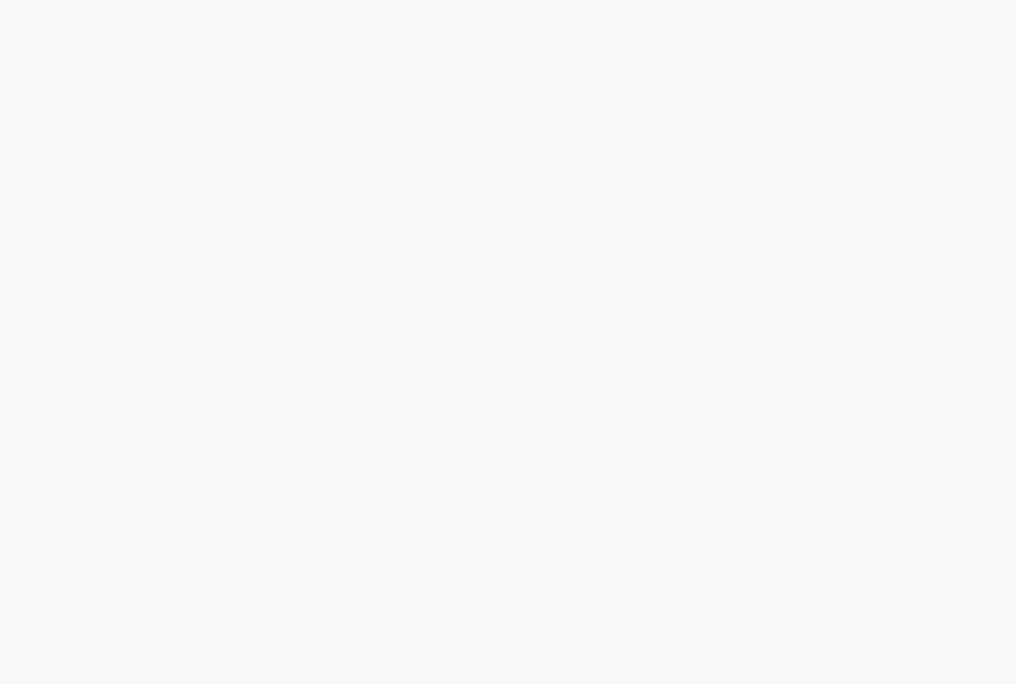
select select "service"
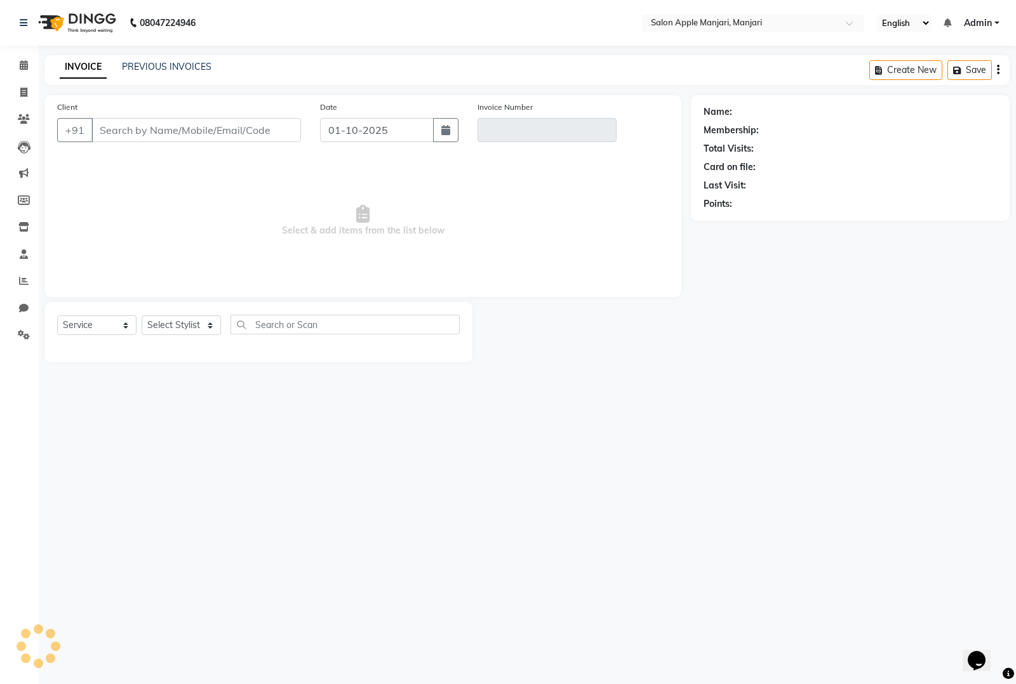
type input "9527759136"
type input "V/2025-26/0876"
click at [164, 58] on div "INVOICE PREVIOUS INVOICES Create New Save" at bounding box center [526, 70] width 965 height 30
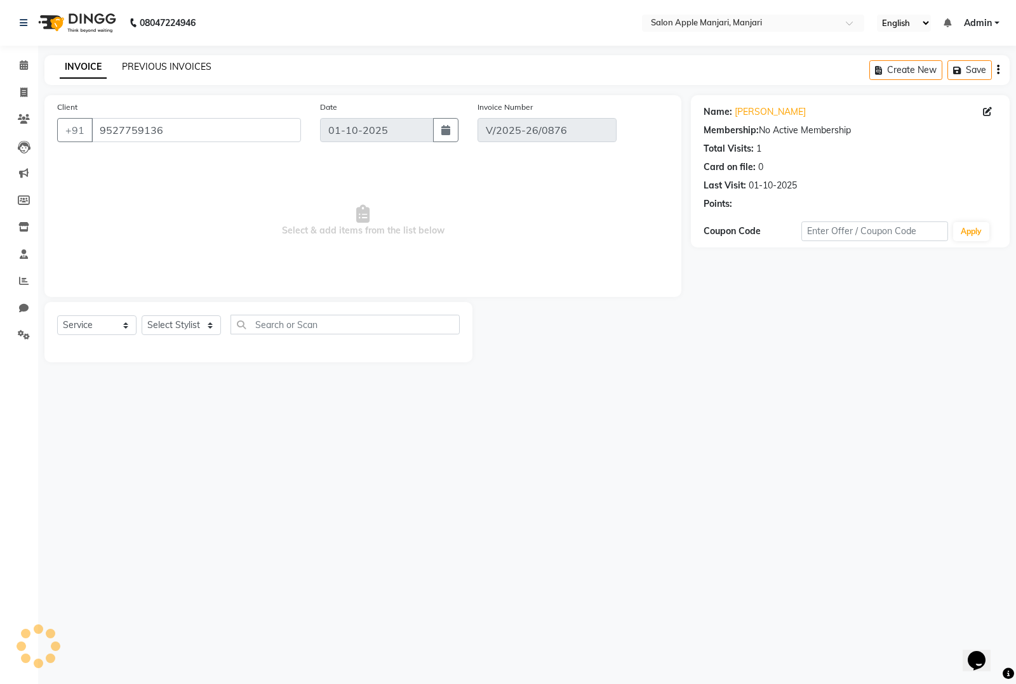
select select "select"
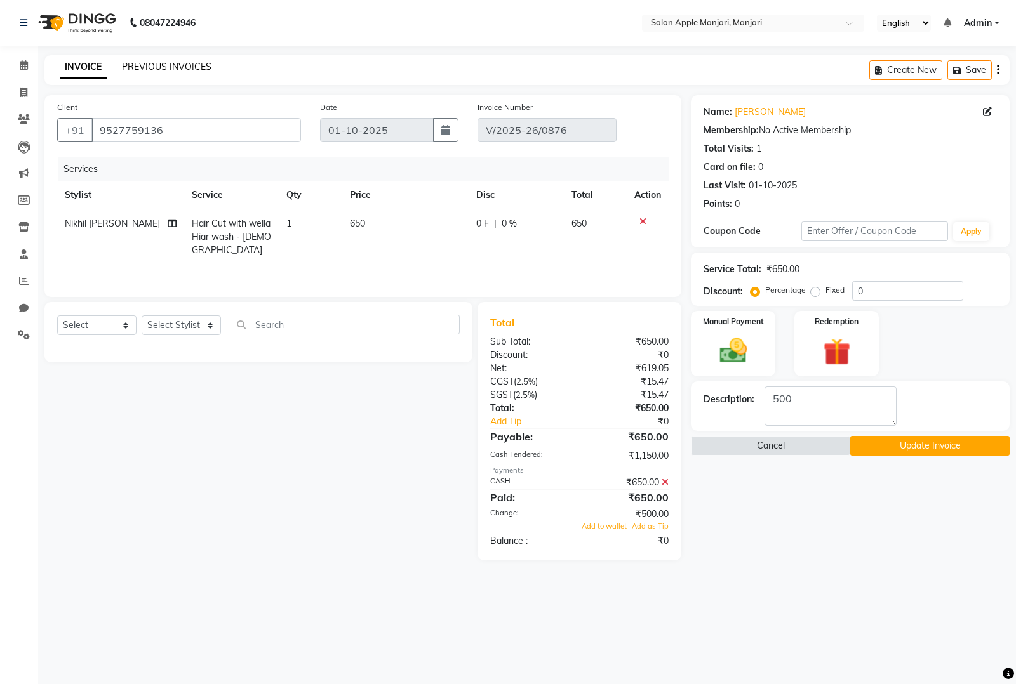
click at [164, 61] on link "PREVIOUS INVOICES" at bounding box center [166, 66] width 89 height 11
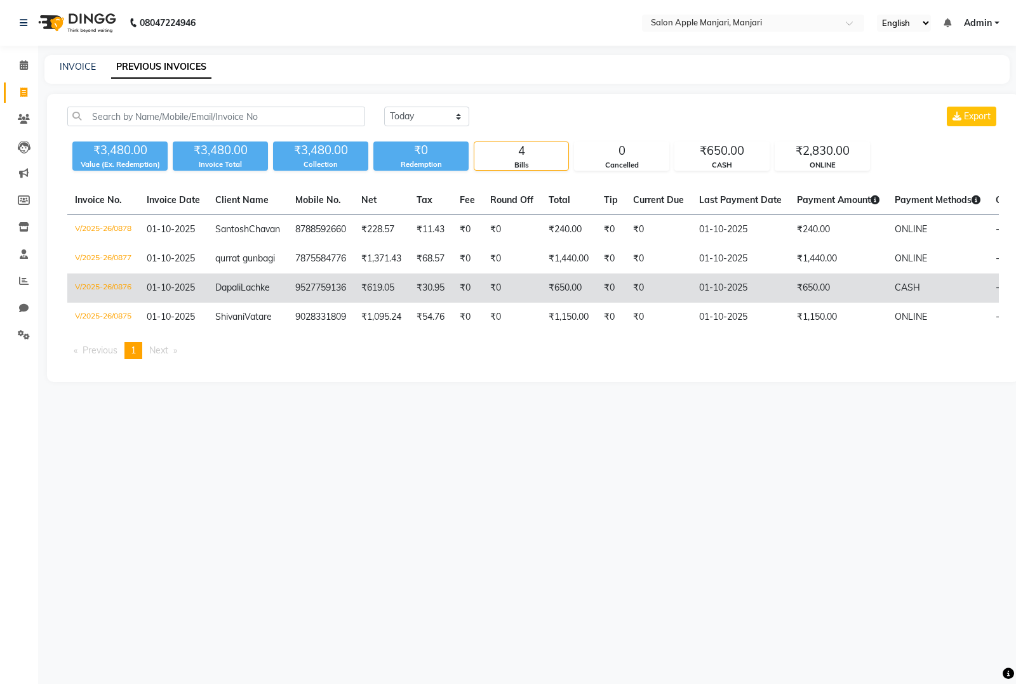
click at [487, 303] on td "₹0" at bounding box center [511, 288] width 58 height 29
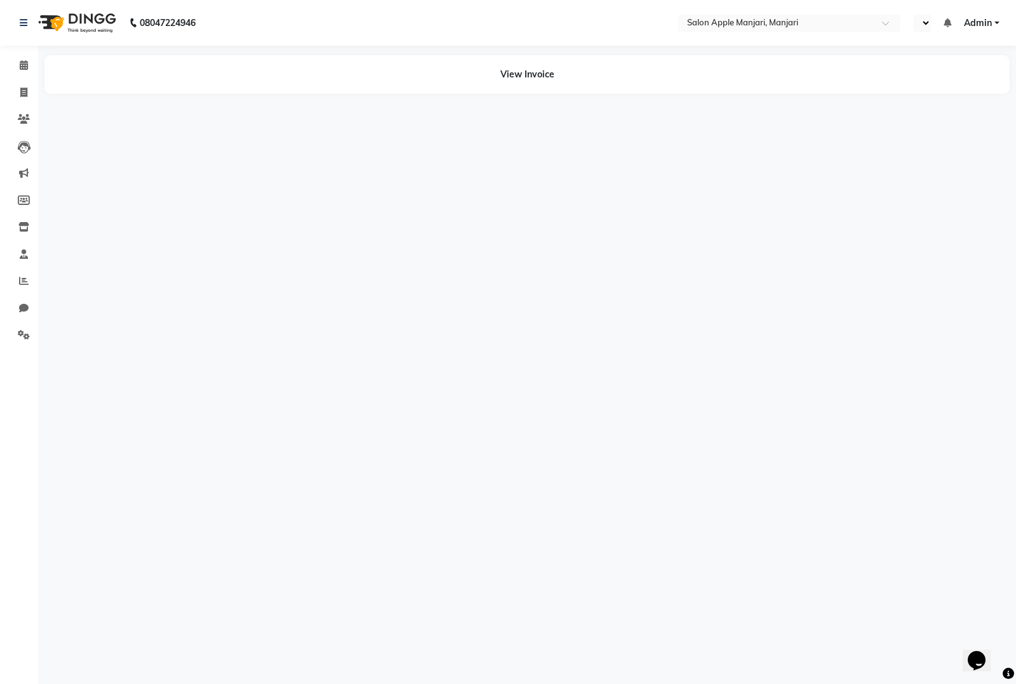
select select "en"
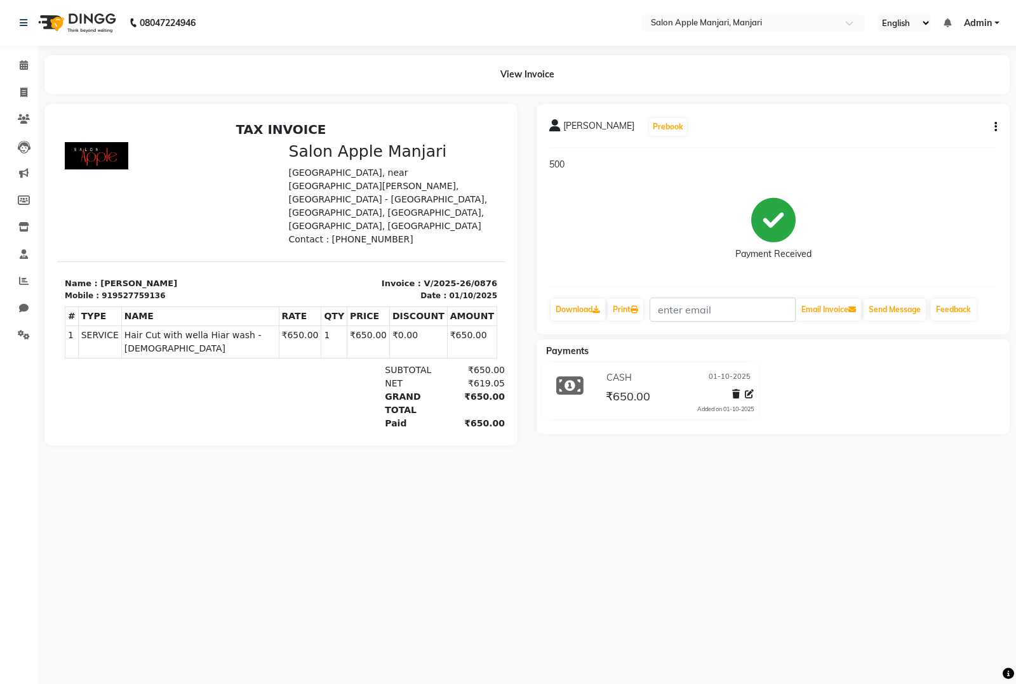
click at [991, 127] on button "button" at bounding box center [993, 127] width 8 height 13
click at [922, 143] on div "Edit Invoice" at bounding box center [932, 143] width 87 height 16
select select "service"
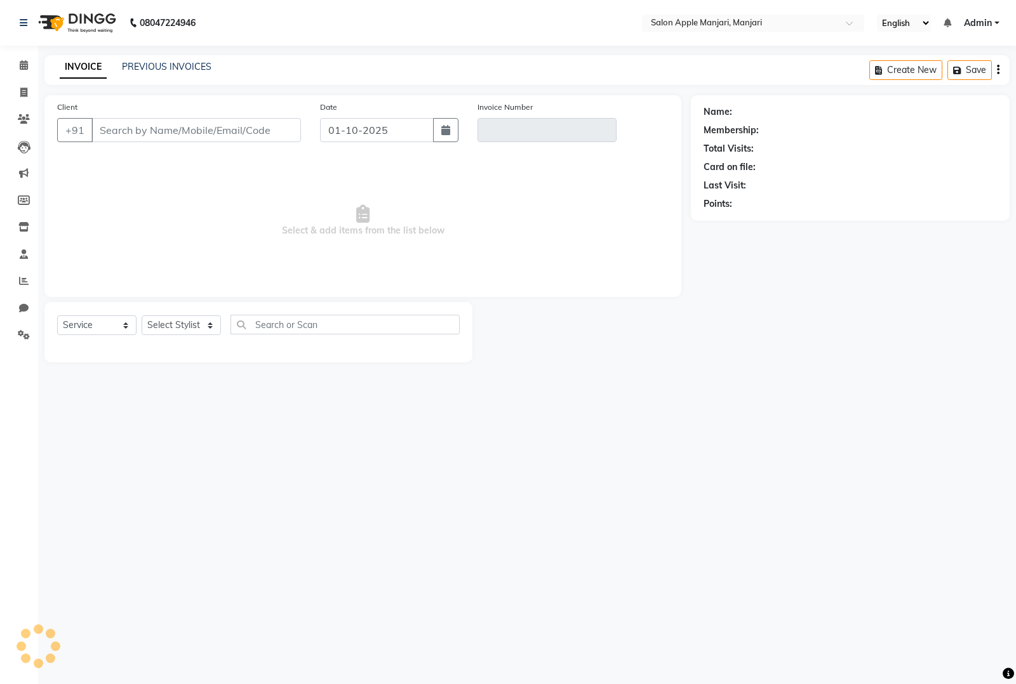
type input "9527759136"
type input "V/2025-26/0876"
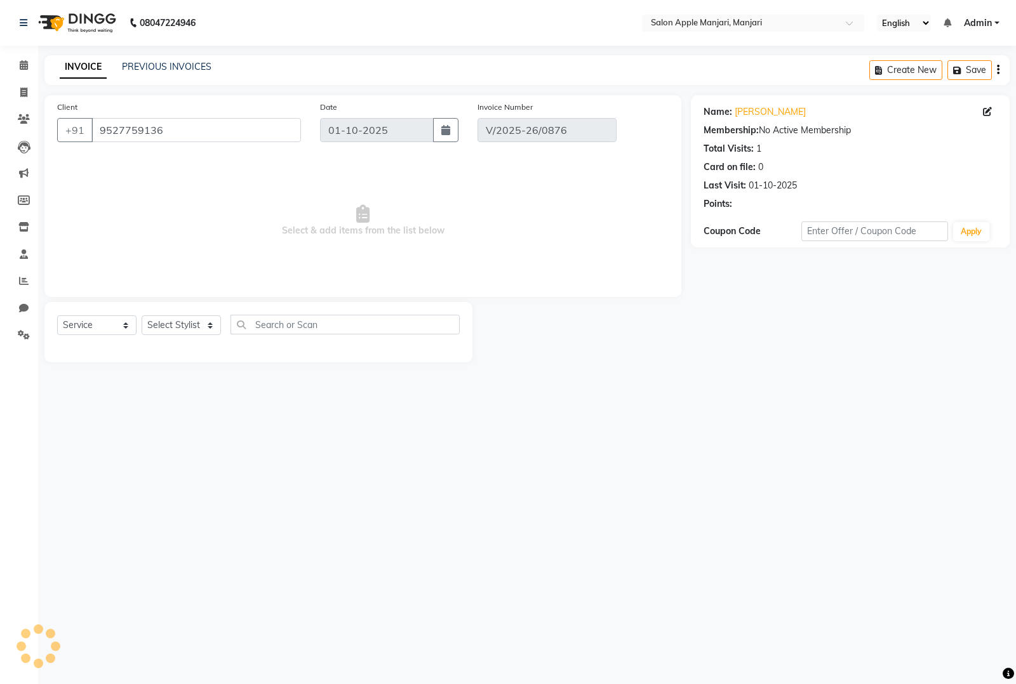
select select "select"
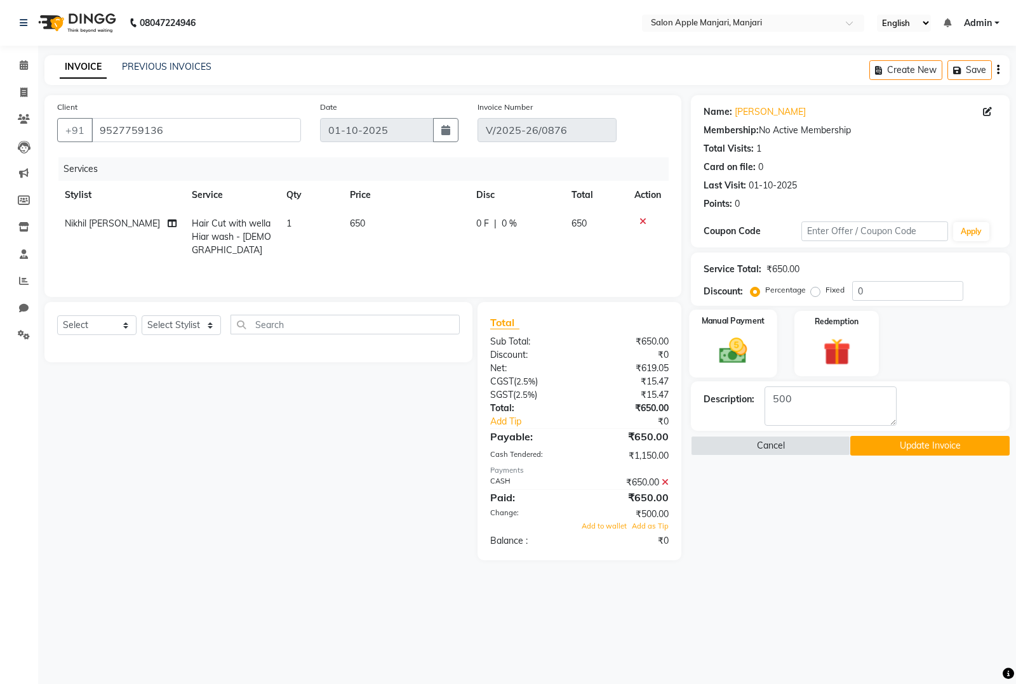
click at [753, 340] on img at bounding box center [733, 350] width 46 height 32
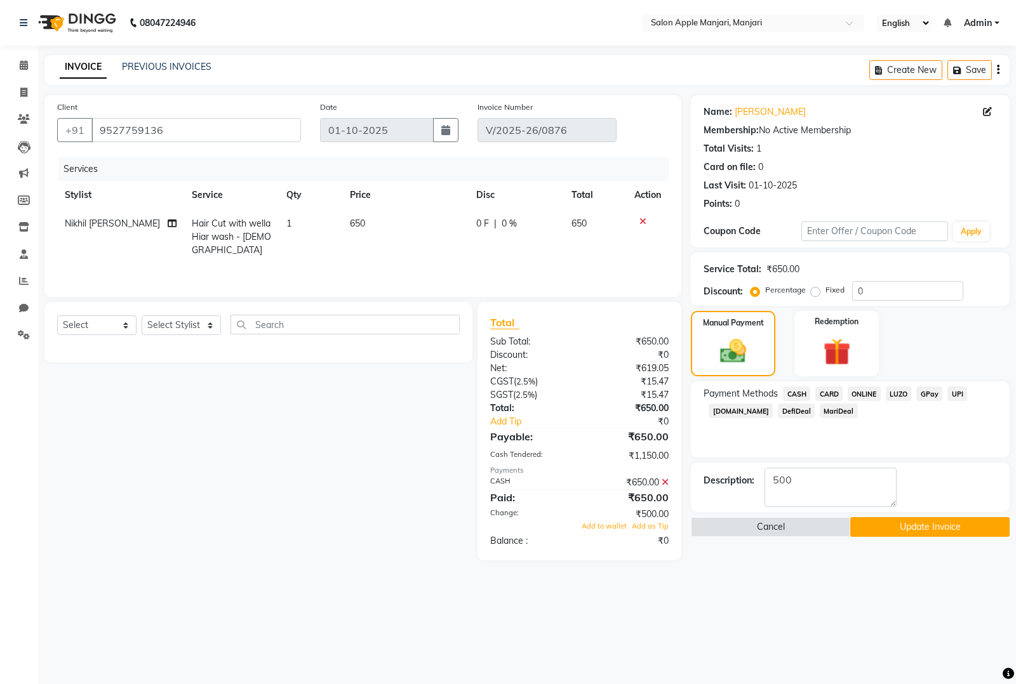
click at [807, 394] on span "CASH" at bounding box center [796, 394] width 27 height 15
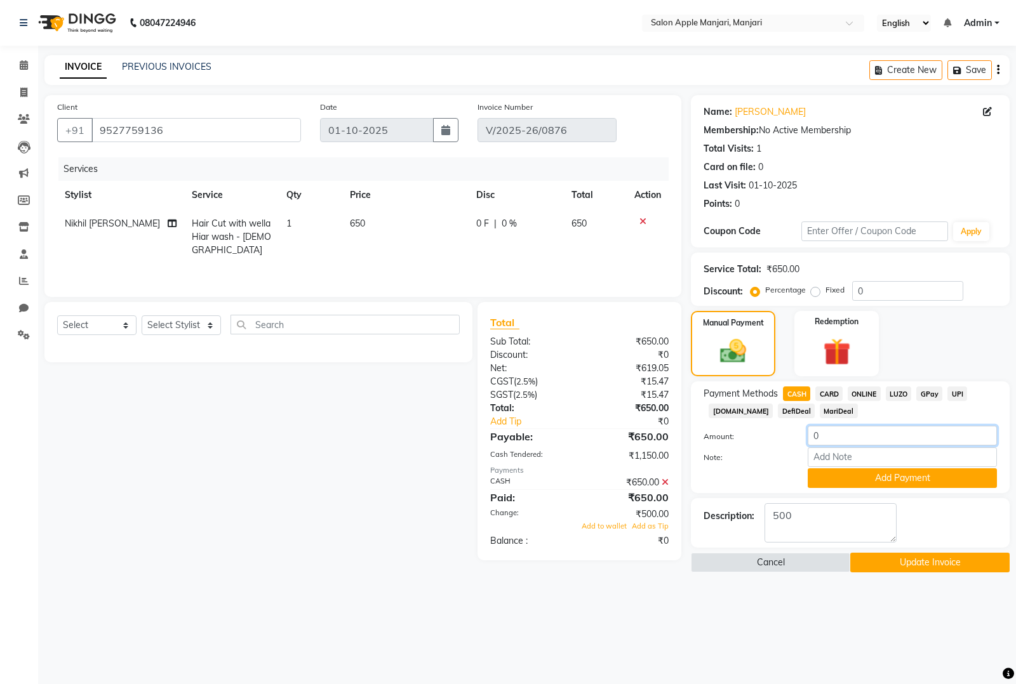
click at [844, 442] on input "0" at bounding box center [901, 436] width 189 height 20
click at [754, 449] on div "Note:" at bounding box center [850, 458] width 312 height 22
click at [871, 397] on span "ONLINE" at bounding box center [863, 394] width 33 height 15
click at [846, 442] on input "0" at bounding box center [901, 436] width 189 height 20
type input "0"
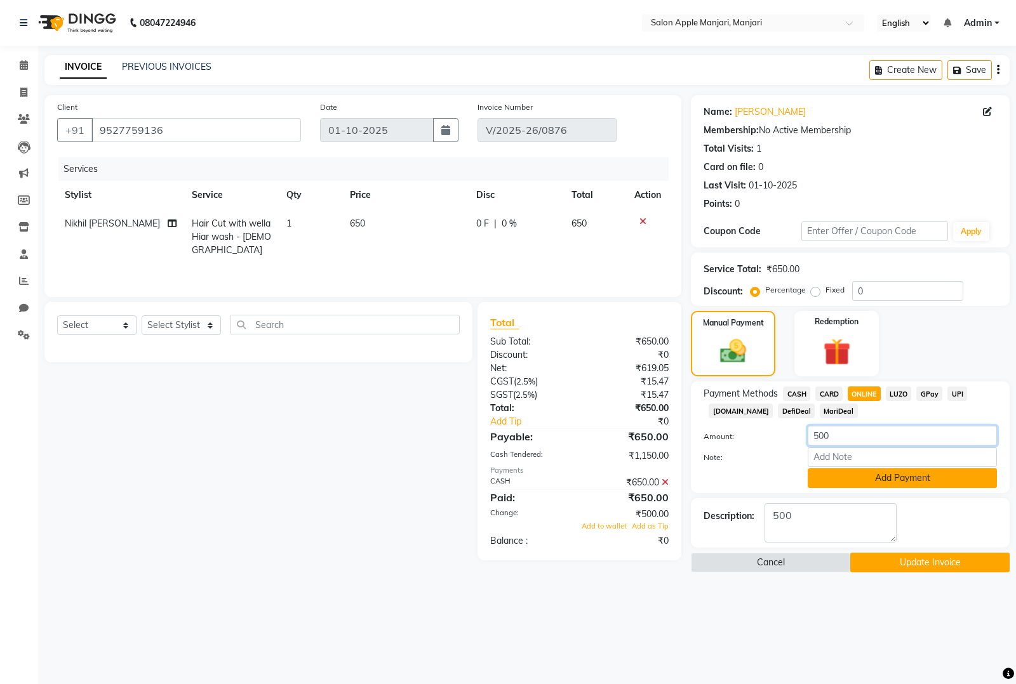
type input "500"
click at [880, 483] on button "Add Payment" at bounding box center [901, 478] width 189 height 20
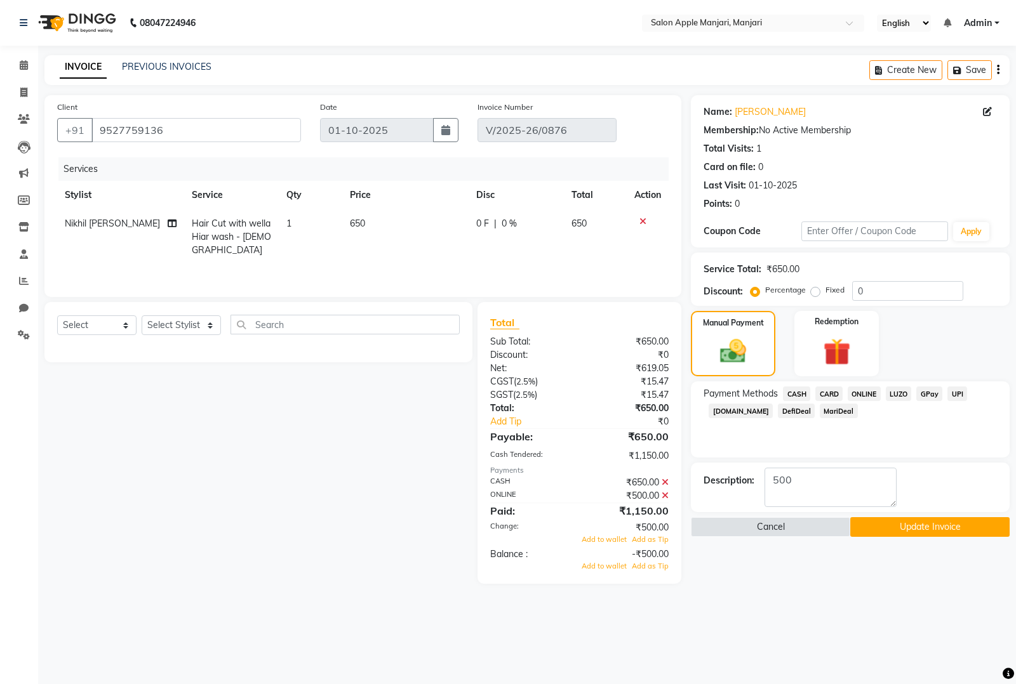
click at [801, 391] on span "CASH" at bounding box center [796, 394] width 27 height 15
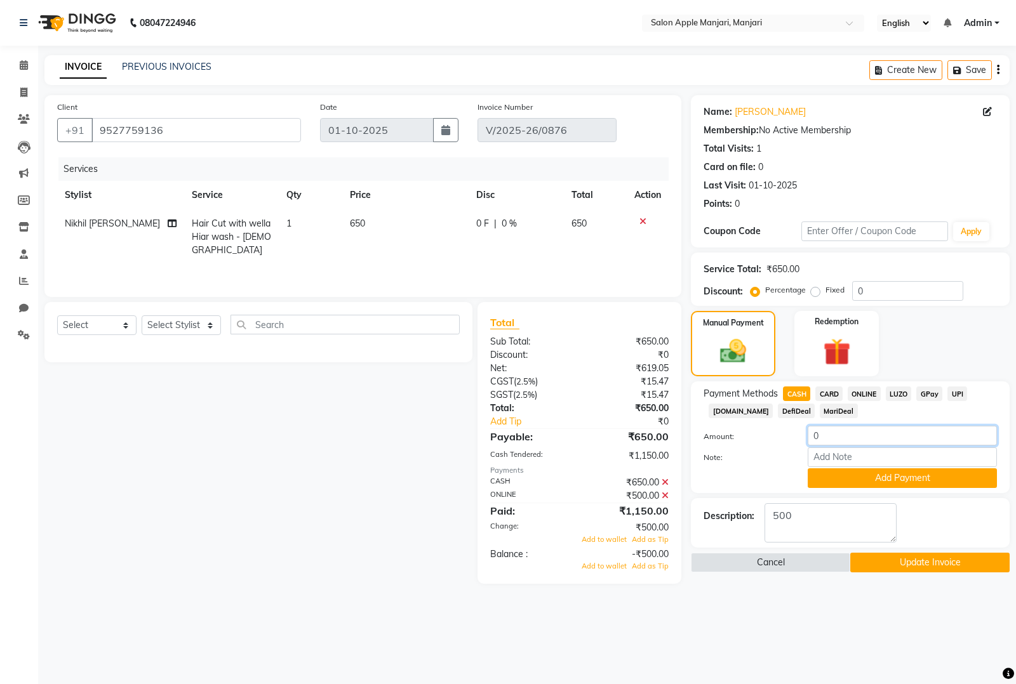
click at [851, 438] on input "0" at bounding box center [901, 436] width 189 height 20
type input "150"
click at [881, 479] on button "Add Payment" at bounding box center [901, 478] width 189 height 20
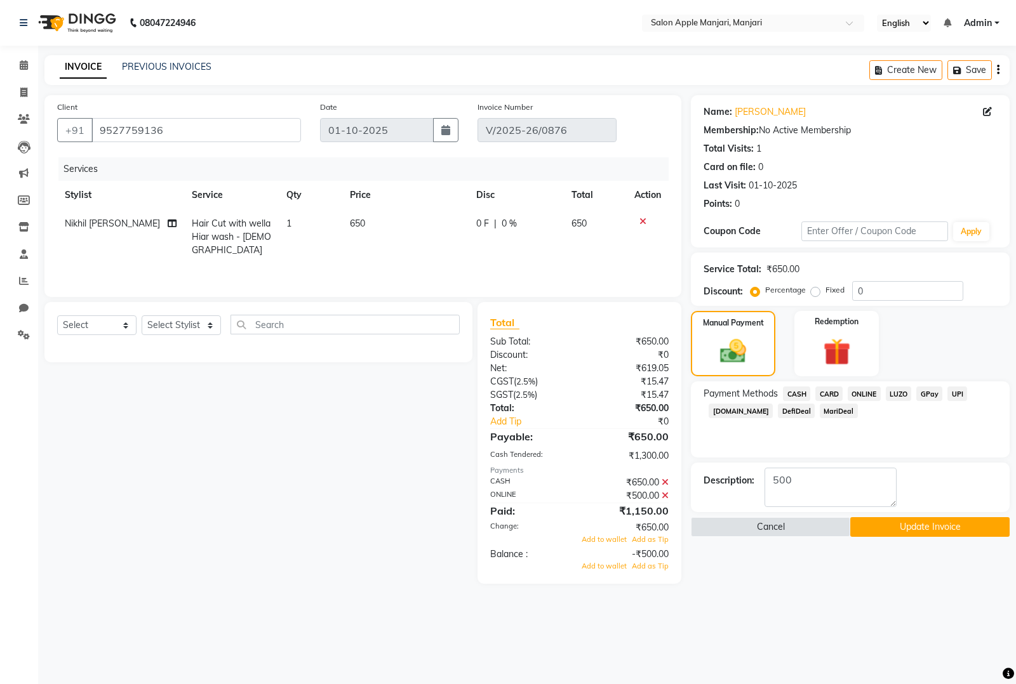
click at [916, 531] on button "Update Invoice" at bounding box center [929, 527] width 159 height 20
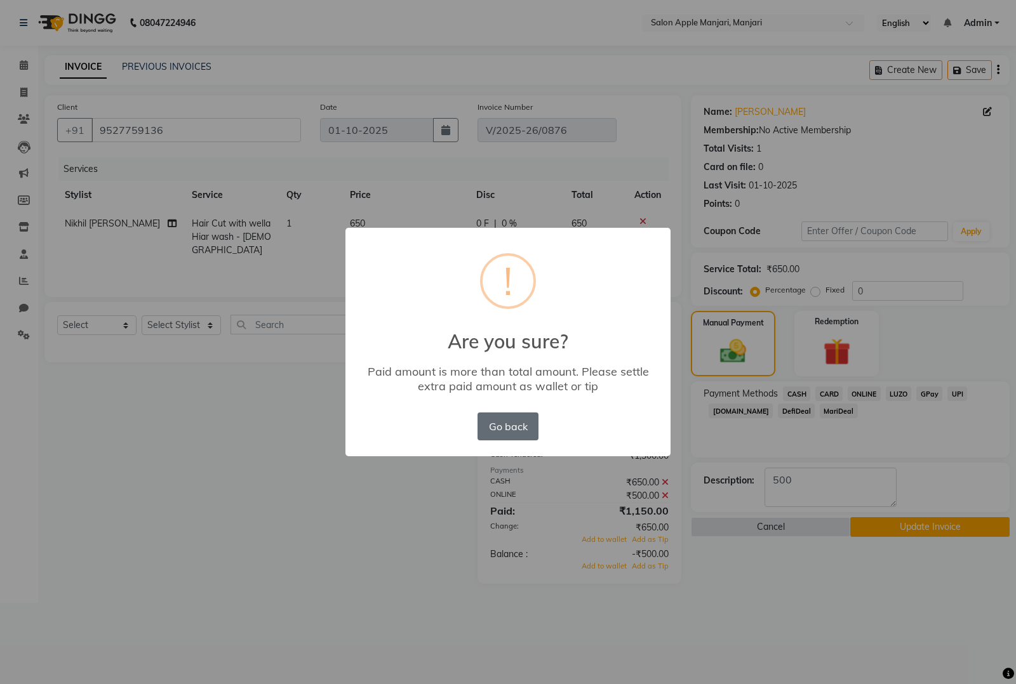
click at [522, 426] on button "Go back" at bounding box center [507, 427] width 61 height 28
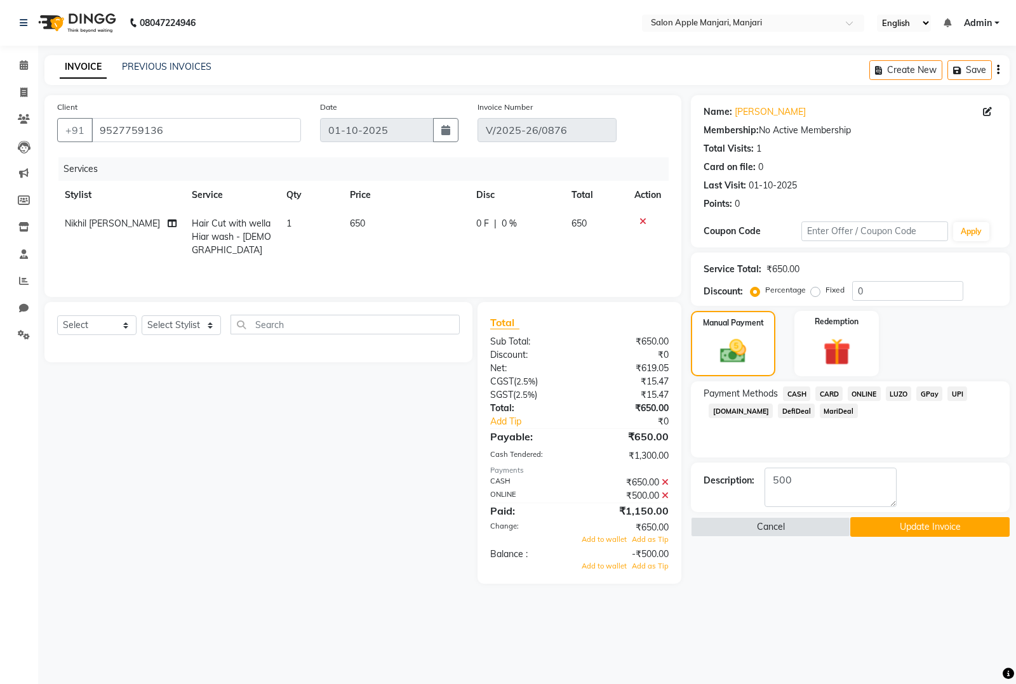
click at [908, 529] on button "Update Invoice" at bounding box center [929, 527] width 159 height 20
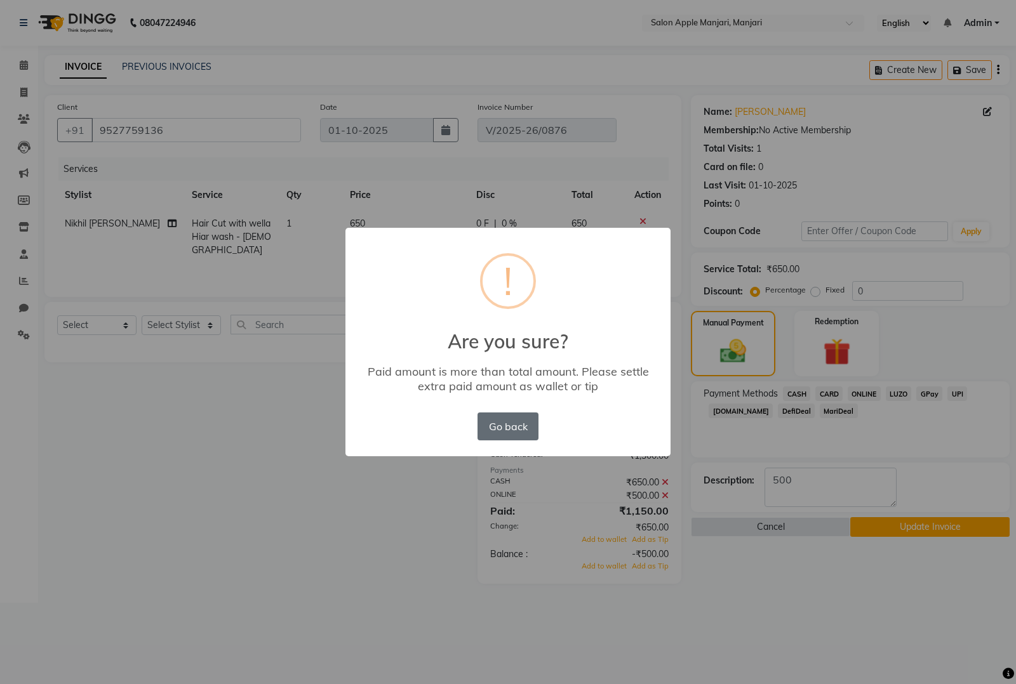
click at [519, 430] on button "Go back" at bounding box center [507, 427] width 61 height 28
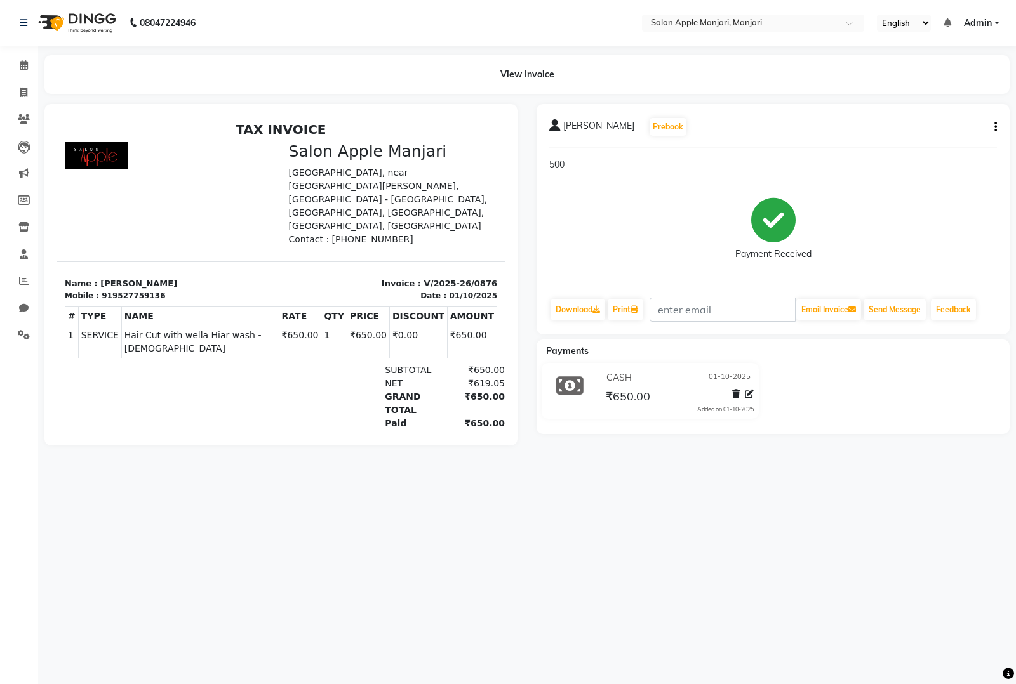
click at [990, 127] on button "button" at bounding box center [993, 127] width 8 height 13
click at [927, 97] on div "Cancel Invoice" at bounding box center [932, 96] width 87 height 16
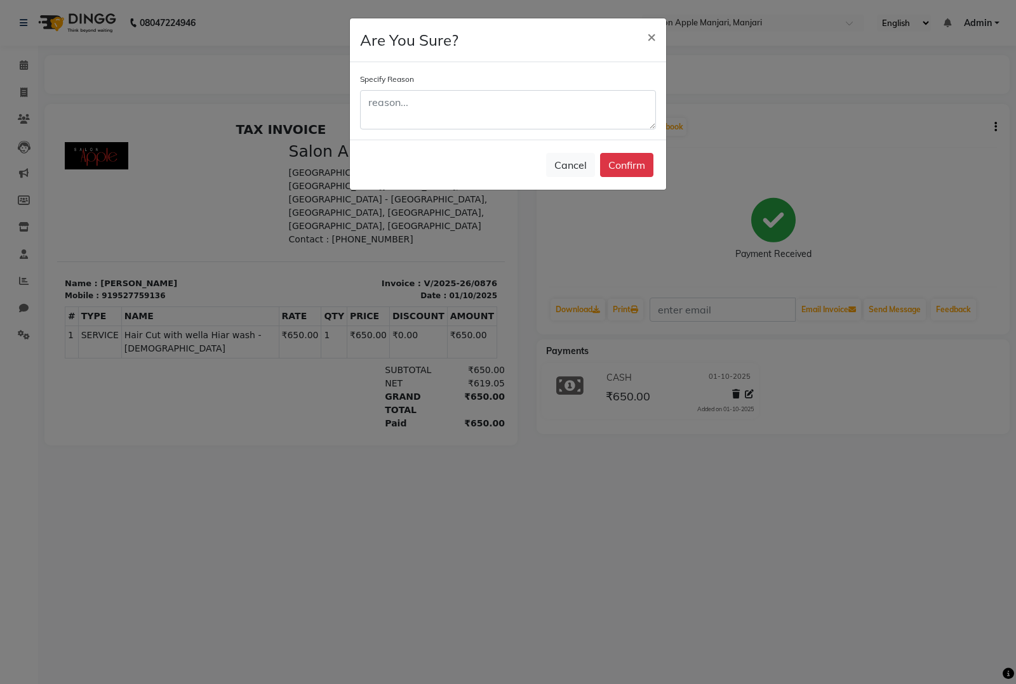
click at [623, 163] on button "Confirm" at bounding box center [626, 165] width 53 height 24
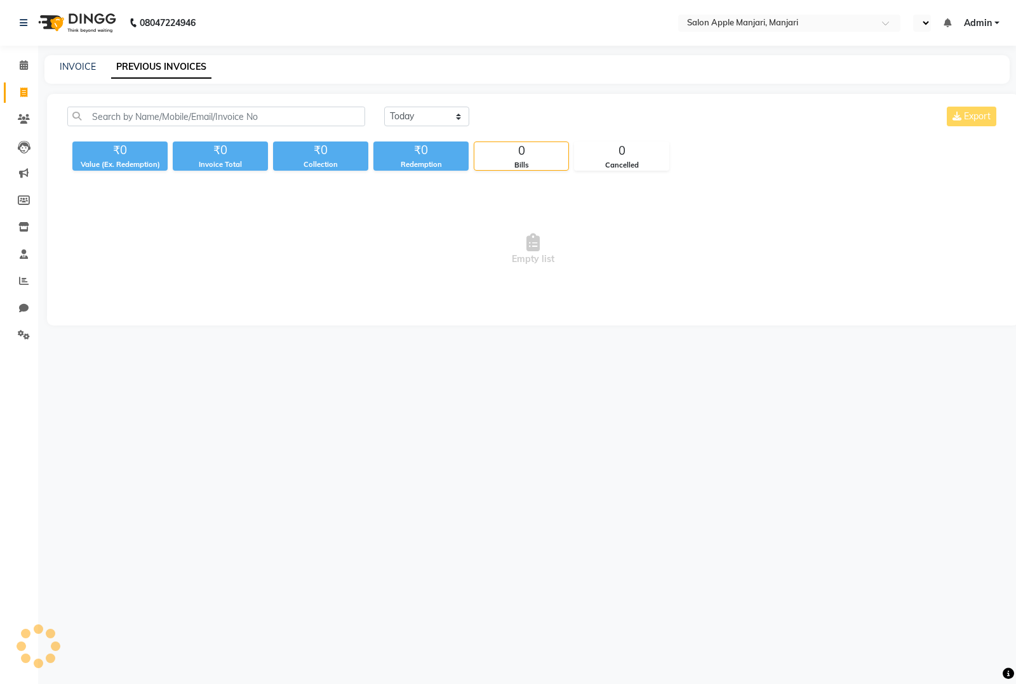
select select "en"
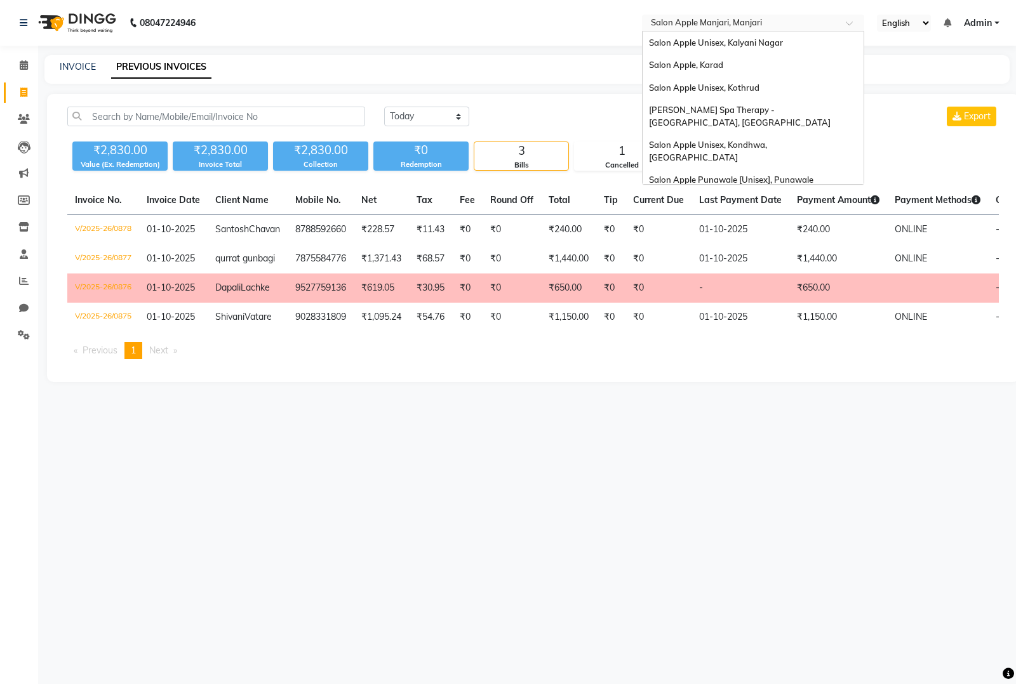
click at [743, 23] on input "text" at bounding box center [740, 24] width 184 height 13
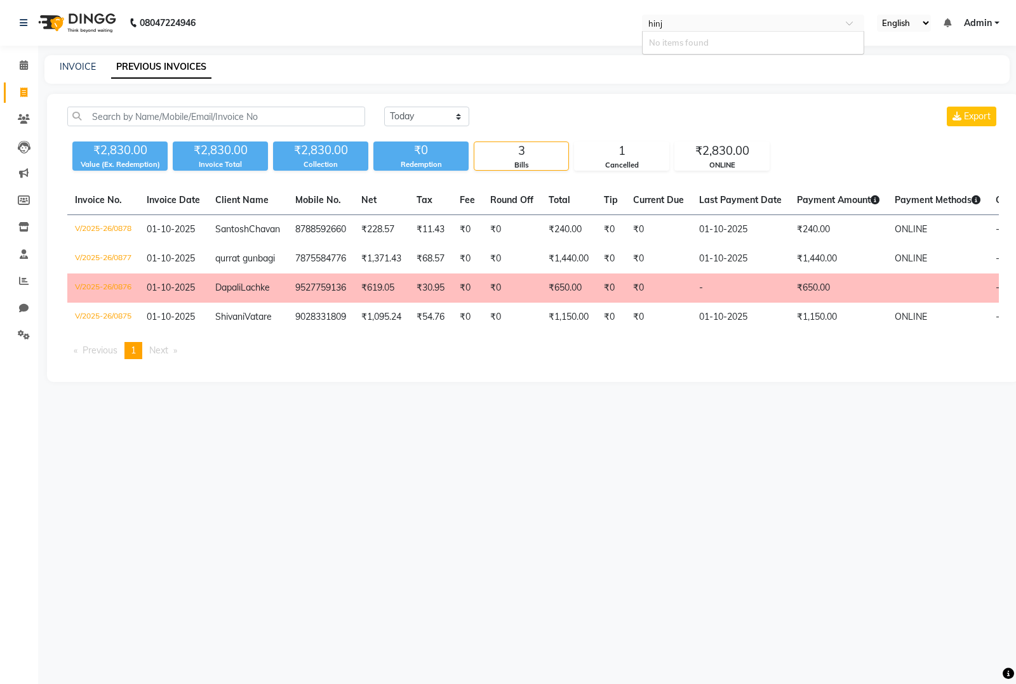
click at [719, 21] on input "hinj" at bounding box center [740, 24] width 184 height 13
type input "h"
type input "sus"
